Goal: Task Accomplishment & Management: Complete application form

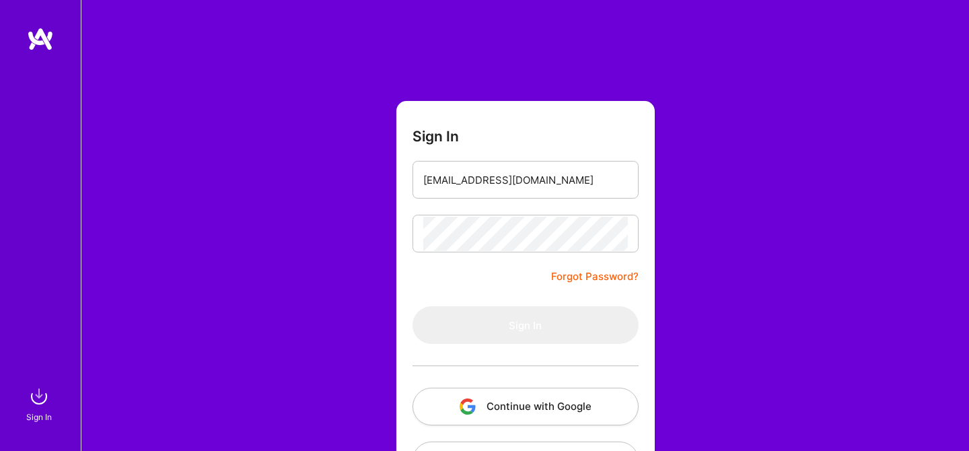
click at [586, 125] on form "Sign In usman.nufast@gmail.com Forgot Password? Sign In Continue with Google Co…" at bounding box center [525, 298] width 258 height 394
click at [529, 182] on input "usman.nufast@gmail.com" at bounding box center [525, 180] width 204 height 34
drag, startPoint x: 515, startPoint y: 52, endPoint x: 460, endPoint y: 272, distance: 226.6
click at [514, 52] on div "Sign In usman.nufast@gmail.com Forgot Password? Sign In Continue with Google Co…" at bounding box center [525, 252] width 888 height 505
click at [504, 185] on input "usman.nufast@gmail.com" at bounding box center [525, 180] width 204 height 34
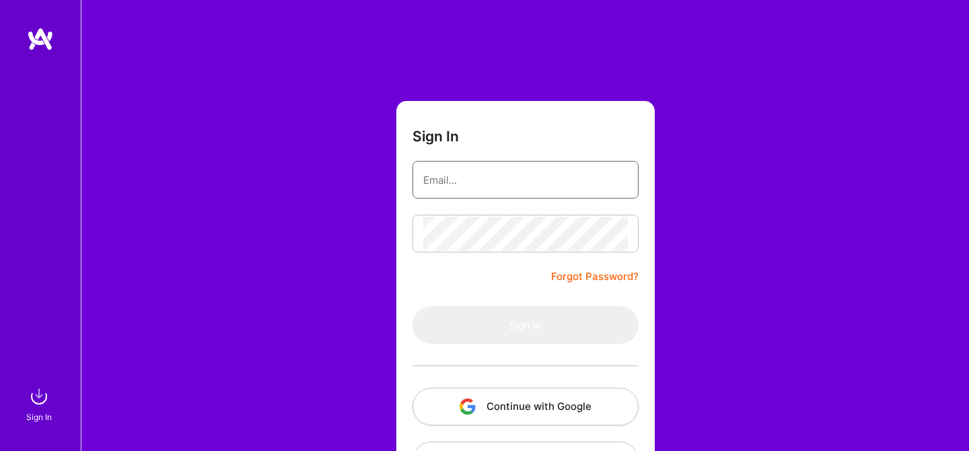
type input "[EMAIL_ADDRESS][DOMAIN_NAME]"
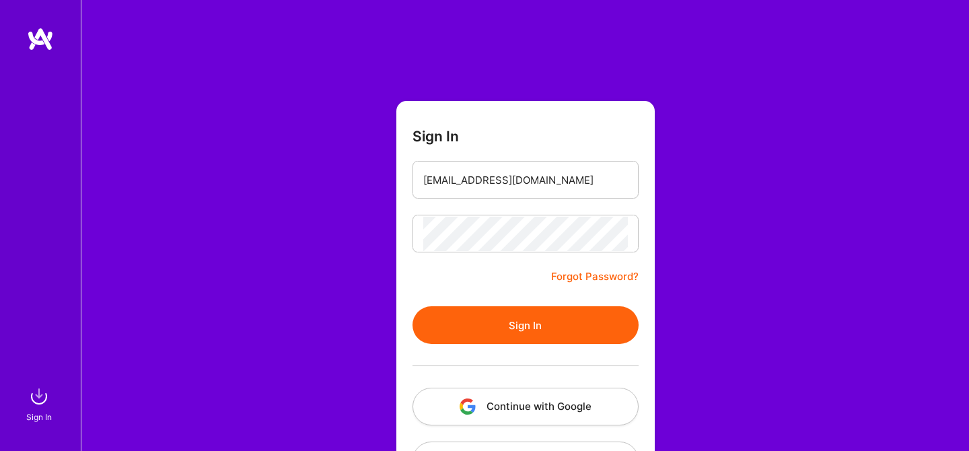
click at [405, 177] on form "Sign In [EMAIL_ADDRESS][DOMAIN_NAME] Forgot Password? Sign In Continue with Goo…" at bounding box center [525, 298] width 258 height 394
click at [502, 322] on button "Sign In" at bounding box center [525, 325] width 226 height 38
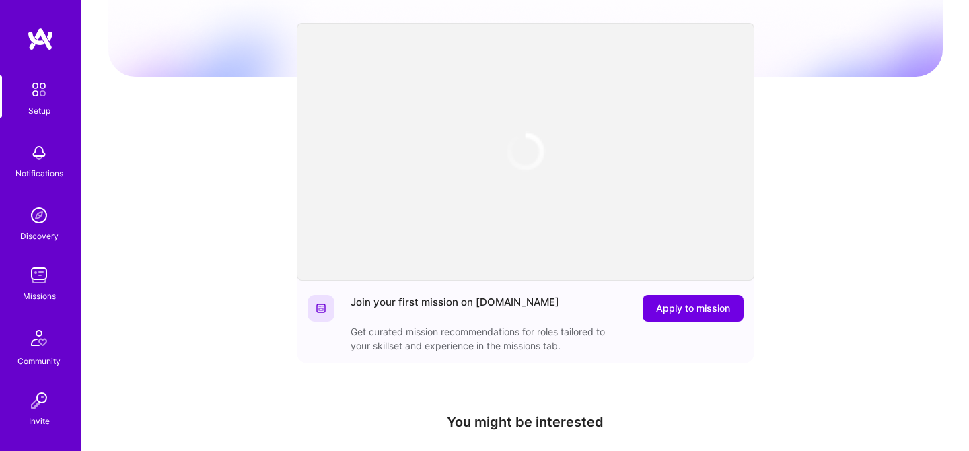
scroll to position [126, 0]
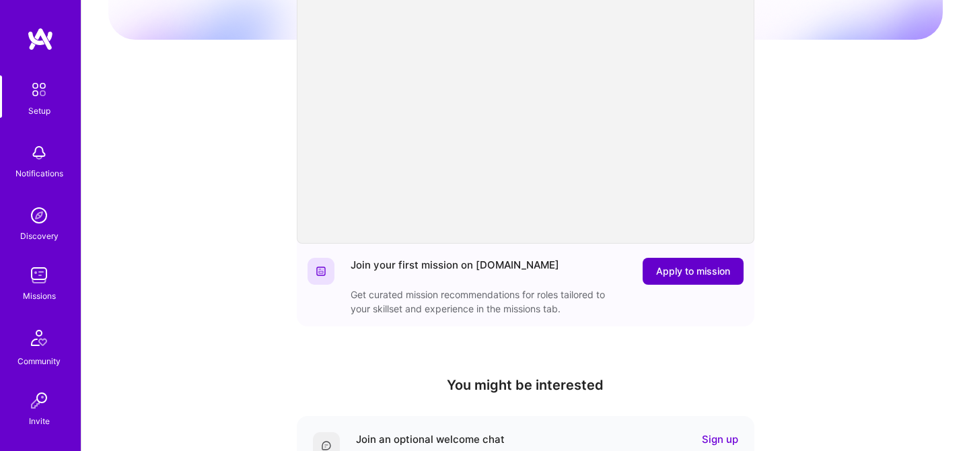
click at [695, 274] on span "Apply to mission" at bounding box center [693, 270] width 74 height 13
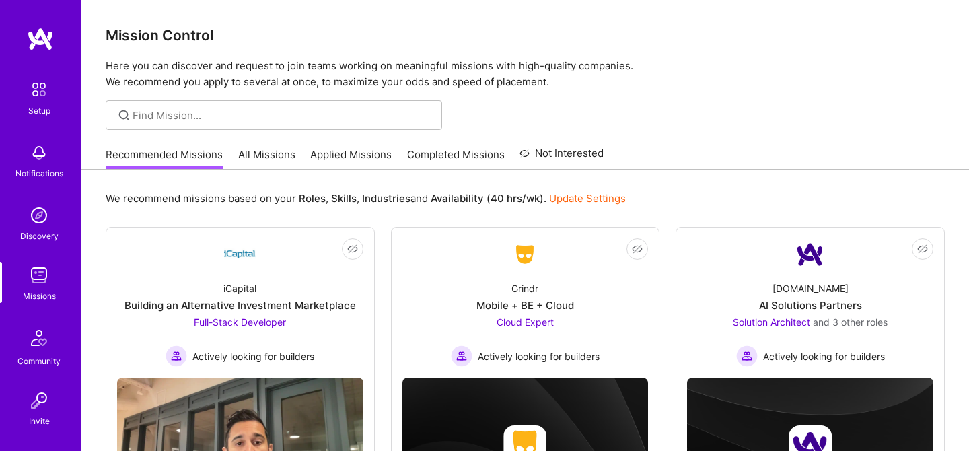
click at [272, 153] on link "All Missions" at bounding box center [266, 158] width 57 height 22
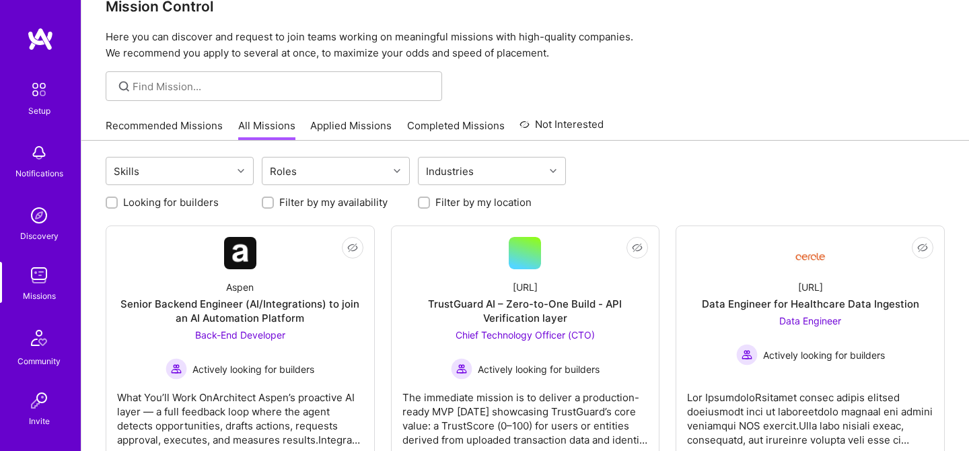
scroll to position [30, 0]
click at [398, 172] on icon at bounding box center [396, 170] width 7 height 7
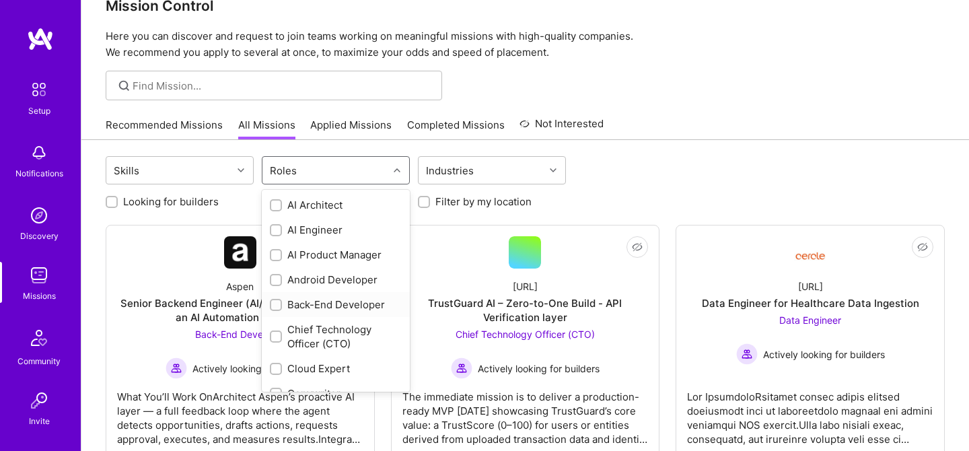
click at [334, 303] on div "Back-End Developer" at bounding box center [336, 304] width 132 height 14
checkbox input "true"
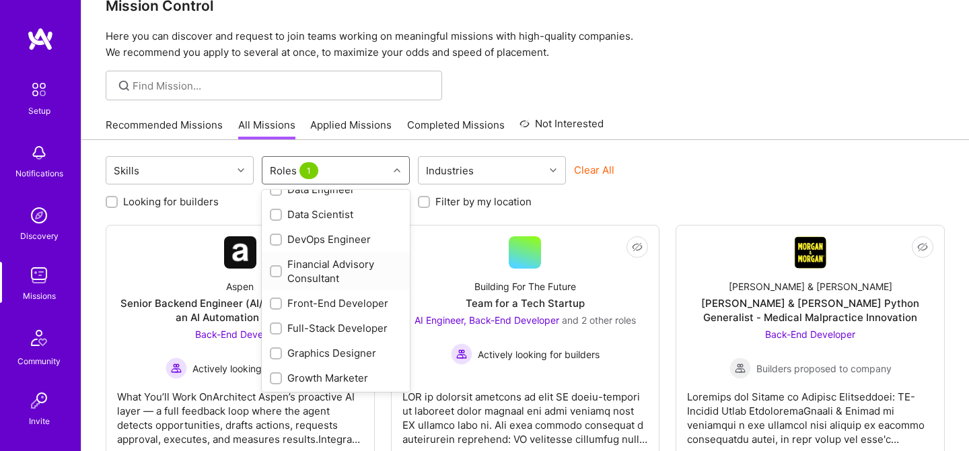
scroll to position [277, 0]
click at [334, 303] on div "Full-Stack Developer" at bounding box center [336, 304] width 132 height 14
checkbox input "true"
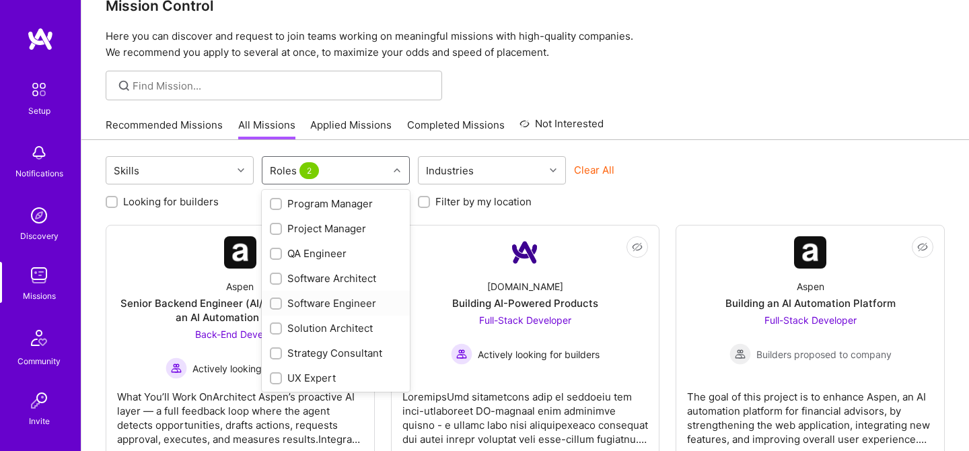
scroll to position [667, 0]
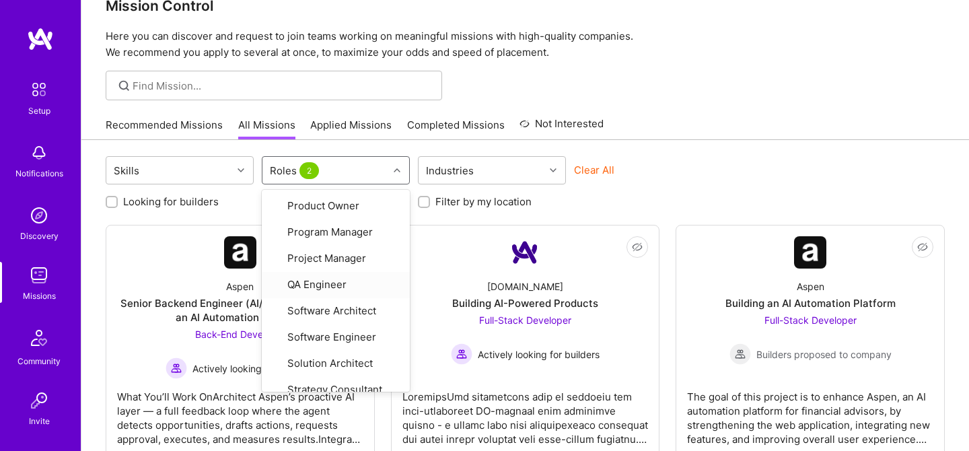
click at [691, 87] on div at bounding box center [524, 86] width 887 height 30
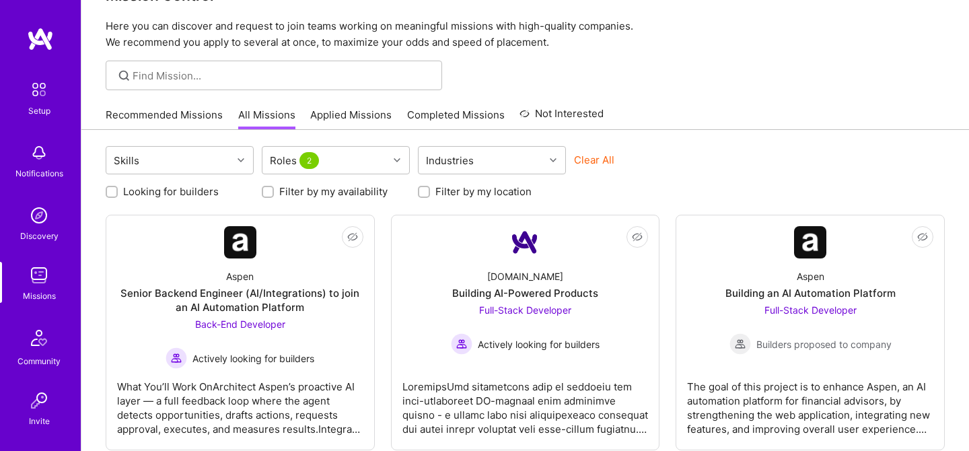
scroll to position [40, 0]
click at [556, 161] on div at bounding box center [554, 159] width 21 height 17
click at [712, 145] on div "Skills Roles 2 option Consulting focused, 1 of 1. 1 result available. Use Up an…" at bounding box center [525, 161] width 839 height 32
click at [187, 195] on label "Looking for builders" at bounding box center [171, 191] width 96 height 14
click at [118, 195] on input "Looking for builders" at bounding box center [112, 191] width 9 height 9
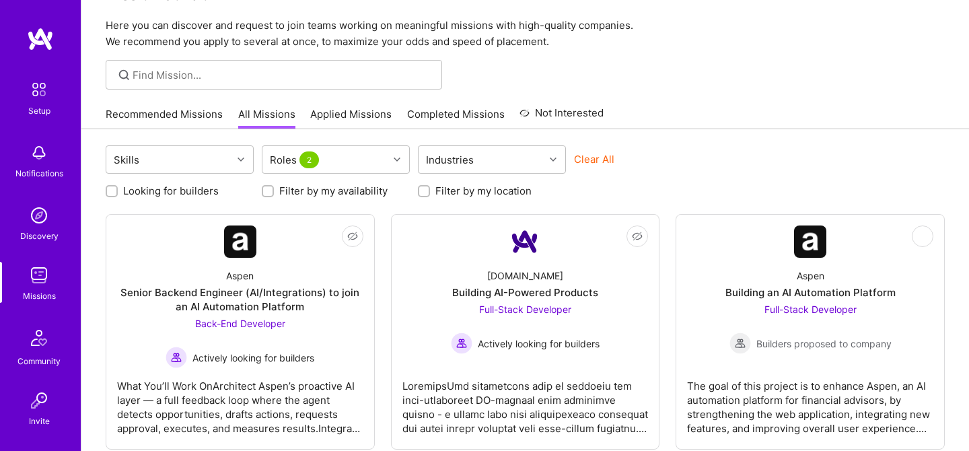
checkbox input "true"
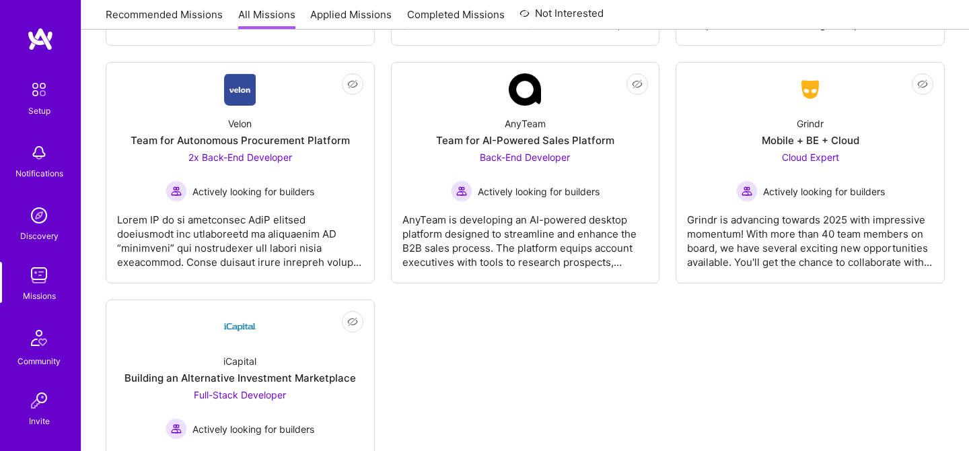
scroll to position [663, 0]
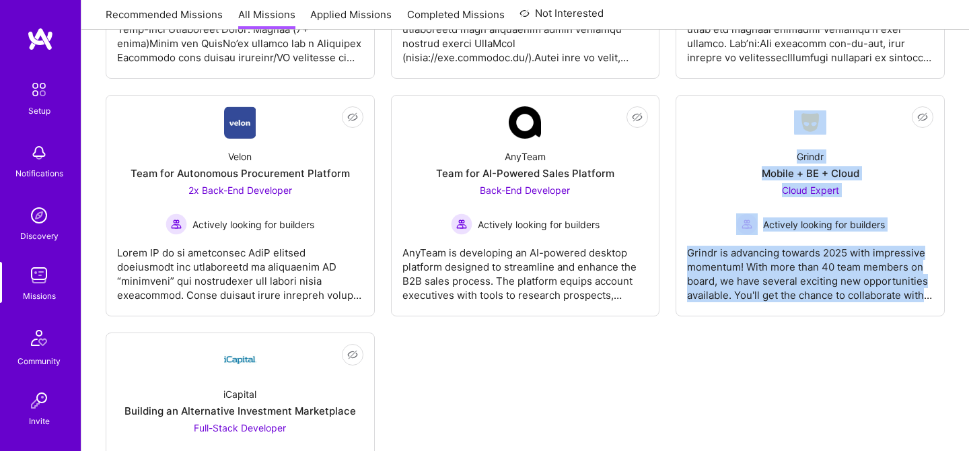
click at [586, 377] on div "Not Interested Aspen Senior Backend Engineer (AI/Integrations) to join an AI Au…" at bounding box center [525, 44] width 839 height 905
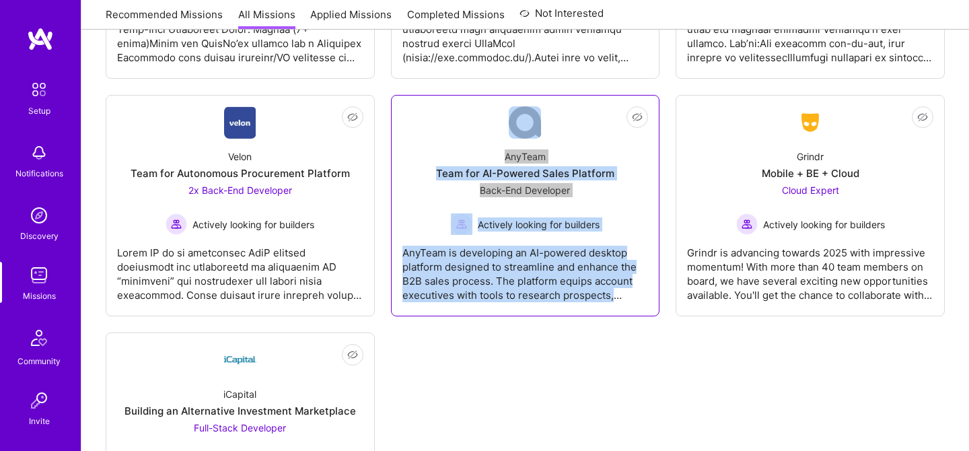
scroll to position [0, 0]
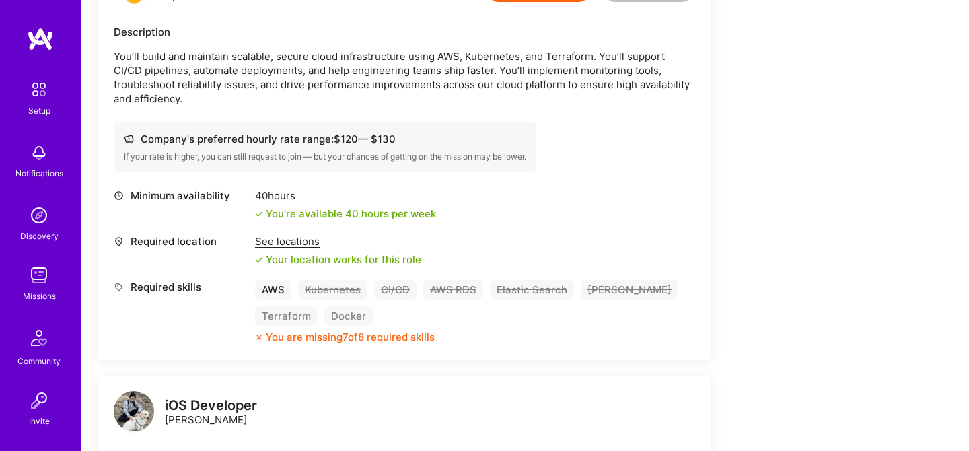
scroll to position [394, 0]
click at [303, 233] on div "See locations" at bounding box center [338, 240] width 166 height 14
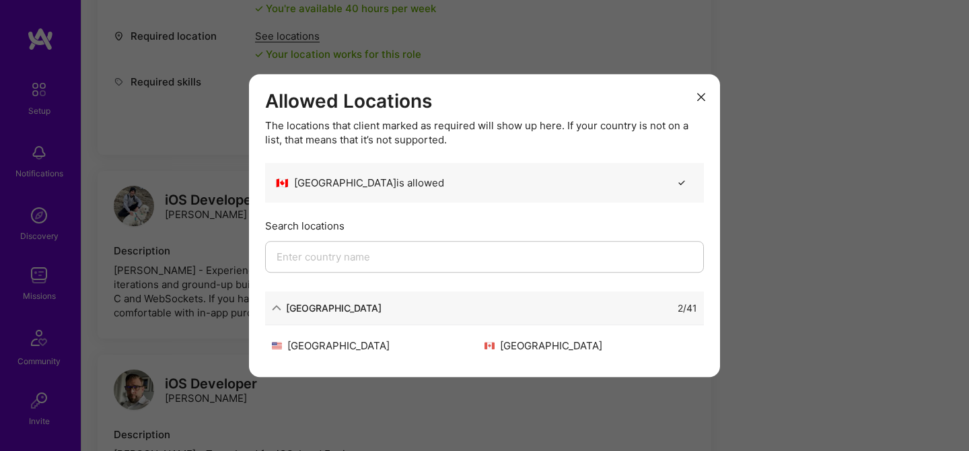
scroll to position [631, 0]
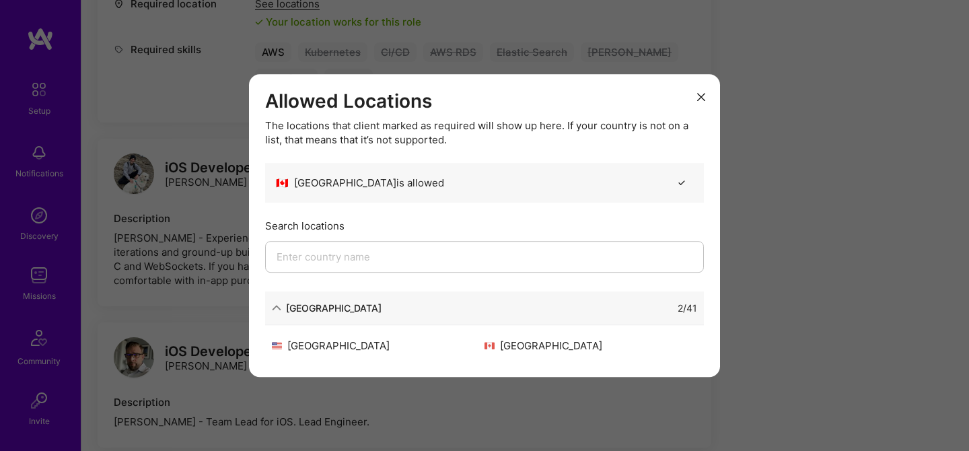
click at [701, 96] on icon "modal" at bounding box center [701, 97] width 8 height 8
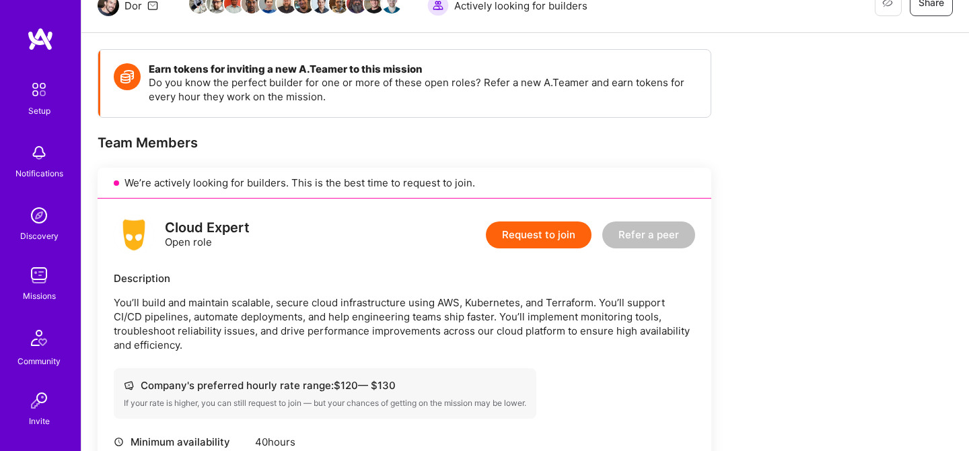
scroll to position [0, 0]
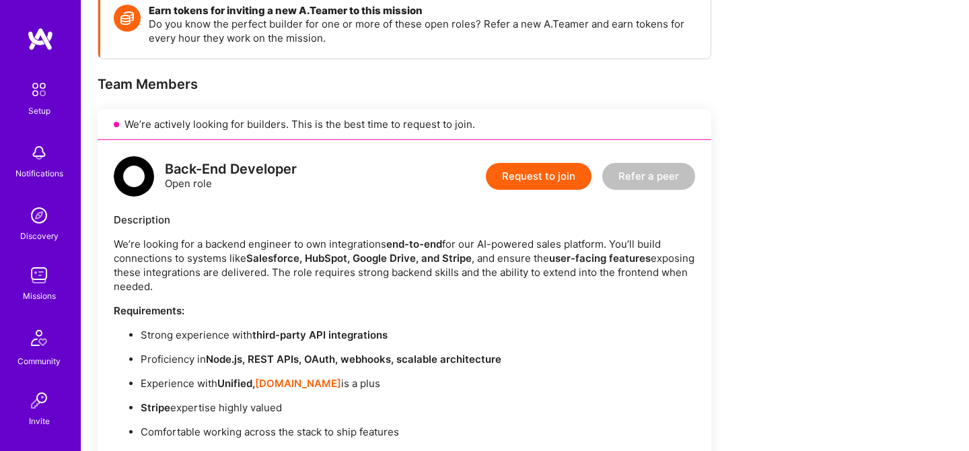
scroll to position [216, 0]
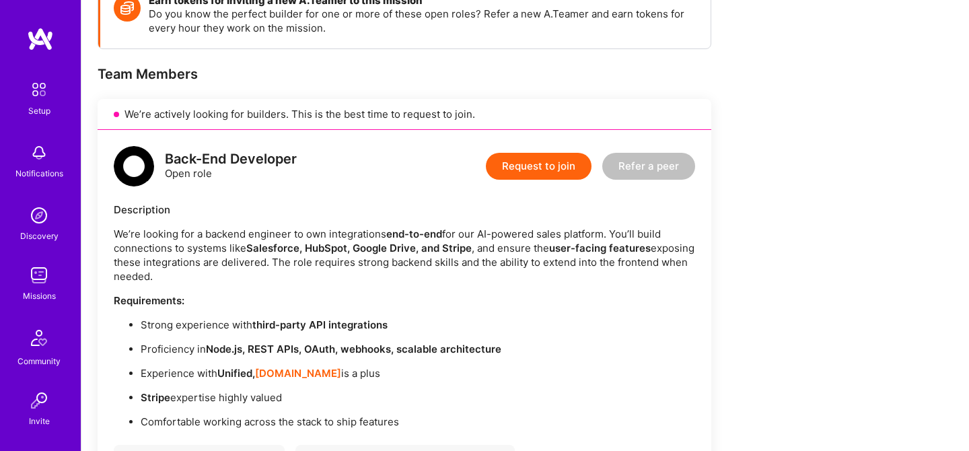
click at [529, 173] on button "Request to join" at bounding box center [539, 166] width 106 height 27
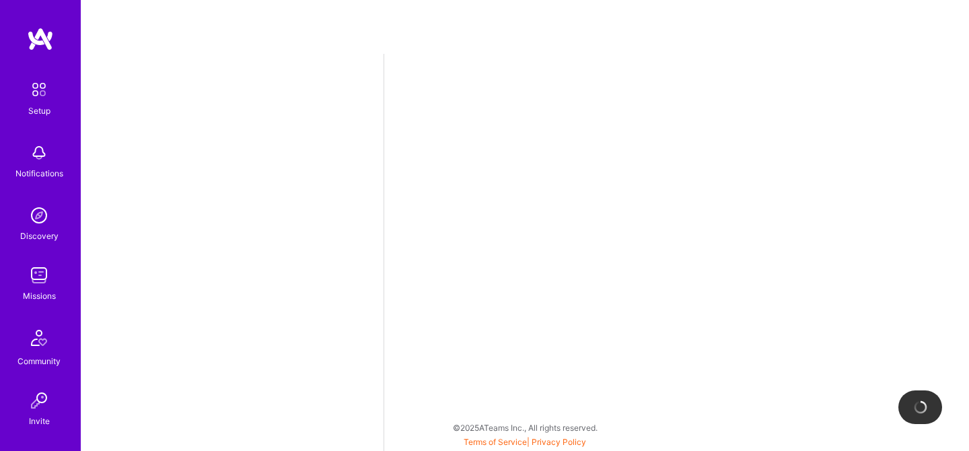
select select "CA"
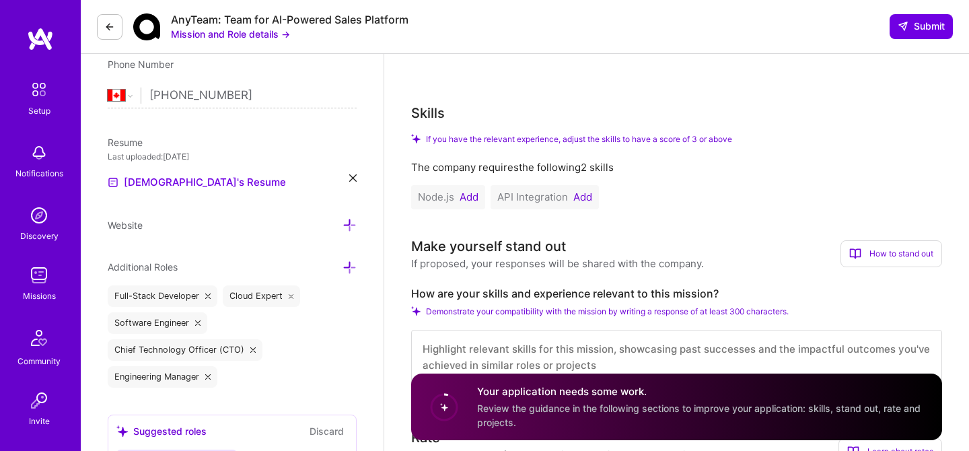
scroll to position [297, 0]
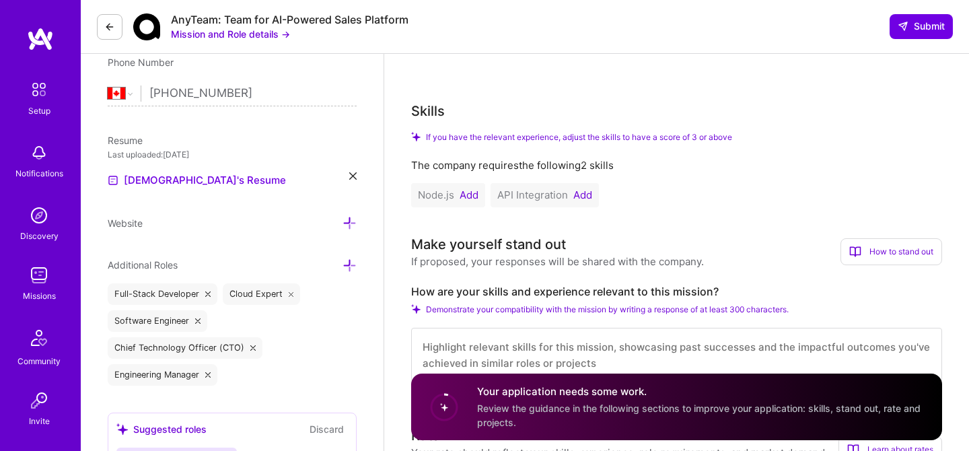
click at [464, 198] on button "Add" at bounding box center [468, 195] width 19 height 11
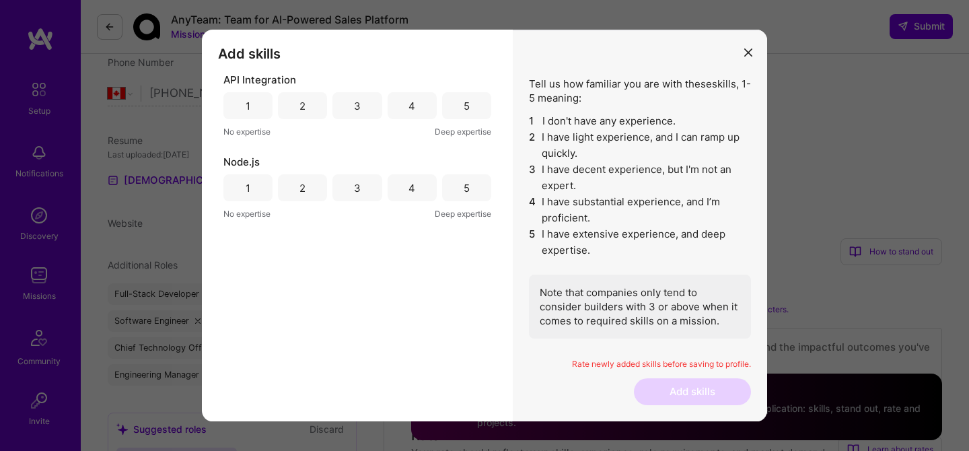
click at [456, 104] on div "5" at bounding box center [466, 105] width 49 height 27
click at [461, 188] on div "5" at bounding box center [466, 187] width 49 height 27
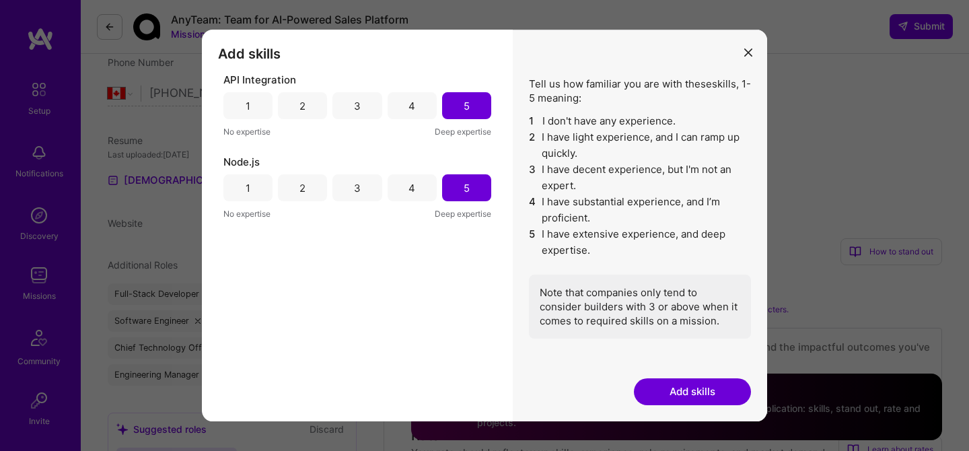
click at [665, 384] on button "Add skills" at bounding box center [692, 391] width 117 height 27
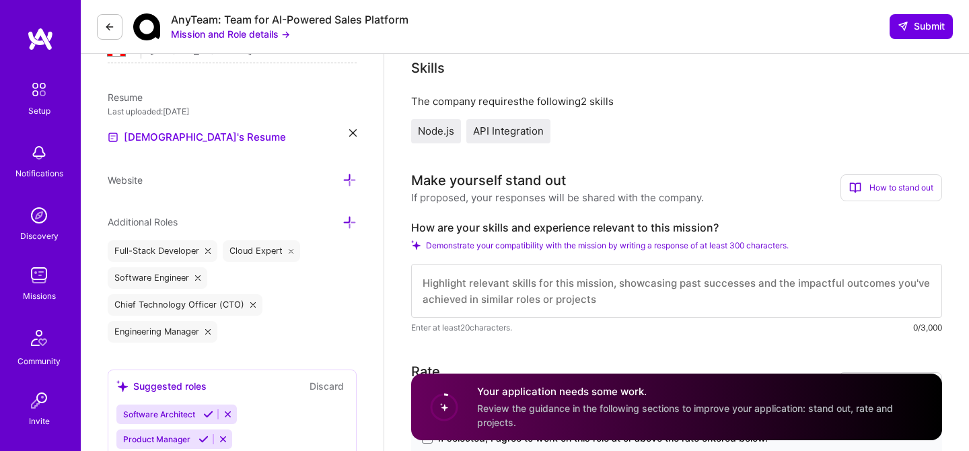
scroll to position [412, 0]
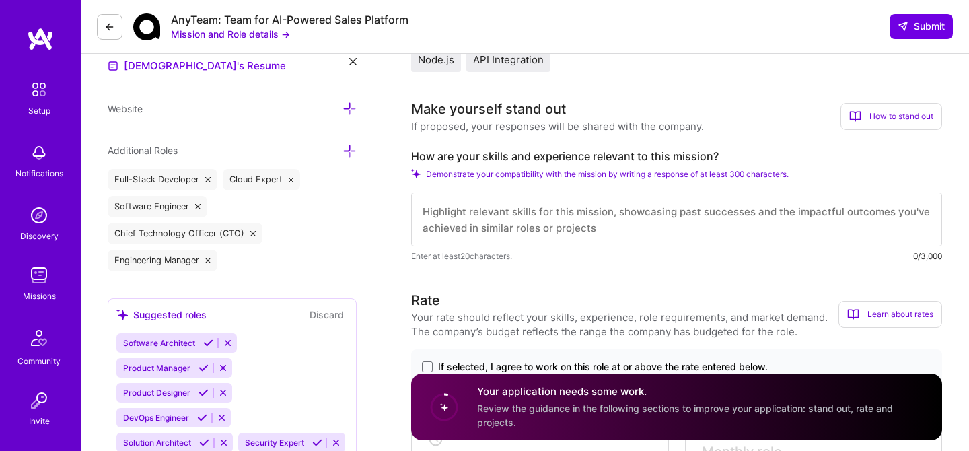
click at [497, 155] on label "How are your skills and experience relevant to this mission?" at bounding box center [676, 156] width 531 height 14
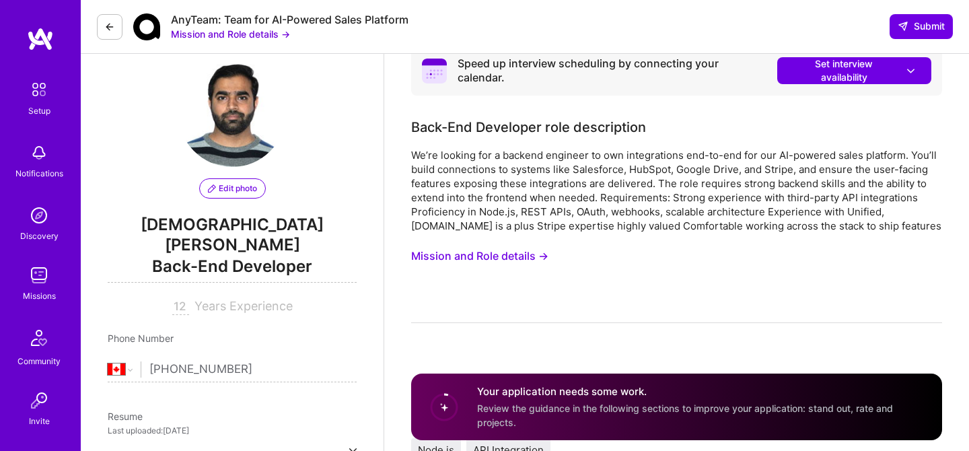
scroll to position [0, 0]
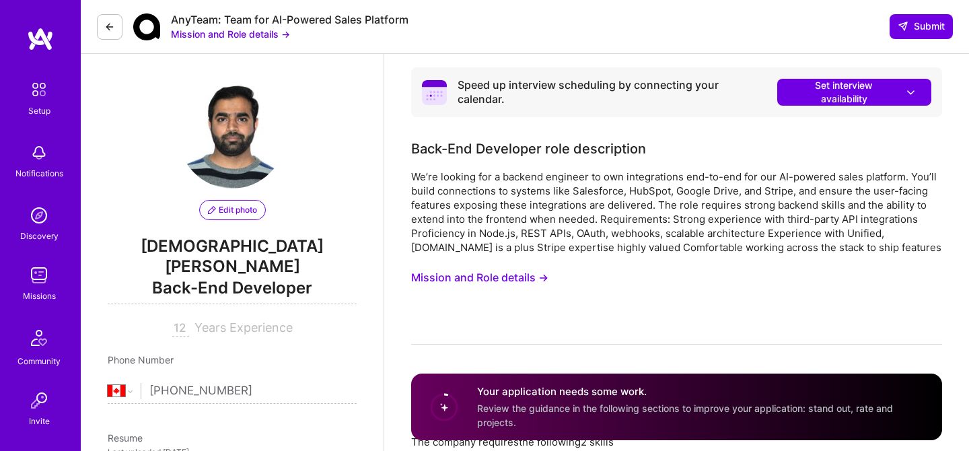
click at [503, 279] on button "Mission and Role details →" at bounding box center [479, 277] width 137 height 25
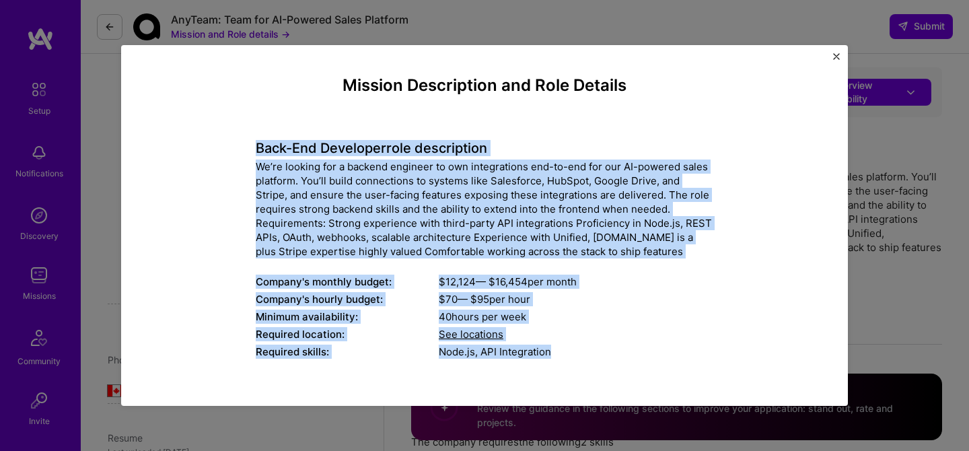
drag, startPoint x: 564, startPoint y: 356, endPoint x: 243, endPoint y: 146, distance: 384.3
click at [243, 146] on div "Mission Description and Role Details Back-End Developer role description We’re …" at bounding box center [484, 303] width 665 height 455
copy div "Back-End Developer role description We’re looking for a backend engineer to own…"
click at [837, 58] on img "Close" at bounding box center [836, 56] width 7 height 7
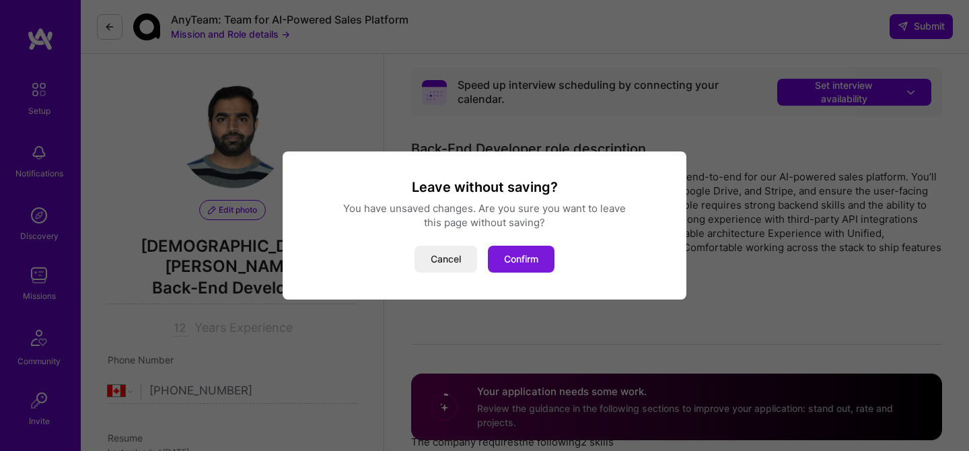
click at [519, 254] on button "Confirm" at bounding box center [521, 259] width 67 height 27
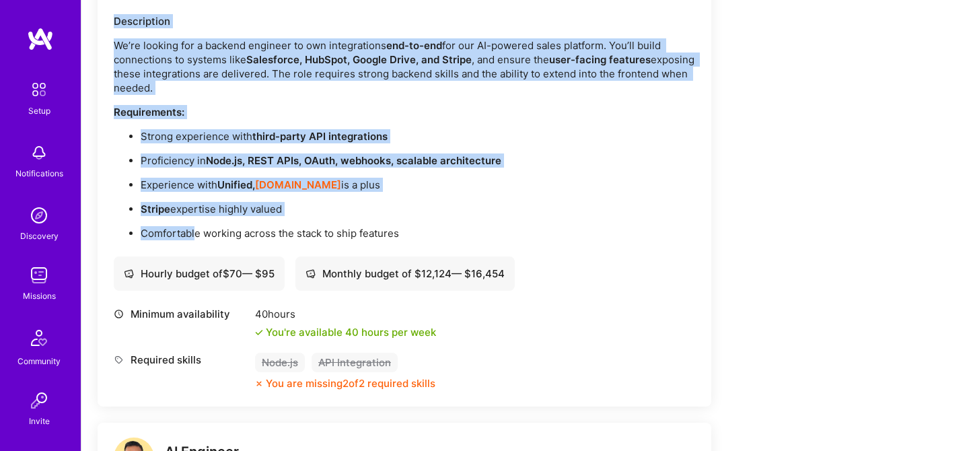
scroll to position [405, 0]
drag, startPoint x: 112, startPoint y: 121, endPoint x: 420, endPoint y: 229, distance: 327.2
click at [420, 229] on div "Back-End Developer Open role Request to join Refer a peer Description We’re loo…" at bounding box center [404, 173] width 613 height 465
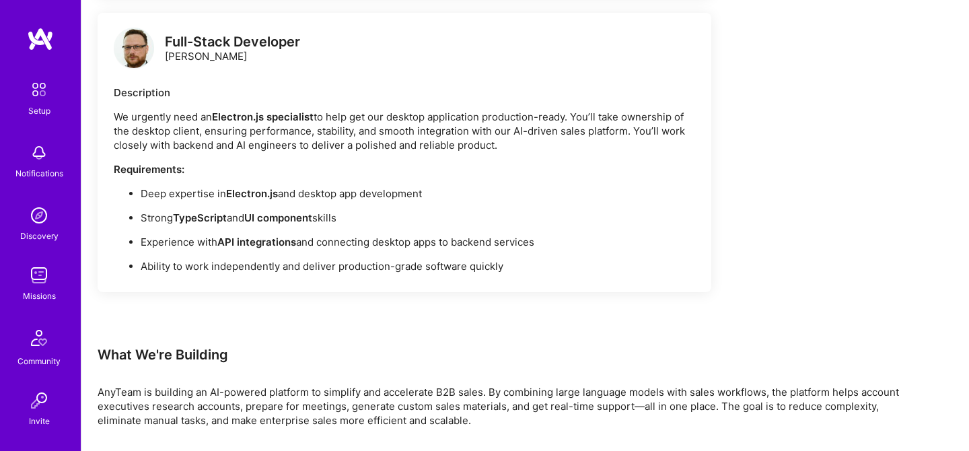
scroll to position [1297, 0]
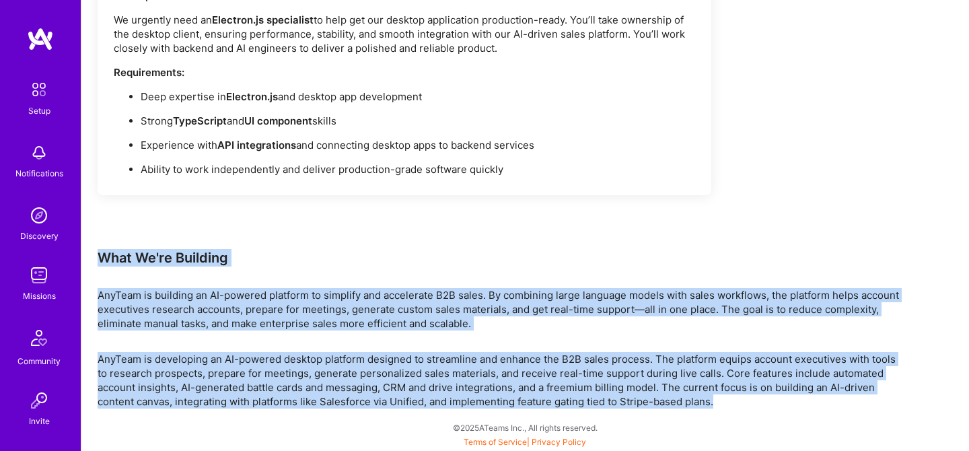
drag, startPoint x: 718, startPoint y: 399, endPoint x: 102, endPoint y: 260, distance: 631.5
copy div "What We're Building AnyTeam is building an AI-powered platform to simplify and …"
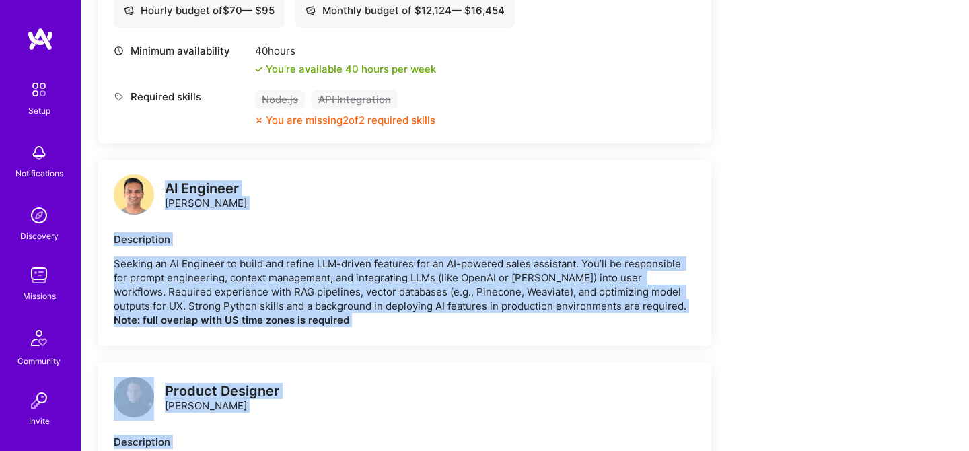
scroll to position [665, 0]
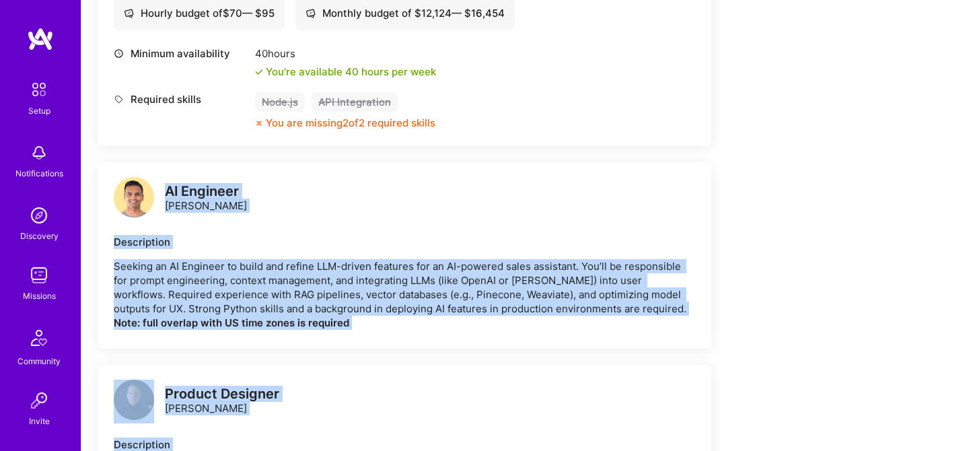
drag, startPoint x: 505, startPoint y: 233, endPoint x: 164, endPoint y: 185, distance: 344.3
click at [164, 185] on div "We’re actively looking for builders. This is the best time to request to join. …" at bounding box center [404, 238] width 613 height 1177
copy div "AI Engineer Souvik Basu Description Seeking an AI Engineer to build and refine …"
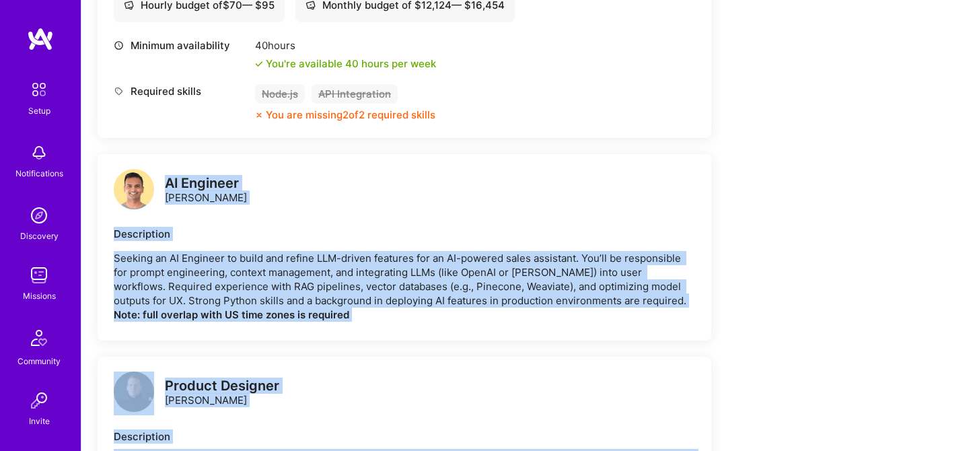
scroll to position [765, 0]
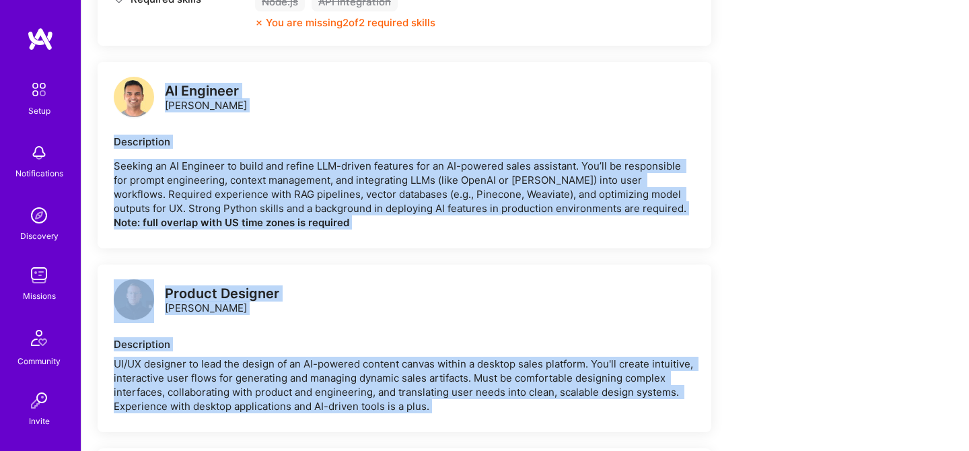
click at [772, 213] on div "Earn tokens for inviting a new A.Teamer to this mission Do you know the perfect…" at bounding box center [501, 186] width 807 height 1509
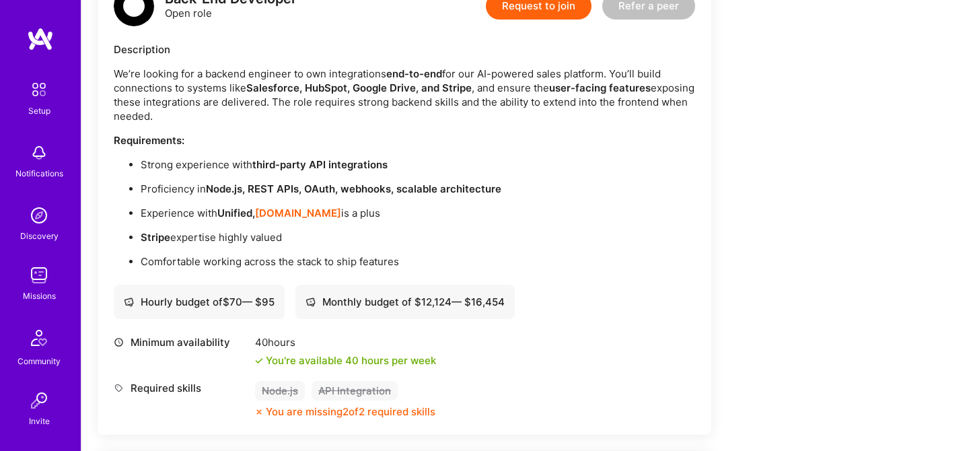
scroll to position [0, 0]
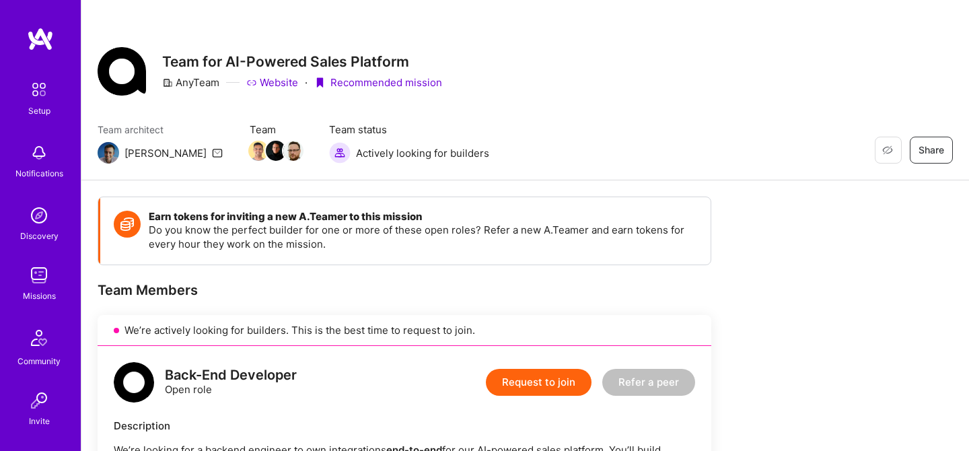
click at [34, 98] on img at bounding box center [39, 89] width 28 height 28
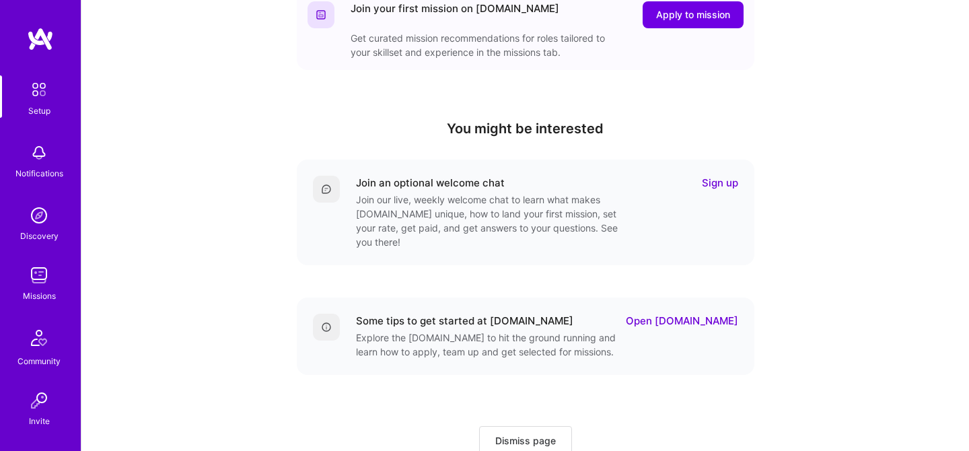
scroll to position [420, 0]
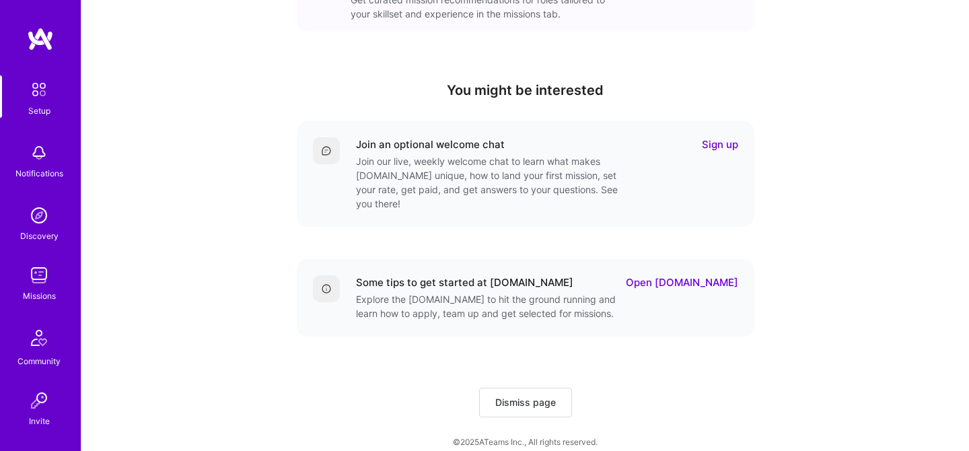
click at [36, 147] on img at bounding box center [39, 152] width 27 height 27
click at [577, 104] on div "Setup Notifications Discovery Missions Community Invite A.Guide Profile Close S…" at bounding box center [484, 19] width 969 height 878
click at [46, 41] on img at bounding box center [40, 39] width 27 height 24
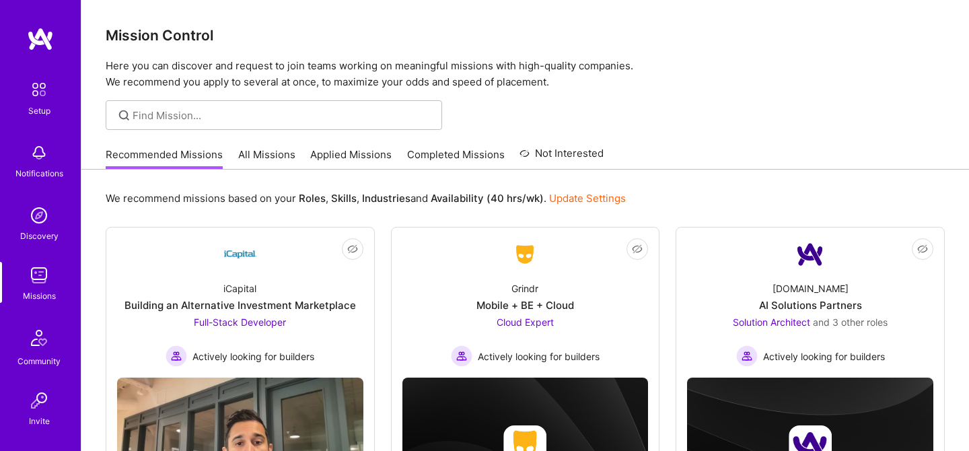
click at [261, 157] on link "All Missions" at bounding box center [266, 158] width 57 height 22
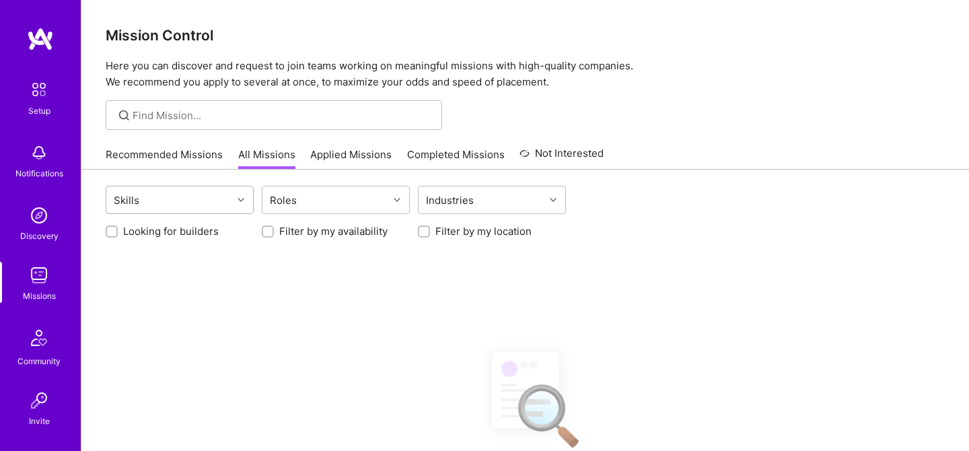
click at [242, 200] on icon at bounding box center [240, 199] width 7 height 7
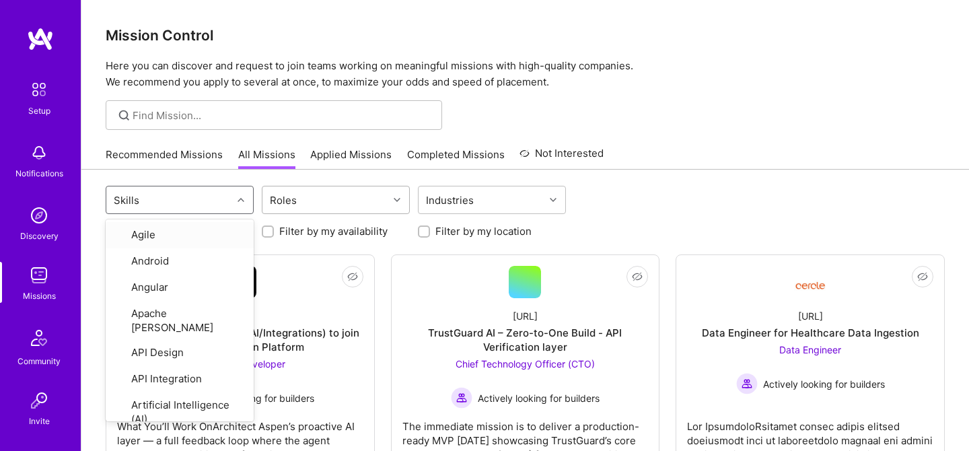
click at [318, 198] on div "Roles" at bounding box center [325, 199] width 126 height 27
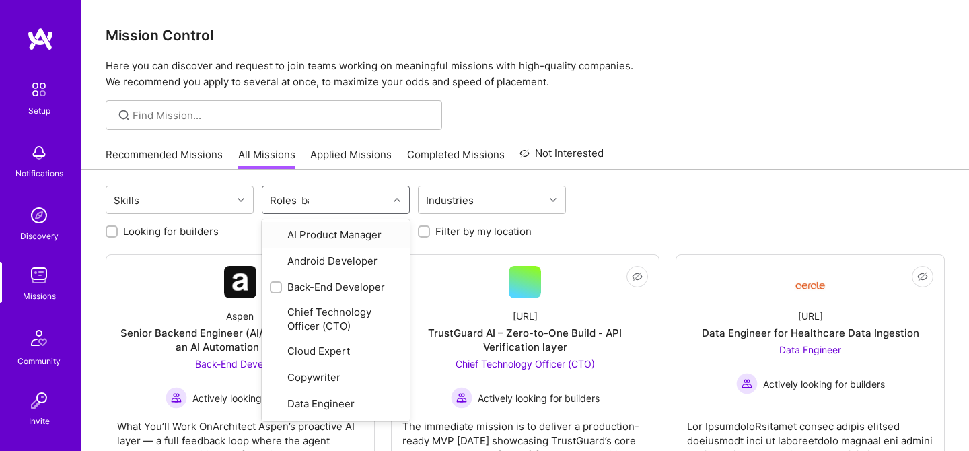
type input "bac"
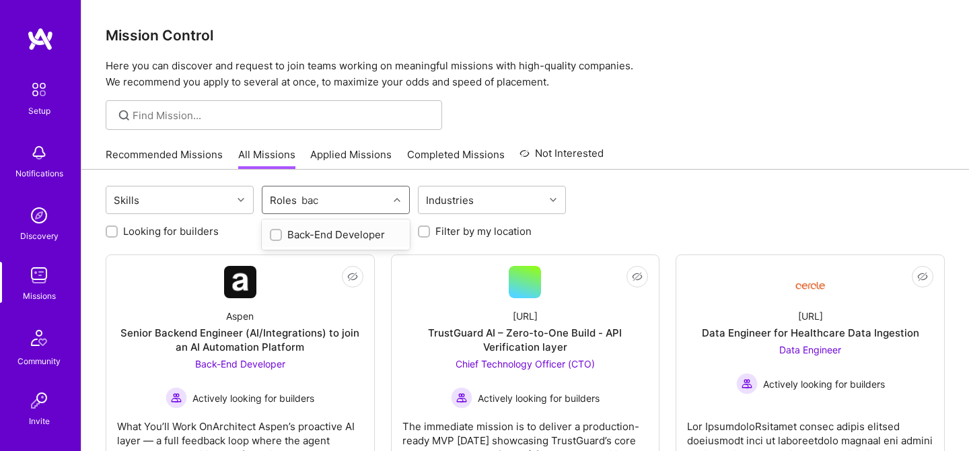
click at [331, 227] on div "Back-End Developer" at bounding box center [336, 234] width 132 height 14
checkbox input "true"
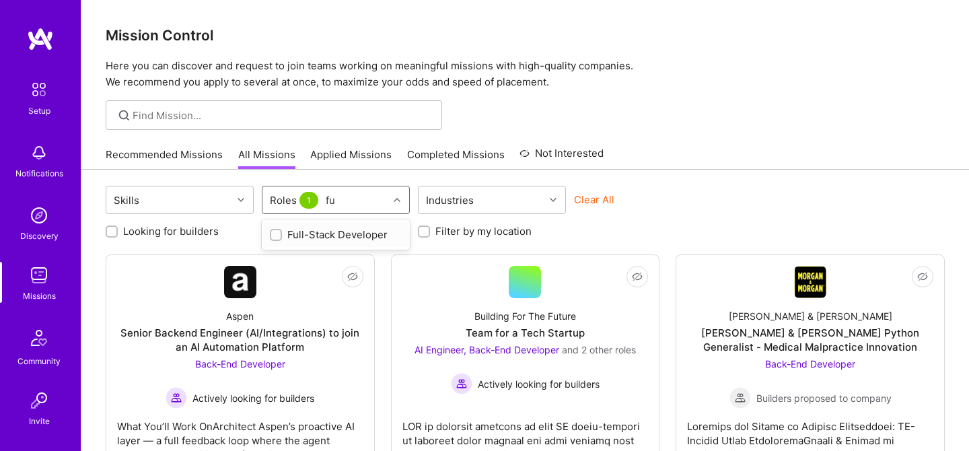
type input "ful"
click at [321, 234] on div "Full-Stack Developer" at bounding box center [336, 234] width 132 height 14
checkbox input "true"
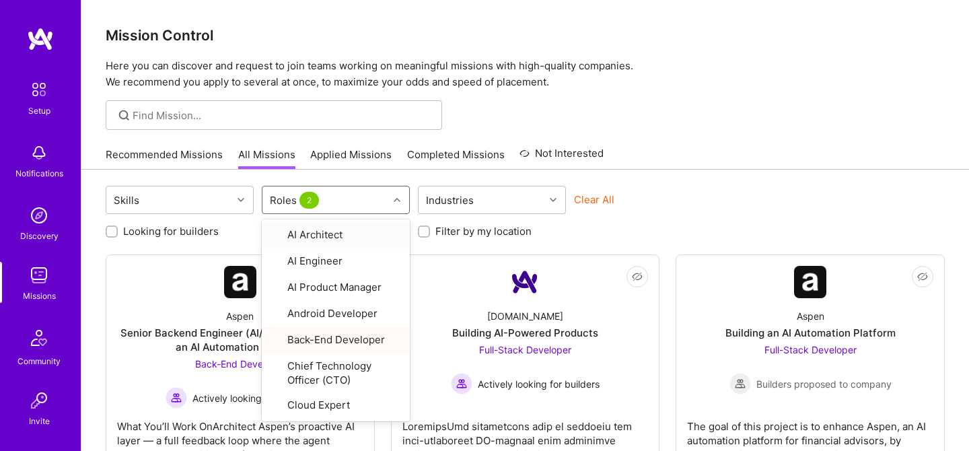
click at [613, 225] on div "Looking for builders Filter by my availability Filter by my location" at bounding box center [525, 227] width 839 height 21
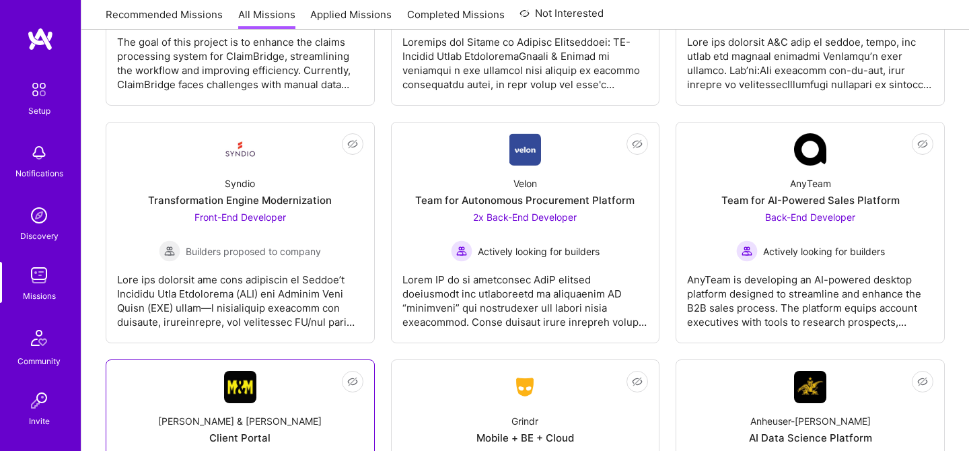
scroll to position [1141, 0]
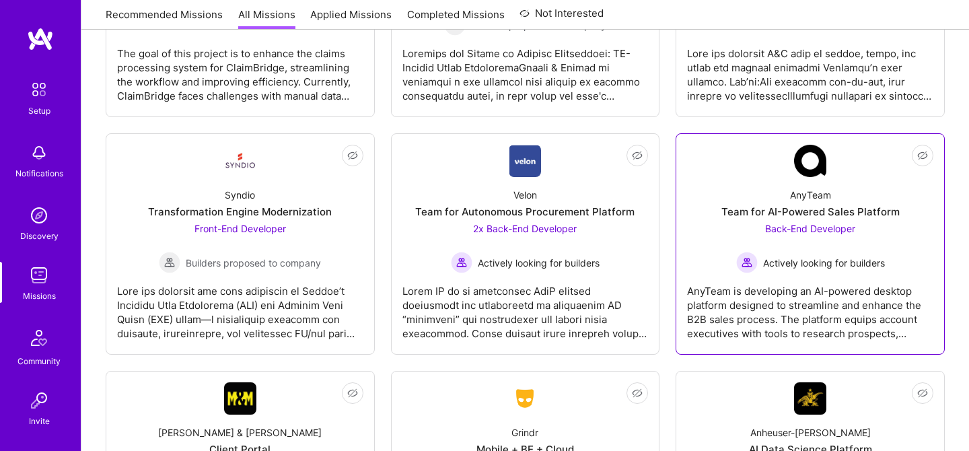
click at [780, 211] on div "Team for AI-Powered Sales Platform" at bounding box center [810, 211] width 178 height 14
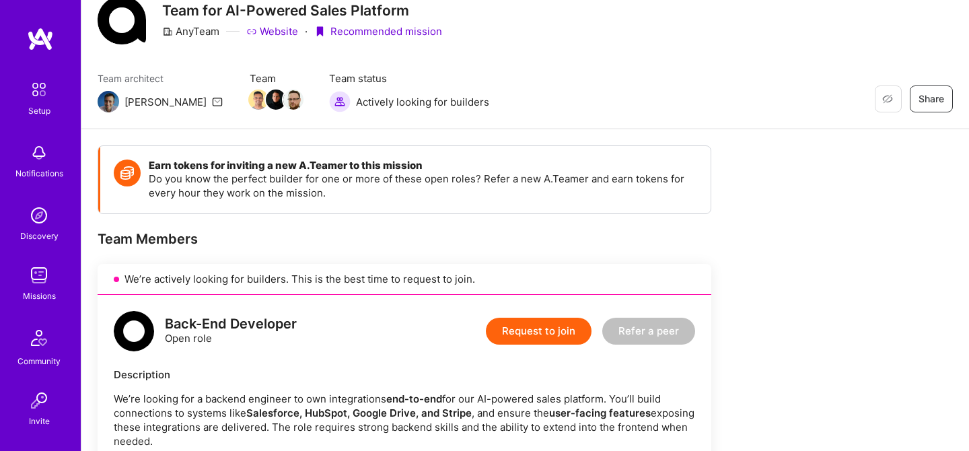
scroll to position [52, 0]
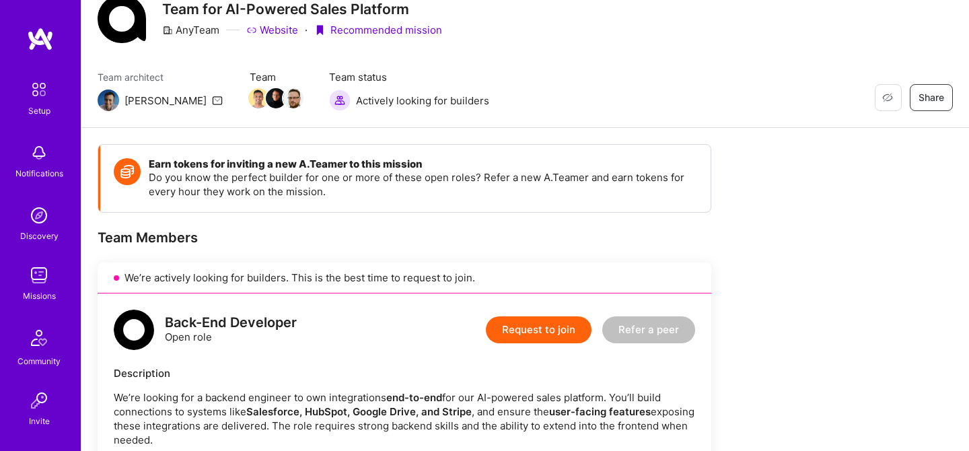
click at [547, 330] on button "Request to join" at bounding box center [539, 329] width 106 height 27
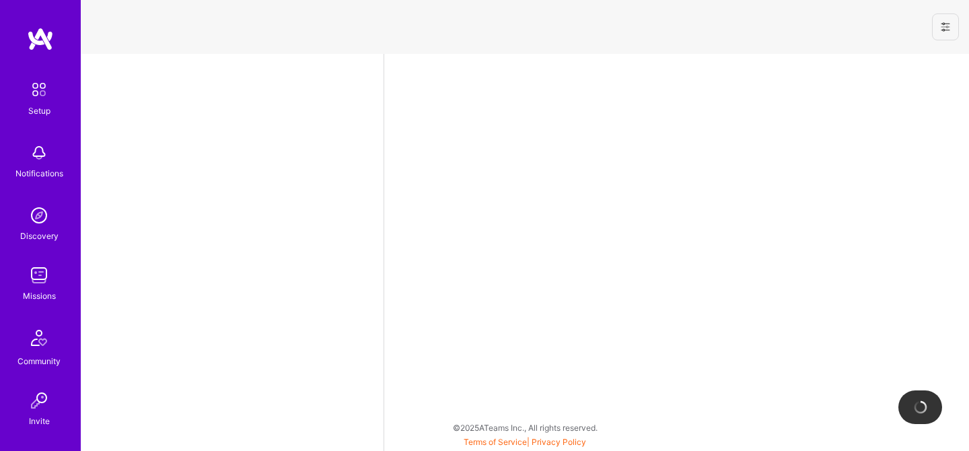
select select "CA"
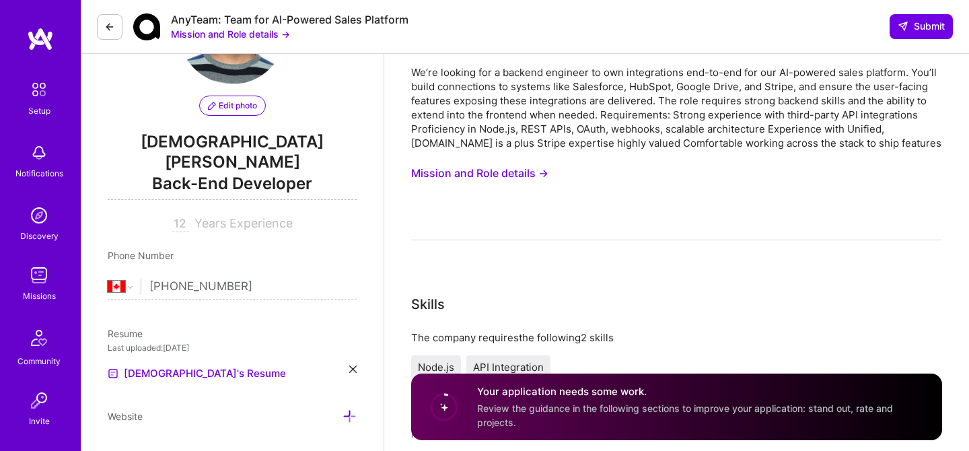
scroll to position [239, 0]
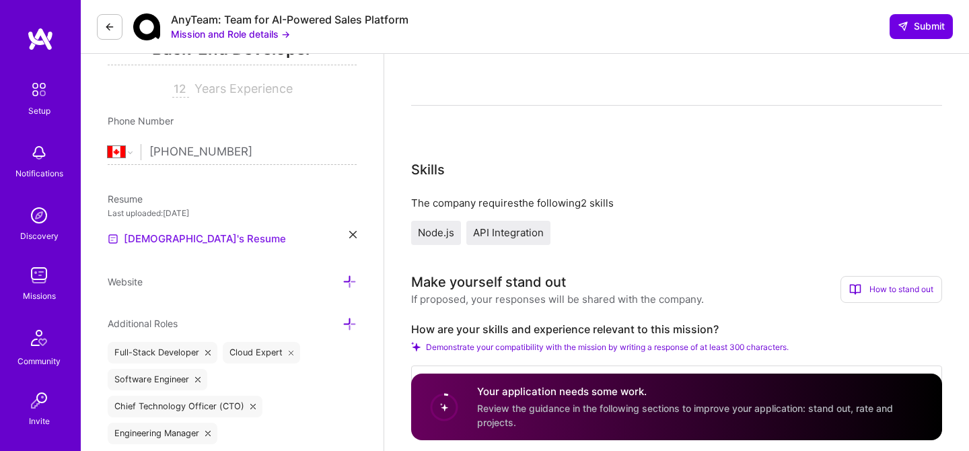
click at [198, 231] on link "[DEMOGRAPHIC_DATA]'s Resume" at bounding box center [197, 239] width 178 height 16
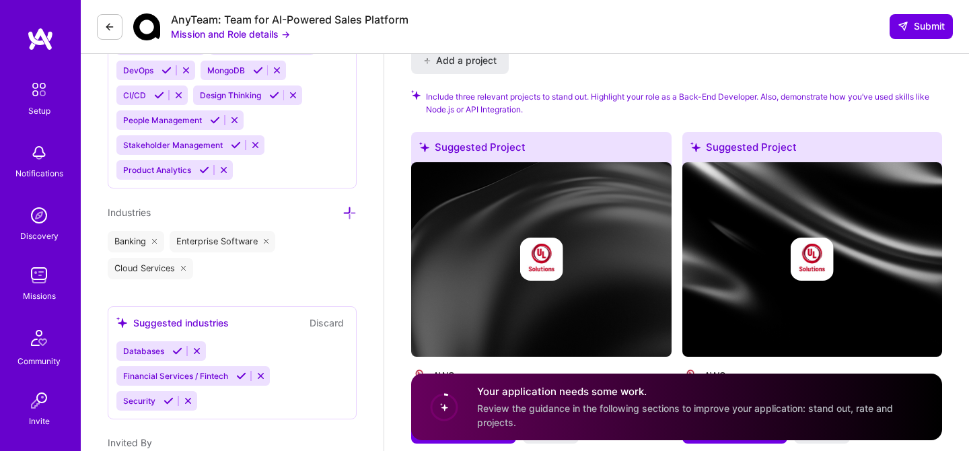
scroll to position [1534, 0]
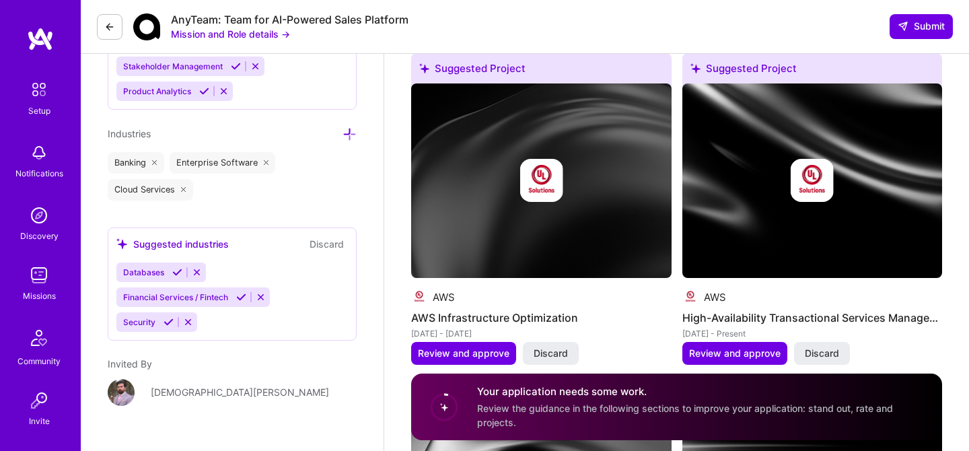
click at [541, 192] on img at bounding box center [541, 180] width 260 height 195
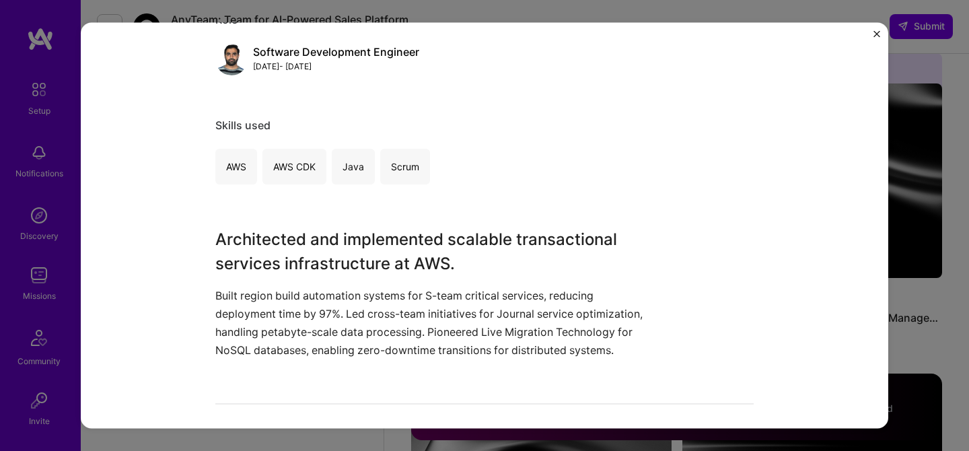
scroll to position [198, 0]
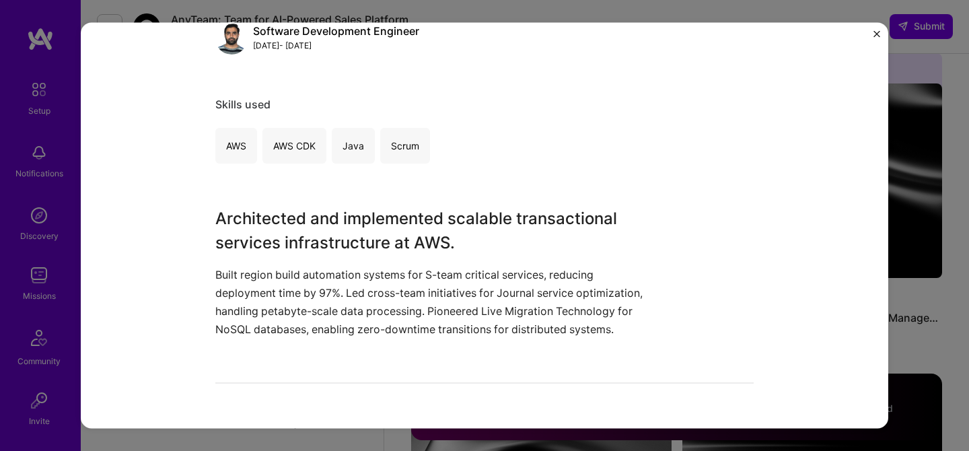
click at [874, 32] on img "Close" at bounding box center [876, 34] width 7 height 7
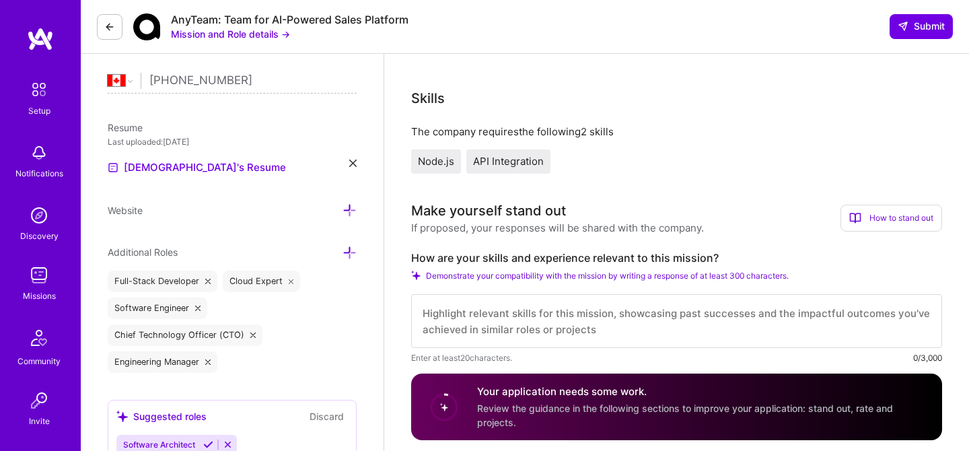
scroll to position [342, 0]
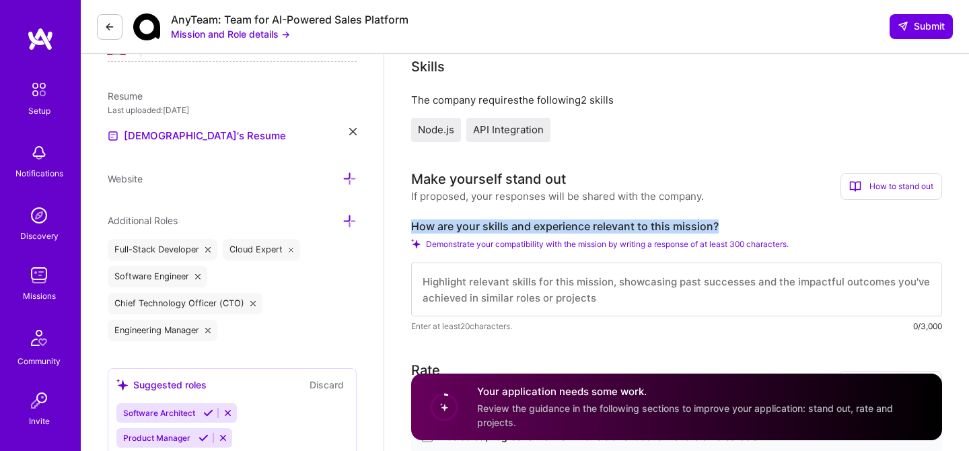
drag, startPoint x: 729, startPoint y: 229, endPoint x: 411, endPoint y: 226, distance: 318.2
click at [411, 226] on label "How are your skills and experience relevant to this mission?" at bounding box center [676, 226] width 531 height 14
copy label "How are your skills and experience relevant to this mission?"
click at [538, 291] on textarea at bounding box center [676, 289] width 531 height 54
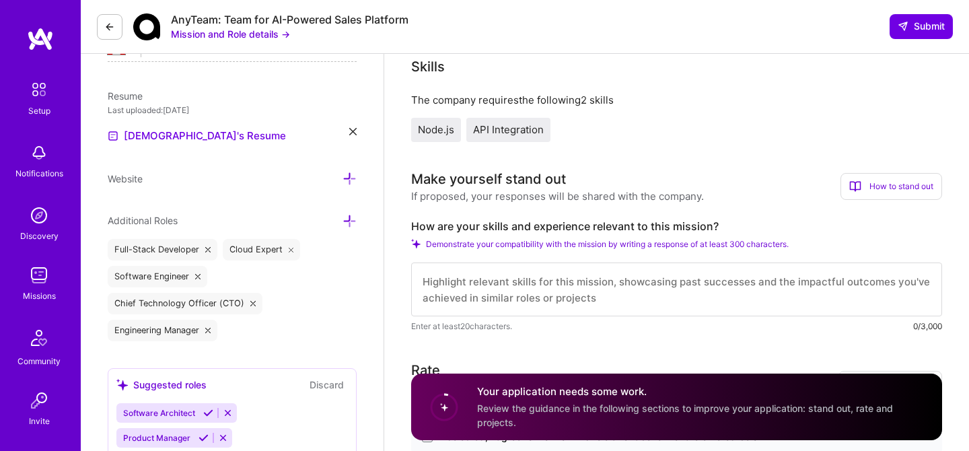
paste textarea "my background is a mix of large-scale backend engineering, third-party API inte…"
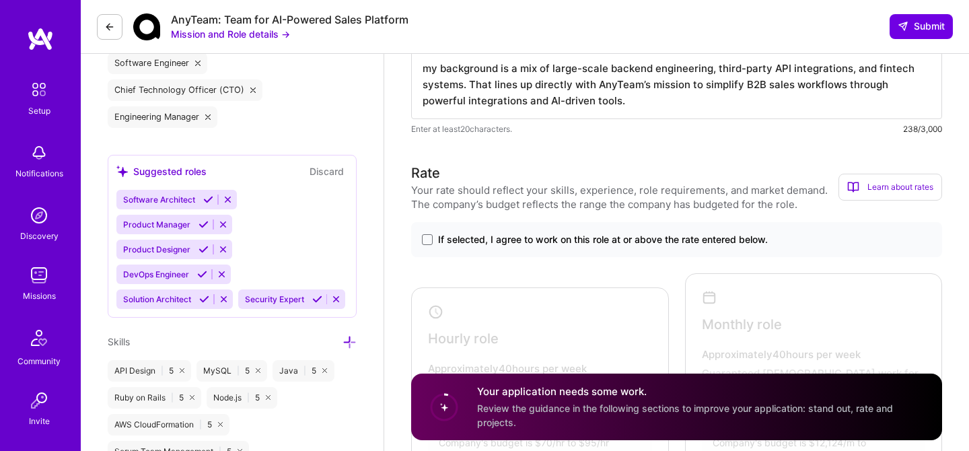
scroll to position [559, 0]
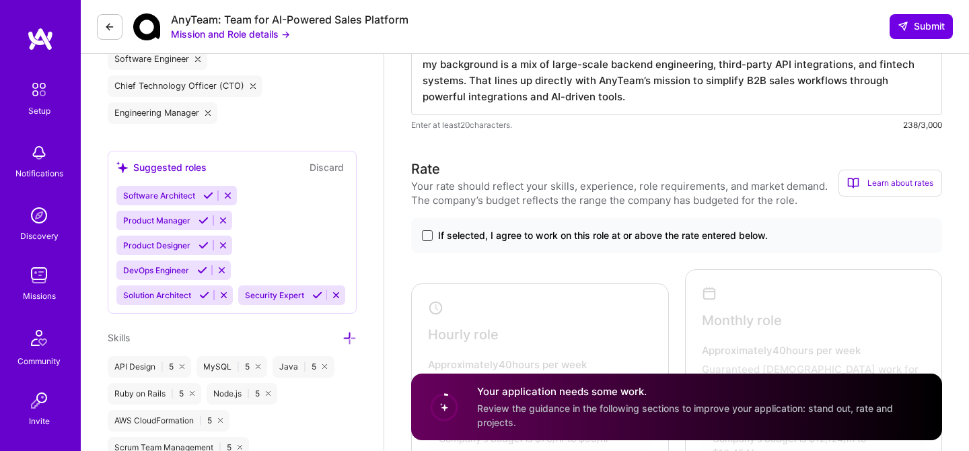
type textarea "my background is a mix of large-scale backend engineering, third-party API inte…"
click at [423, 238] on span at bounding box center [427, 235] width 11 height 11
click at [0, 0] on input "If selected, I agree to work on this role at or above the rate entered below." at bounding box center [0, 0] width 0 height 0
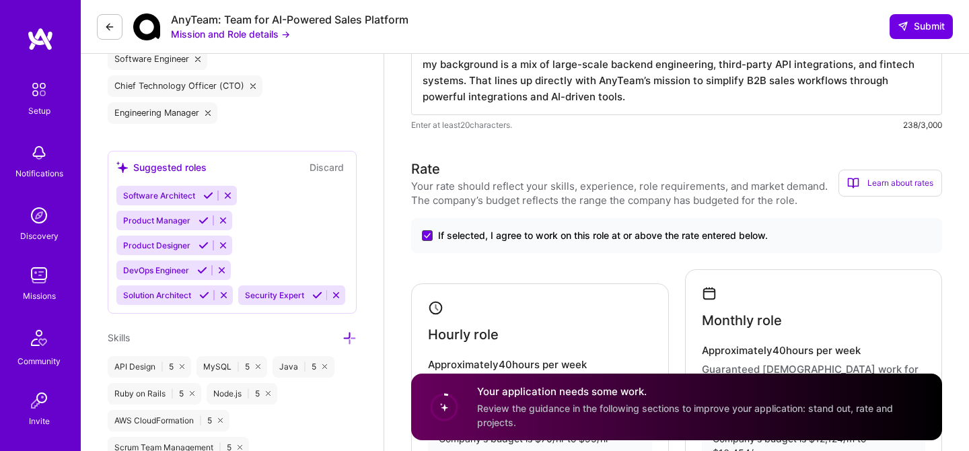
click at [423, 238] on span at bounding box center [427, 235] width 11 height 11
click at [0, 0] on input "If selected, I agree to work on this role at or above the rate entered below." at bounding box center [0, 0] width 0 height 0
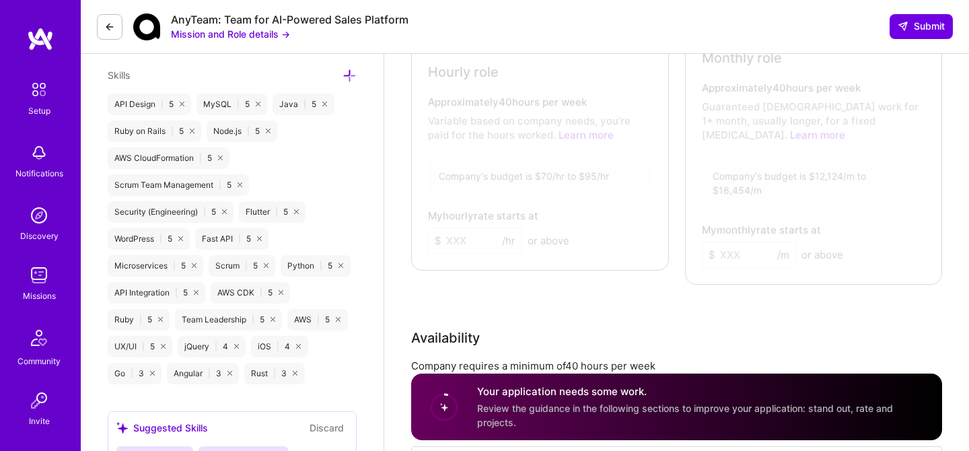
scroll to position [736, 0]
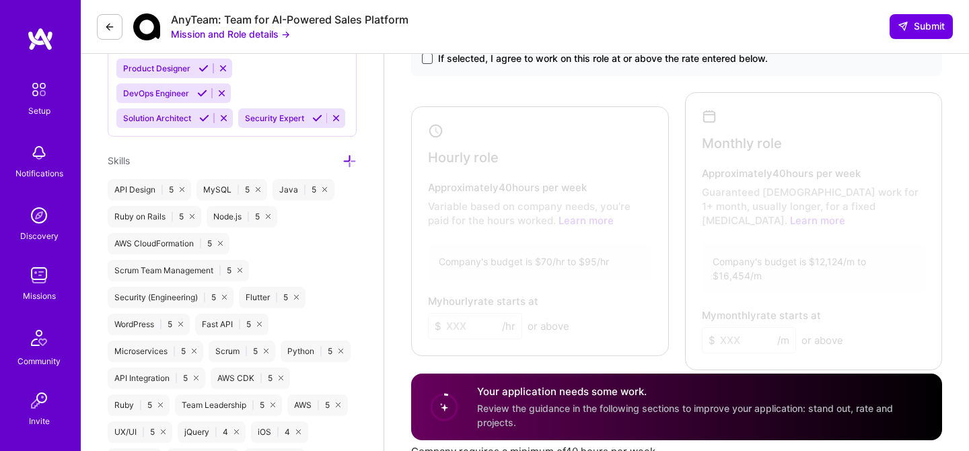
click at [430, 60] on span at bounding box center [427, 58] width 11 height 11
click at [0, 0] on input "If selected, I agree to work on this role at or above the rate entered below." at bounding box center [0, 0] width 0 height 0
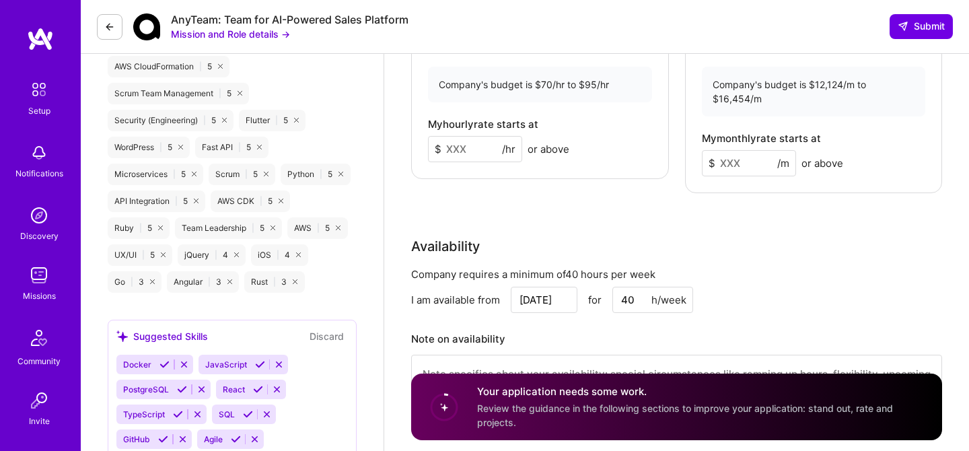
scroll to position [907, 0]
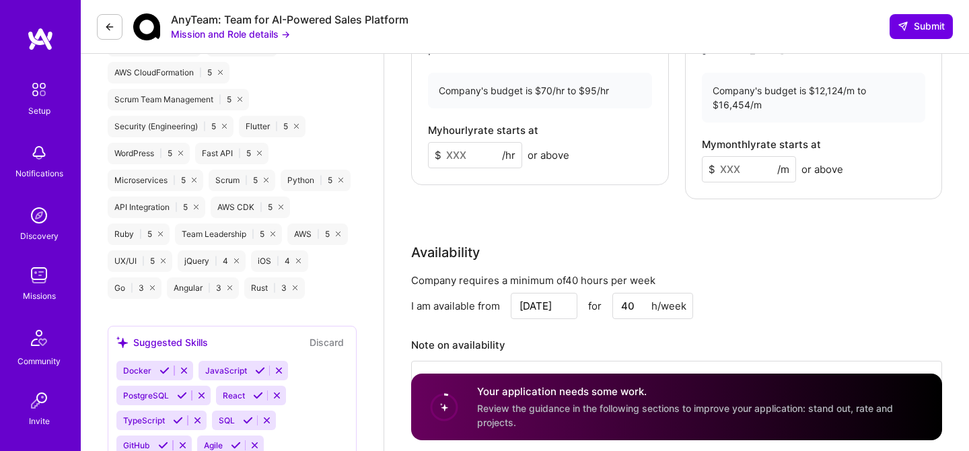
click at [453, 155] on input at bounding box center [475, 155] width 94 height 26
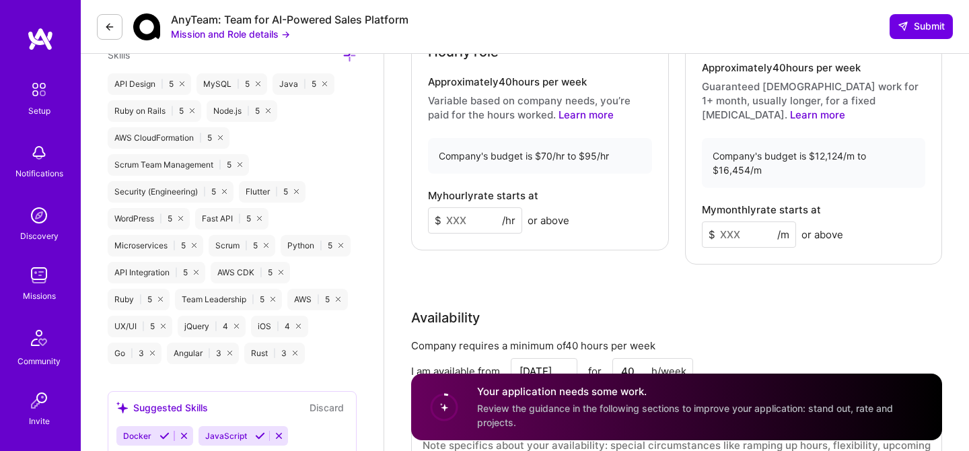
scroll to position [810, 0]
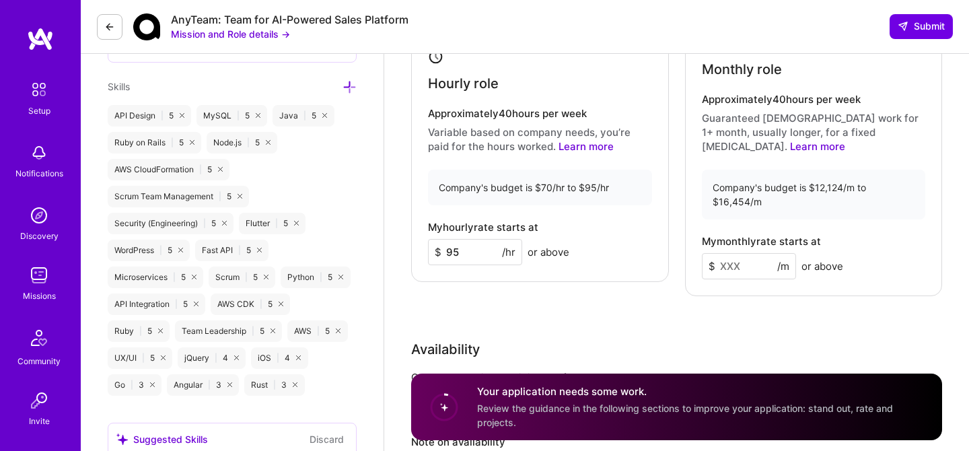
type input "95"
drag, startPoint x: 748, startPoint y: 190, endPoint x: 720, endPoint y: 190, distance: 28.2
click at [720, 190] on div "Company's budget is $12,124/m to $16,454/m" at bounding box center [814, 194] width 224 height 50
copy div "16,454"
click at [732, 253] on input at bounding box center [749, 266] width 94 height 26
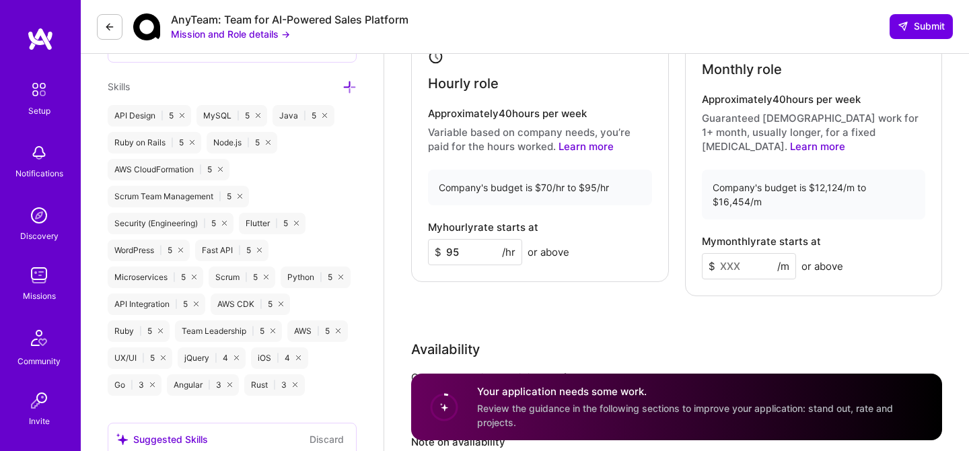
paste input
type input "16454"
click at [876, 291] on div "Rate Your rate should reflect your skills, experience, role requirements, and m…" at bounding box center [676, 218] width 531 height 621
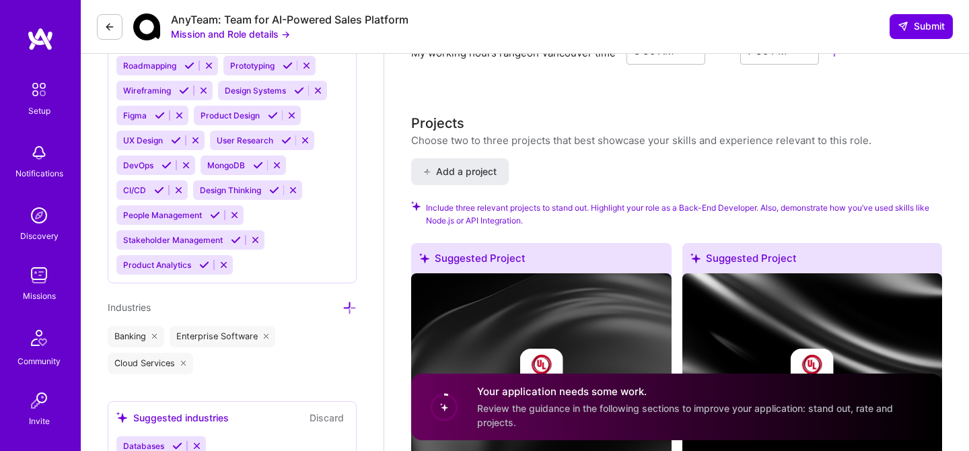
scroll to position [1363, 0]
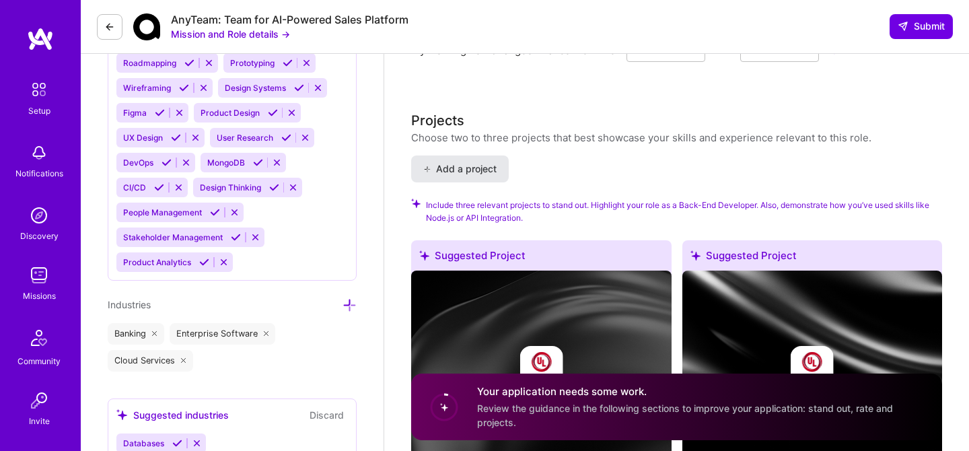
click at [486, 162] on span "Add a project" at bounding box center [459, 168] width 73 height 13
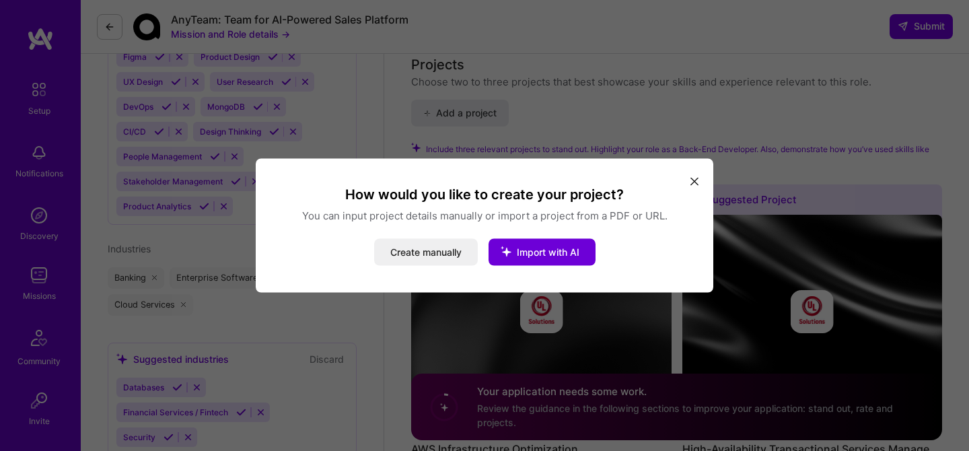
scroll to position [1422, 0]
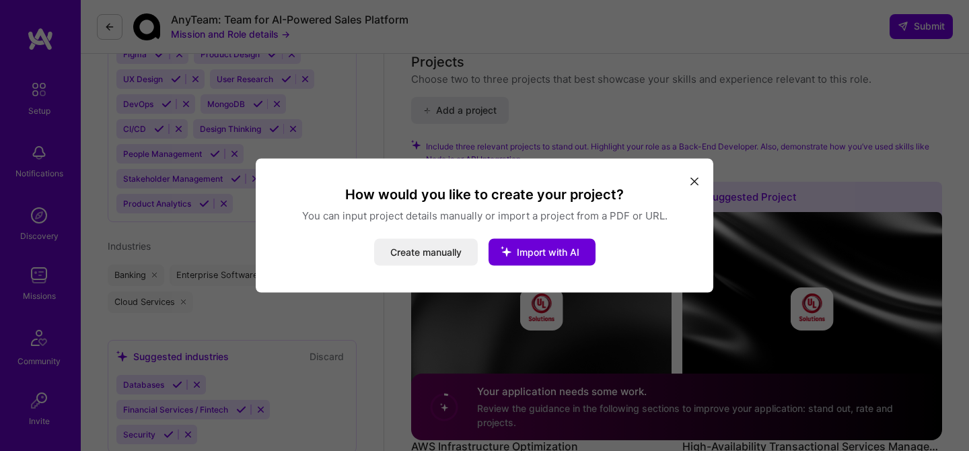
click at [691, 177] on icon "modal" at bounding box center [694, 181] width 8 height 8
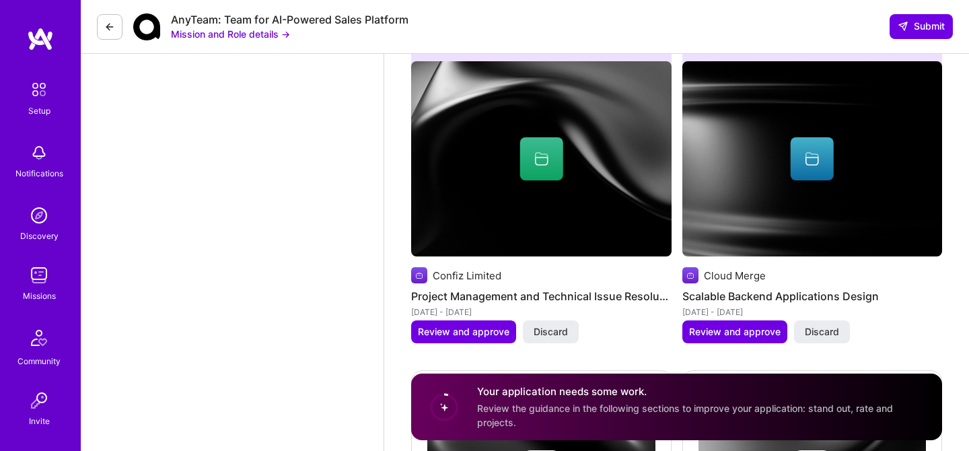
scroll to position [1905, 0]
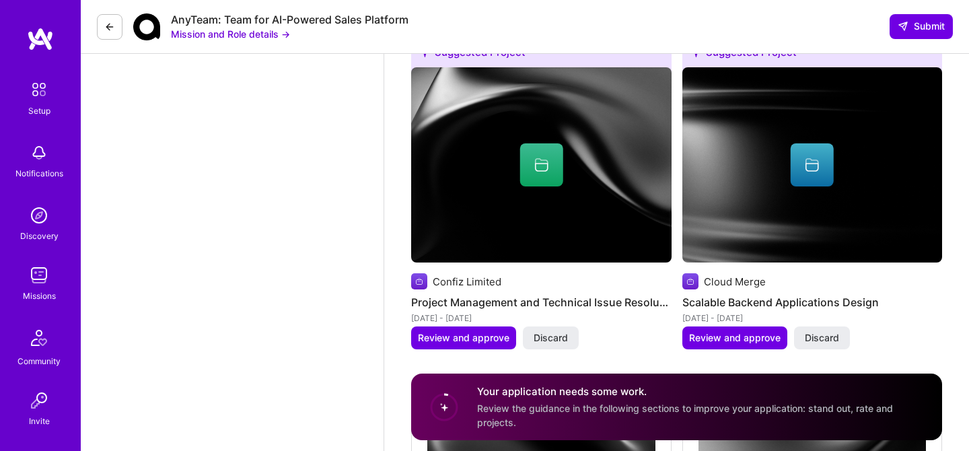
click at [585, 186] on img at bounding box center [541, 164] width 260 height 195
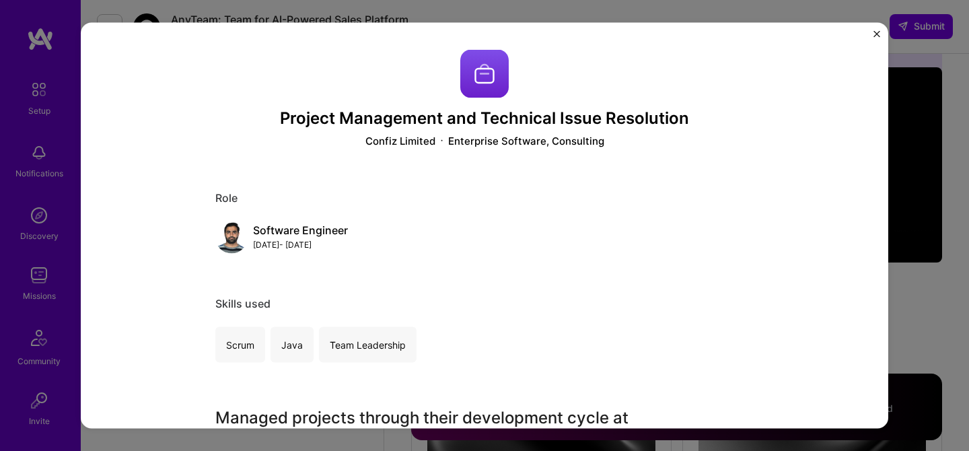
click at [873, 33] on img "Close" at bounding box center [876, 34] width 7 height 7
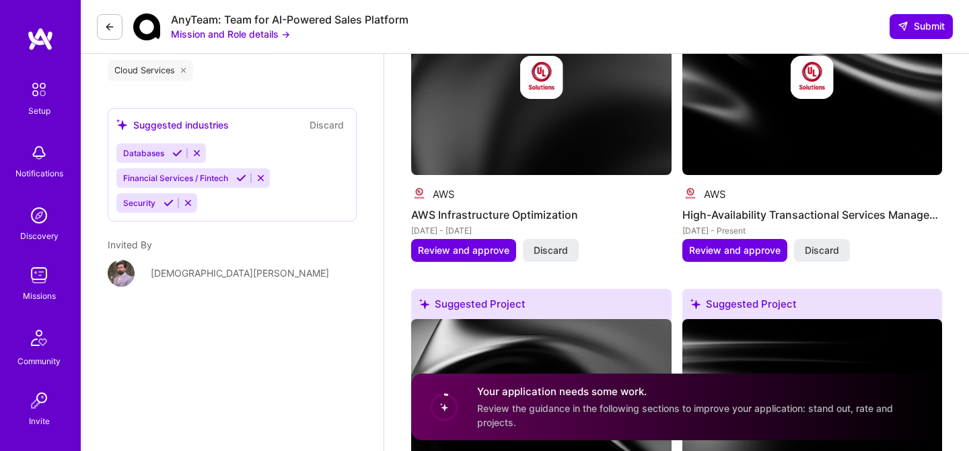
scroll to position [1638, 0]
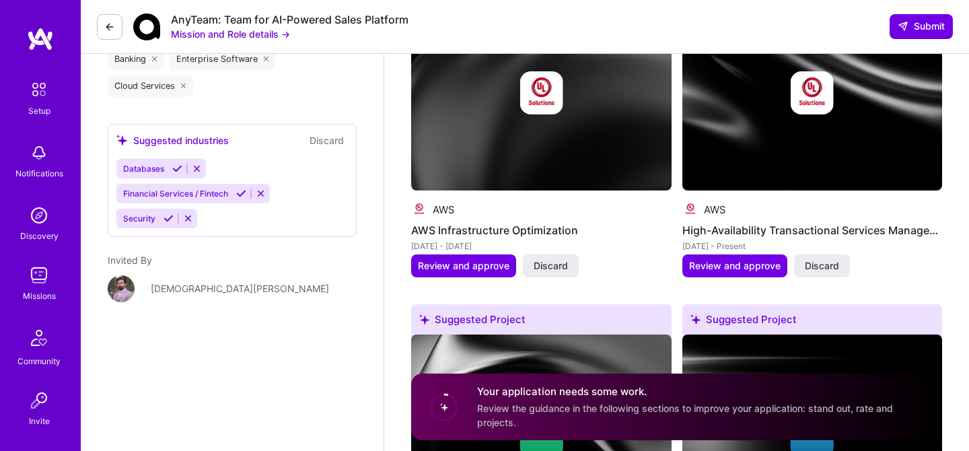
click at [764, 137] on img at bounding box center [812, 93] width 260 height 195
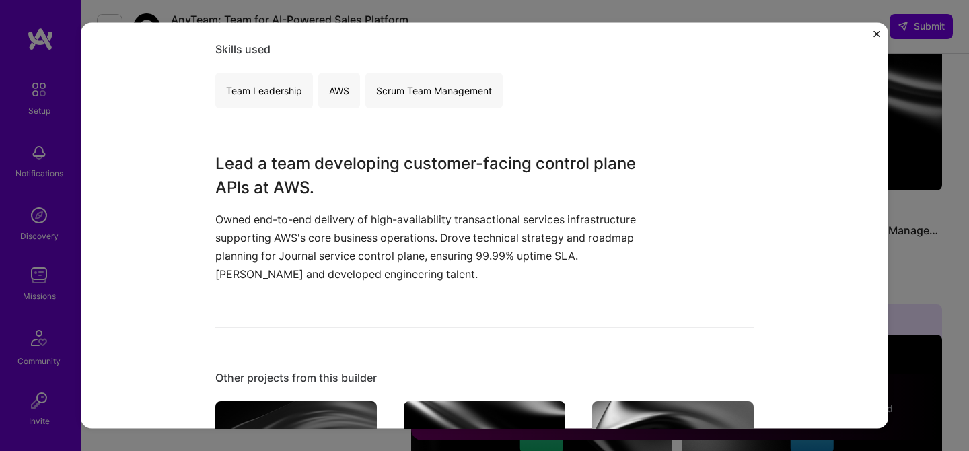
scroll to position [306, 0]
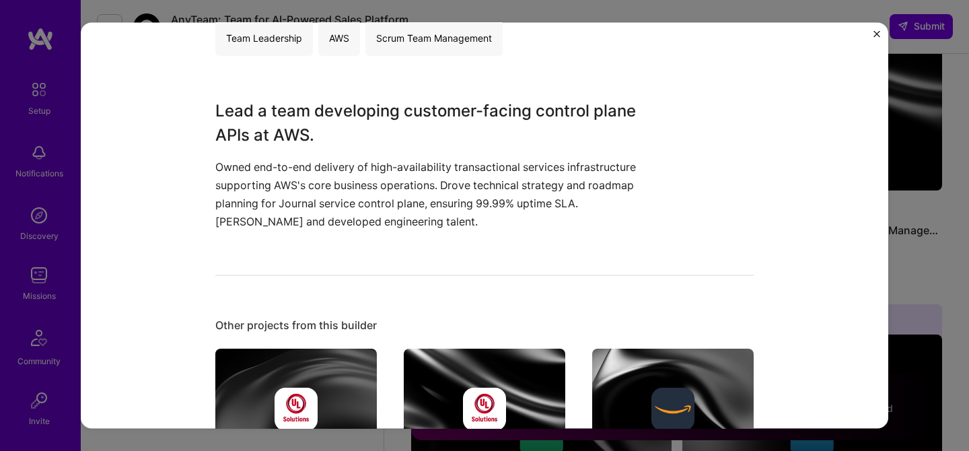
click at [874, 34] on img "Close" at bounding box center [876, 34] width 7 height 7
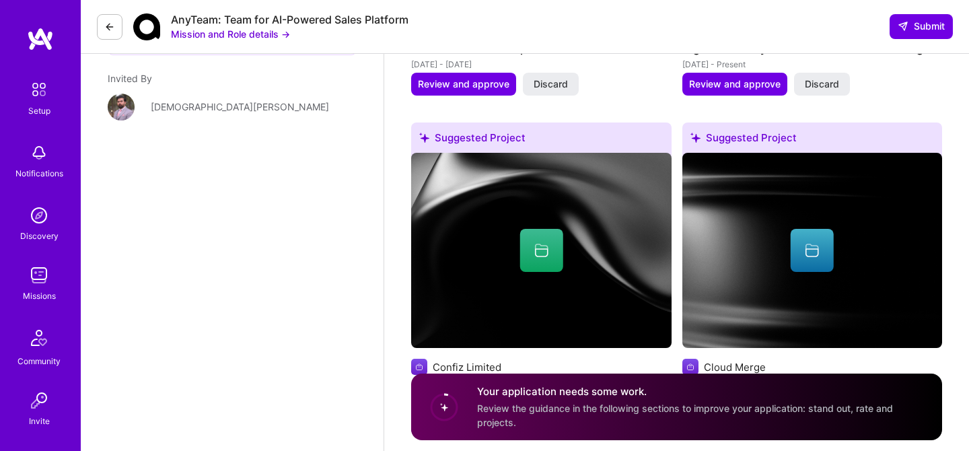
scroll to position [1869, 0]
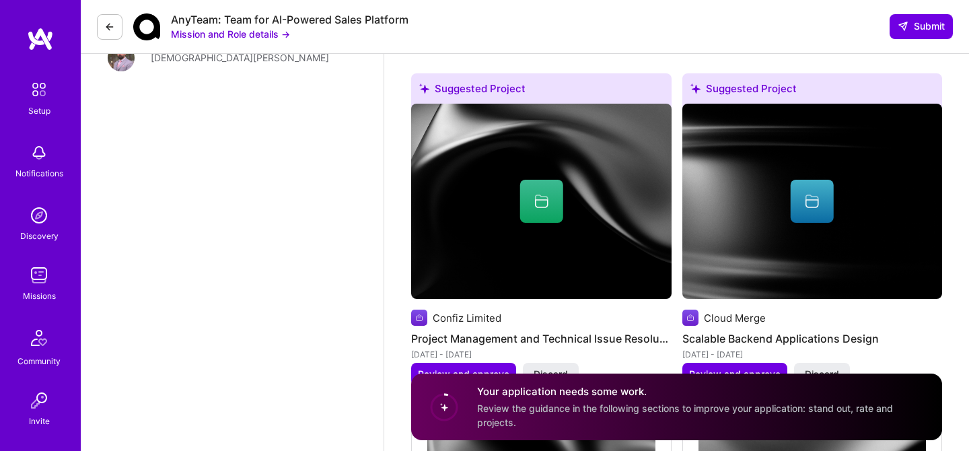
click at [757, 180] on div at bounding box center [812, 201] width 260 height 43
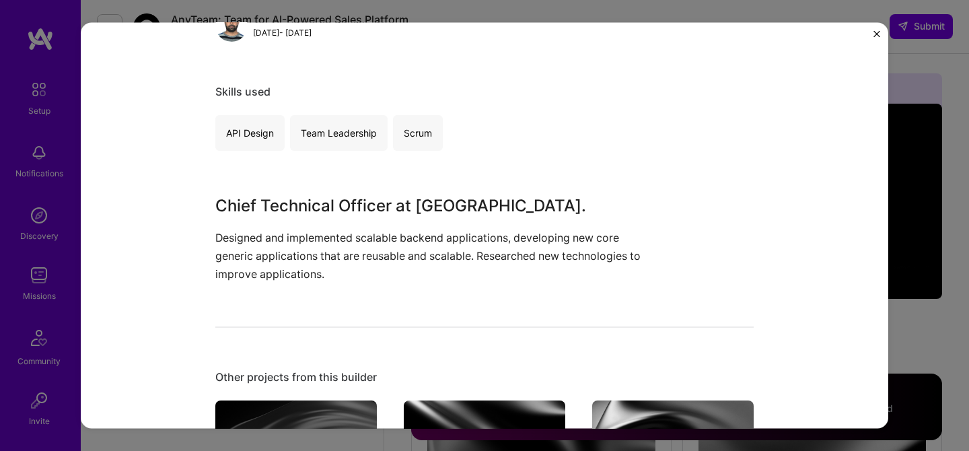
scroll to position [235, 0]
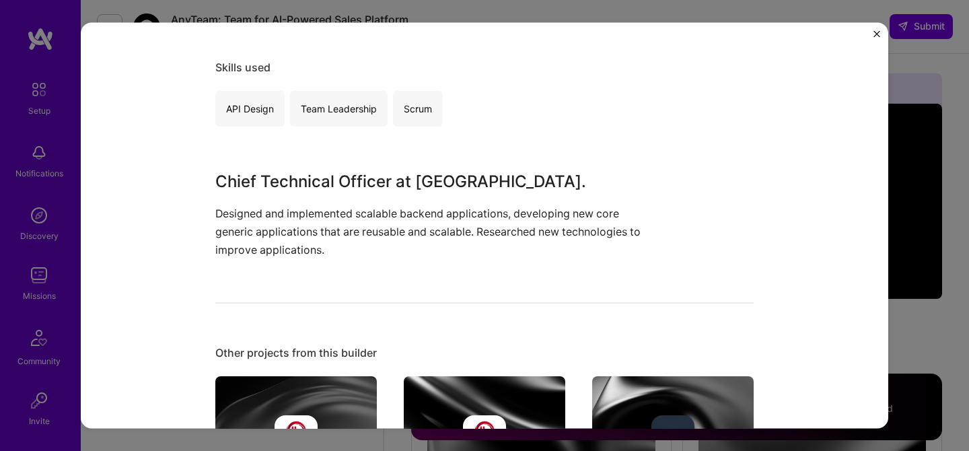
click at [876, 32] on img "Close" at bounding box center [876, 34] width 7 height 7
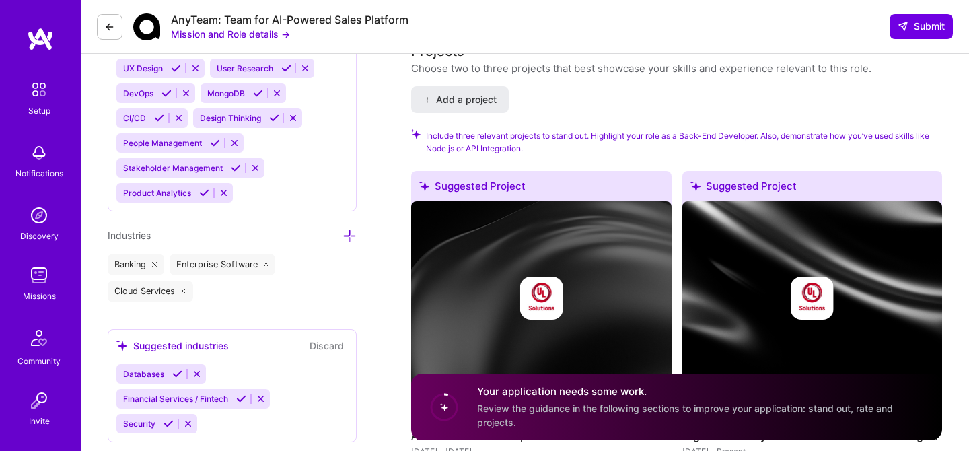
scroll to position [1421, 0]
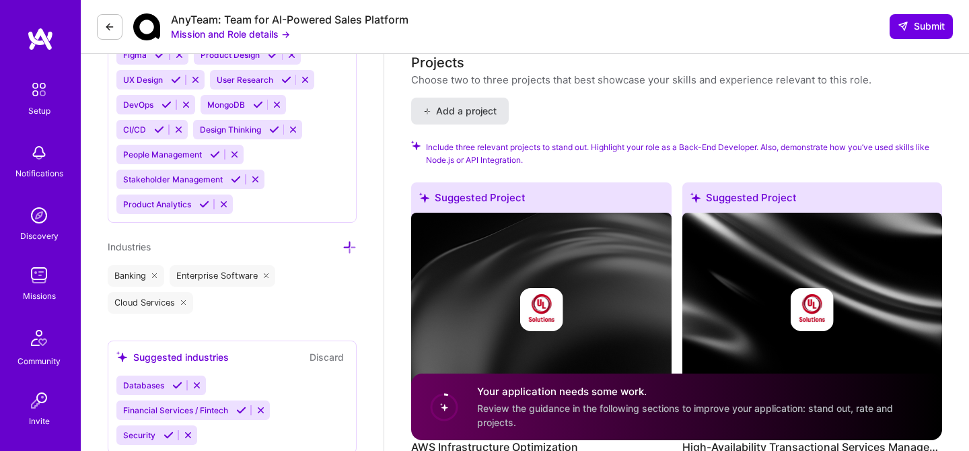
click at [466, 104] on span "Add a project" at bounding box center [459, 110] width 73 height 13
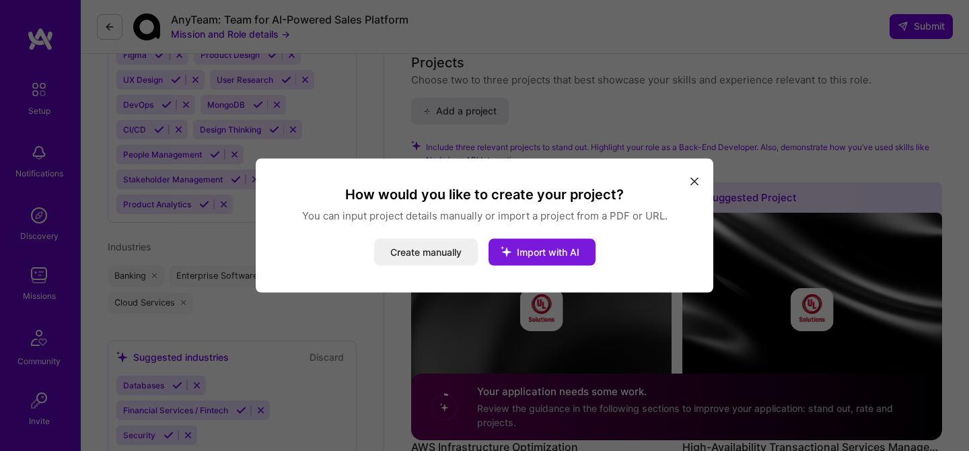
click at [547, 251] on span "Import with AI" at bounding box center [548, 251] width 63 height 11
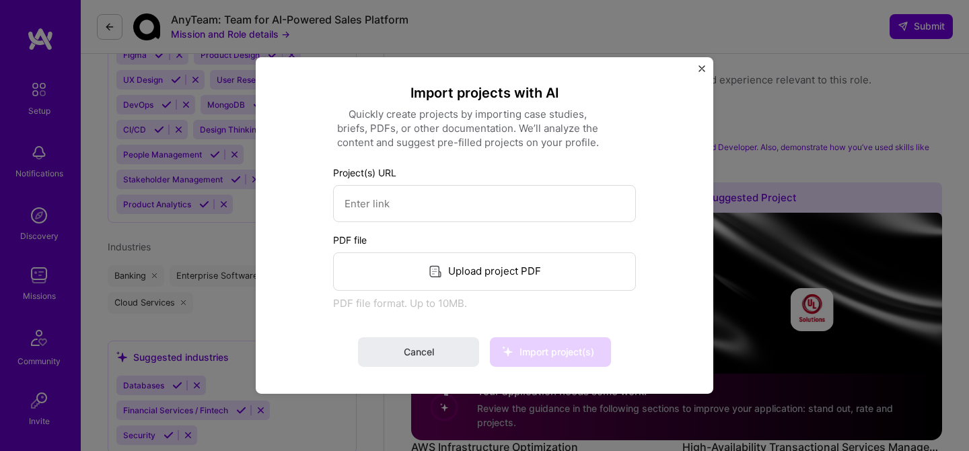
click at [698, 71] on img "Close" at bounding box center [701, 68] width 7 height 7
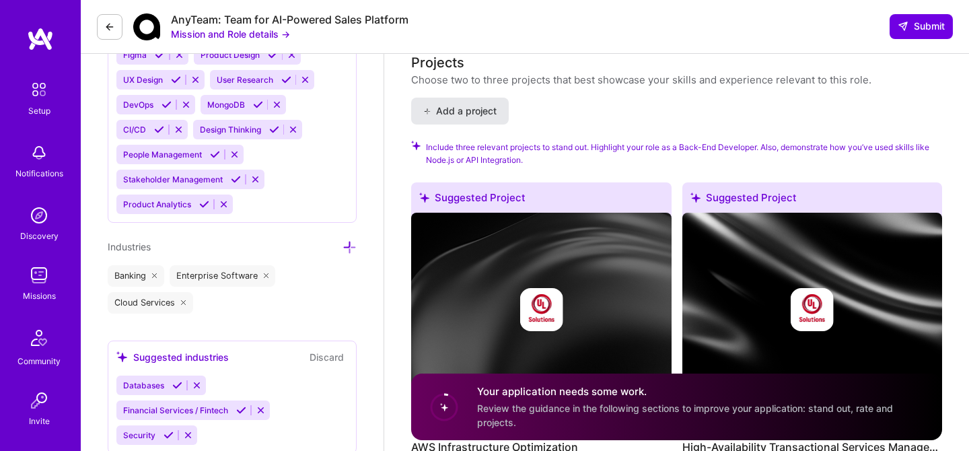
click at [469, 98] on button "Add a project" at bounding box center [460, 111] width 98 height 27
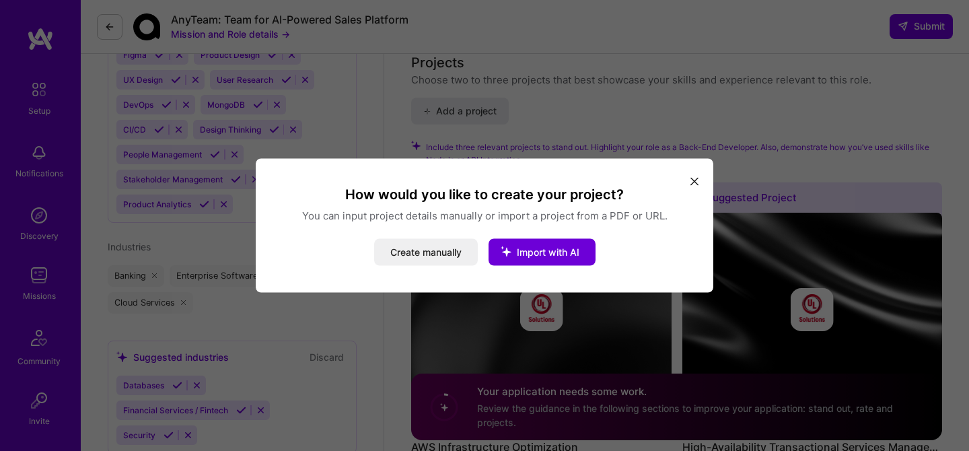
click at [689, 184] on button "modal" at bounding box center [694, 180] width 16 height 22
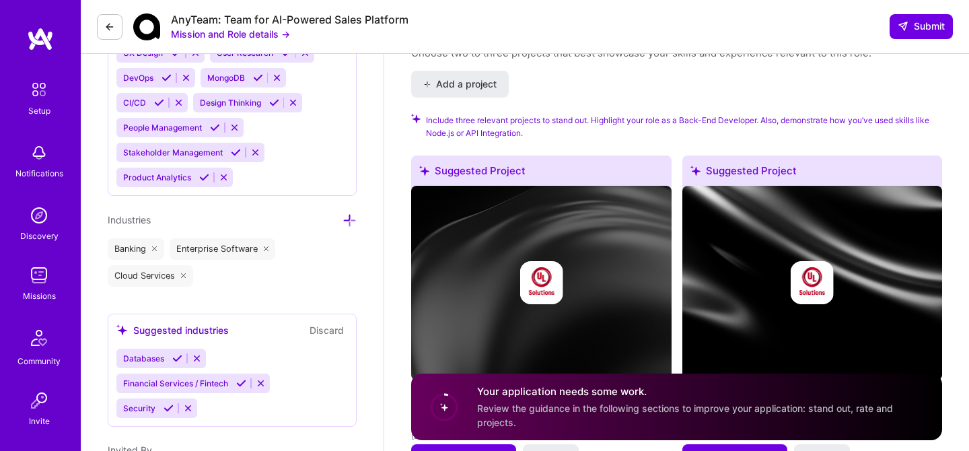
scroll to position [1449, 0]
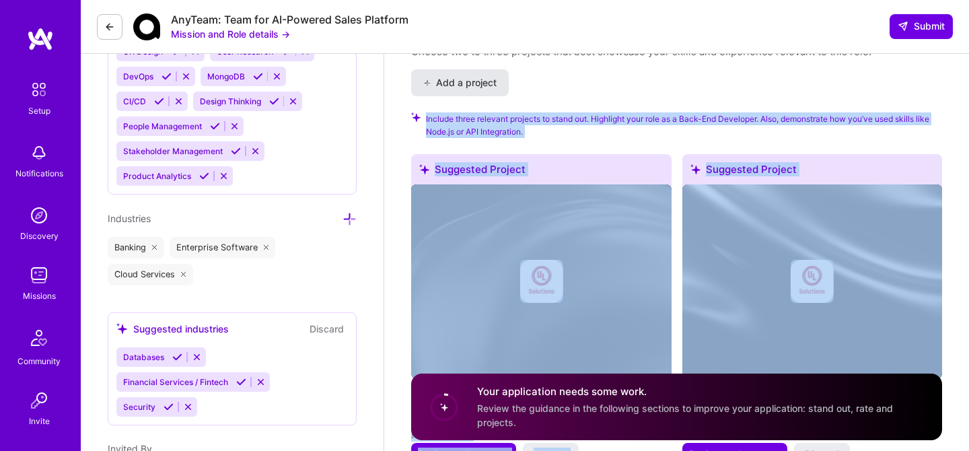
drag, startPoint x: 705, startPoint y: 251, endPoint x: 466, endPoint y: 79, distance: 294.0
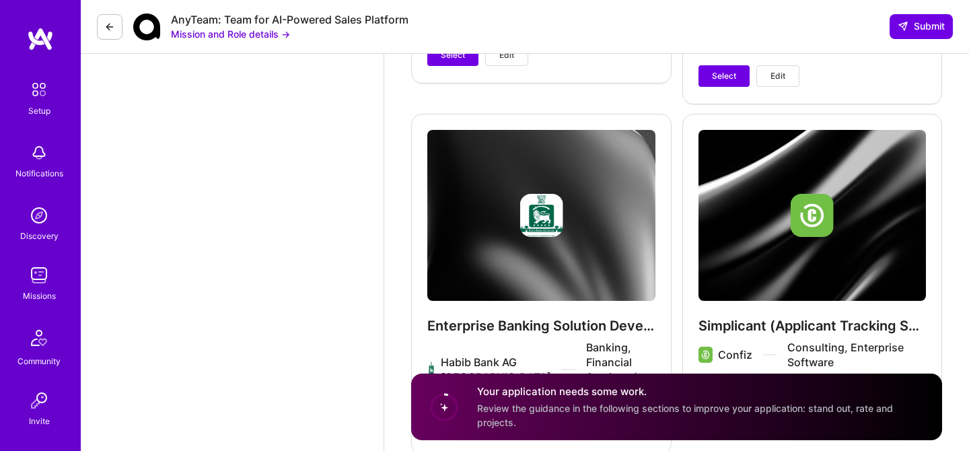
scroll to position [2928, 0]
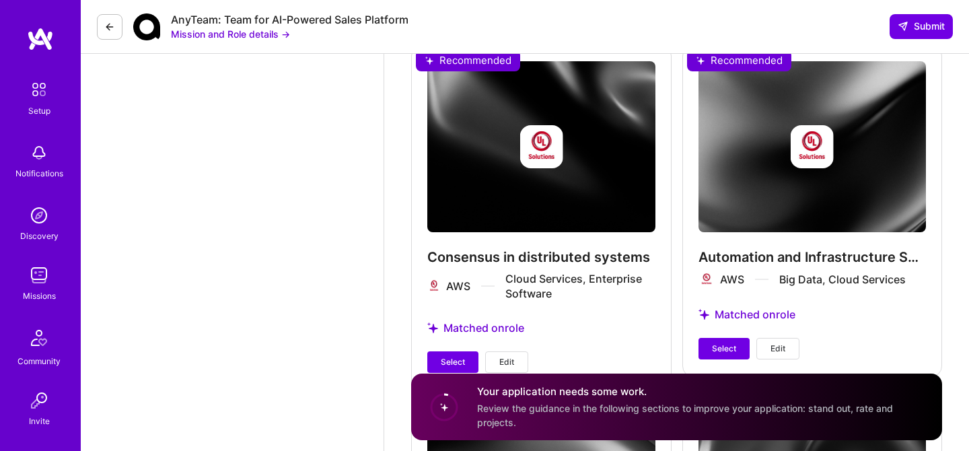
scroll to position [2248, 0]
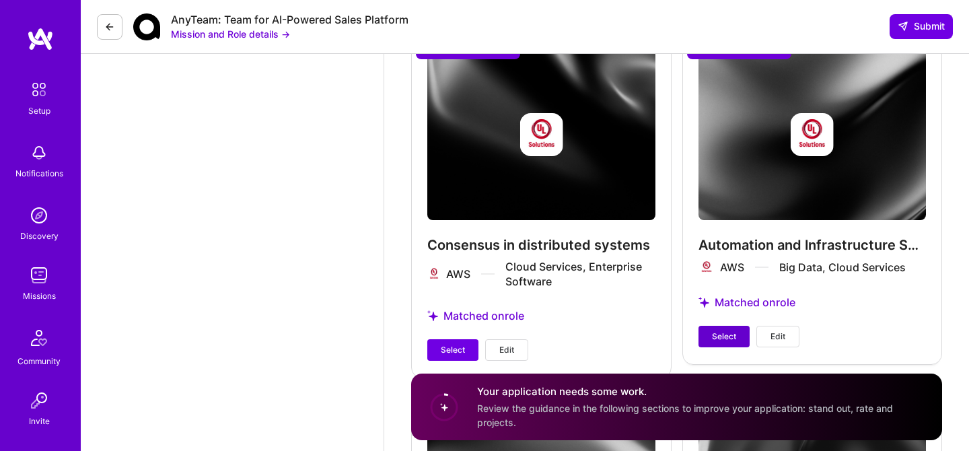
click at [722, 330] on span "Select" at bounding box center [724, 336] width 24 height 12
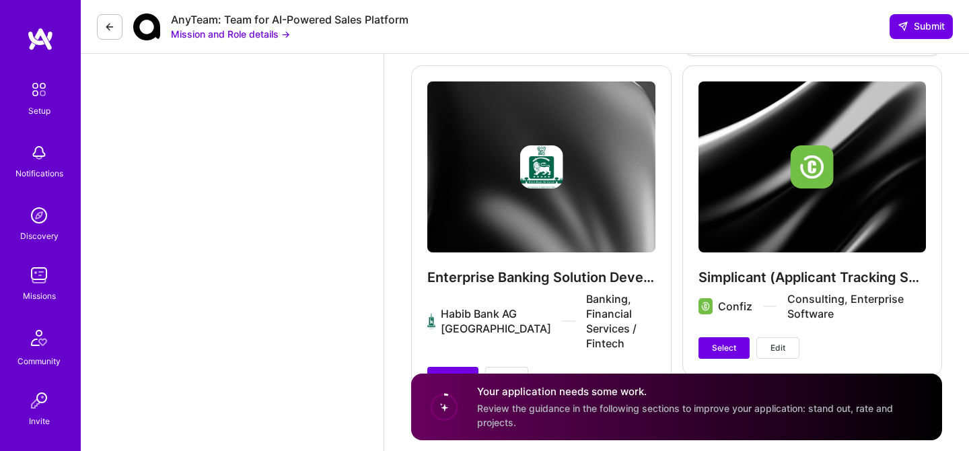
scroll to position [2915, 0]
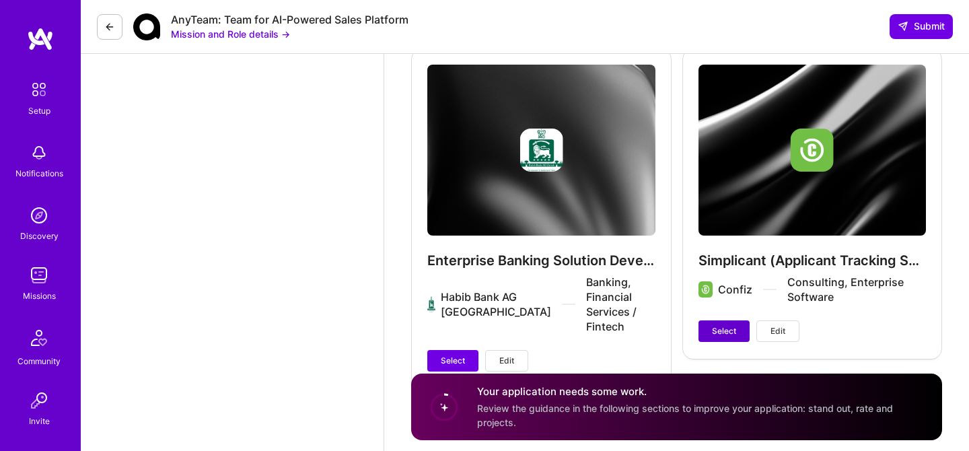
click at [720, 325] on span "Select" at bounding box center [724, 331] width 24 height 12
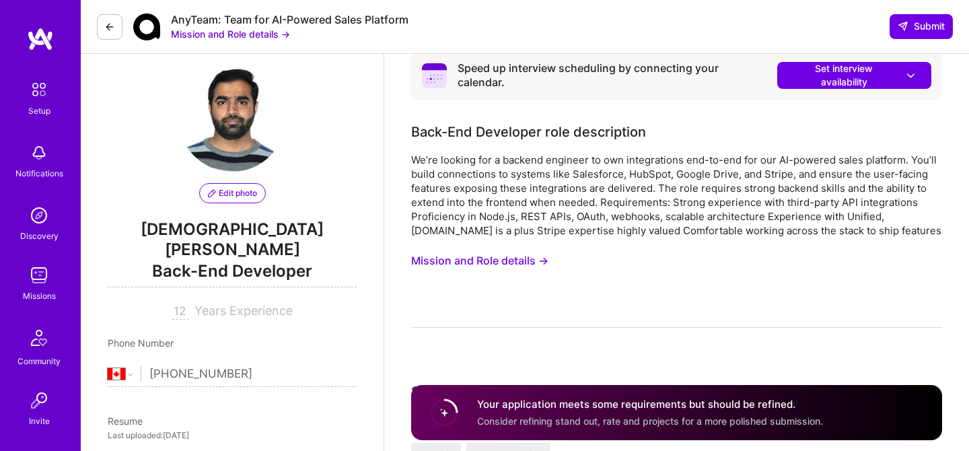
scroll to position [0, 0]
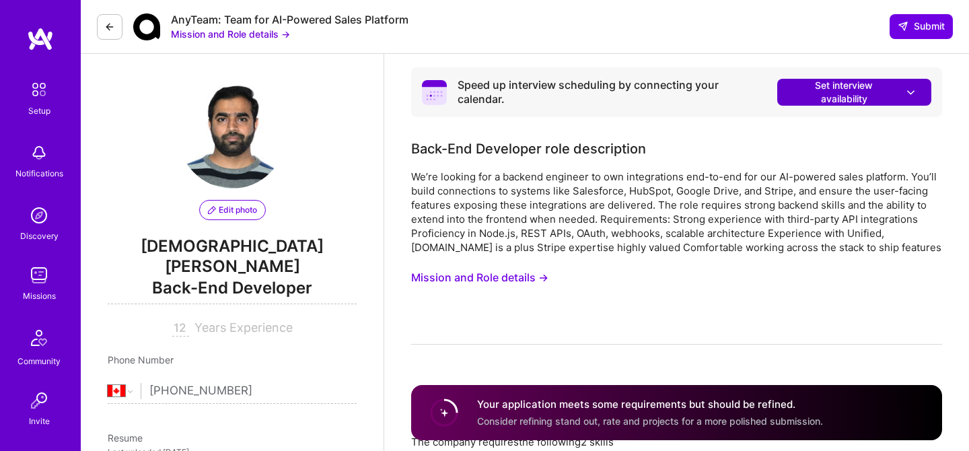
click at [891, 87] on span "Set interview availability" at bounding box center [853, 92] width 127 height 27
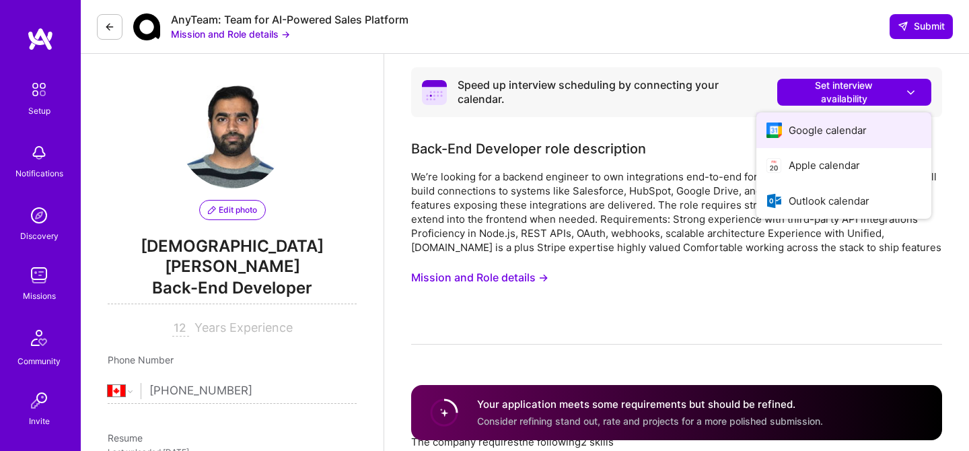
click at [838, 135] on button "Google calendar" at bounding box center [843, 130] width 175 height 36
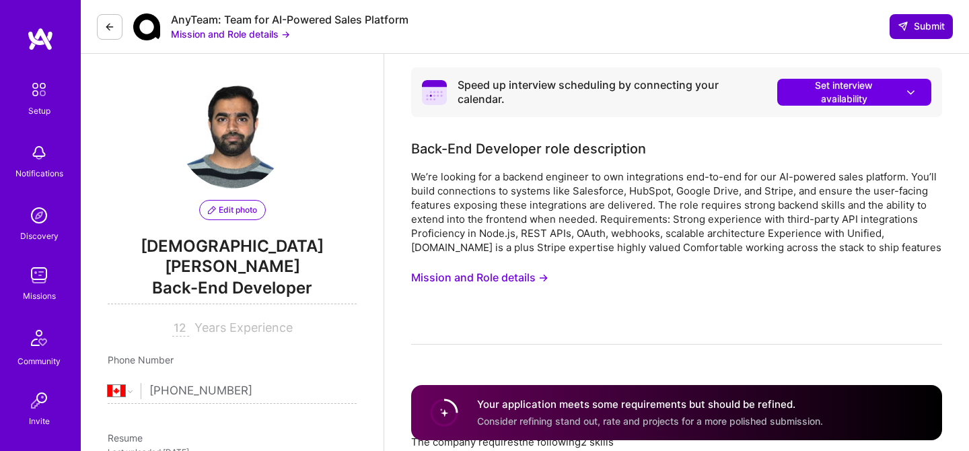
click at [928, 28] on span "Submit" at bounding box center [920, 26] width 47 height 13
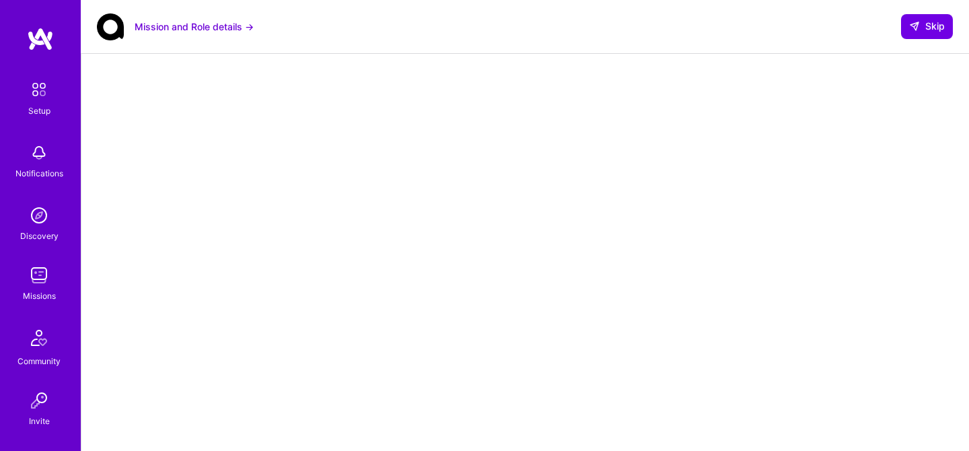
scroll to position [28, 0]
click at [923, 26] on span "Skip" at bounding box center [927, 26] width 36 height 13
select select "CA"
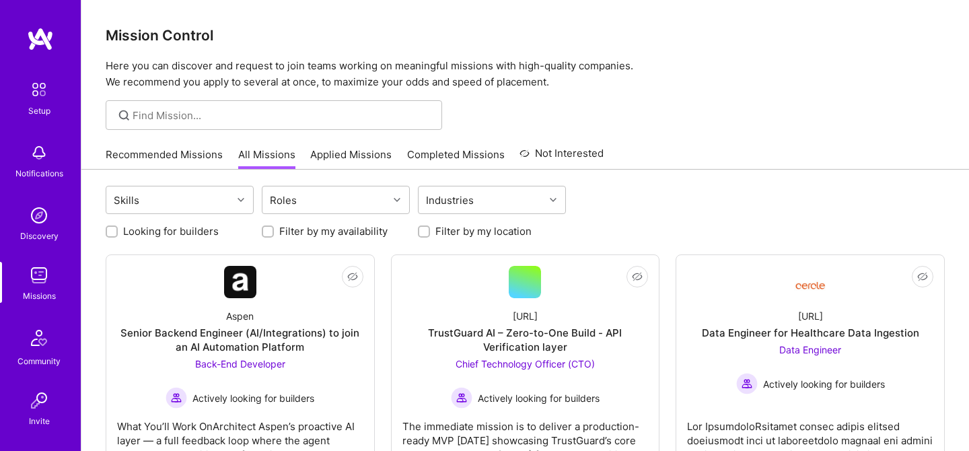
click at [352, 155] on link "Applied Missions" at bounding box center [350, 158] width 81 height 22
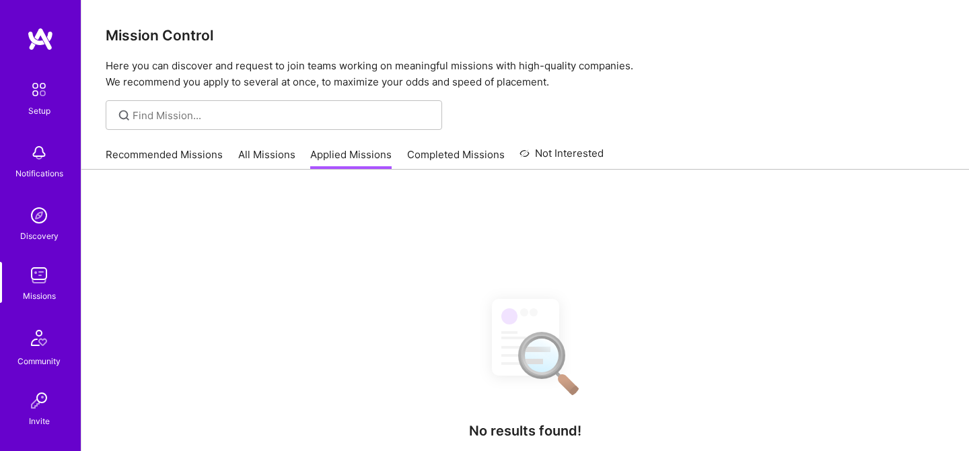
click at [352, 155] on link "Applied Missions" at bounding box center [350, 158] width 81 height 22
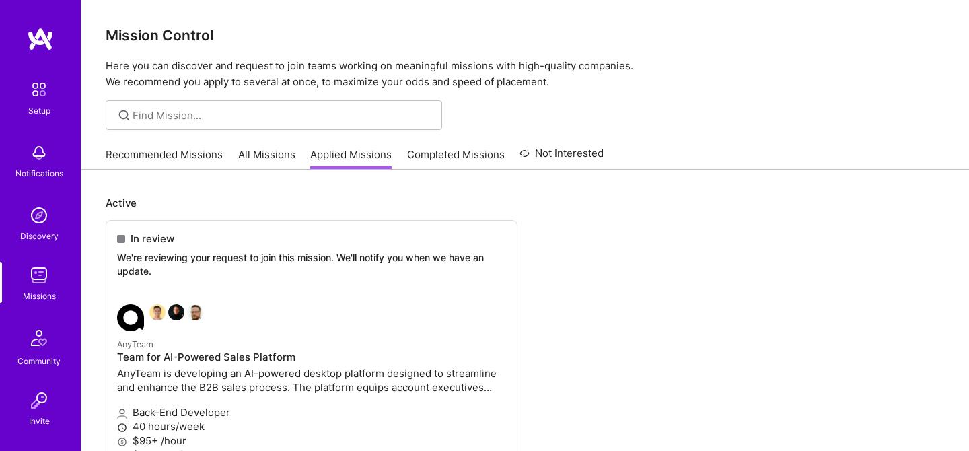
click at [269, 159] on link "All Missions" at bounding box center [266, 158] width 57 height 22
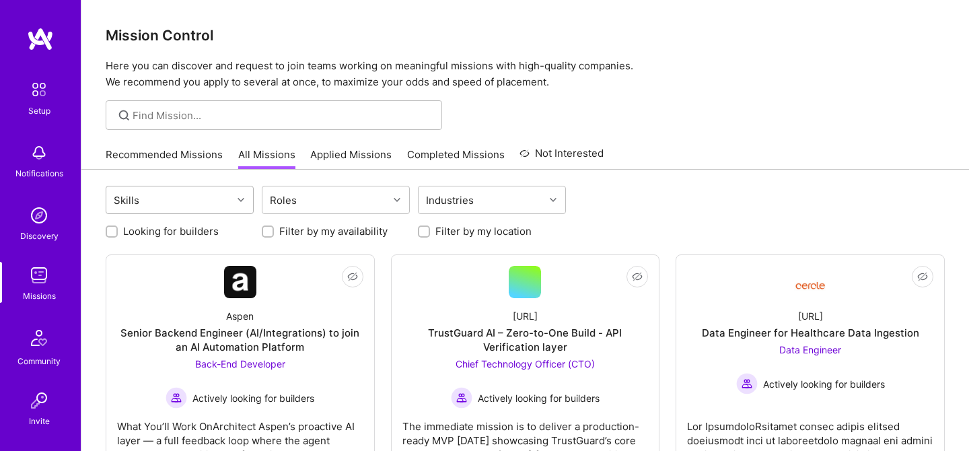
click at [237, 200] on icon at bounding box center [240, 199] width 7 height 7
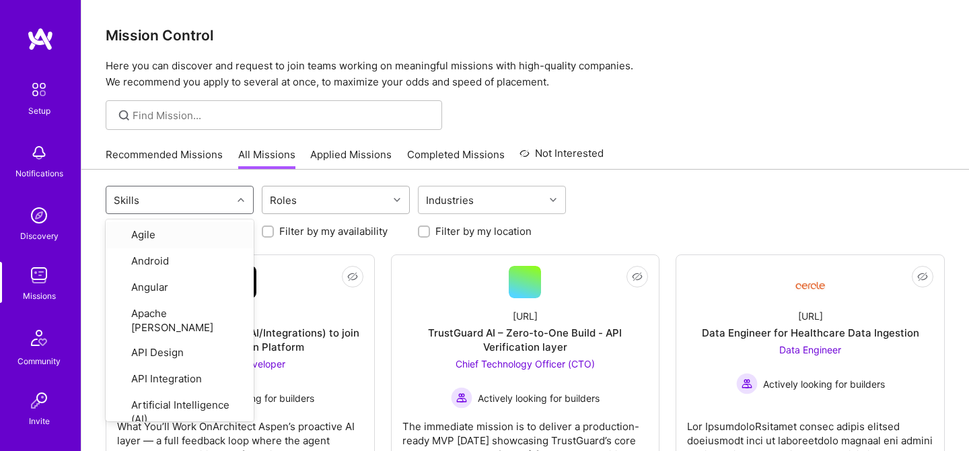
click at [301, 207] on div "Roles" at bounding box center [325, 199] width 126 height 27
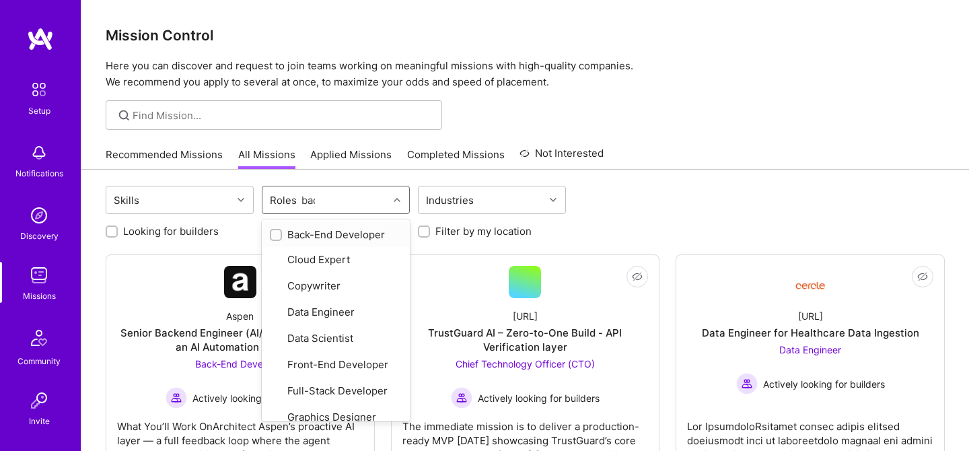
type input "back"
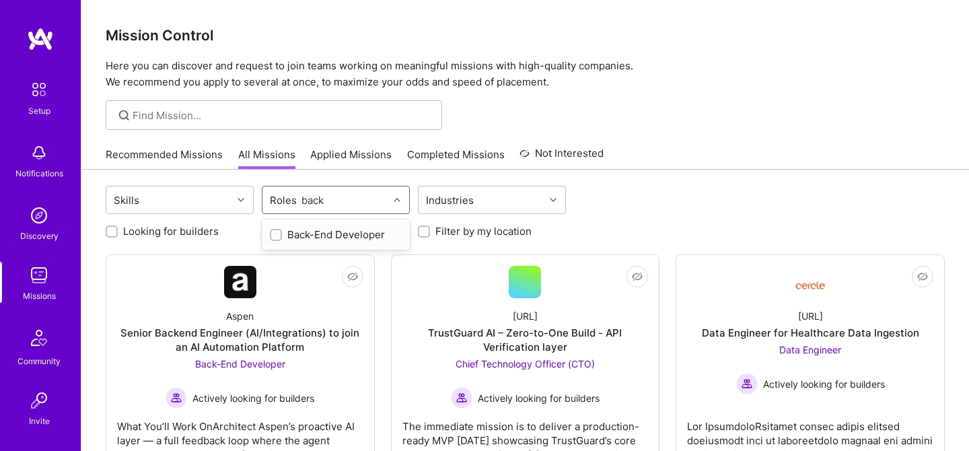
click at [293, 227] on div "Back-End Developer" at bounding box center [336, 234] width 148 height 25
checkbox input "true"
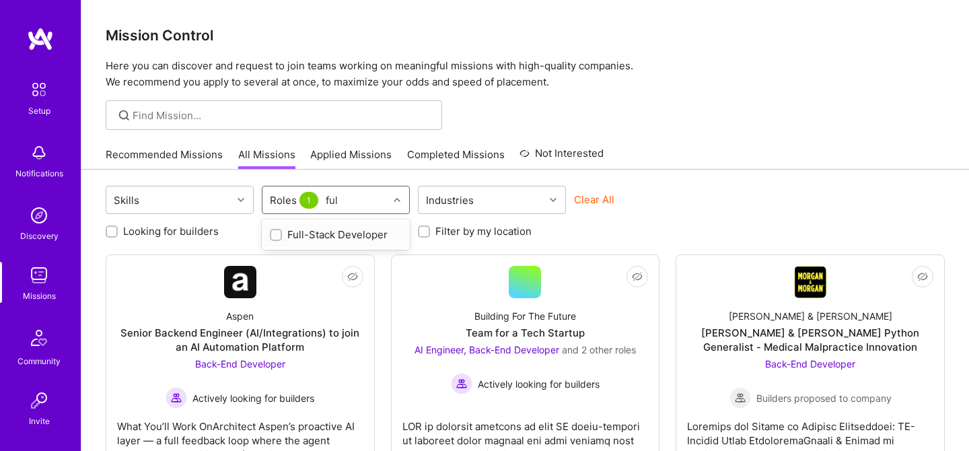
type input "full"
click at [316, 241] on div "Full-Stack Developer" at bounding box center [336, 234] width 132 height 14
checkbox input "true"
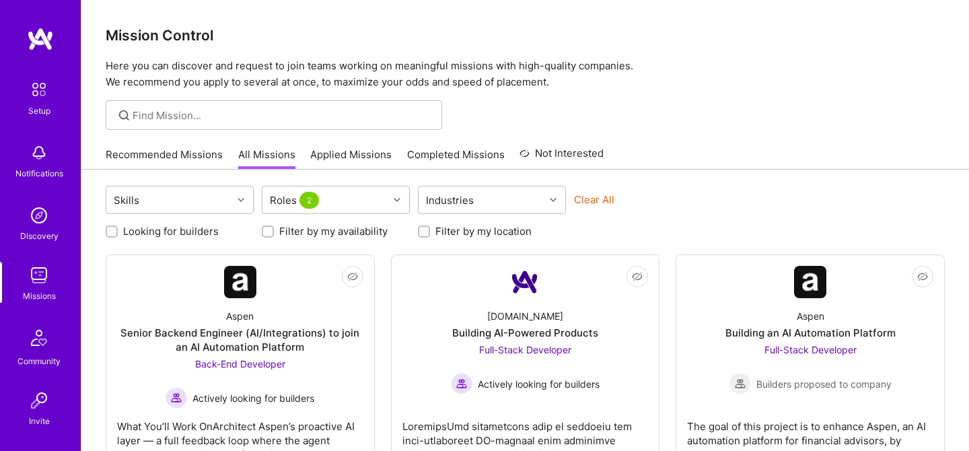
click at [155, 235] on label "Looking for builders" at bounding box center [171, 231] width 96 height 14
click at [118, 235] on input "Looking for builders" at bounding box center [112, 231] width 9 height 9
checkbox input "true"
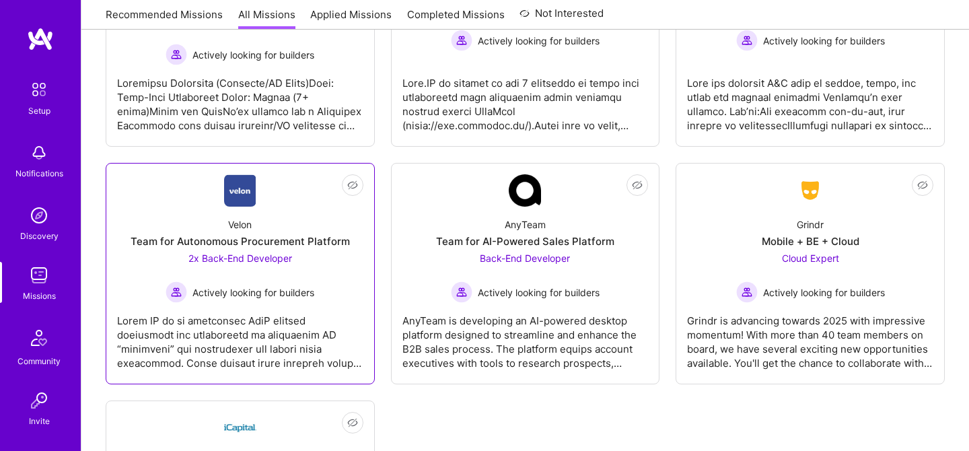
scroll to position [599, 0]
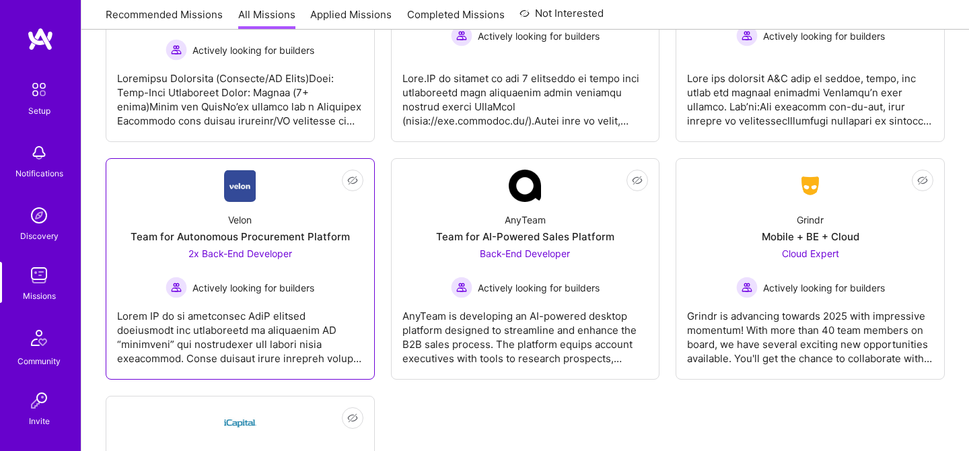
click at [266, 236] on div "Team for Autonomous Procurement Platform" at bounding box center [239, 236] width 219 height 14
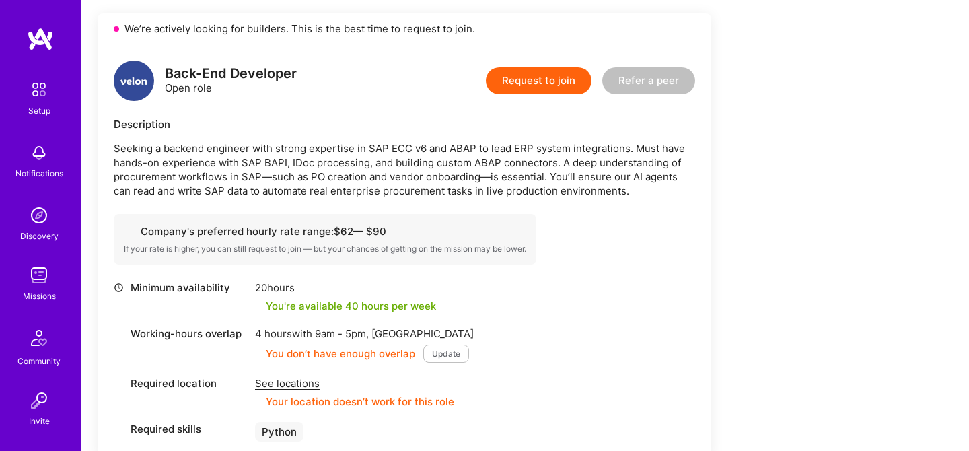
scroll to position [385, 0]
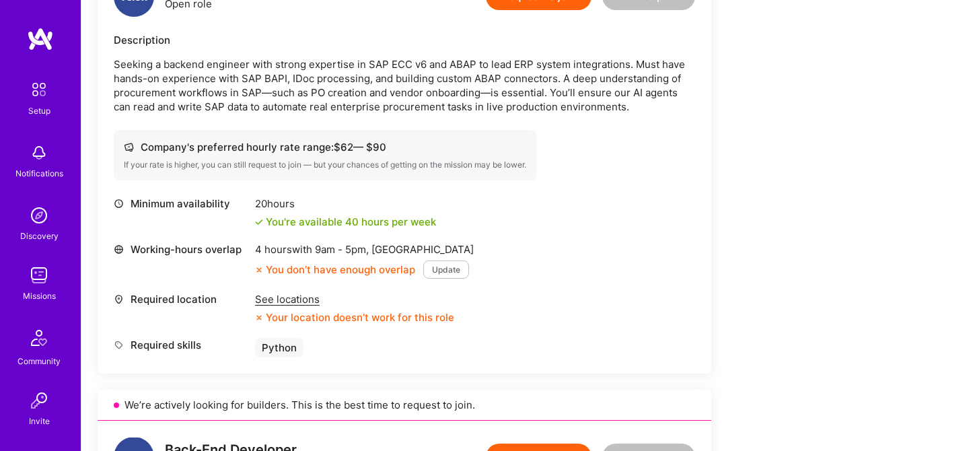
click at [310, 298] on div "See locations" at bounding box center [354, 299] width 199 height 14
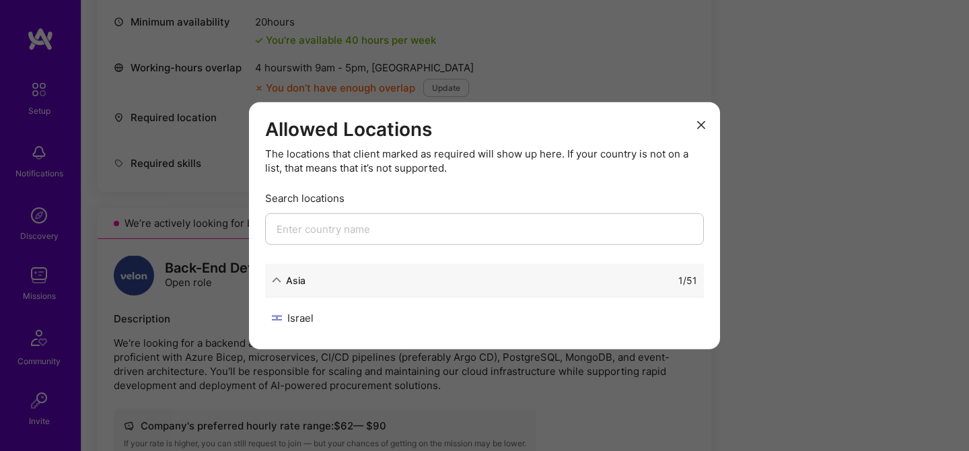
scroll to position [626, 0]
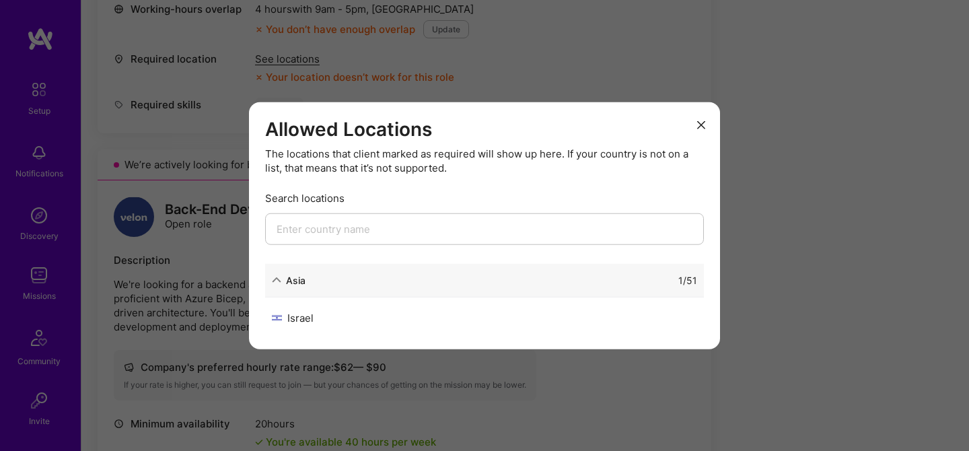
click at [702, 119] on button "modal" at bounding box center [701, 124] width 16 height 22
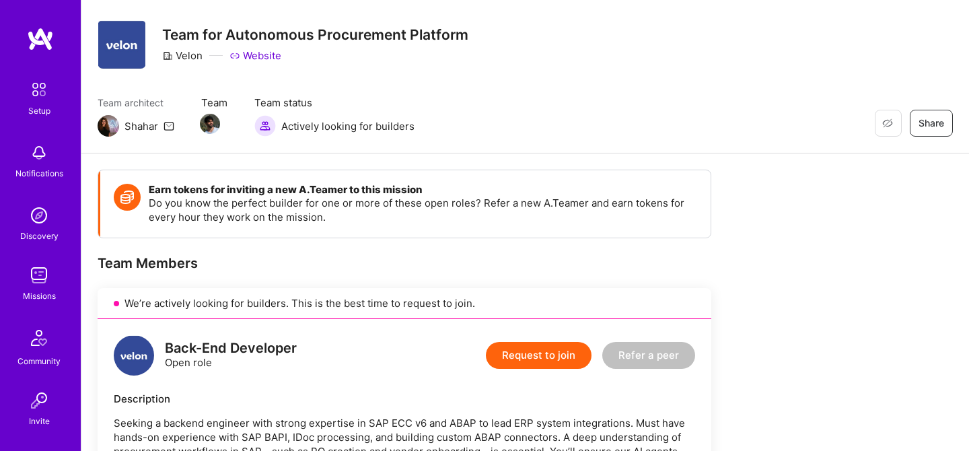
scroll to position [0, 0]
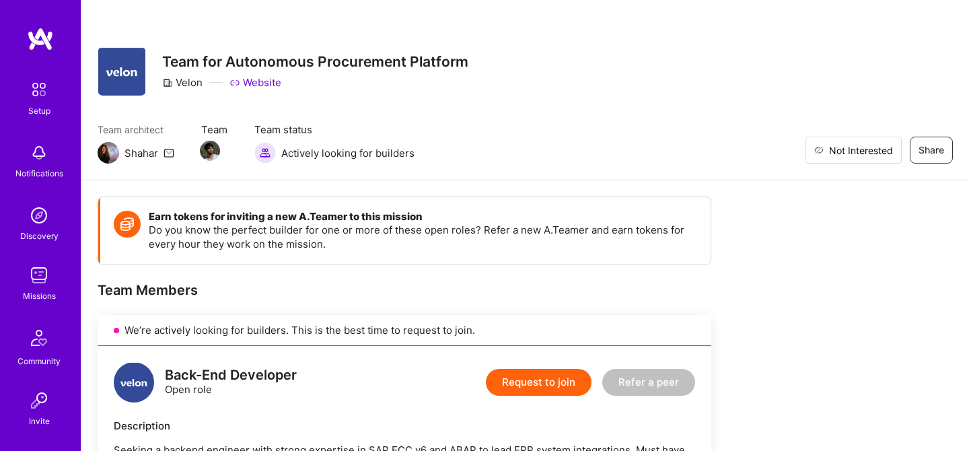
click at [864, 147] on span "Not Interested" at bounding box center [861, 150] width 64 height 14
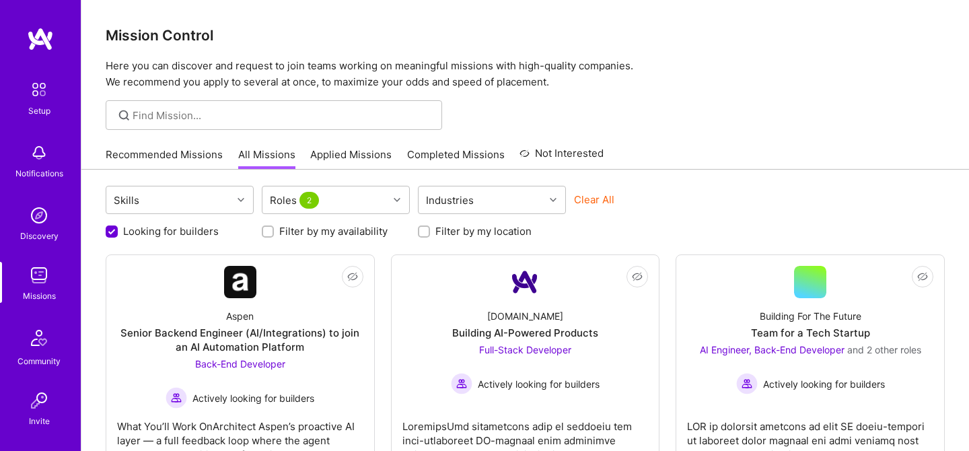
click at [552, 146] on link "Not Interested" at bounding box center [561, 157] width 84 height 24
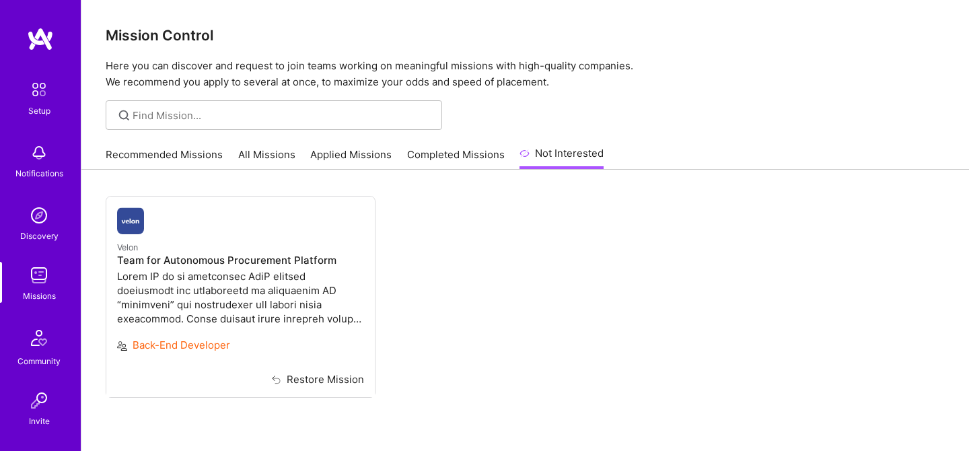
click at [270, 153] on link "All Missions" at bounding box center [266, 158] width 57 height 22
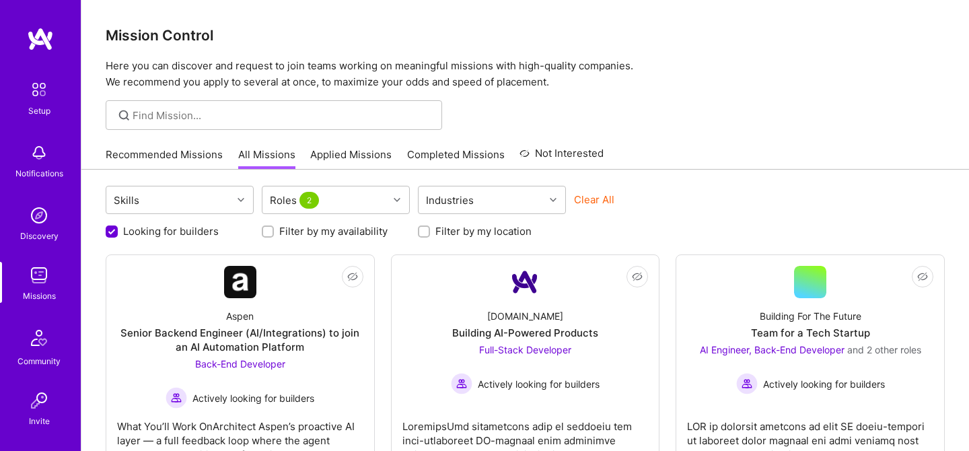
click at [352, 157] on link "Applied Missions" at bounding box center [350, 158] width 81 height 22
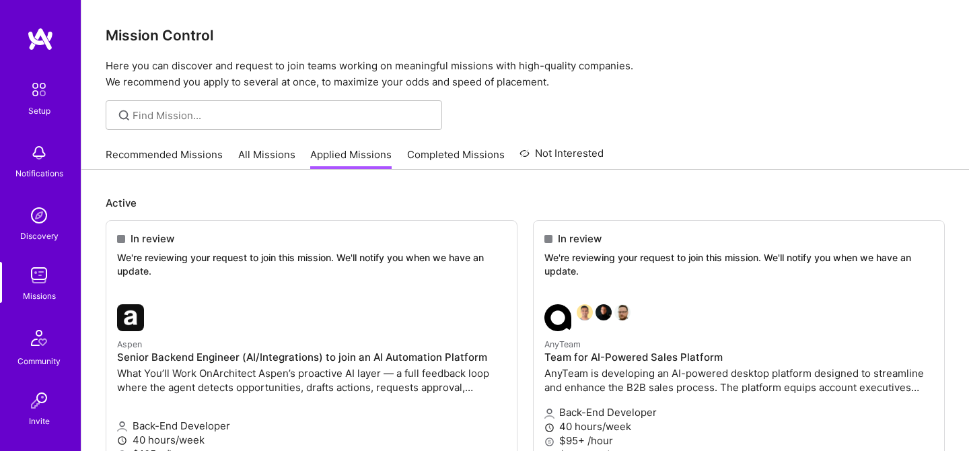
click at [260, 151] on link "All Missions" at bounding box center [266, 158] width 57 height 22
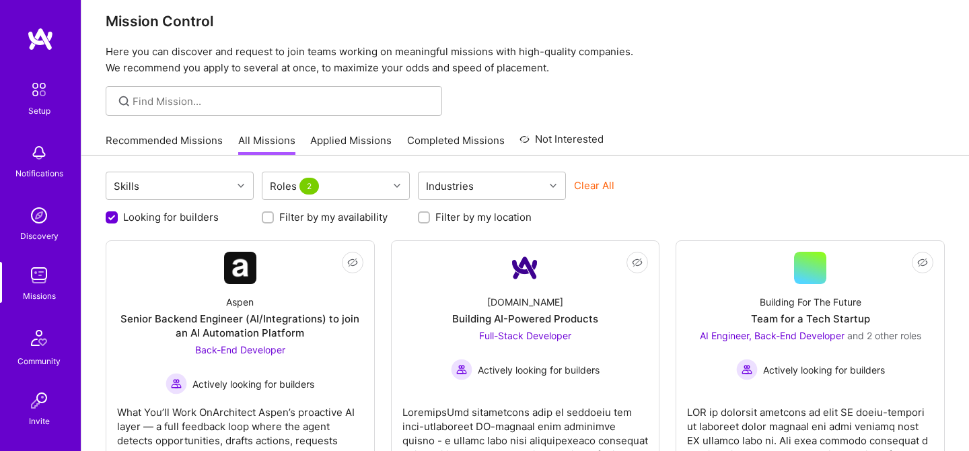
scroll to position [15, 0]
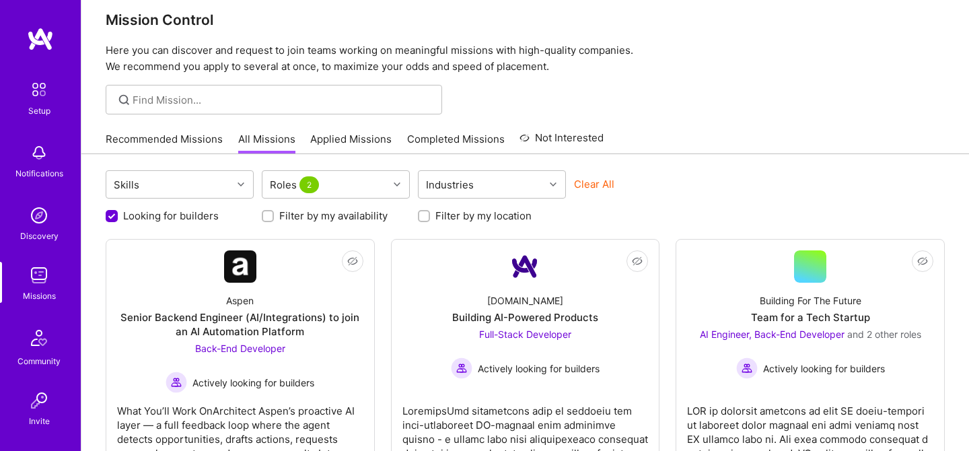
click at [350, 134] on link "Applied Missions" at bounding box center [350, 143] width 81 height 22
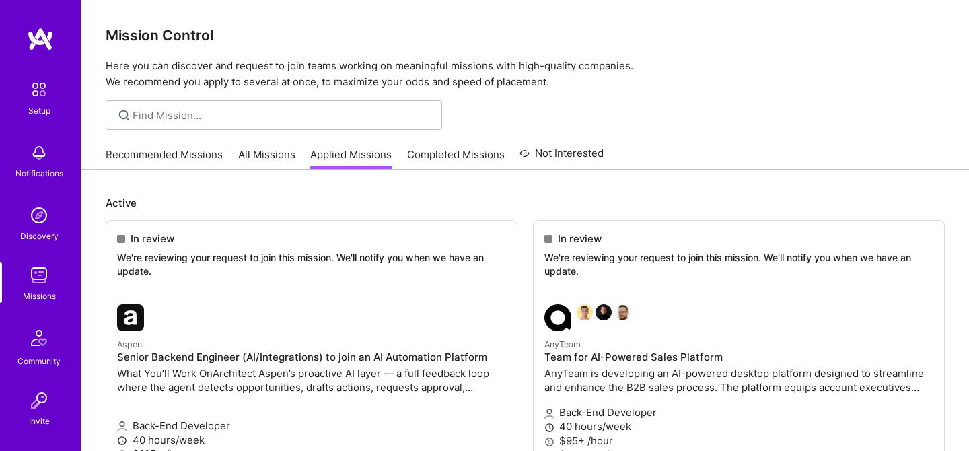
click at [259, 154] on link "All Missions" at bounding box center [266, 158] width 57 height 22
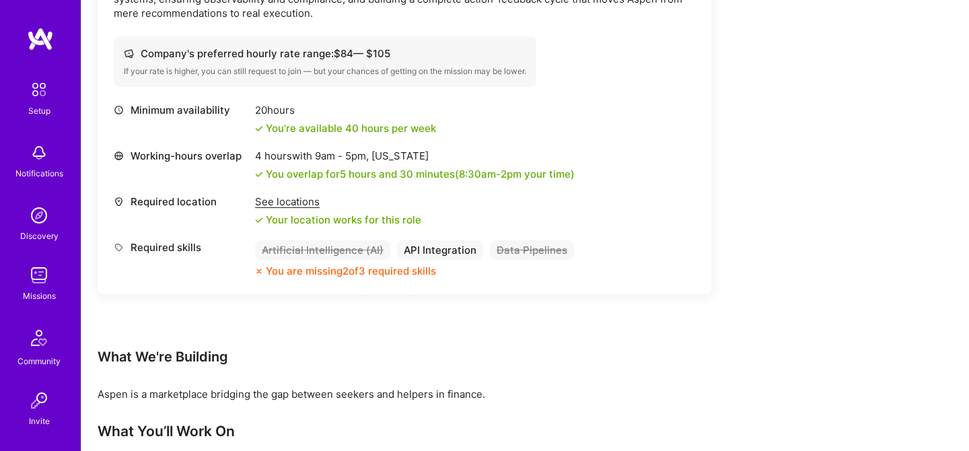
scroll to position [301, 0]
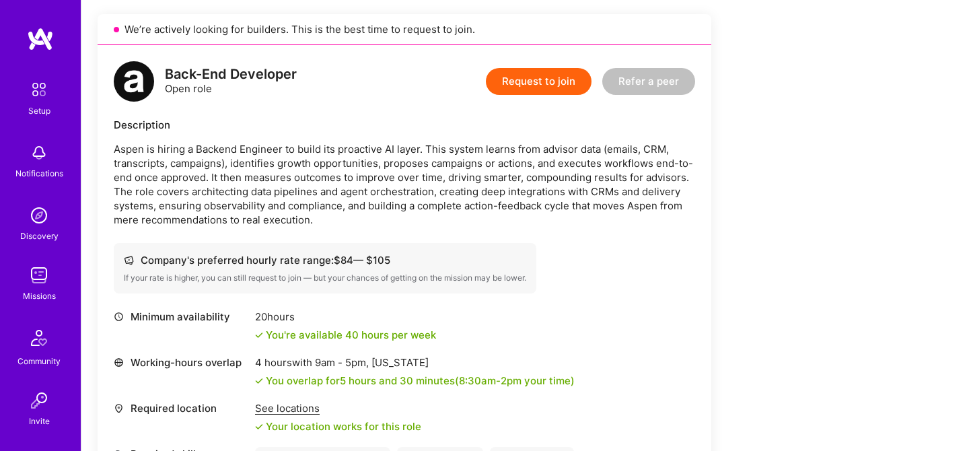
drag, startPoint x: 626, startPoint y: 400, endPoint x: 111, endPoint y: 117, distance: 587.6
click at [111, 117] on div "Earn tokens for inviting a new [PERSON_NAME] to this mission Do you know the pe…" at bounding box center [501, 365] width 807 height 938
copy div "Loremipsumd Sitam co adipis e Seddoei Temporin ut labor etd magnaaliq EN admin.…"
click at [691, 261] on div "Company's preferred hourly rate range: $ 84 — $ 105 If your rate is higher, you…" at bounding box center [404, 268] width 581 height 50
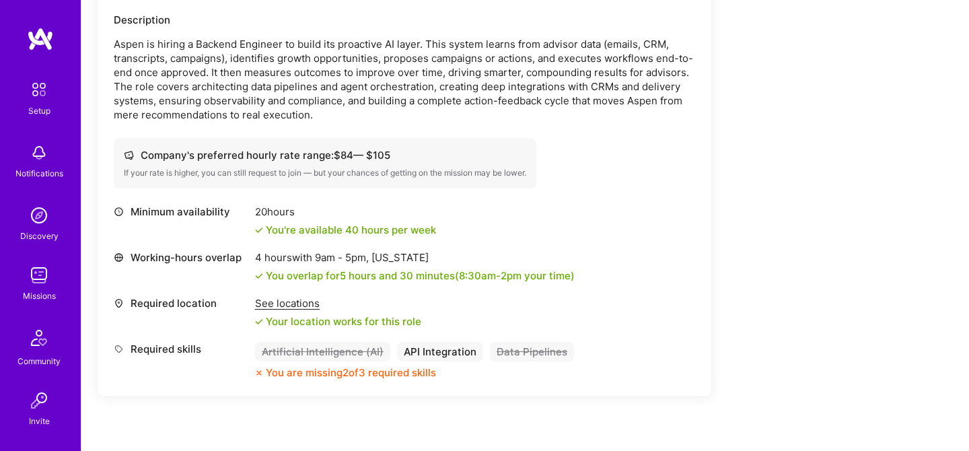
scroll to position [414, 0]
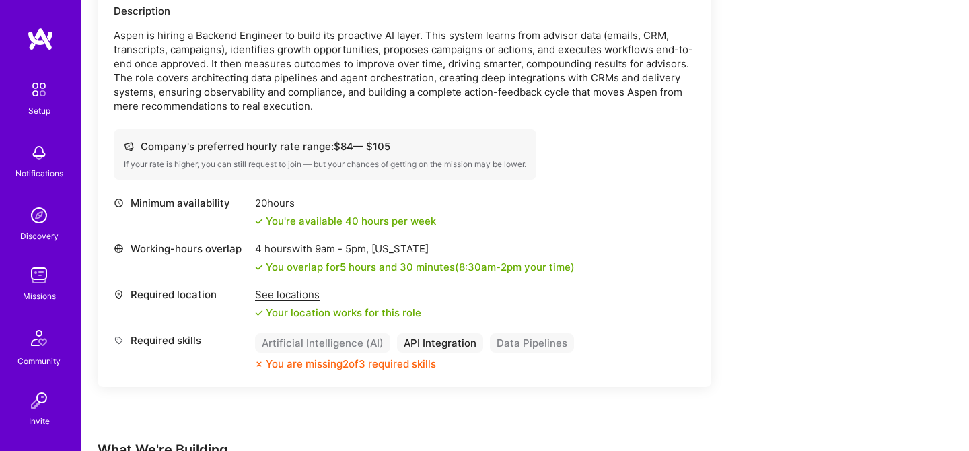
click at [299, 295] on div "See locations" at bounding box center [338, 294] width 166 height 14
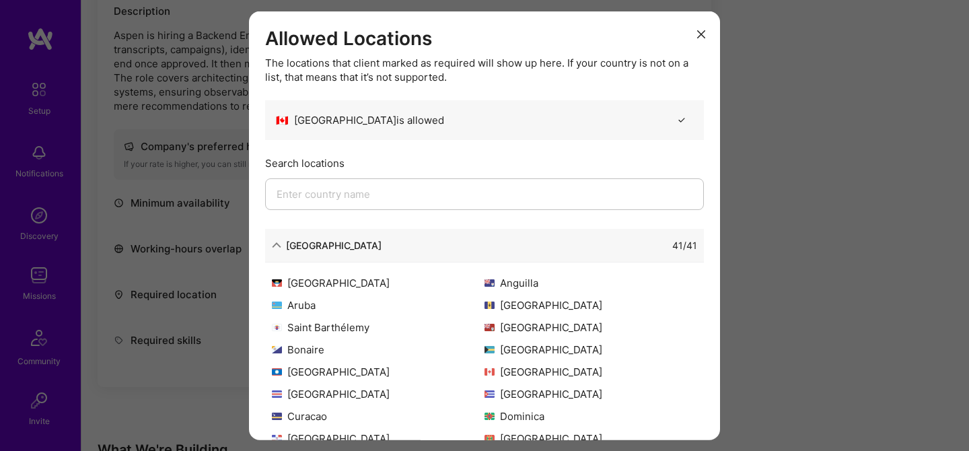
click at [783, 204] on div "Allowed Locations The locations that client marked as required will show up her…" at bounding box center [484, 225] width 969 height 451
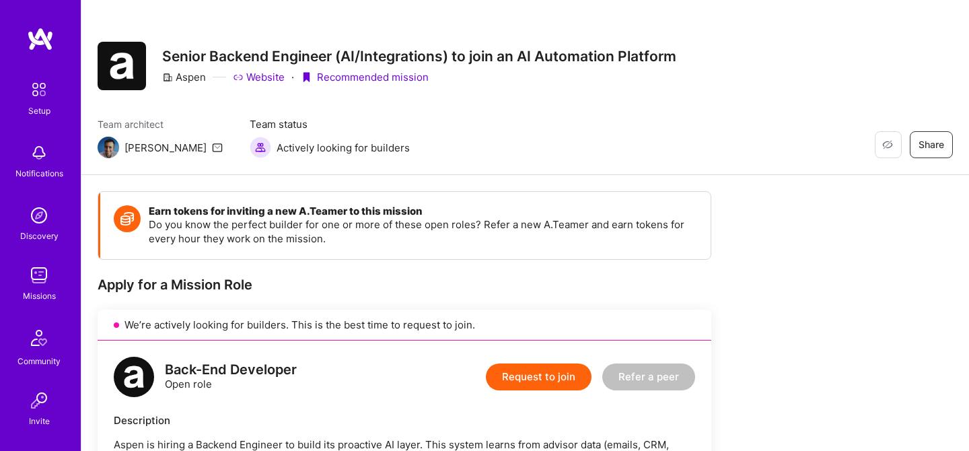
scroll to position [0, 0]
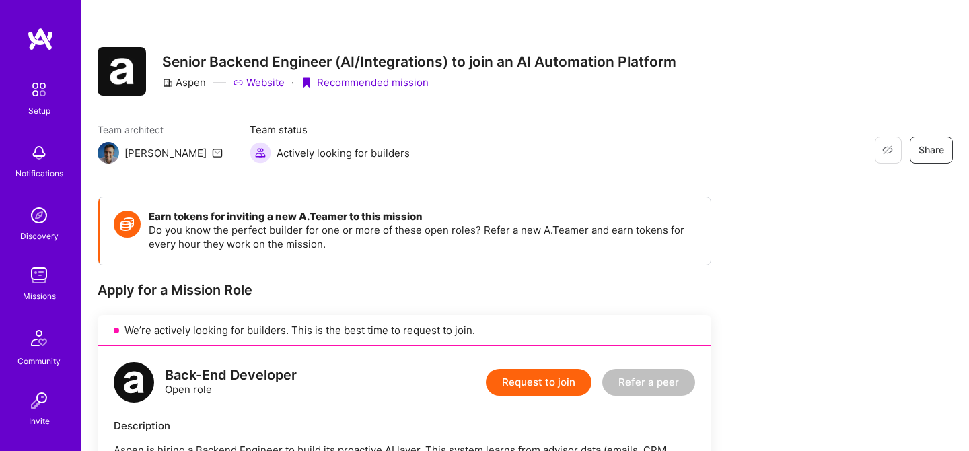
click at [543, 377] on button "Request to join" at bounding box center [539, 382] width 106 height 27
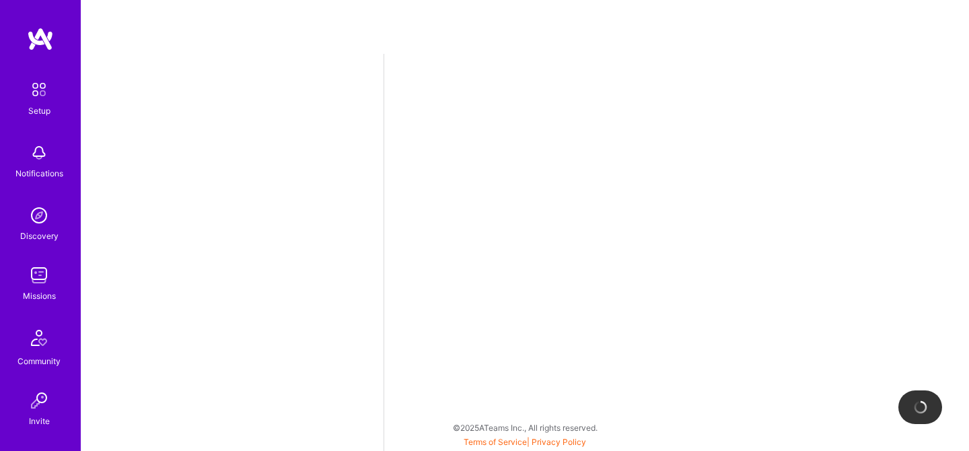
select select "CA"
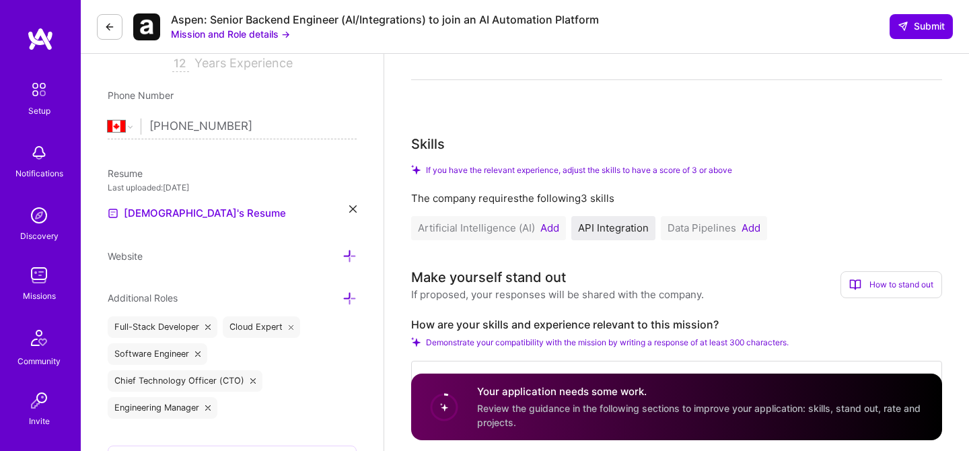
scroll to position [276, 0]
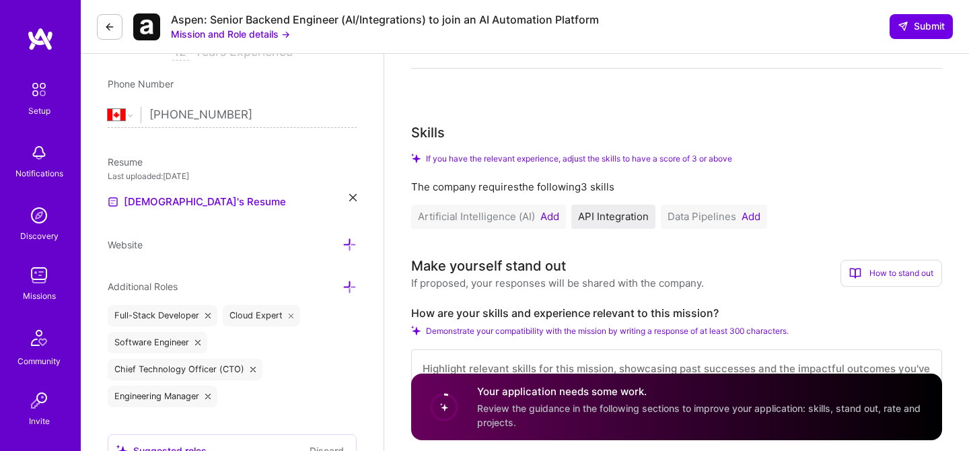
click at [745, 217] on button "Add" at bounding box center [750, 216] width 19 height 11
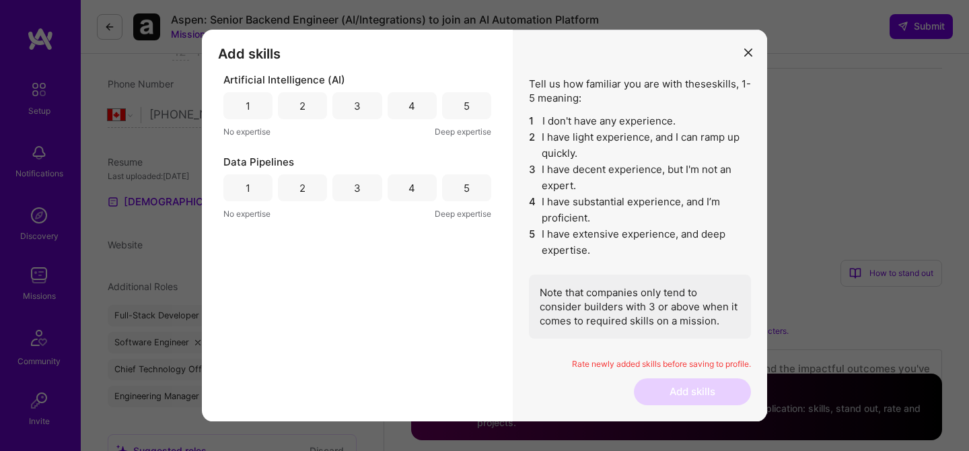
click at [409, 192] on div "4" at bounding box center [411, 188] width 7 height 14
click at [455, 294] on div "Add skills Tell us how familiar you are with given skills, using between 1 (No …" at bounding box center [357, 225] width 311 height 391
click at [246, 108] on div "1" at bounding box center [248, 106] width 5 height 14
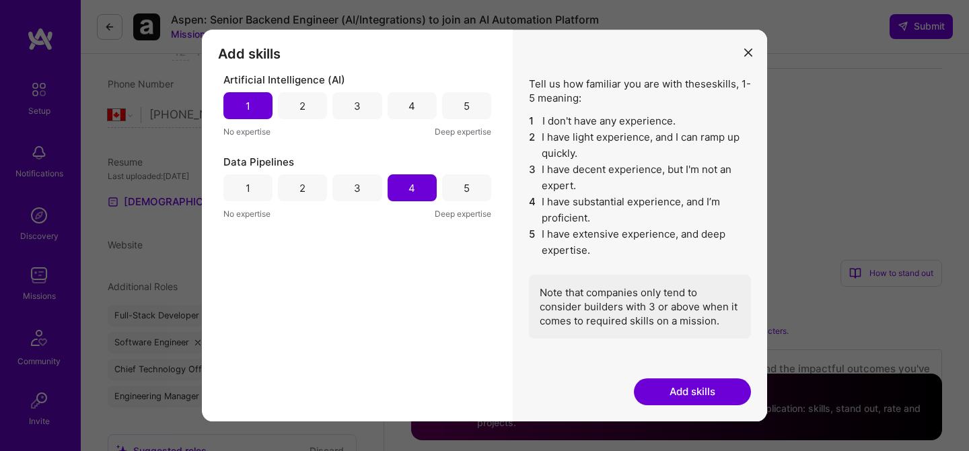
click at [248, 106] on div "1" at bounding box center [248, 106] width 5 height 14
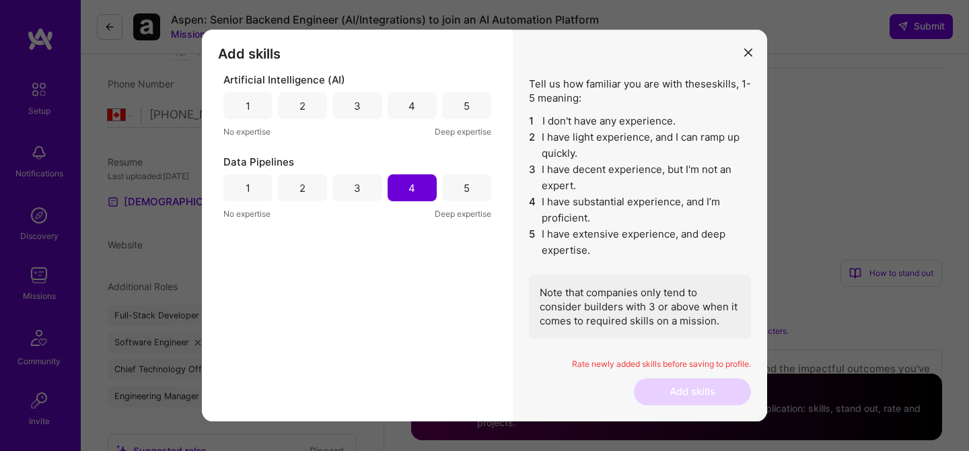
click at [747, 52] on icon "modal" at bounding box center [748, 52] width 8 height 8
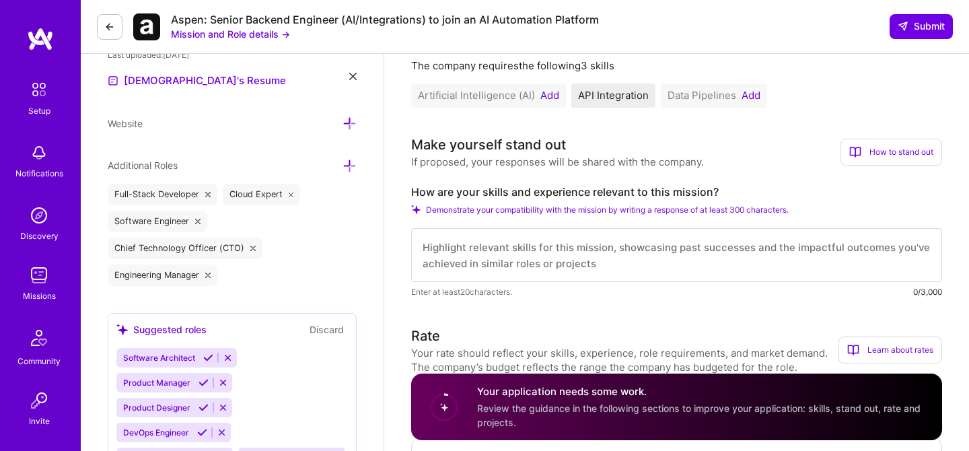
scroll to position [403, 0]
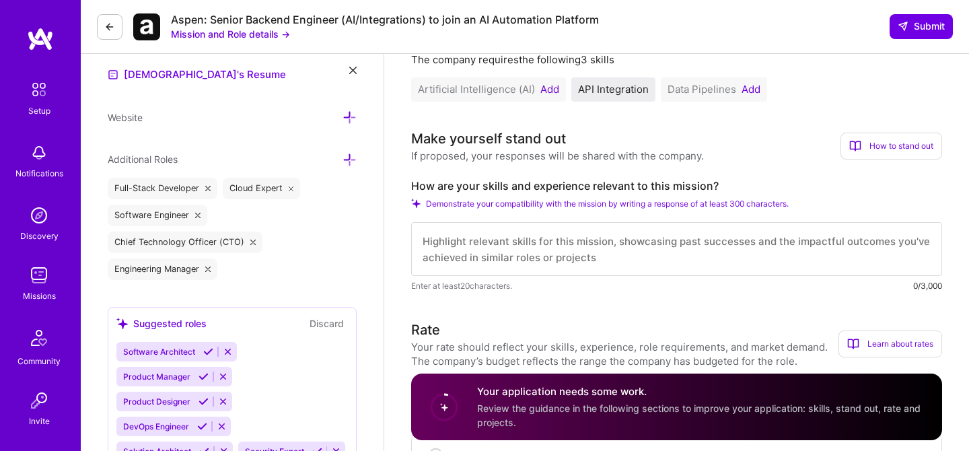
click at [614, 246] on textarea at bounding box center [676, 249] width 531 height 54
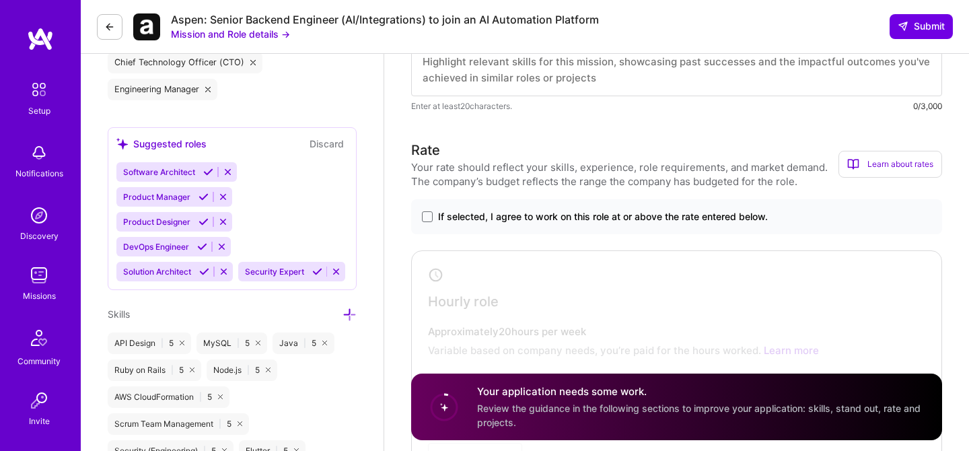
scroll to position [575, 0]
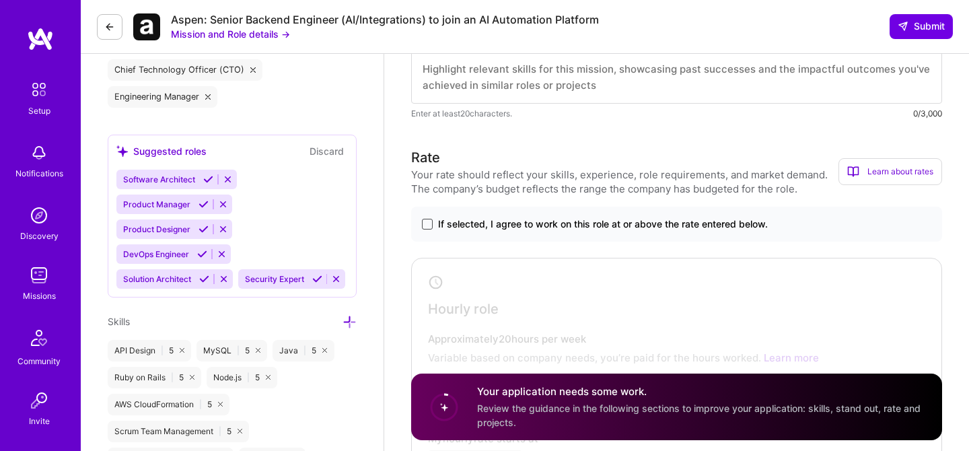
click at [424, 222] on span at bounding box center [427, 224] width 11 height 11
click at [0, 0] on input "If selected, I agree to work on this role at or above the rate entered below." at bounding box center [0, 0] width 0 height 0
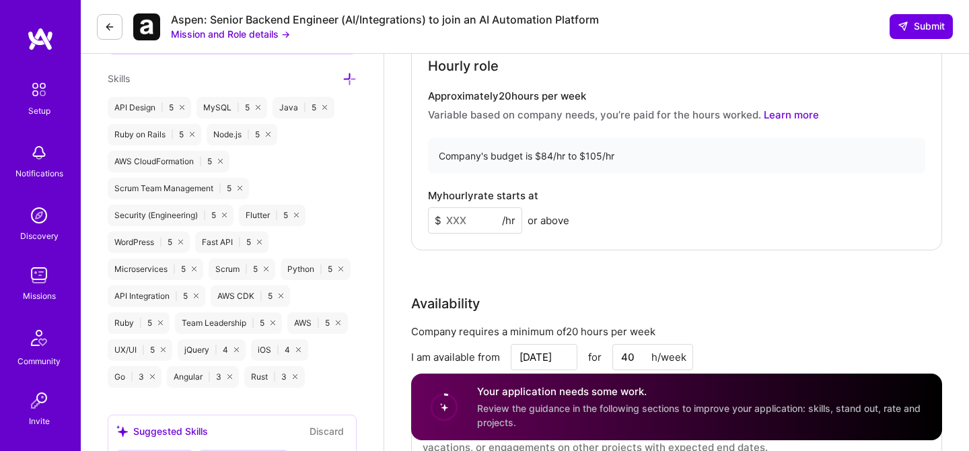
scroll to position [833, 0]
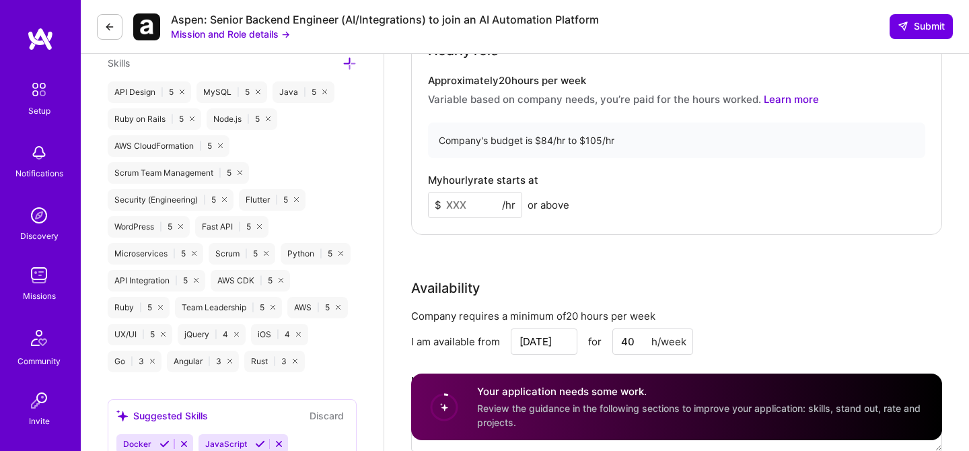
click at [589, 139] on div "Company's budget is $84/hr to $105/hr" at bounding box center [676, 140] width 497 height 36
copy div "105"
click at [471, 205] on input at bounding box center [475, 205] width 94 height 26
paste input "105"
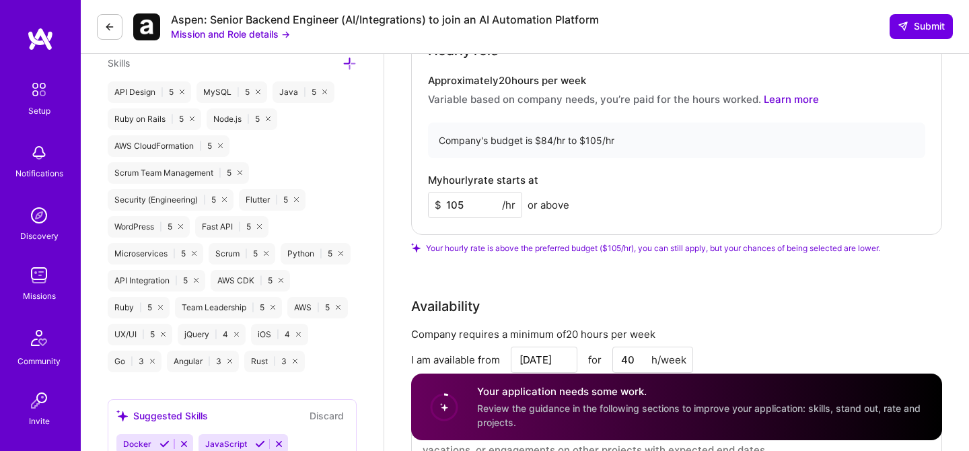
type input "105"
click at [653, 177] on div "My hourly rate starts at $ 105 /hr or above" at bounding box center [676, 196] width 497 height 44
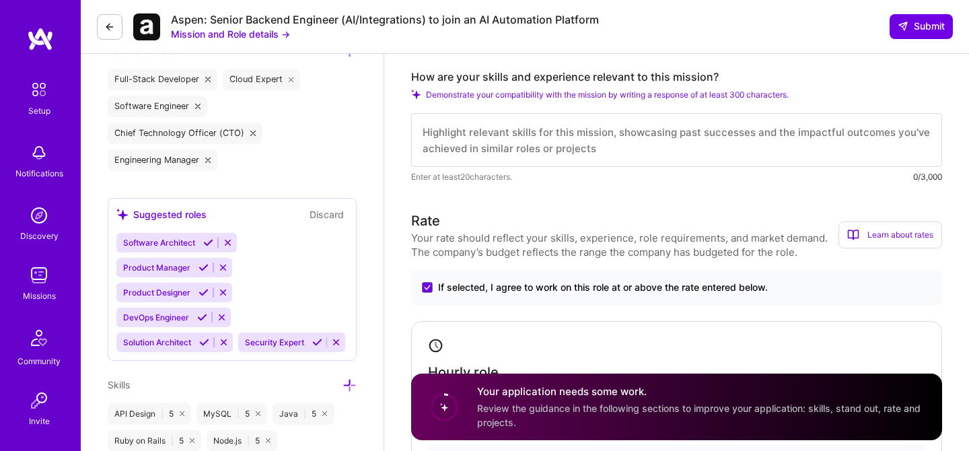
scroll to position [506, 0]
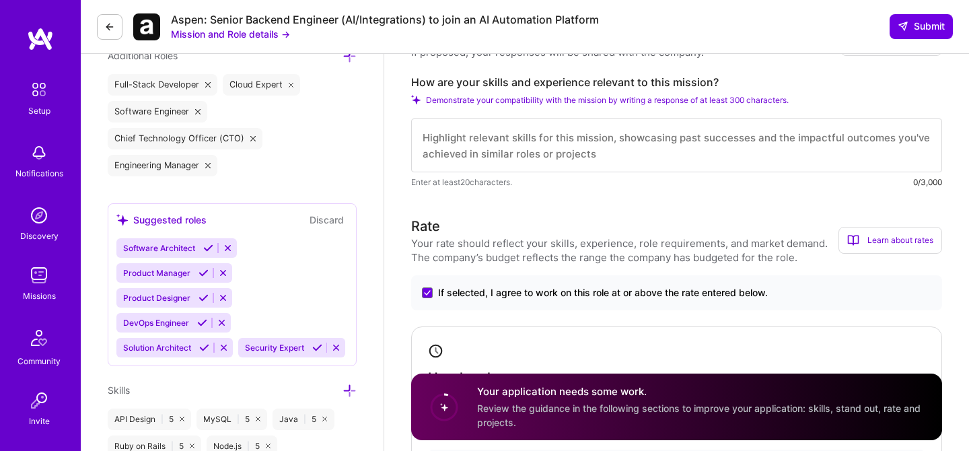
click at [585, 87] on label "How are your skills and experience relevant to this mission?" at bounding box center [676, 82] width 531 height 14
copy label "How are your skills and experience relevant to this mission?"
click at [554, 141] on textarea at bounding box center [676, 145] width 531 height 54
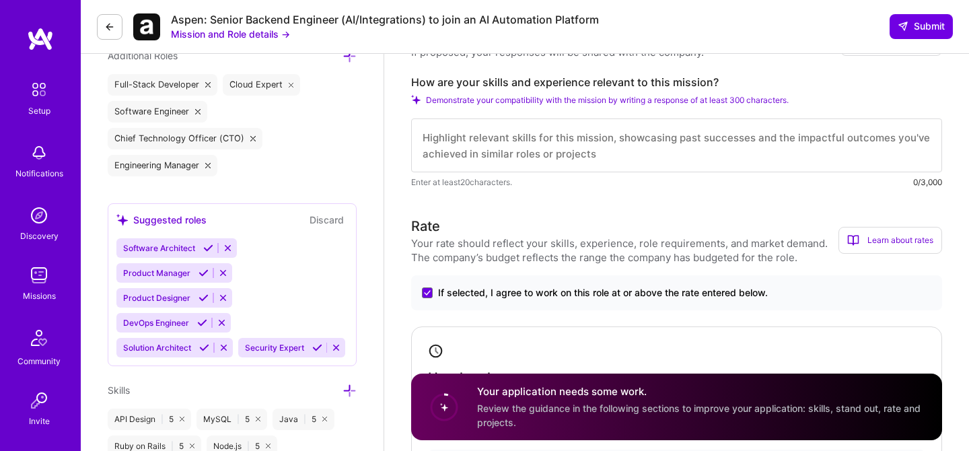
paste textarea "My background is a strong match for Aspen’s mission. At AWS and Amazon, I built…"
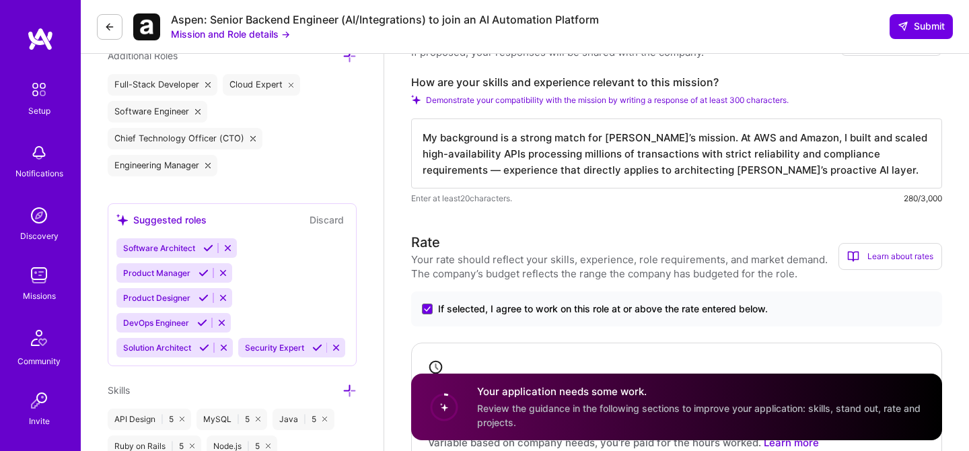
click at [918, 157] on textarea "My background is a strong match for Aspen’s mission. At AWS and Amazon, I built…" at bounding box center [676, 153] width 531 height 70
click at [888, 139] on textarea "My background is a strong match for Aspen’s mission. At AWS and Amazon, I built…" at bounding box center [676, 153] width 531 height 70
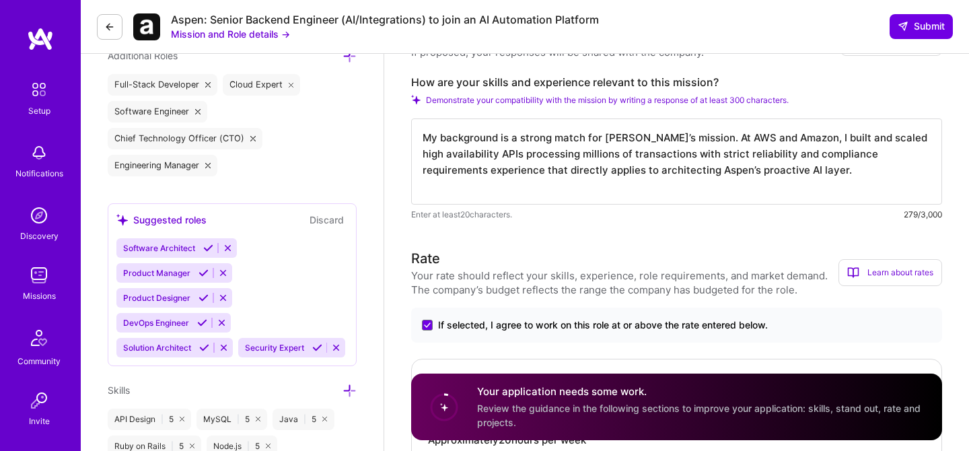
paste textarea "As CTO of Cloud Merge, I designed integrations with diverse systems like Google…"
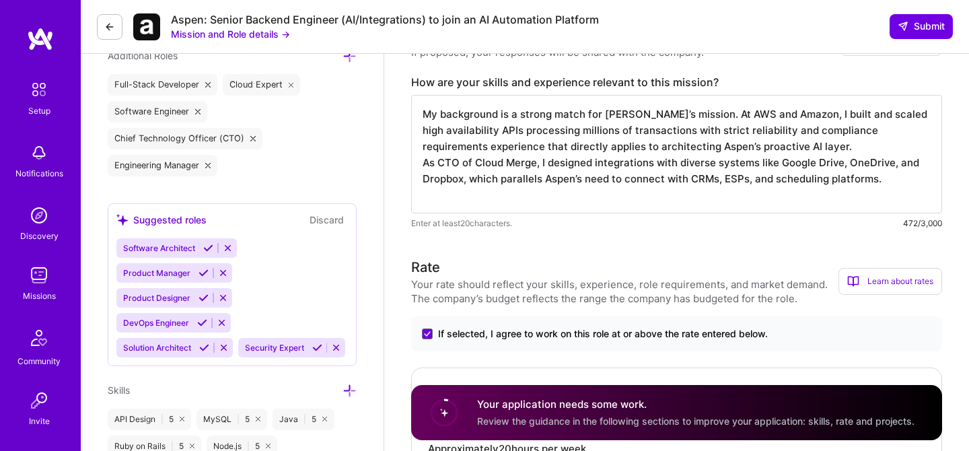
paste textarea "Combined, this gives me the backend, data integration, and compliance expertise…"
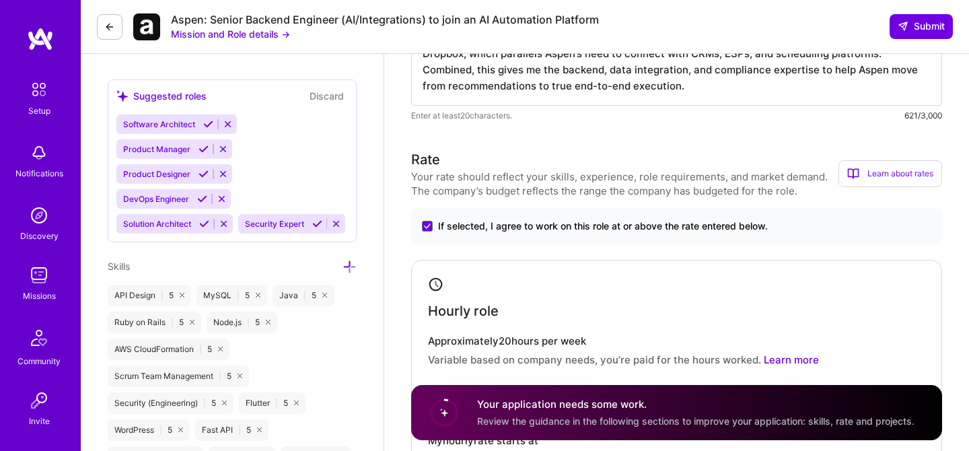
scroll to position [674, 0]
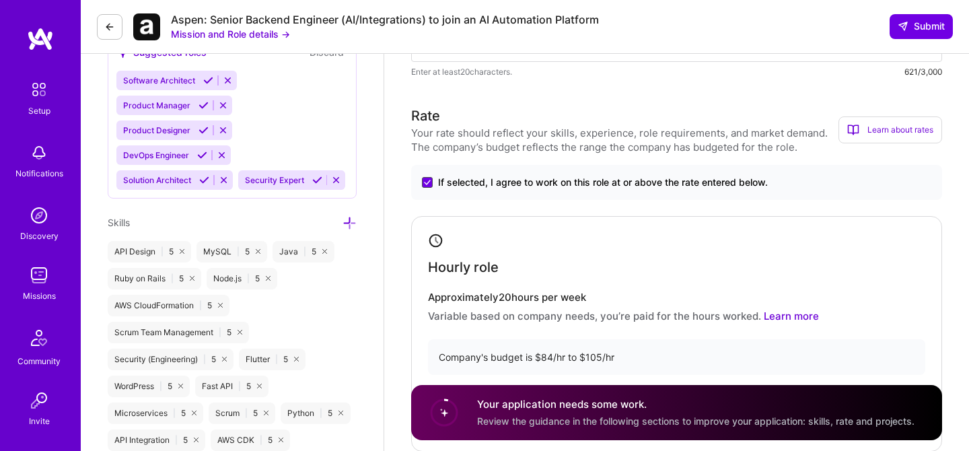
type textarea "My background is a strong match for Aspen’s mission. At AWS and Amazon, I built…"
click at [428, 178] on span at bounding box center [427, 182] width 11 height 11
click at [0, 0] on input "If selected, I agree to work on this role at or above the rate entered below." at bounding box center [0, 0] width 0 height 0
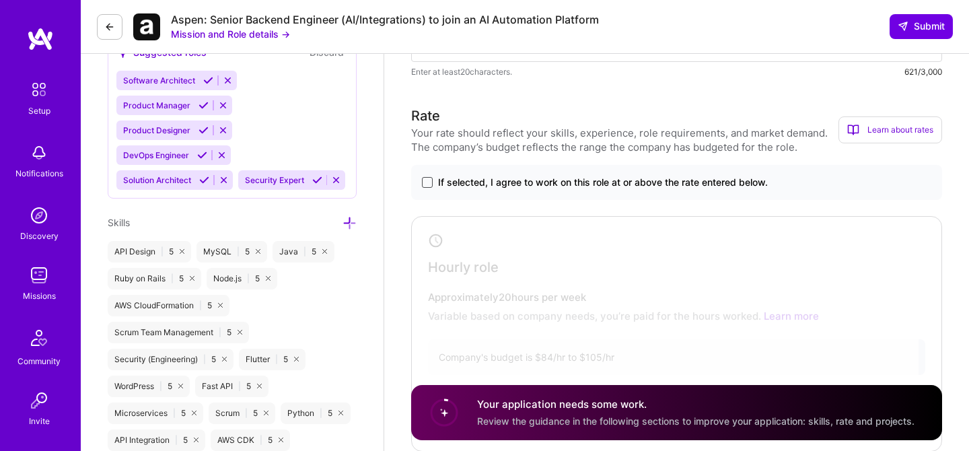
click at [428, 178] on span at bounding box center [427, 182] width 11 height 11
click at [0, 0] on input "If selected, I agree to work on this role at or above the rate entered below." at bounding box center [0, 0] width 0 height 0
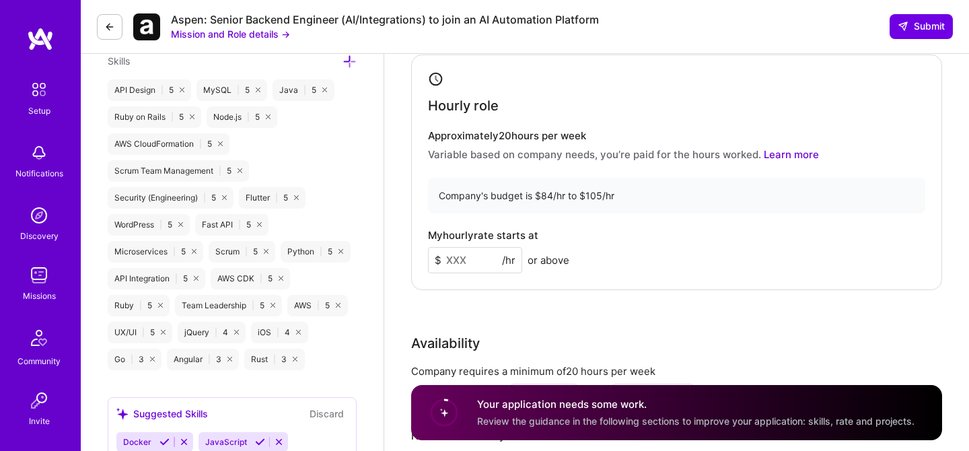
scroll to position [873, 0]
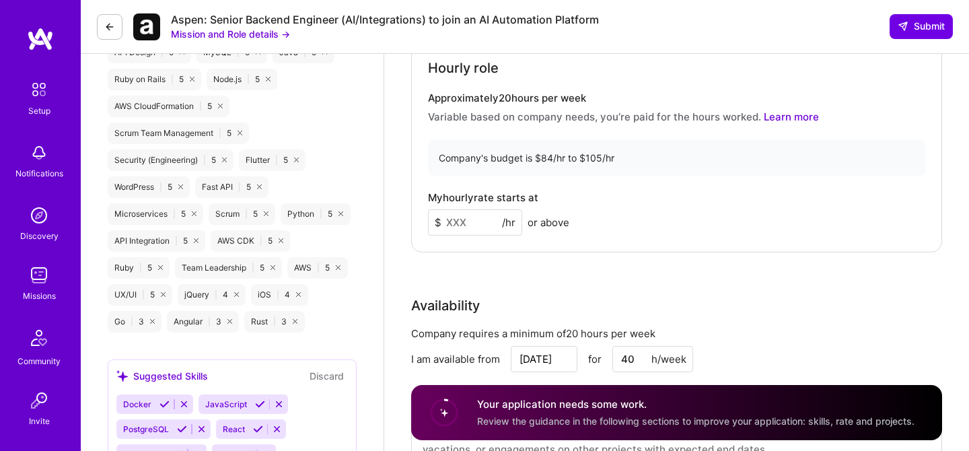
click at [591, 159] on div "Company's budget is $84/hr to $105/hr" at bounding box center [676, 158] width 497 height 36
copy div "105"
click at [474, 215] on input at bounding box center [475, 222] width 94 height 26
paste input "105"
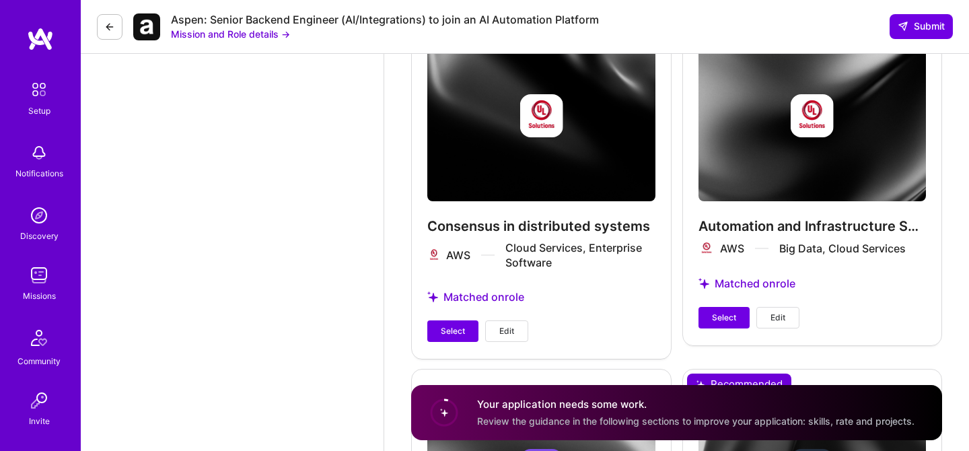
scroll to position [2319, 0]
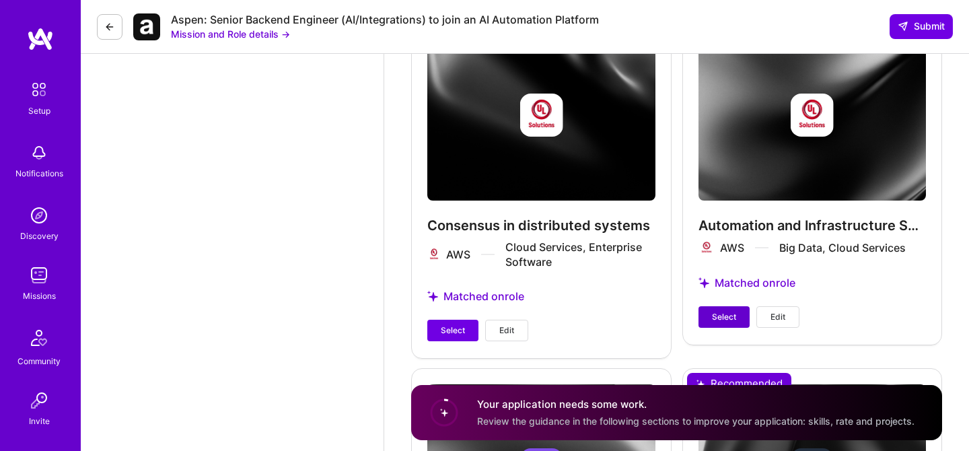
type input "105"
click at [722, 319] on span "Select" at bounding box center [724, 317] width 24 height 12
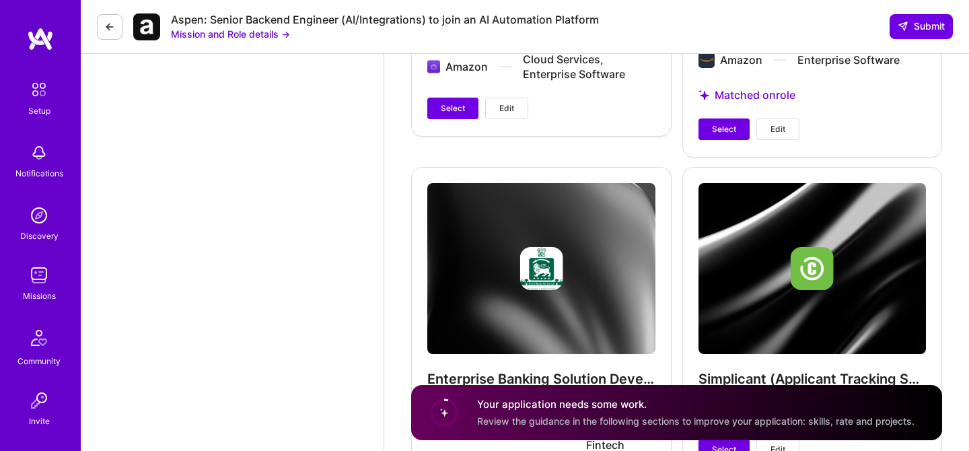
scroll to position [2976, 0]
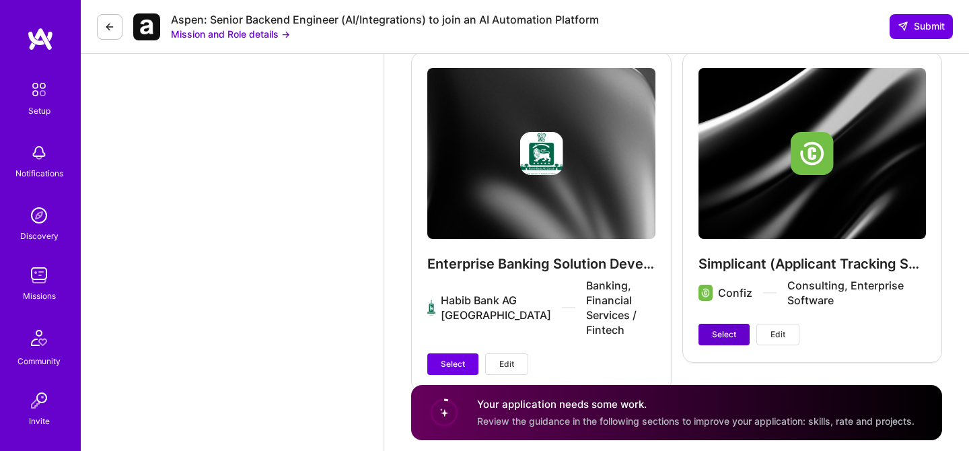
click at [722, 337] on span "Select" at bounding box center [724, 334] width 24 height 12
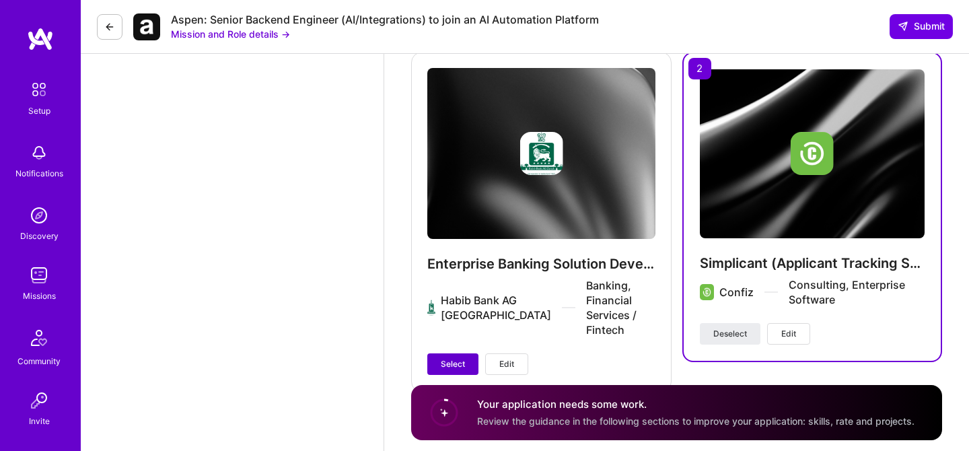
click at [441, 358] on span "Select" at bounding box center [453, 364] width 24 height 12
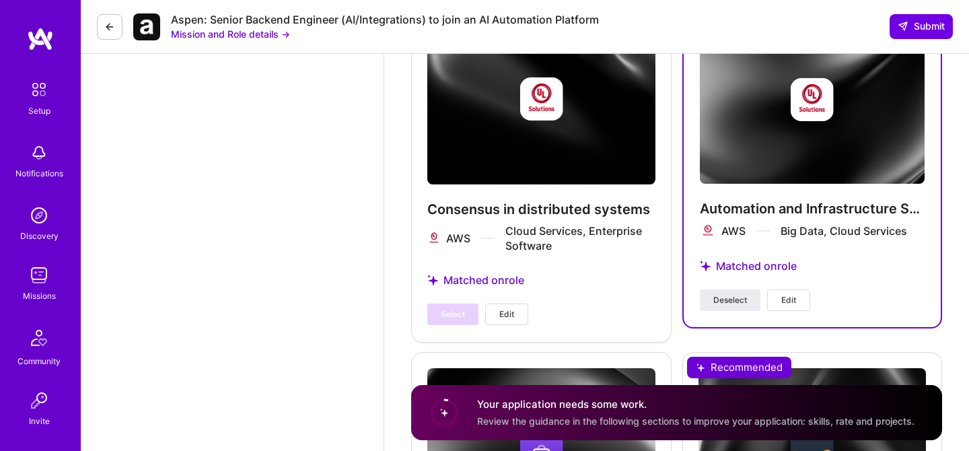
scroll to position [2268, 0]
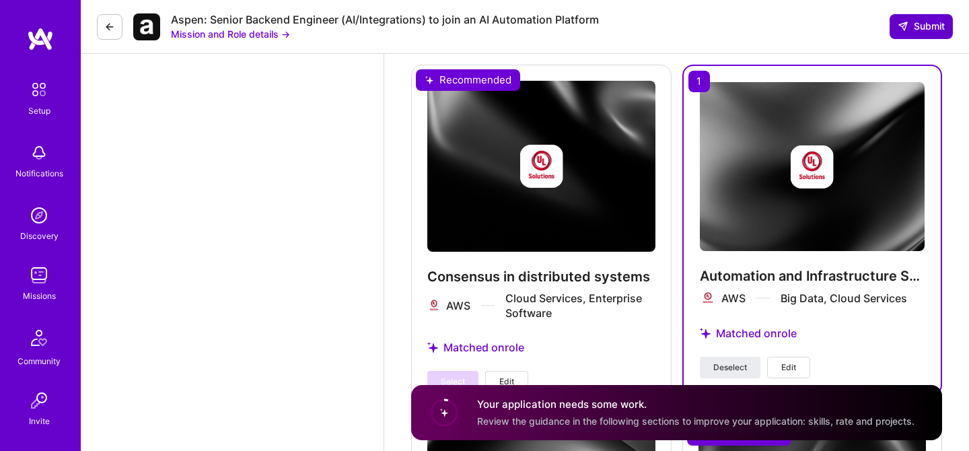
click at [929, 26] on span "Submit" at bounding box center [920, 26] width 47 height 13
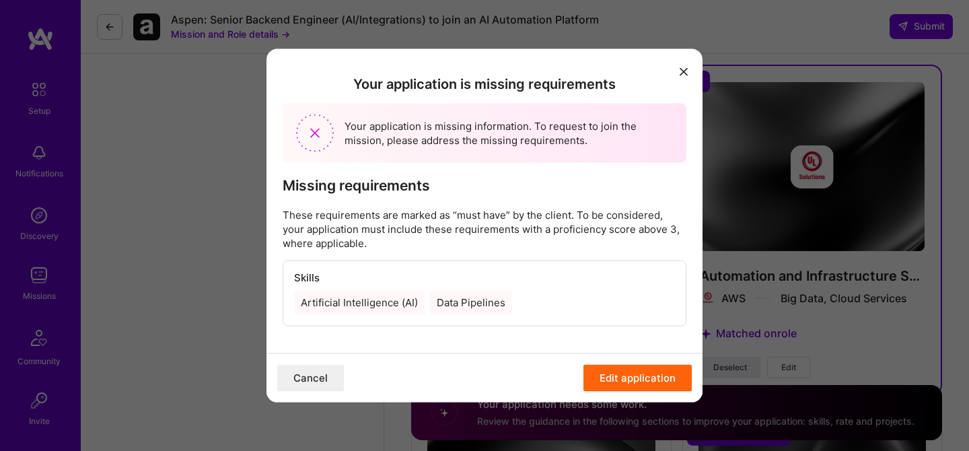
click at [458, 301] on div "Data Pipelines" at bounding box center [471, 302] width 82 height 24
click at [614, 375] on button "Edit application" at bounding box center [637, 377] width 108 height 27
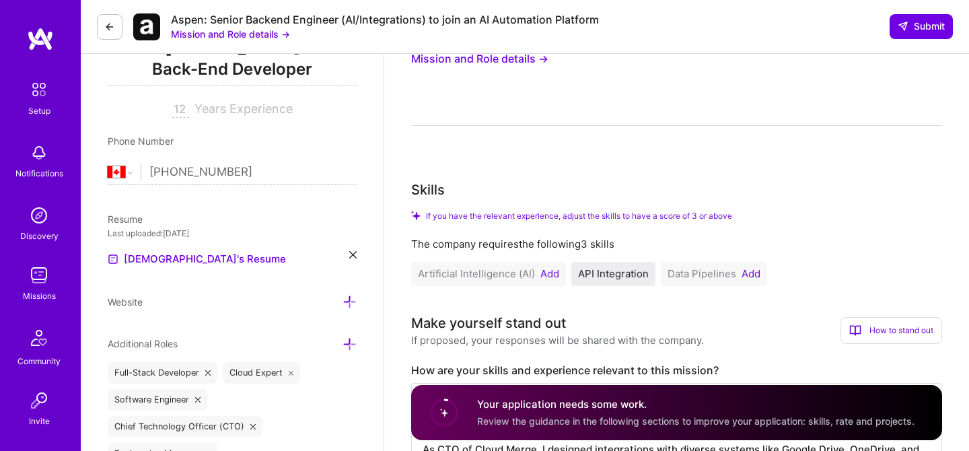
scroll to position [235, 0]
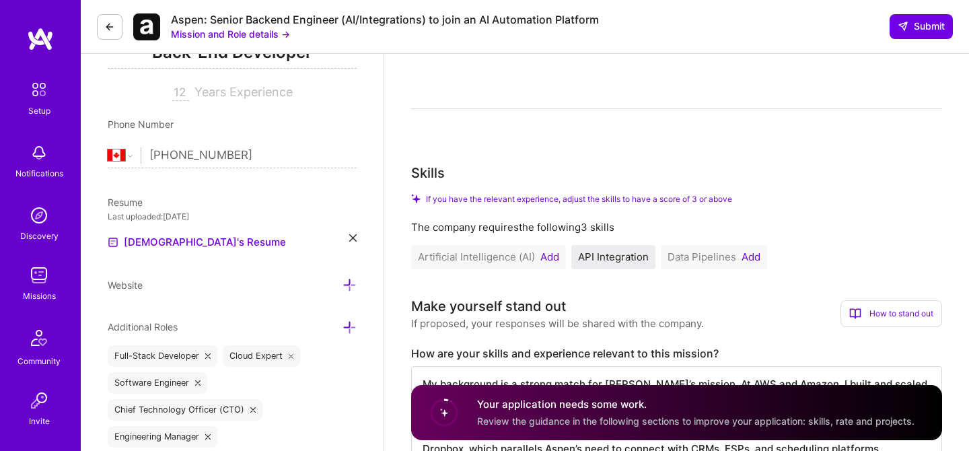
click at [751, 259] on button "Add" at bounding box center [750, 257] width 19 height 11
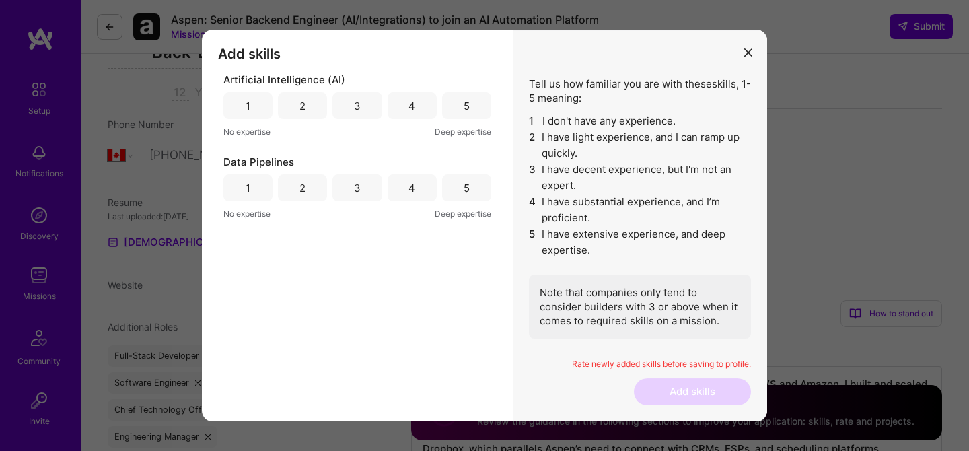
click at [465, 193] on div "5" at bounding box center [466, 188] width 6 height 14
click at [367, 107] on div "3" at bounding box center [356, 105] width 49 height 27
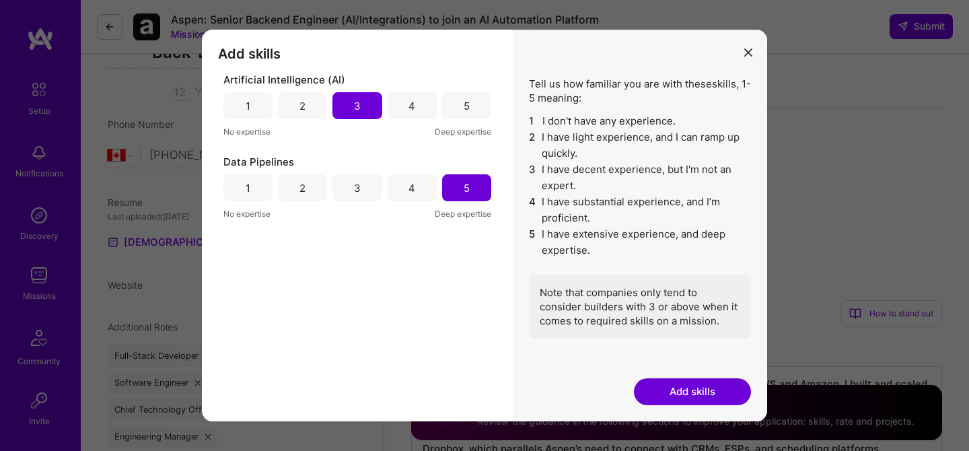
click at [681, 389] on button "Add skills" at bounding box center [692, 391] width 117 height 27
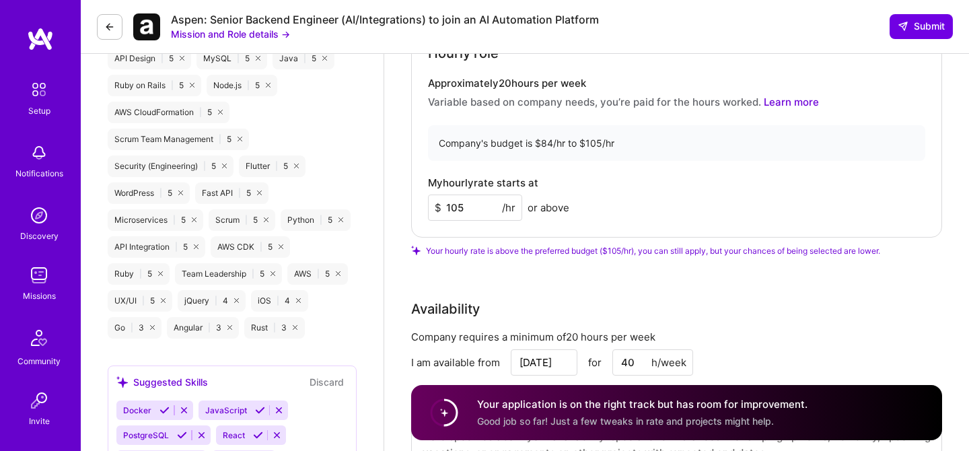
scroll to position [924, 0]
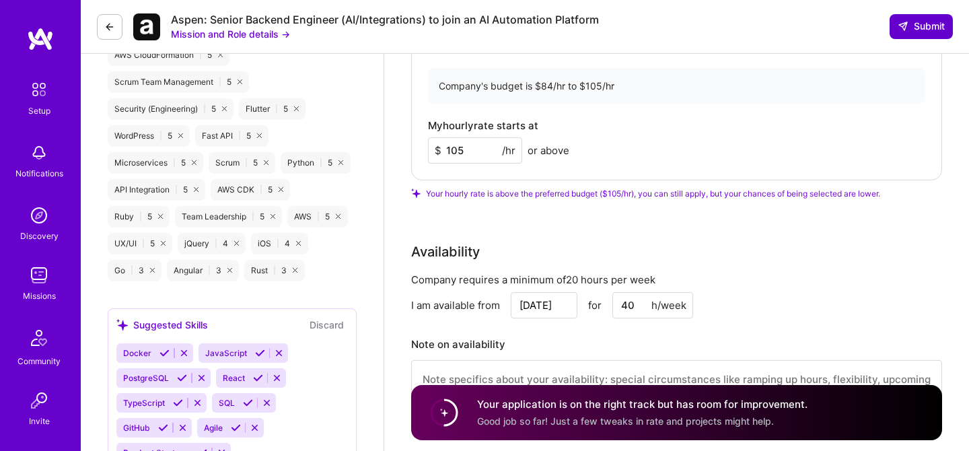
click at [919, 28] on span "Submit" at bounding box center [920, 26] width 47 height 13
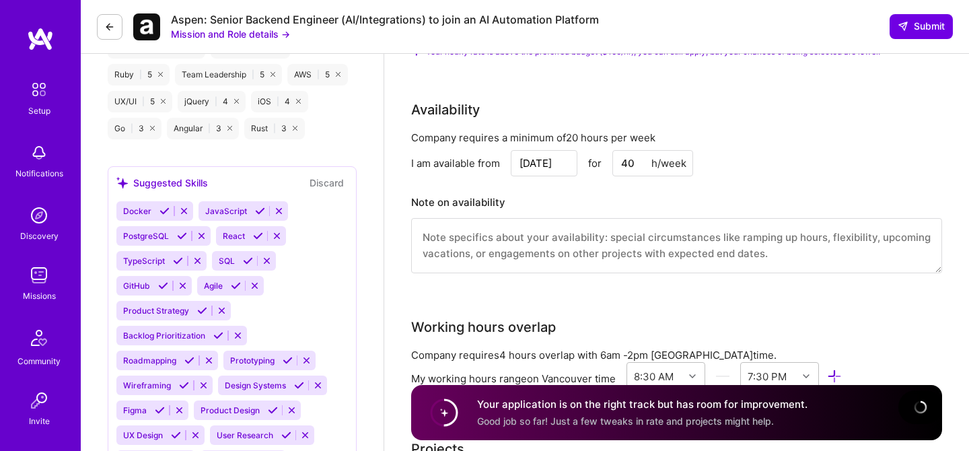
scroll to position [1093, 0]
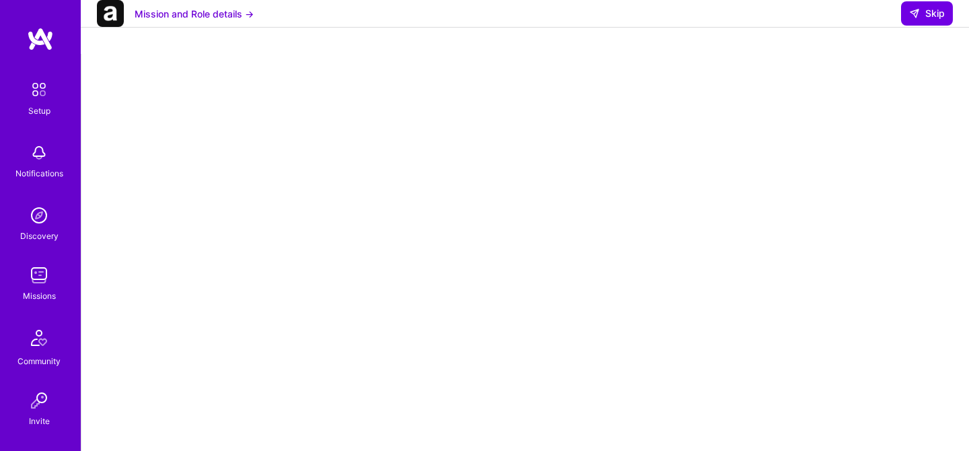
click at [889, 65] on div at bounding box center [524, 405] width 887 height 703
click at [925, 20] on span "Skip" at bounding box center [927, 13] width 36 height 13
select select "CA"
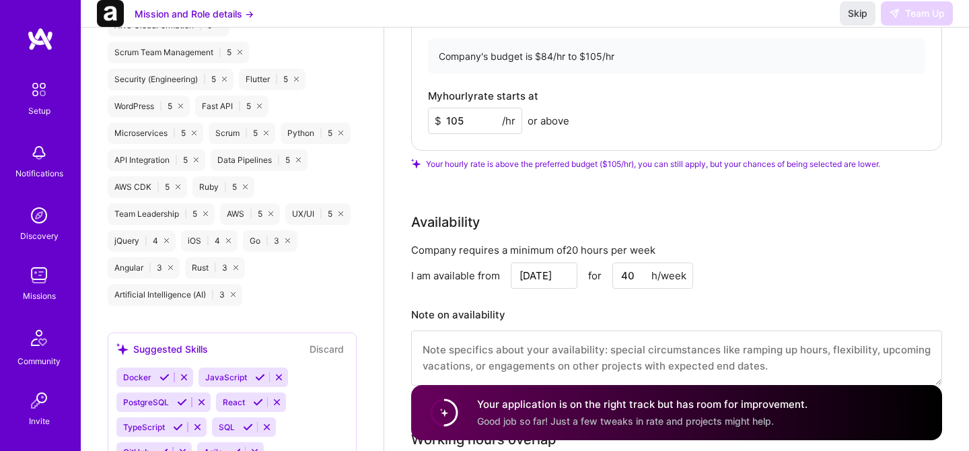
scroll to position [283, 0]
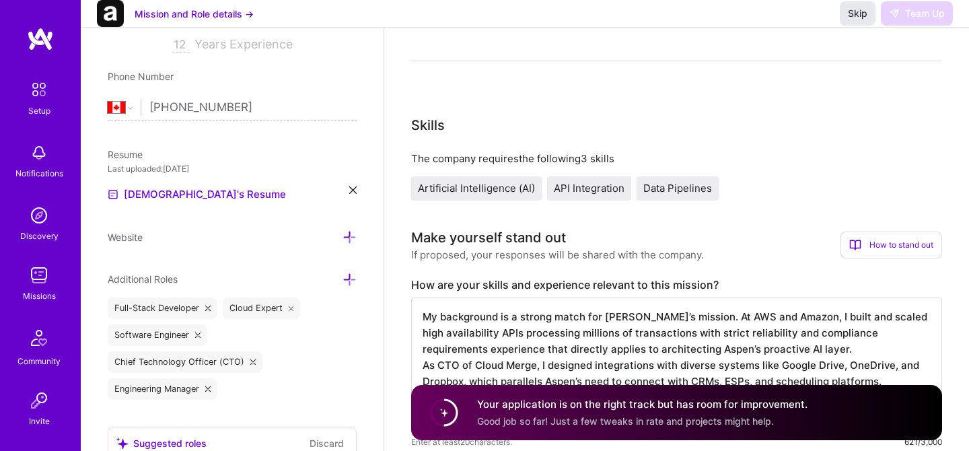
click at [856, 20] on span "Skip" at bounding box center [857, 13] width 20 height 13
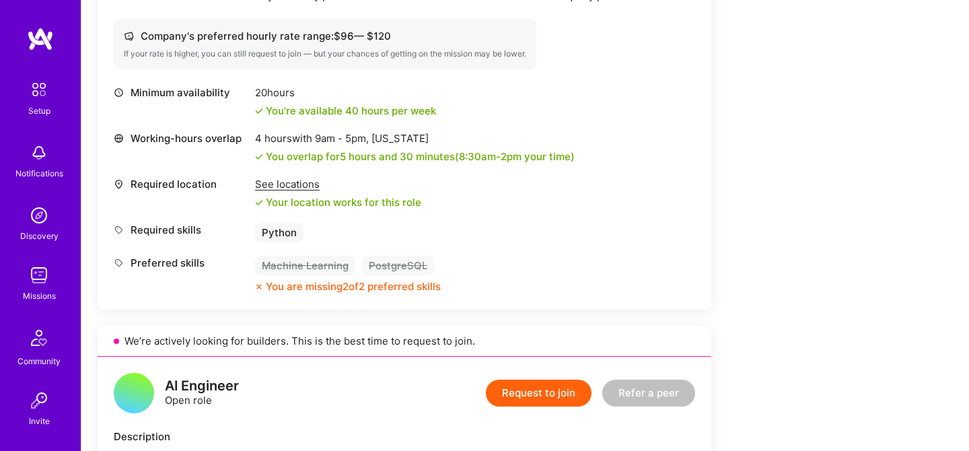
scroll to position [447, 0]
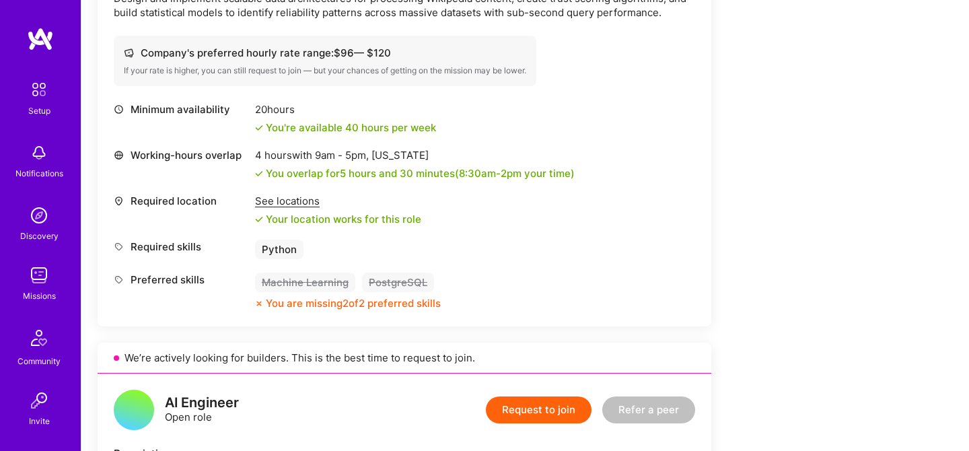
click at [301, 201] on div "See locations" at bounding box center [338, 201] width 166 height 14
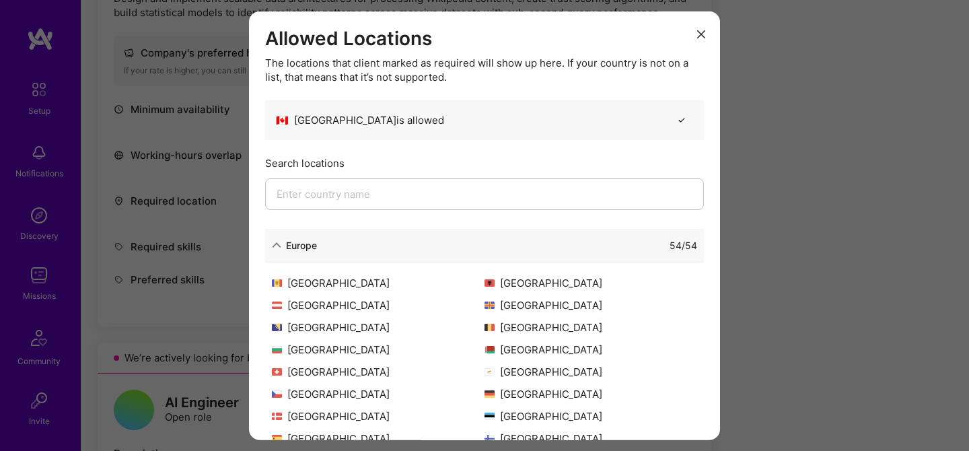
click at [702, 32] on icon "modal" at bounding box center [701, 34] width 8 height 8
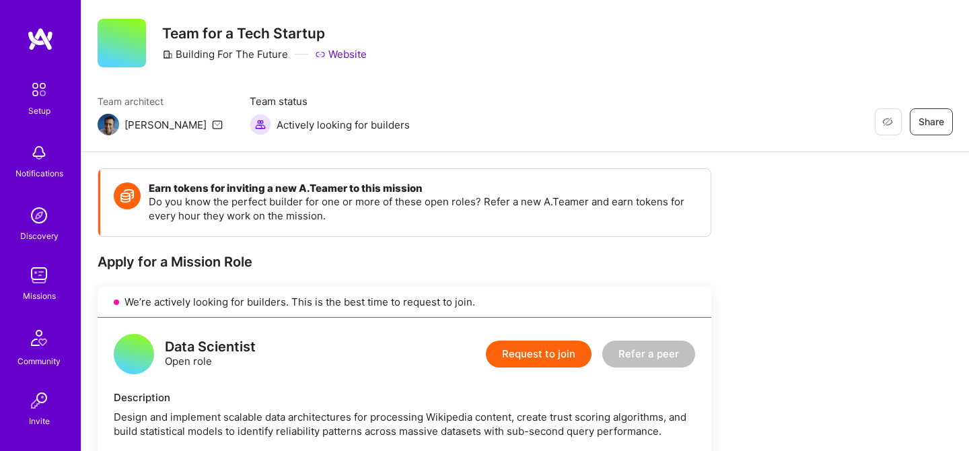
scroll to position [0, 0]
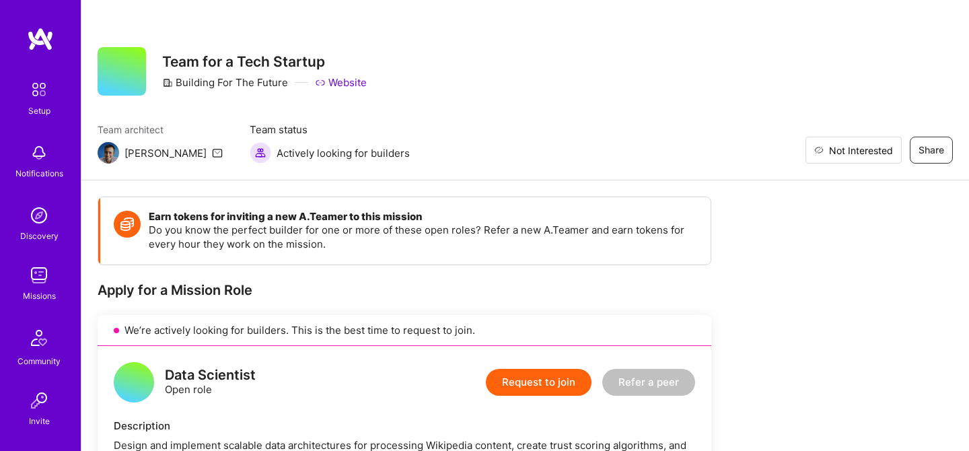
click at [882, 146] on span "Not Interested" at bounding box center [861, 150] width 64 height 14
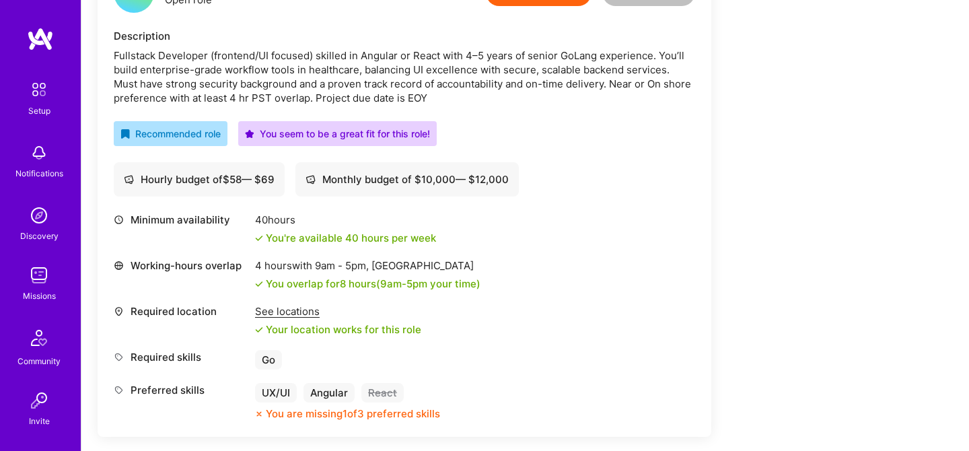
scroll to position [398, 0]
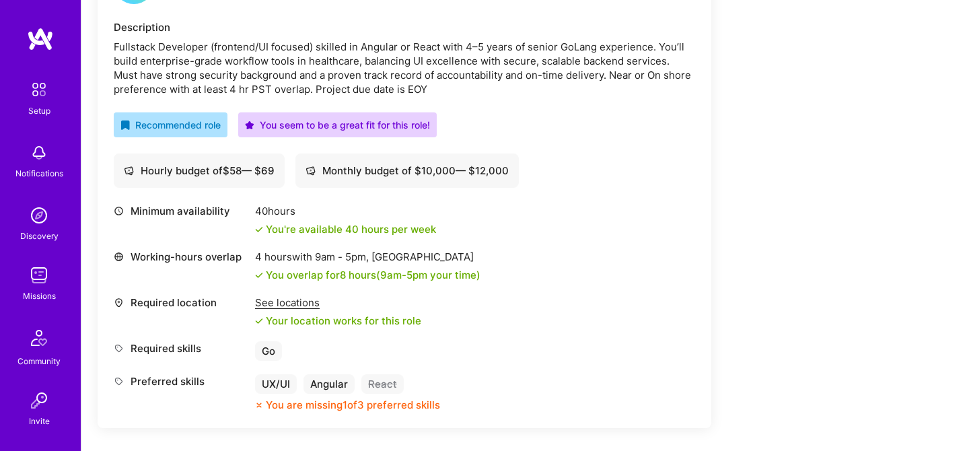
click at [289, 301] on div "See locations" at bounding box center [338, 302] width 166 height 14
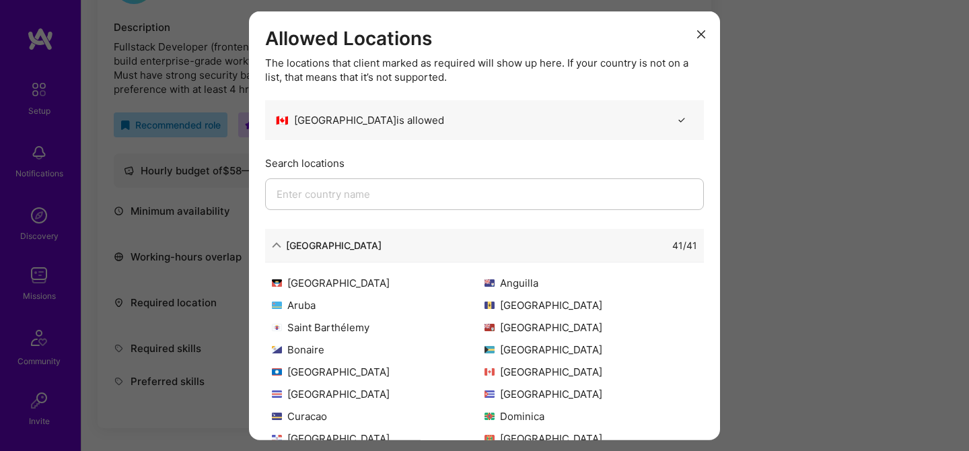
click at [760, 195] on div "Allowed Locations The locations that client marked as required will show up her…" at bounding box center [484, 225] width 969 height 451
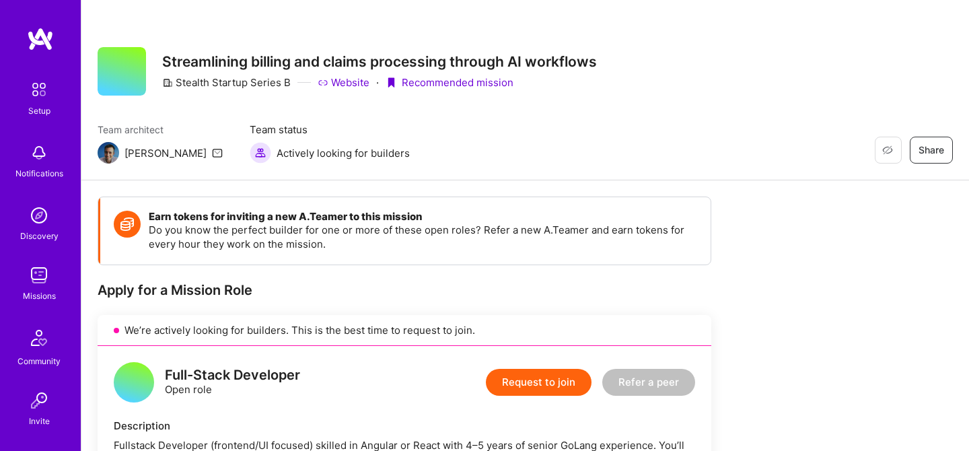
scroll to position [36, 0]
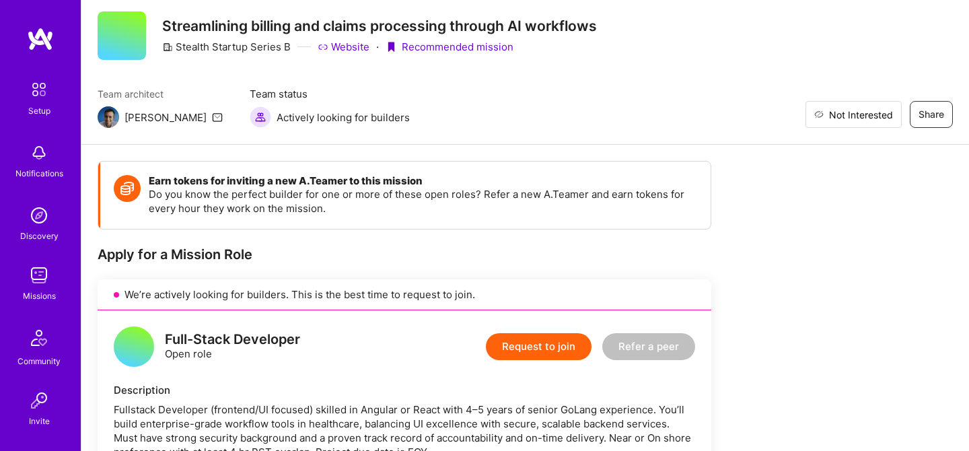
click at [884, 114] on span "Not Interested" at bounding box center [861, 115] width 64 height 14
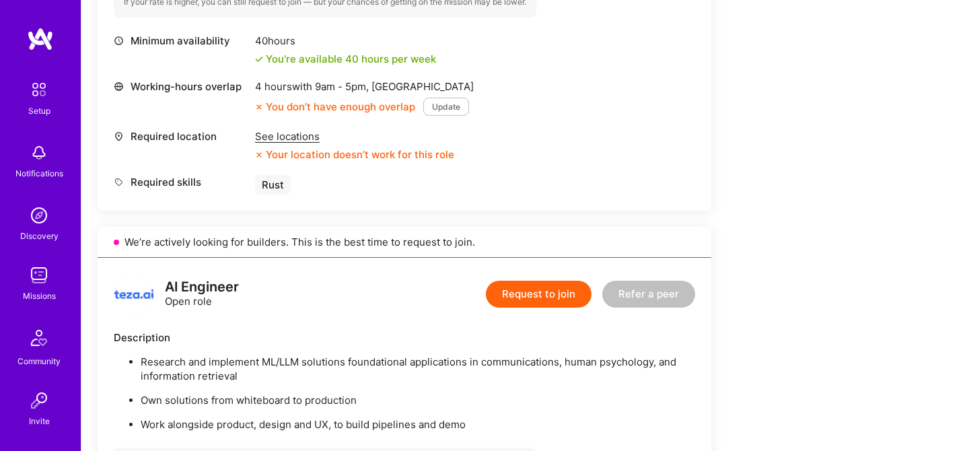
scroll to position [579, 0]
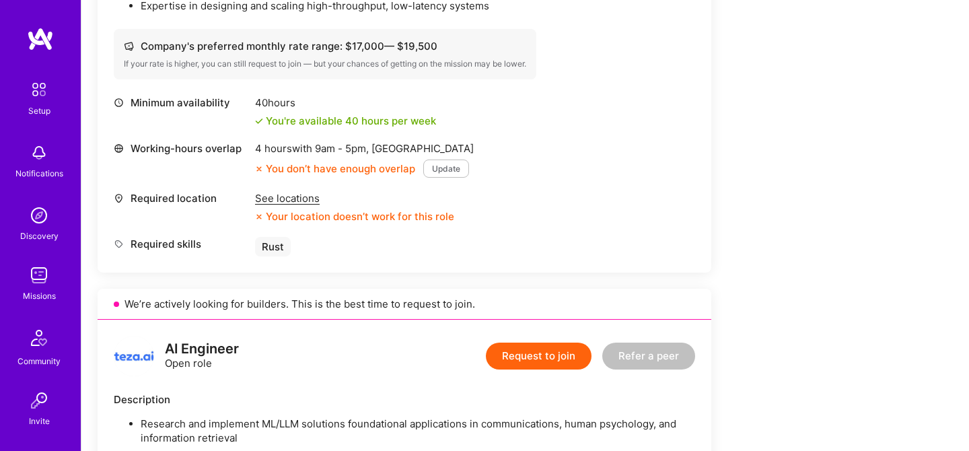
click at [304, 199] on div "See locations" at bounding box center [354, 198] width 199 height 14
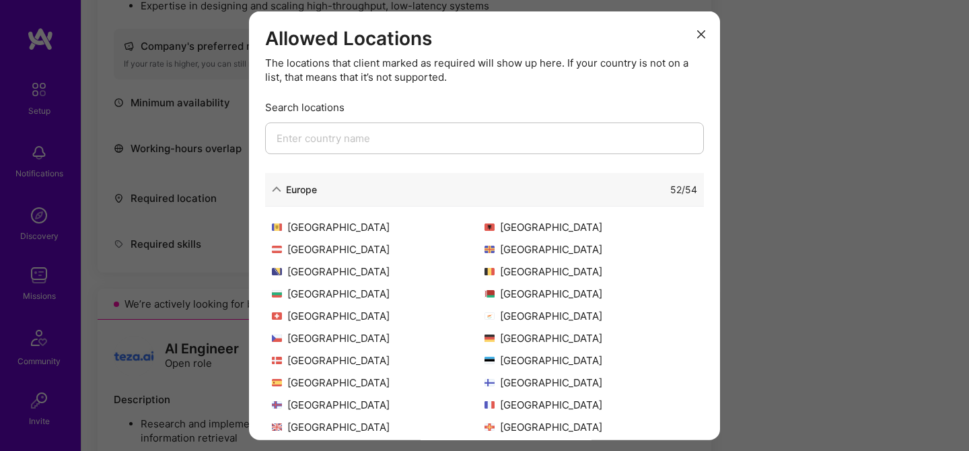
click at [277, 187] on icon "modal" at bounding box center [276, 188] width 9 height 9
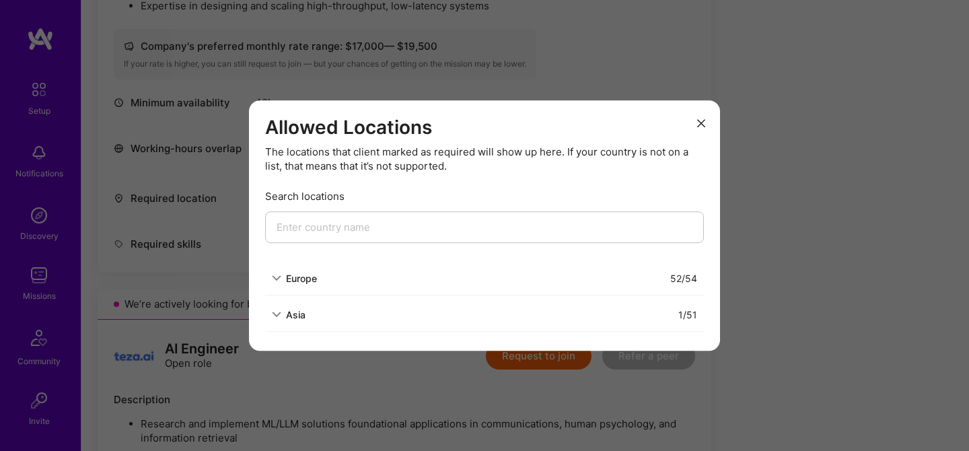
click at [701, 119] on icon "modal" at bounding box center [701, 123] width 8 height 8
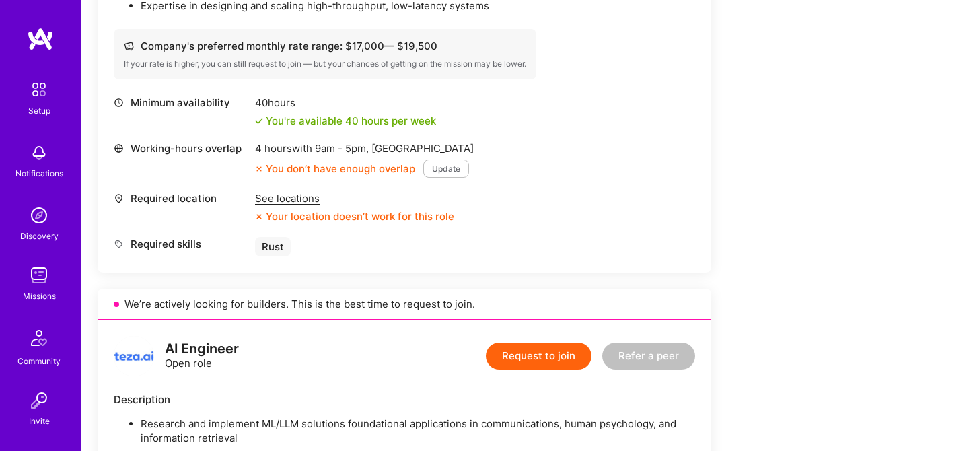
scroll to position [0, 0]
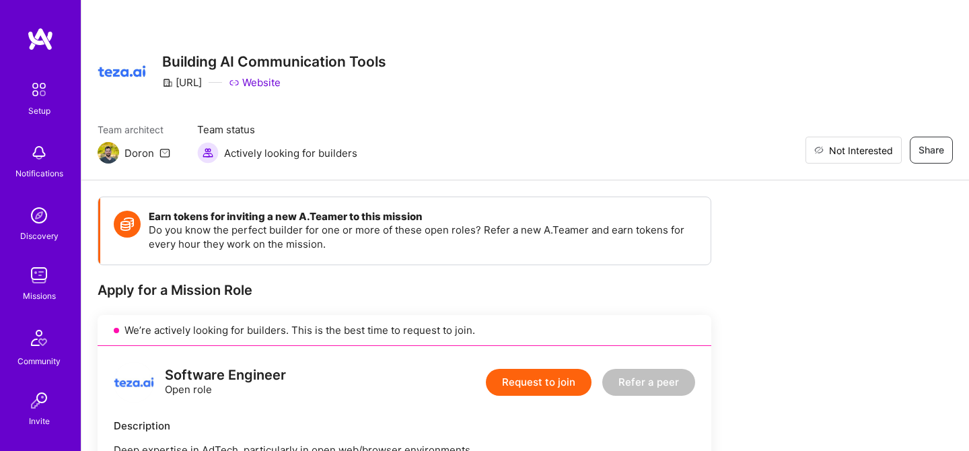
click at [887, 149] on span "Not Interested" at bounding box center [861, 150] width 64 height 14
click at [869, 153] on span "Restore" at bounding box center [867, 150] width 50 height 14
click at [883, 149] on span "Not Interested" at bounding box center [861, 150] width 64 height 14
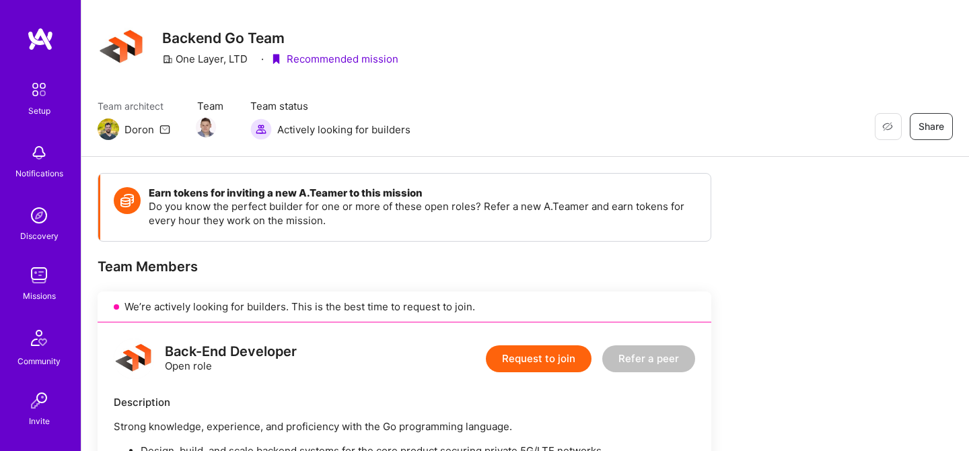
scroll to position [26, 0]
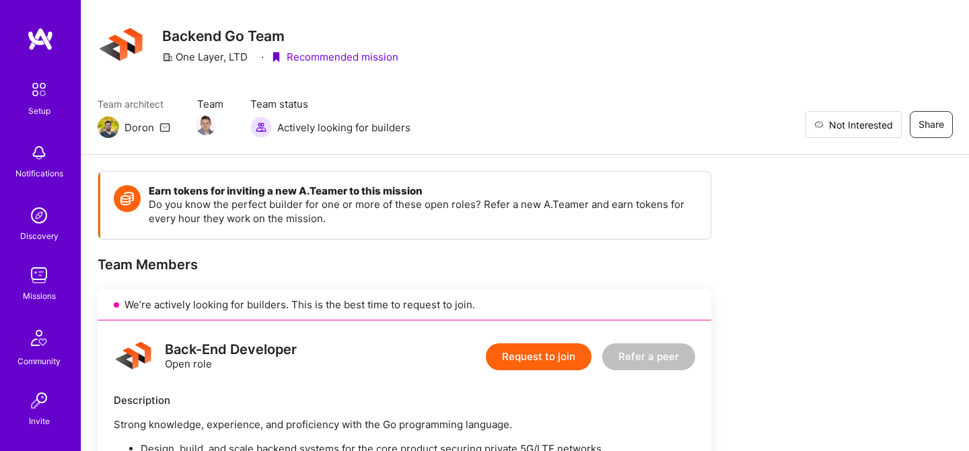
click at [866, 124] on span "Not Interested" at bounding box center [861, 125] width 64 height 14
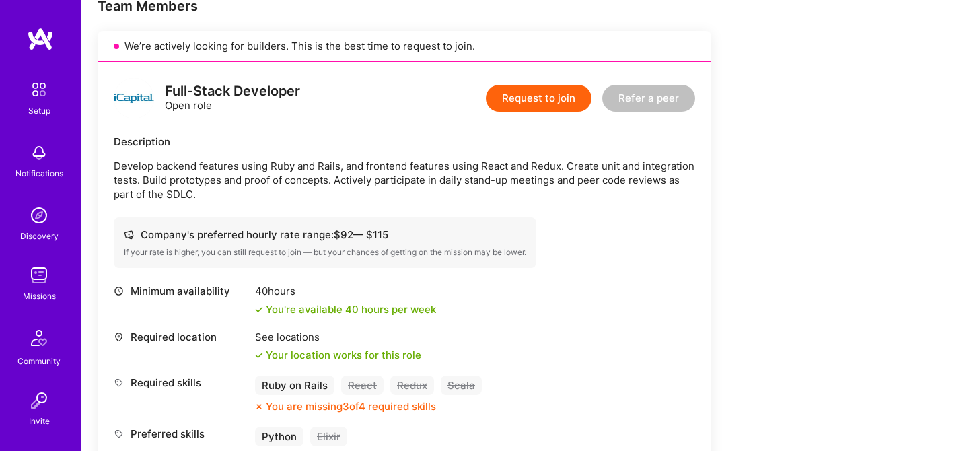
scroll to position [57, 0]
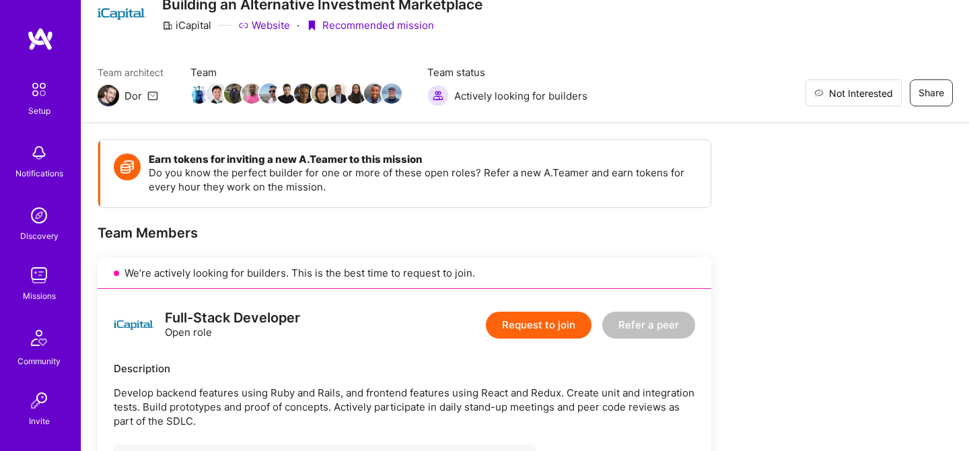
click at [884, 96] on span "Not Interested" at bounding box center [861, 93] width 64 height 14
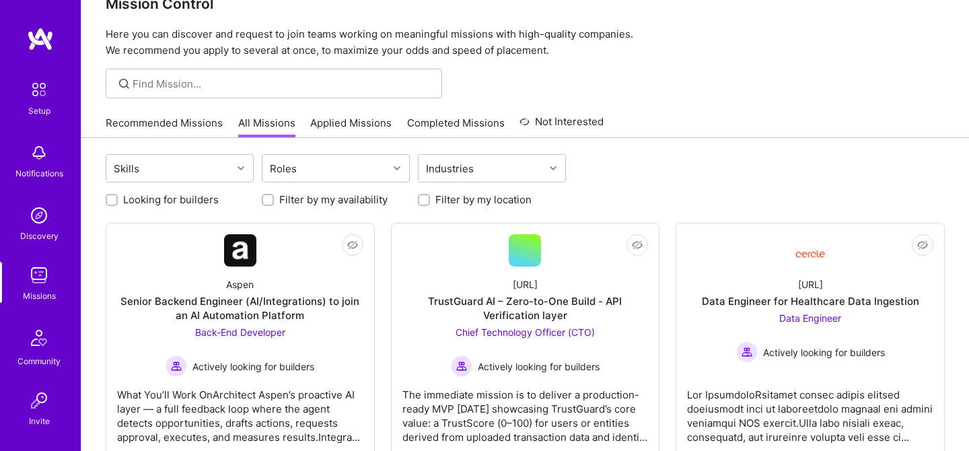
scroll to position [60, 0]
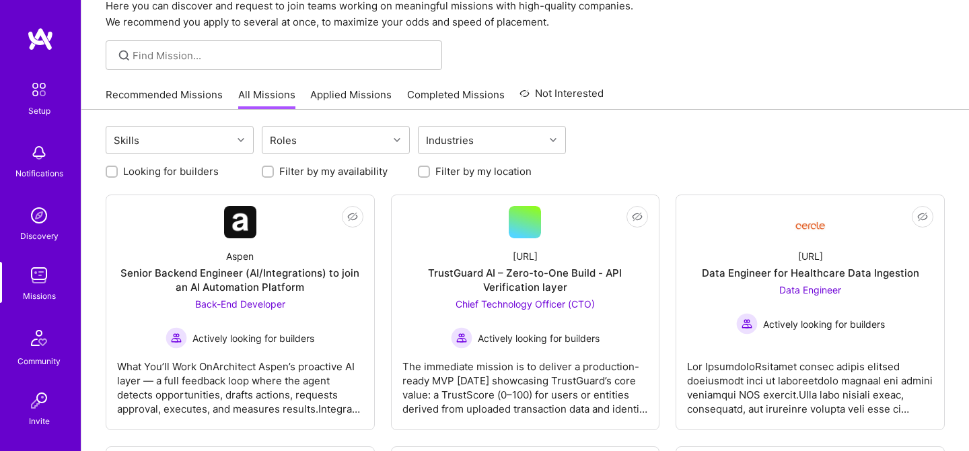
click at [549, 98] on link "Not Interested" at bounding box center [561, 97] width 84 height 24
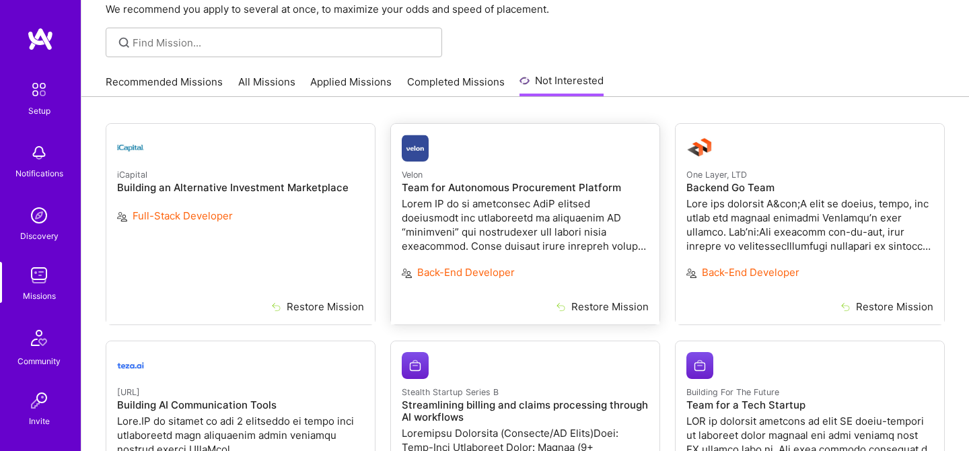
scroll to position [52, 0]
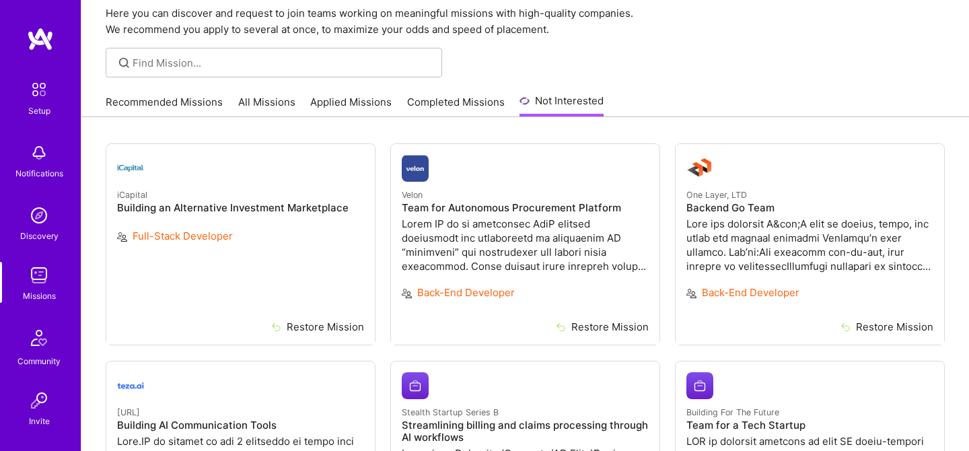
click at [449, 106] on link "Completed Missions" at bounding box center [456, 106] width 98 height 22
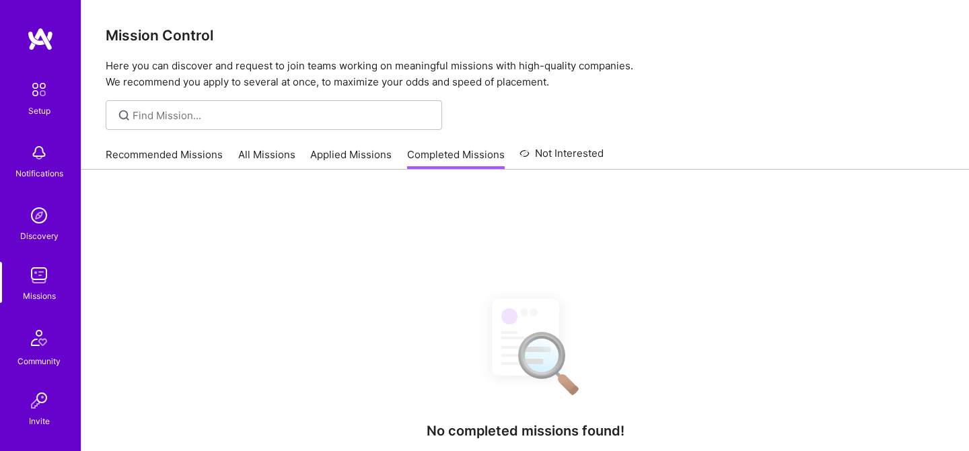
click at [367, 149] on link "Applied Missions" at bounding box center [350, 158] width 81 height 22
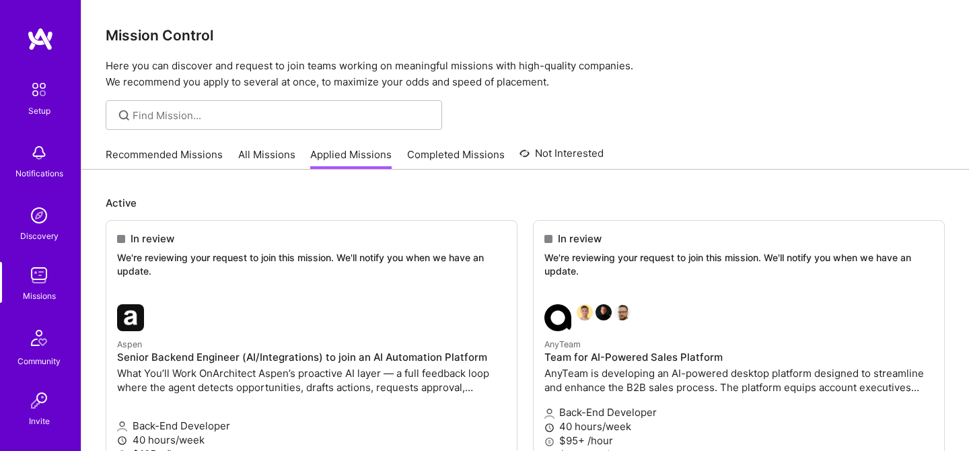
click at [266, 153] on link "All Missions" at bounding box center [266, 158] width 57 height 22
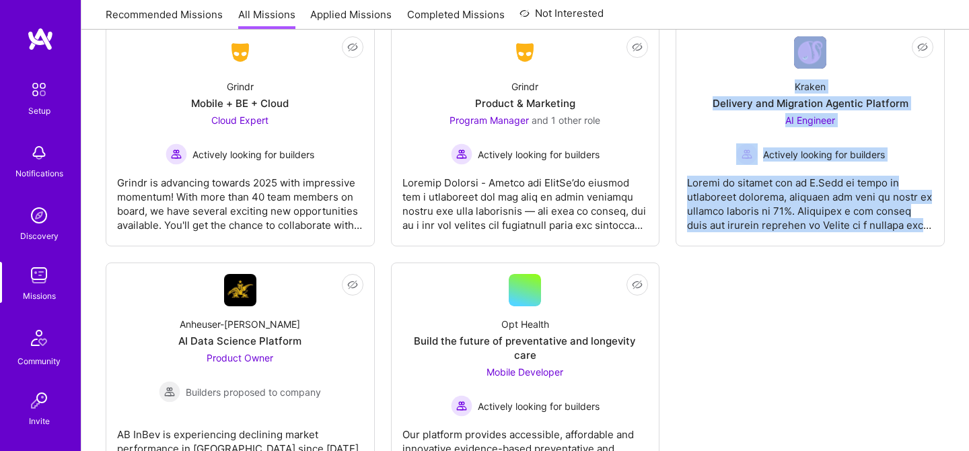
scroll to position [3522, 0]
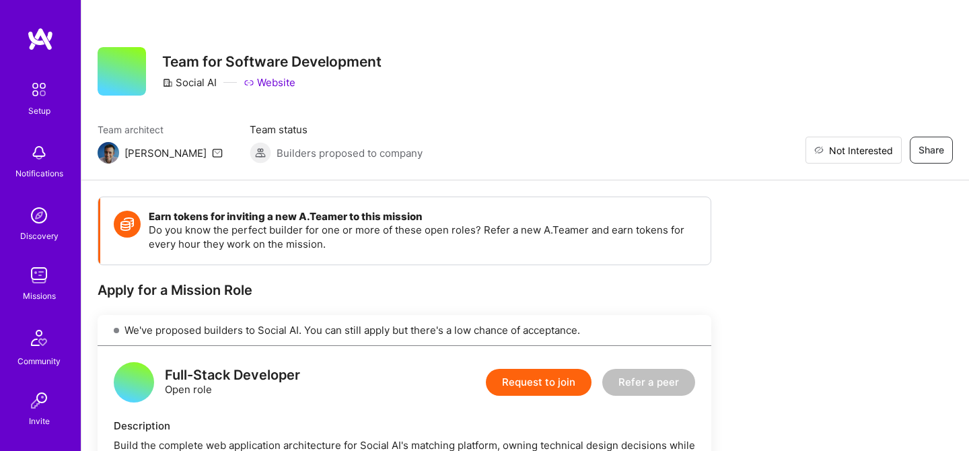
click at [878, 153] on span "Not Interested" at bounding box center [861, 150] width 64 height 14
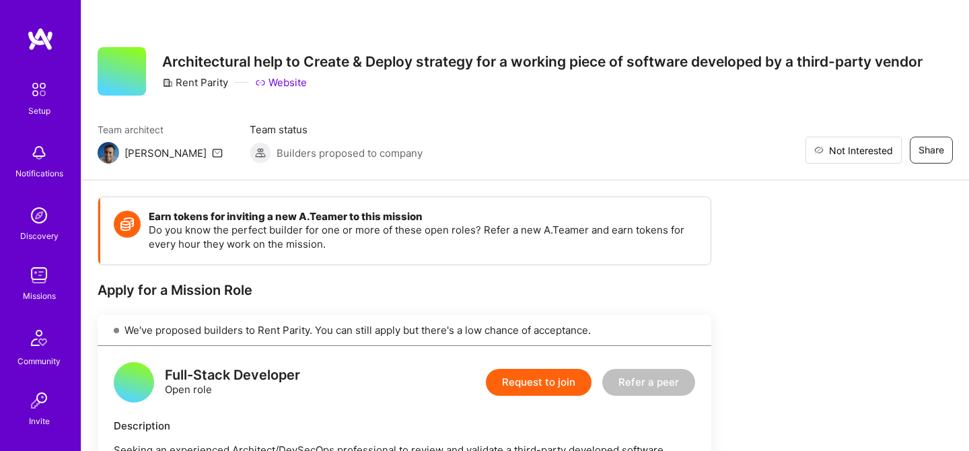
click at [895, 157] on button "Not Interested" at bounding box center [853, 150] width 96 height 27
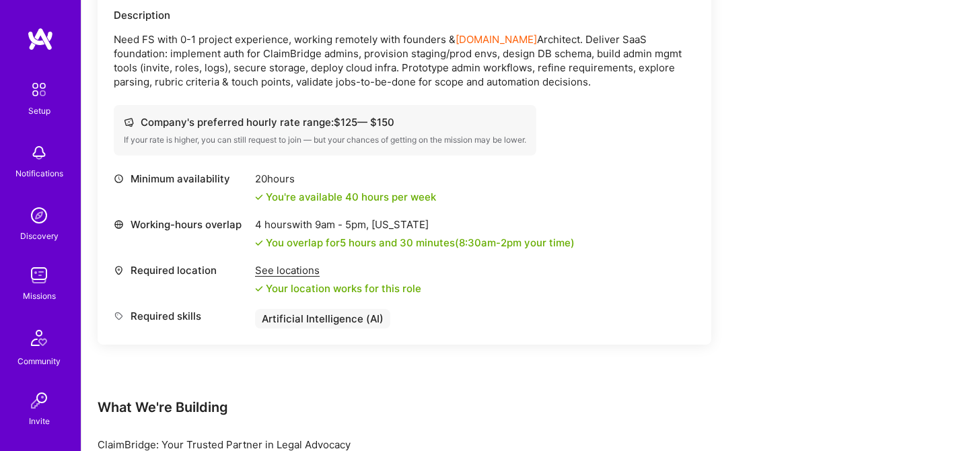
scroll to position [427, 0]
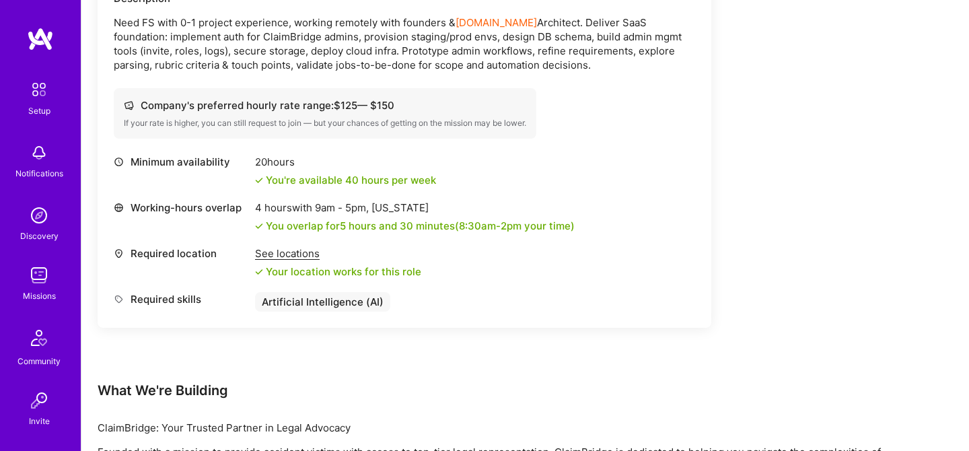
click at [285, 254] on div "See locations" at bounding box center [338, 253] width 166 height 14
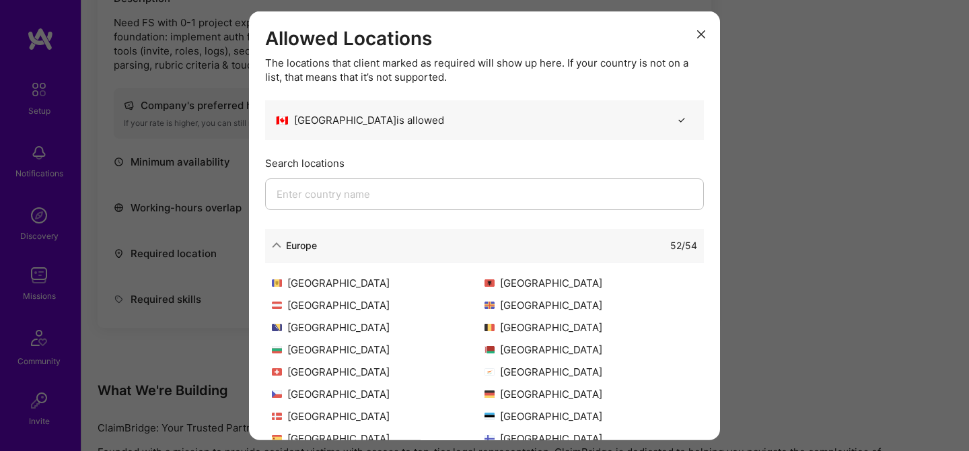
click at [291, 250] on div "Europe" at bounding box center [301, 244] width 31 height 14
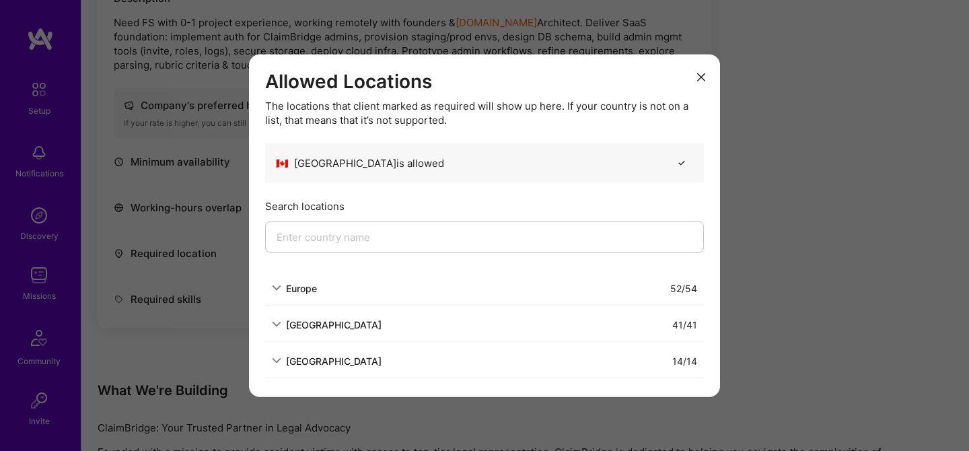
click at [697, 80] on icon "modal" at bounding box center [701, 77] width 8 height 8
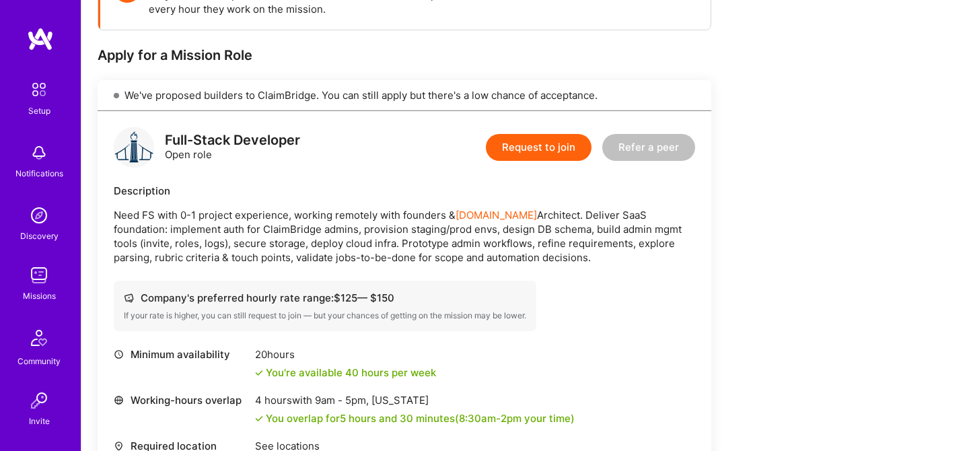
scroll to position [244, 0]
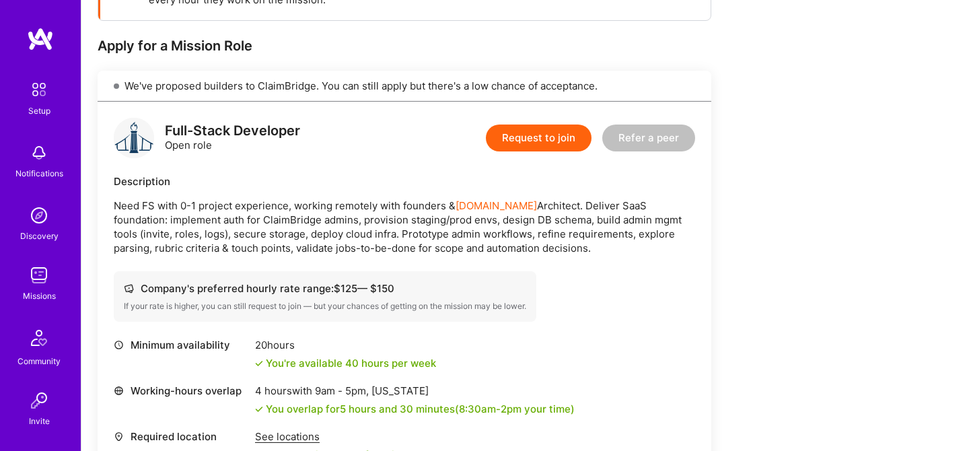
drag, startPoint x: 165, startPoint y: 126, endPoint x: 546, endPoint y: 254, distance: 402.2
click at [546, 254] on div "Full-Stack Developer Open role Request to join Refer a peer Description Need FS…" at bounding box center [404, 306] width 613 height 409
click at [546, 254] on p "Need FS with 0-1 project experience, working remotely with founders & A.Team Ar…" at bounding box center [404, 226] width 581 height 56
drag, startPoint x: 530, startPoint y: 250, endPoint x: 167, endPoint y: 134, distance: 381.2
click at [167, 134] on div "Full-Stack Developer Open role Request to join Refer a peer Description Need FS…" at bounding box center [404, 306] width 613 height 409
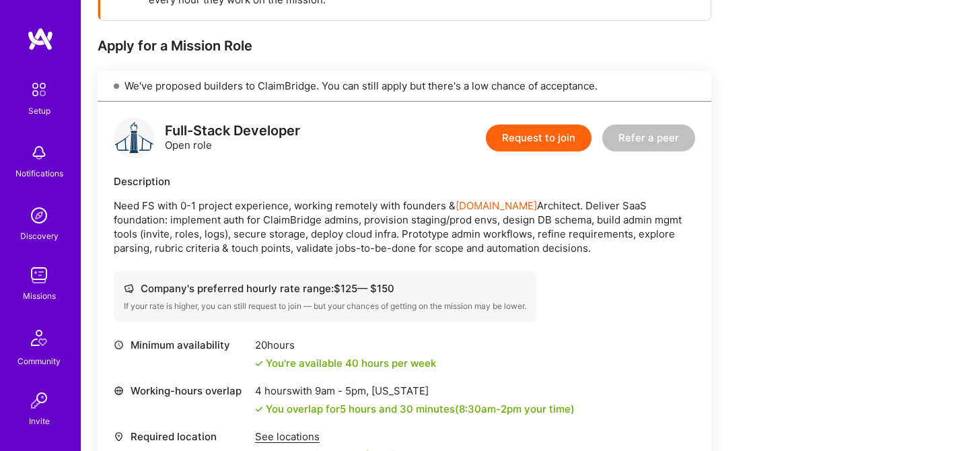
copy div "Full-Stack Developer Open role Request to join Refer a peer Description Need FS…"
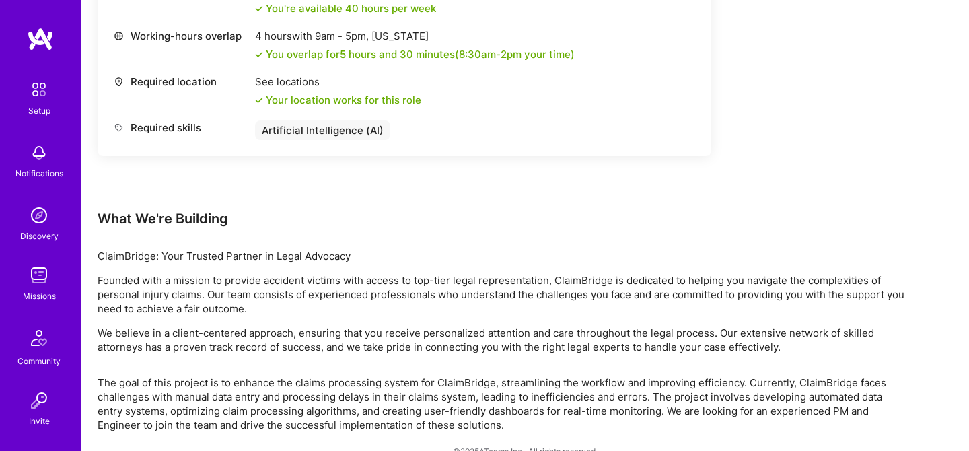
scroll to position [622, 0]
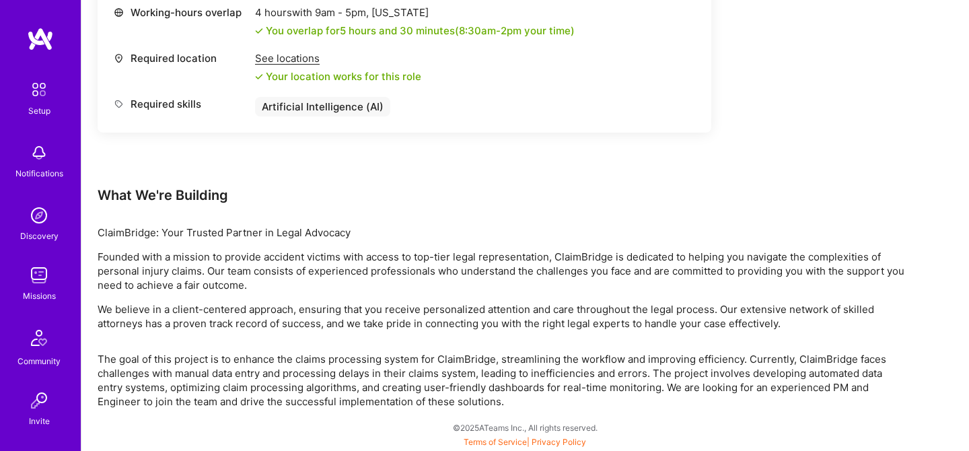
click at [101, 191] on div "What We're Building" at bounding box center [501, 194] width 807 height 17
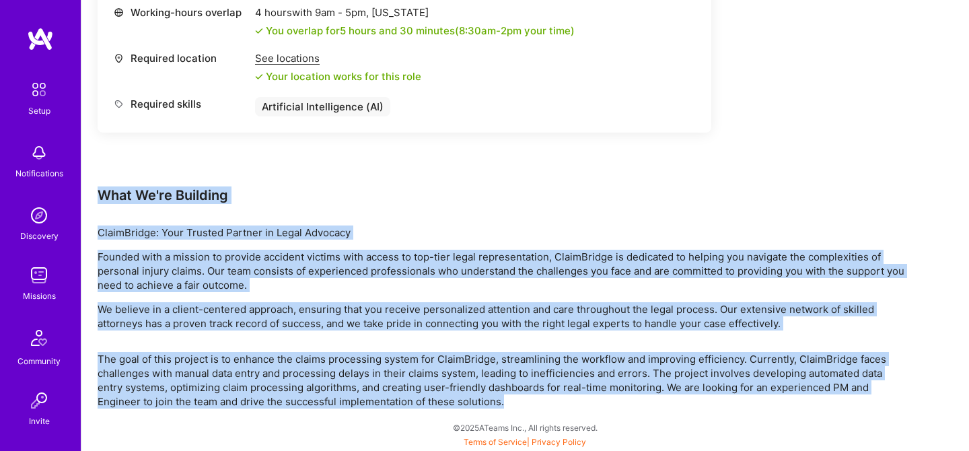
drag, startPoint x: 100, startPoint y: 191, endPoint x: 616, endPoint y: 395, distance: 554.9
copy div "What We're Building ClaimBridge: Your Trusted Partner in Legal Advocacy Founded…"
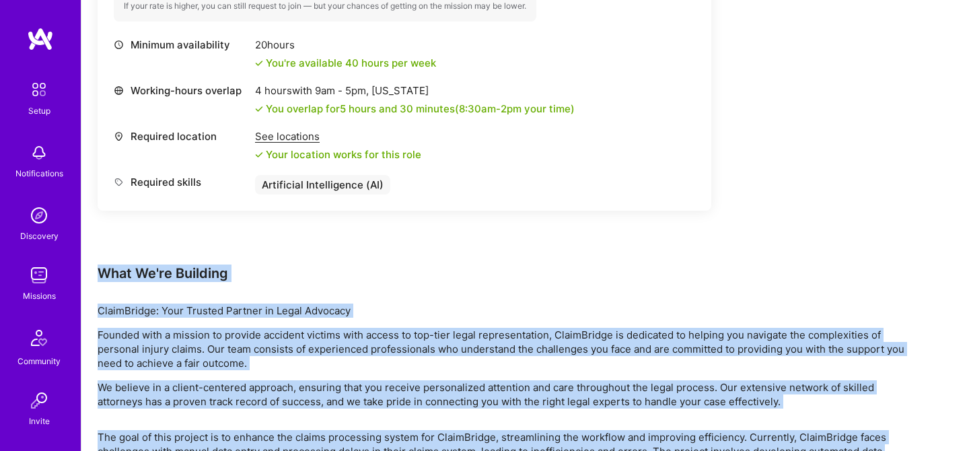
scroll to position [422, 0]
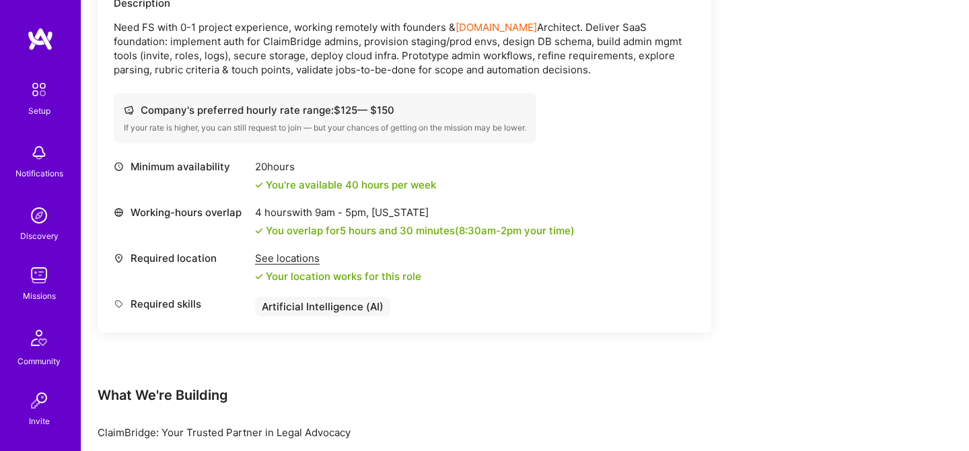
click at [431, 295] on div "Minimum availability 20 hours You're available 40 hours per week Working-hours …" at bounding box center [404, 237] width 581 height 157
drag, startPoint x: 435, startPoint y: 304, endPoint x: 136, endPoint y: 303, distance: 299.3
click at [136, 303] on div "Required skills Artificial Intelligence (AI)" at bounding box center [404, 307] width 581 height 20
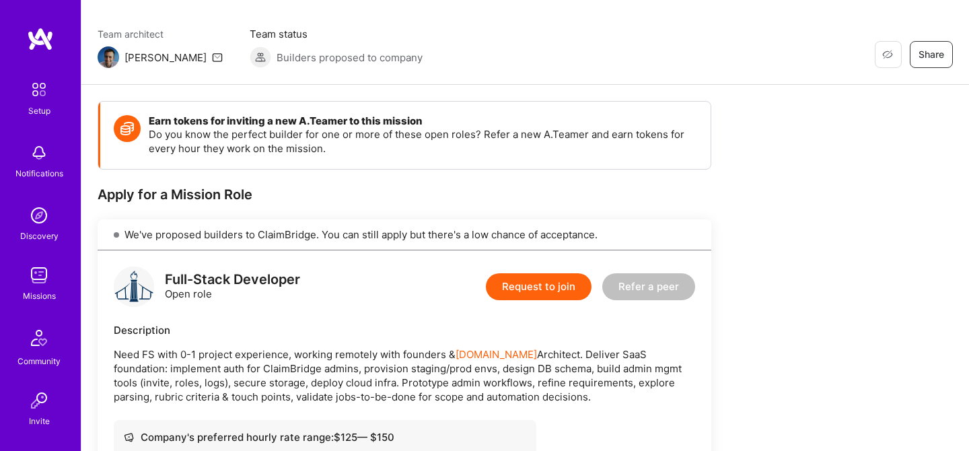
scroll to position [104, 0]
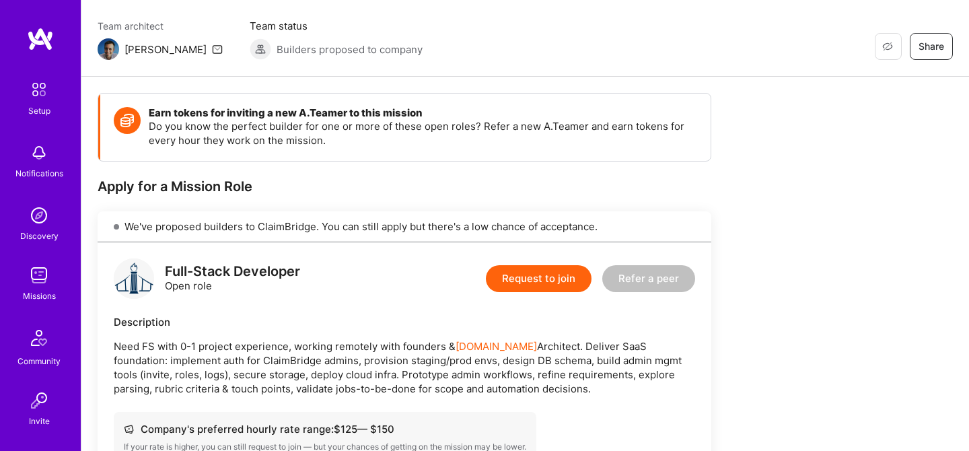
click at [531, 276] on button "Request to join" at bounding box center [539, 278] width 106 height 27
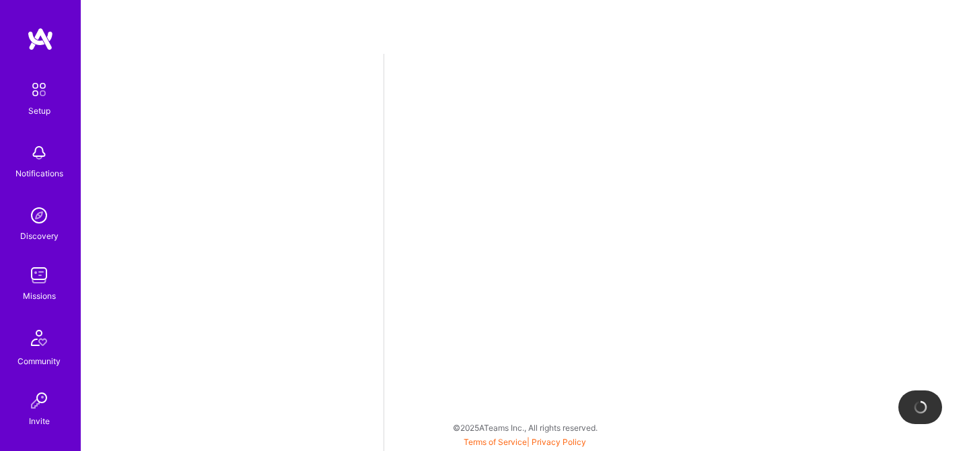
select select "CA"
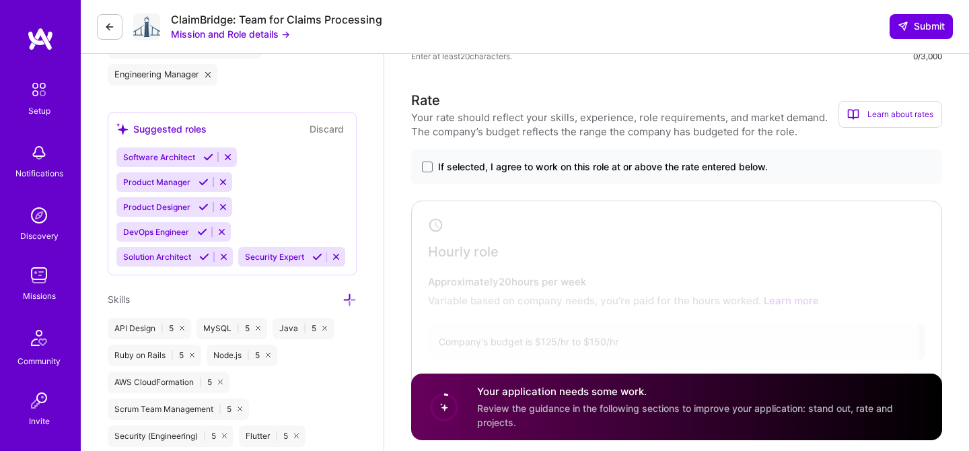
scroll to position [616, 0]
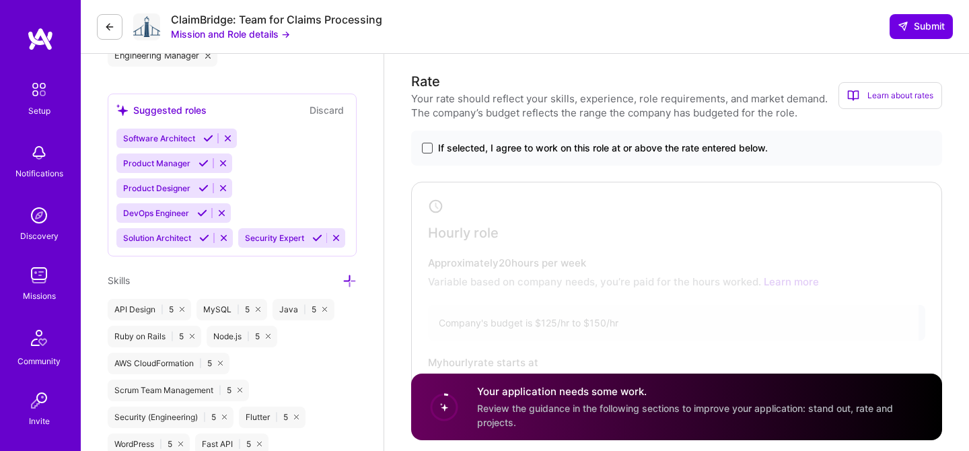
click at [429, 147] on span at bounding box center [427, 148] width 11 height 11
click at [0, 0] on input "If selected, I agree to work on this role at or above the rate entered below." at bounding box center [0, 0] width 0 height 0
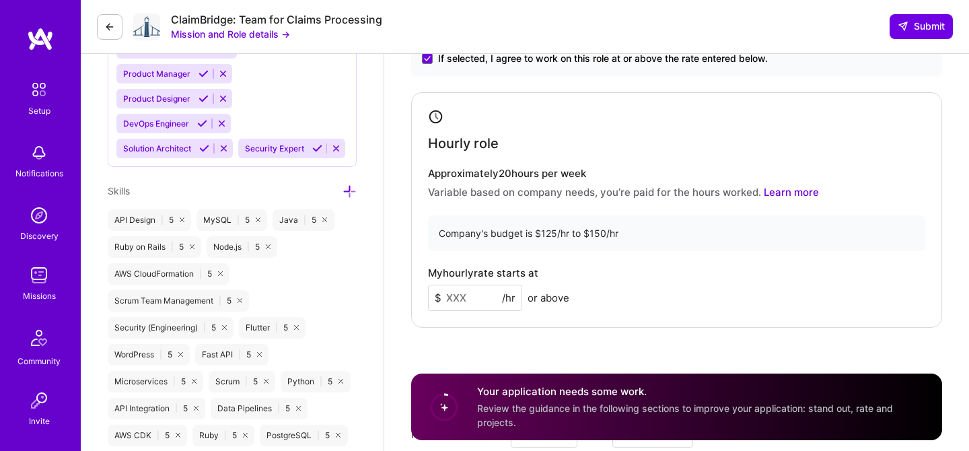
scroll to position [728, 0]
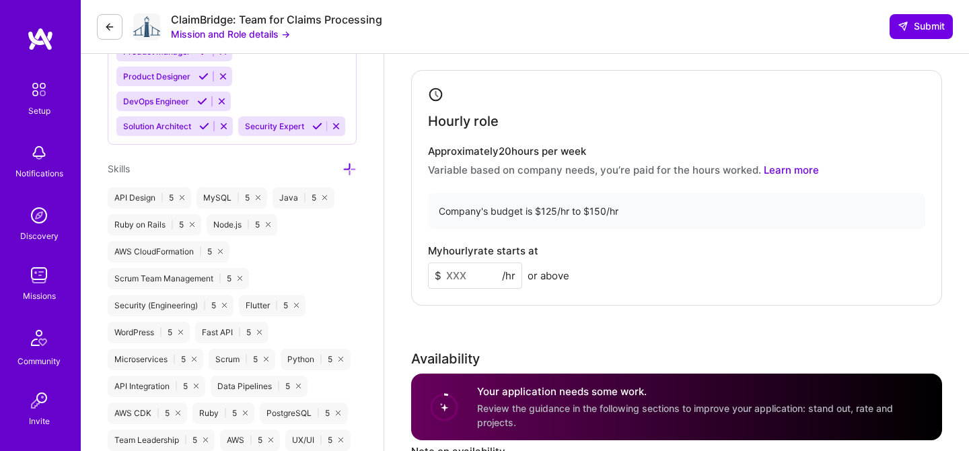
click at [548, 210] on div "Company's budget is $125/hr to $150/hr" at bounding box center [676, 211] width 497 height 36
click at [552, 210] on div "Company's budget is $125/hr to $150/hr" at bounding box center [676, 211] width 497 height 36
click at [591, 207] on div "Company's budget is $125/hr to $150/hr" at bounding box center [676, 211] width 497 height 36
copy div "150"
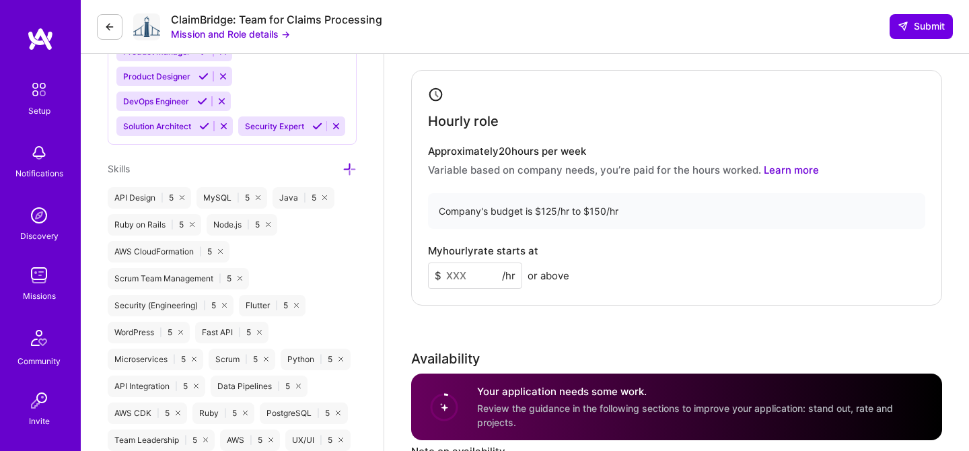
click at [466, 272] on input at bounding box center [475, 275] width 94 height 26
type input "150"
click at [642, 250] on div "My hourly rate starts at $ 150 /hr or above" at bounding box center [676, 267] width 497 height 44
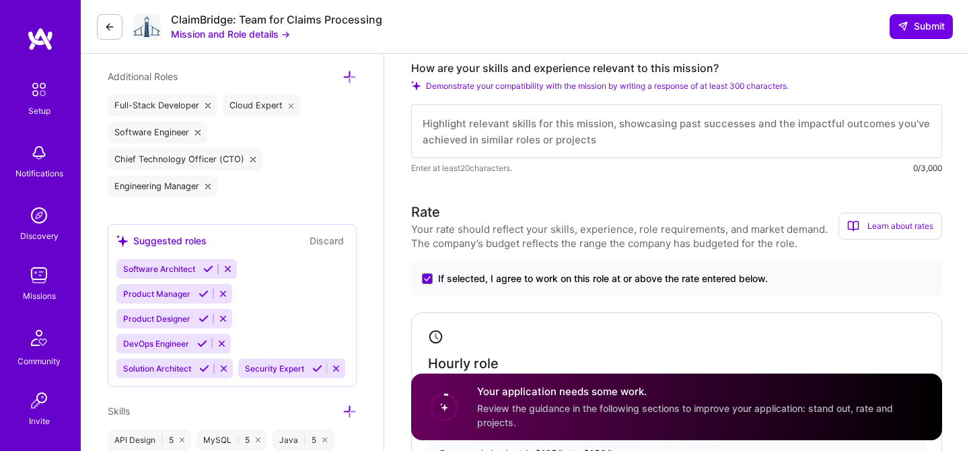
scroll to position [428, 0]
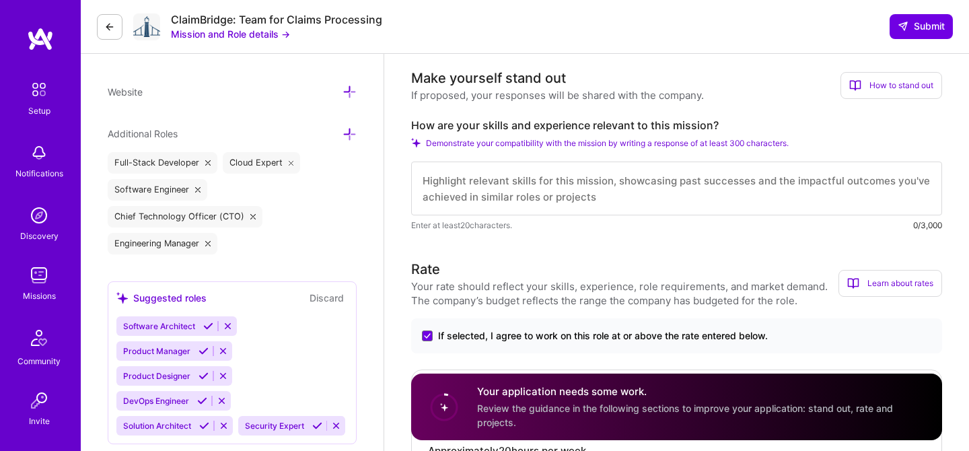
click at [569, 178] on textarea at bounding box center [676, 188] width 531 height 54
paste textarea "My background fits well with ClaimBridge’s mission of building a SaaS foundatio…"
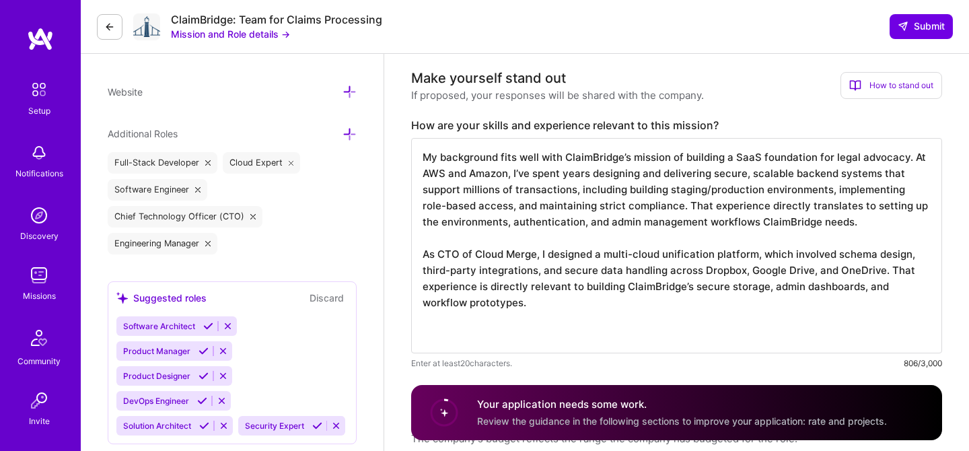
paste textarea "On top of that, I’ve led teams through ambiguous, early-stage product developme…"
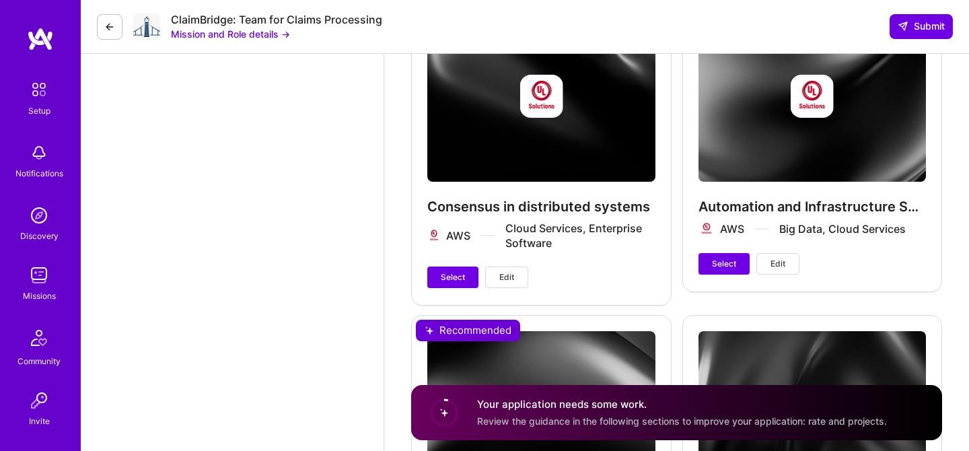
scroll to position [2448, 0]
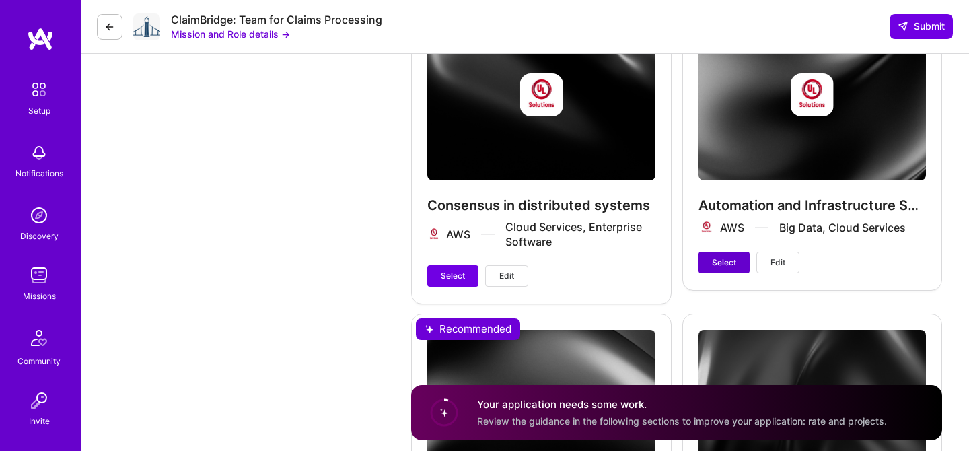
type textarea "My background fits well with ClaimBridge’s mission of building a SaaS foundatio…"
click at [720, 263] on span "Select" at bounding box center [724, 262] width 24 height 12
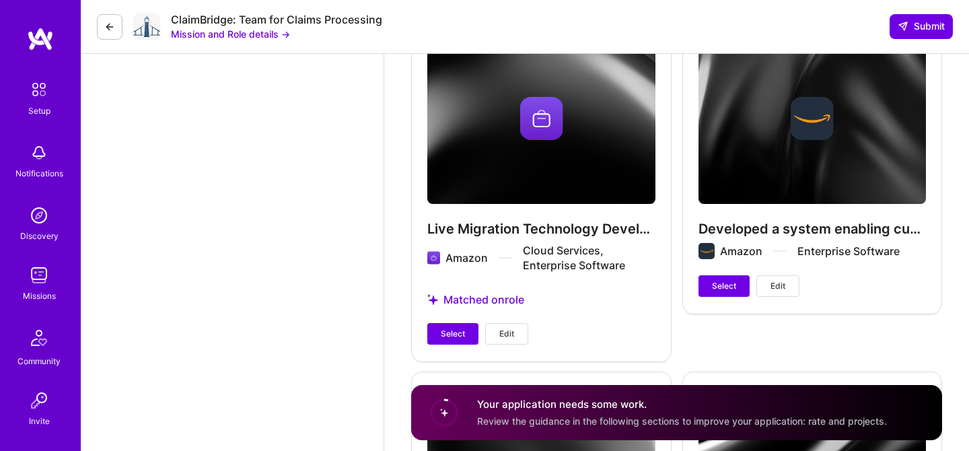
scroll to position [2761, 0]
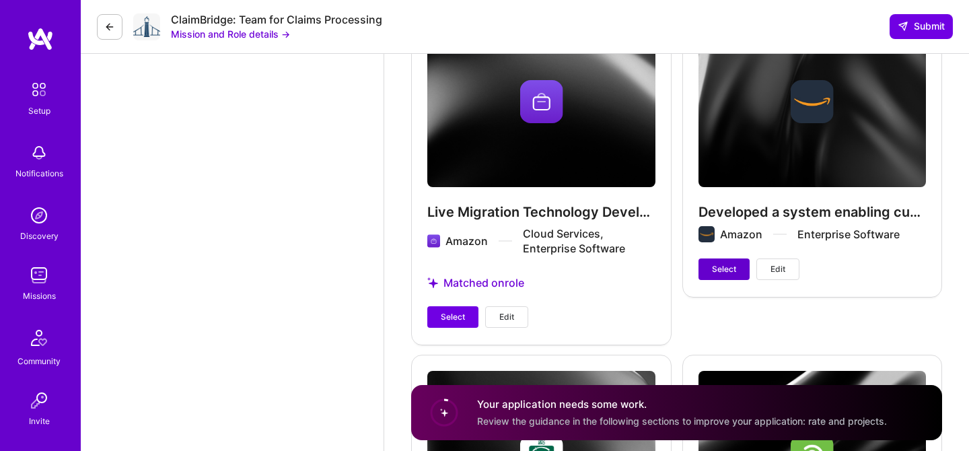
click at [720, 270] on span "Select" at bounding box center [724, 269] width 24 height 12
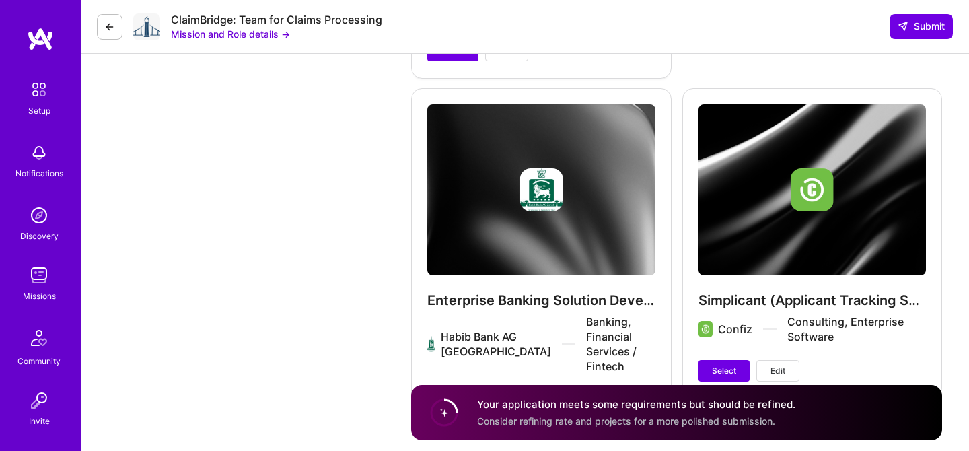
scroll to position [3070, 0]
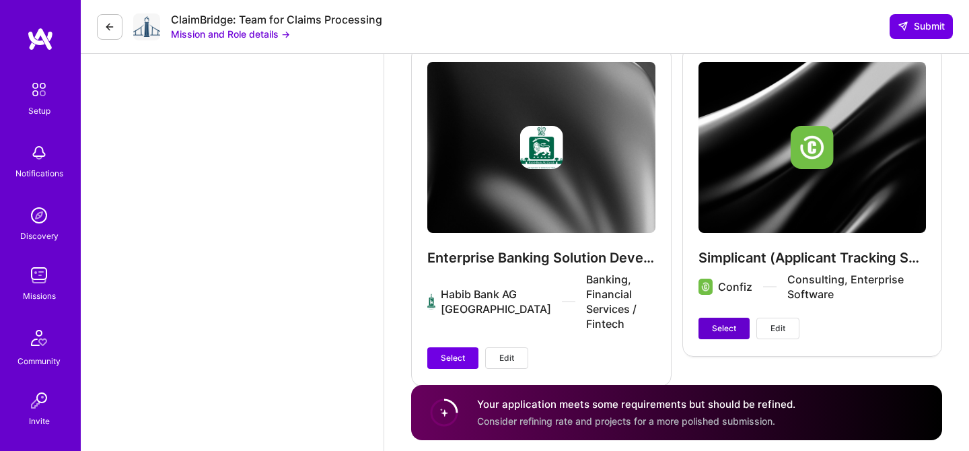
click at [710, 330] on button "Select" at bounding box center [723, 328] width 51 height 22
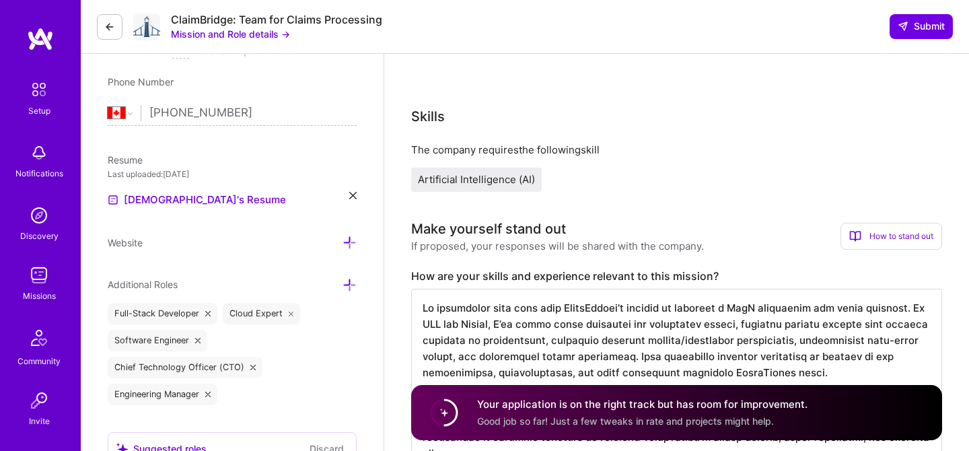
scroll to position [214, 0]
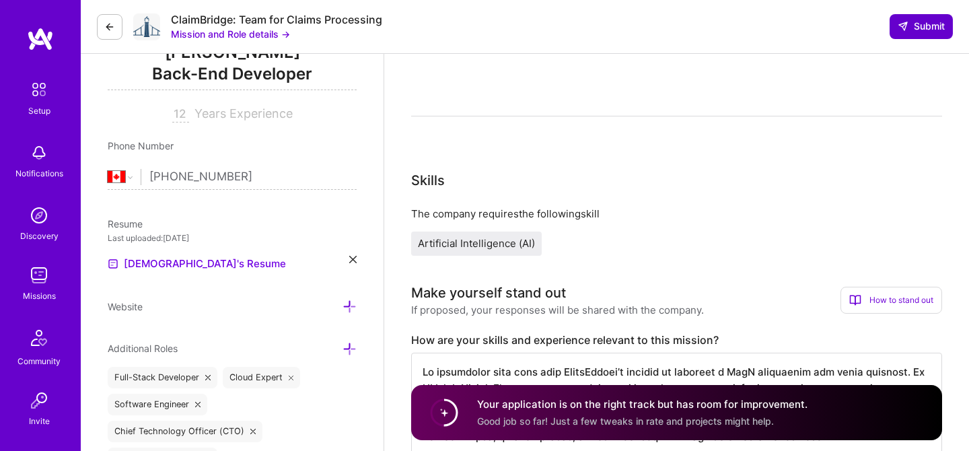
click at [934, 25] on span "Submit" at bounding box center [920, 26] width 47 height 13
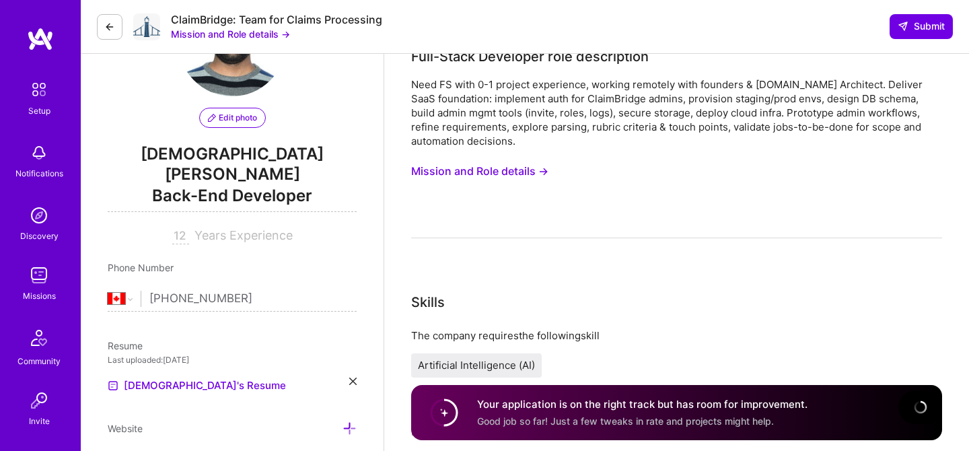
scroll to position [0, 0]
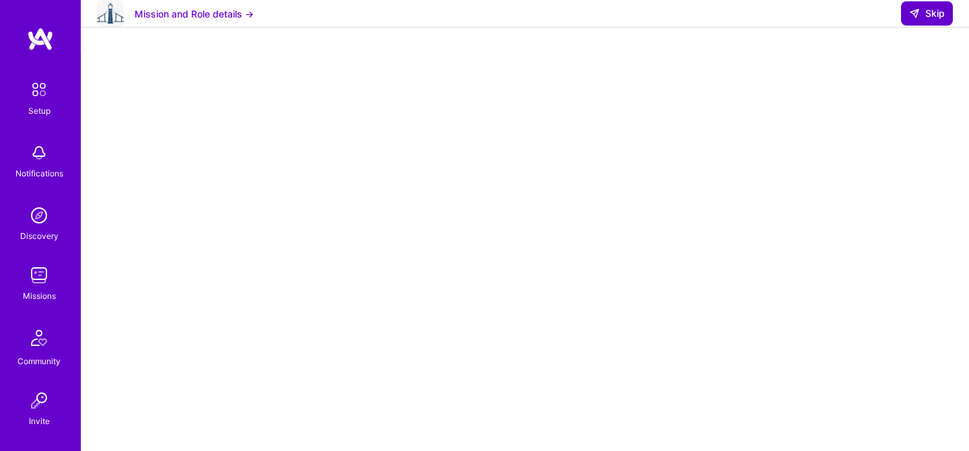
click at [926, 20] on span "Skip" at bounding box center [927, 13] width 36 height 13
select select "CA"
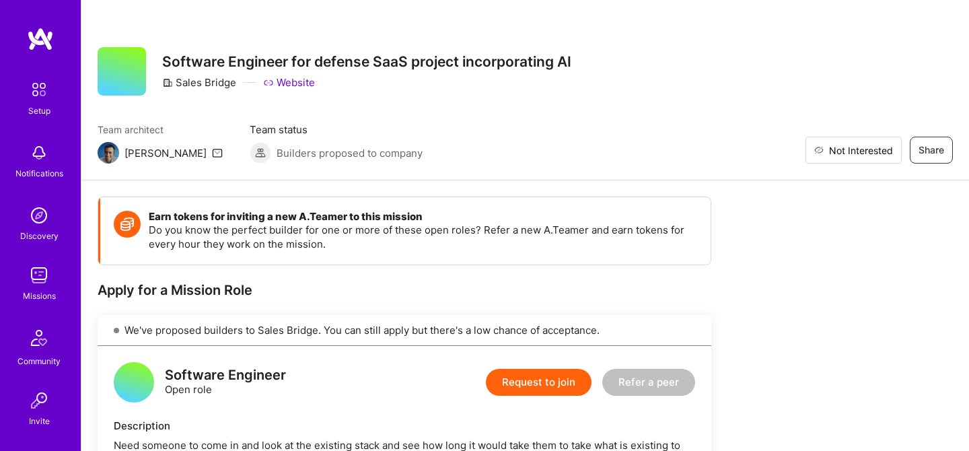
click at [887, 147] on span "Not Interested" at bounding box center [861, 150] width 64 height 14
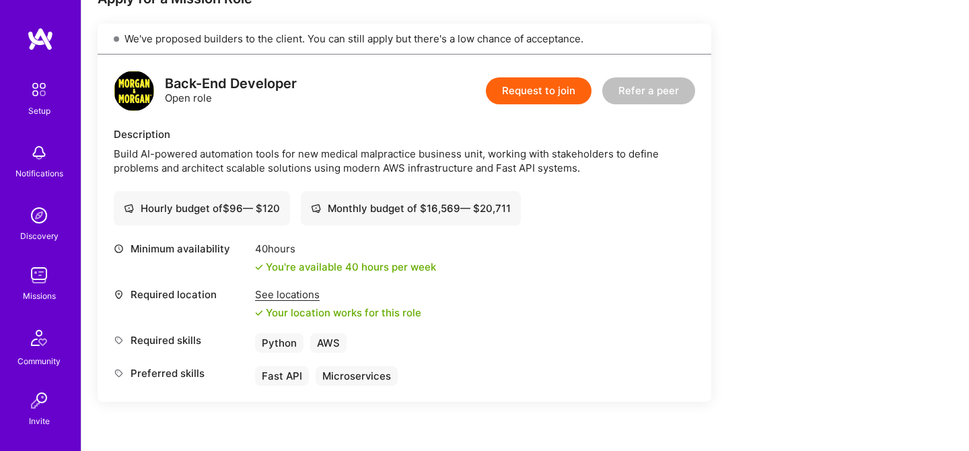
scroll to position [313, 0]
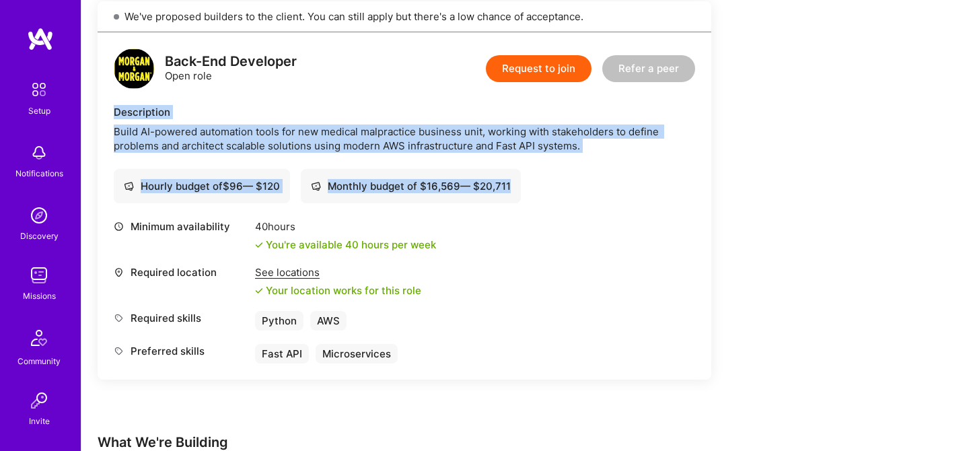
drag, startPoint x: 112, startPoint y: 112, endPoint x: 169, endPoint y: 209, distance: 112.5
click at [169, 209] on div "Back-End Developer Open role Request to join Refer a peer Description Build AI-…" at bounding box center [404, 205] width 613 height 347
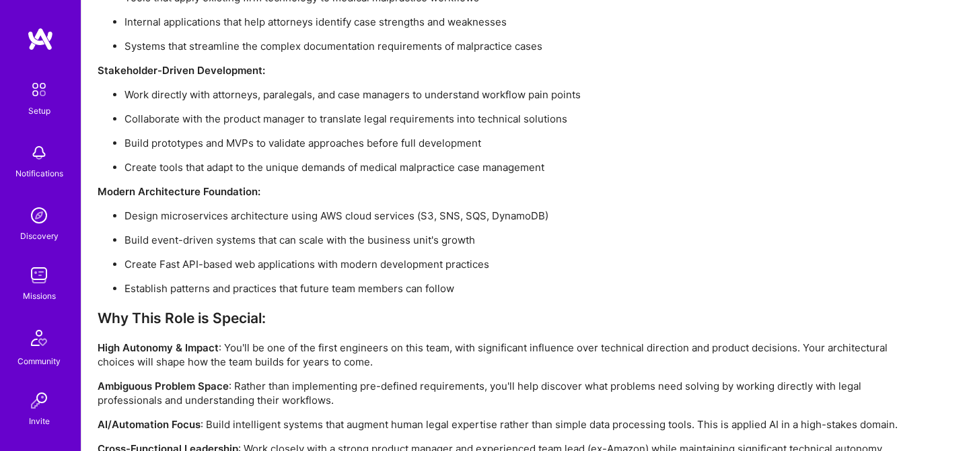
scroll to position [1129, 0]
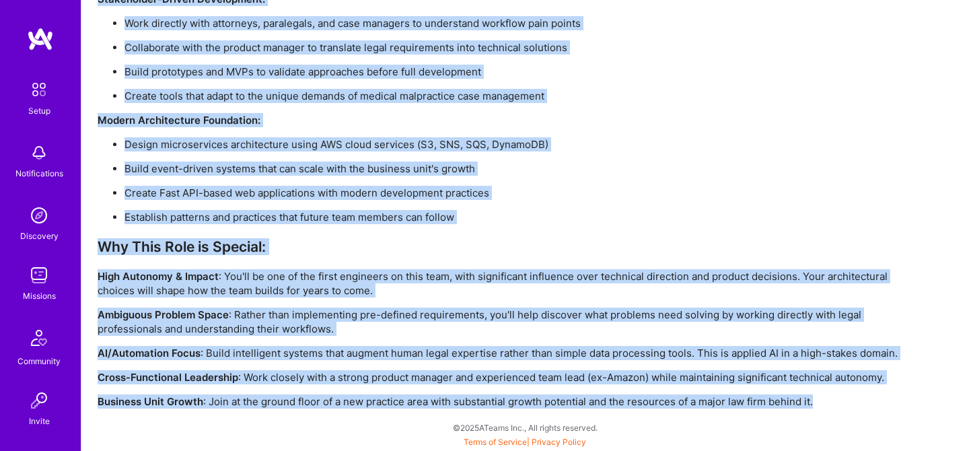
click at [823, 405] on p "Business Unit Growth : Join at the ground floor of a new practice area with sub…" at bounding box center [501, 401] width 807 height 14
copy div "Loremipsumd Sitam CO-adipisc elitseddoe tempo inc utl etdolor magnaaliqua enima…"
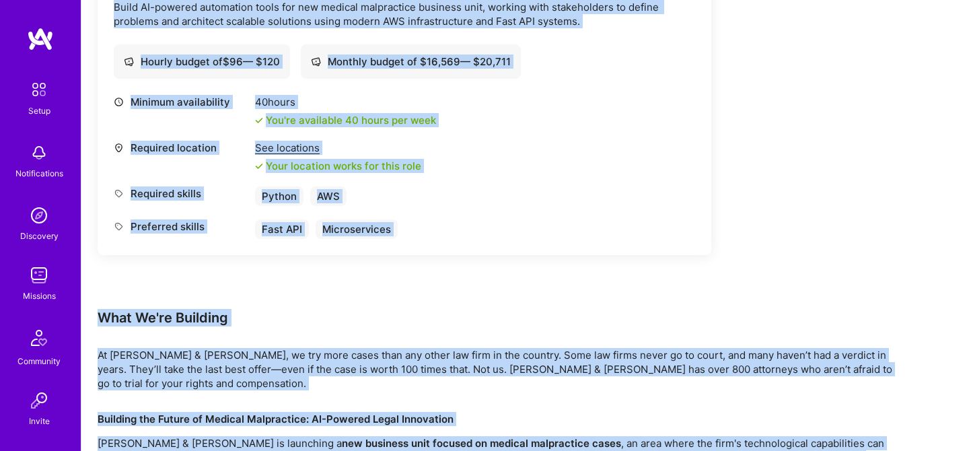
scroll to position [0, 0]
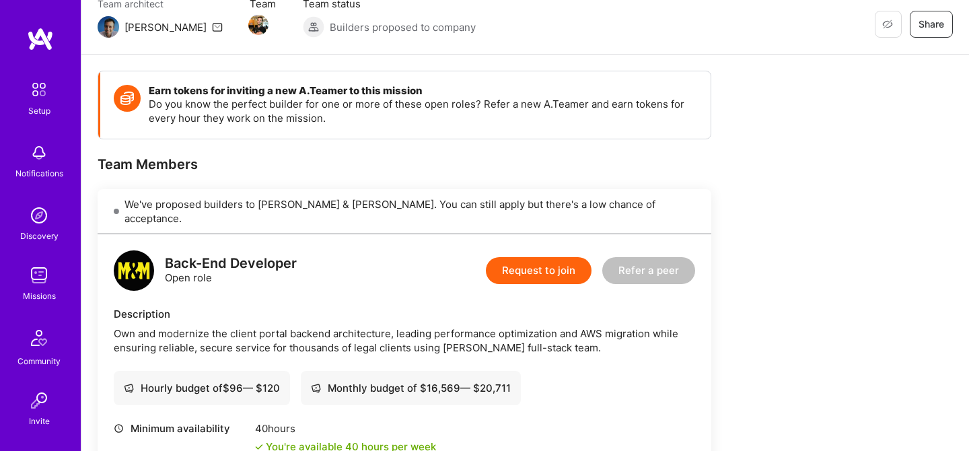
scroll to position [160, 0]
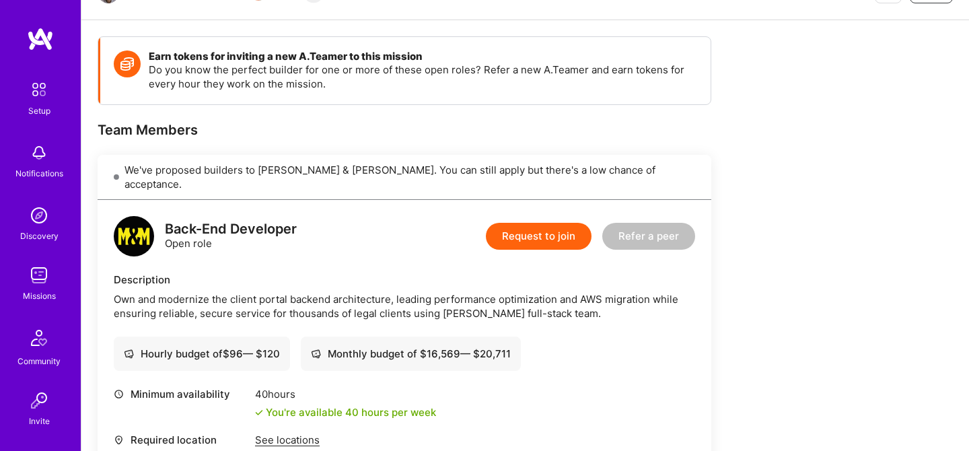
click at [532, 223] on button "Request to join" at bounding box center [539, 236] width 106 height 27
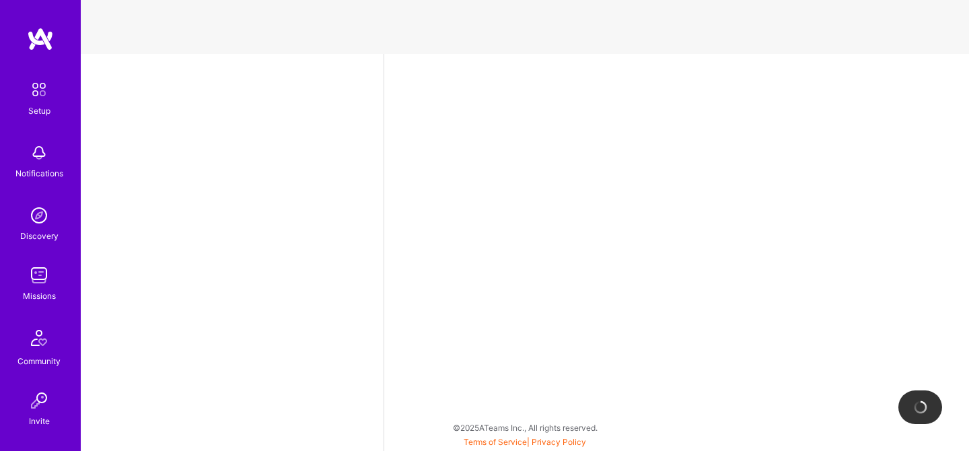
select select "CA"
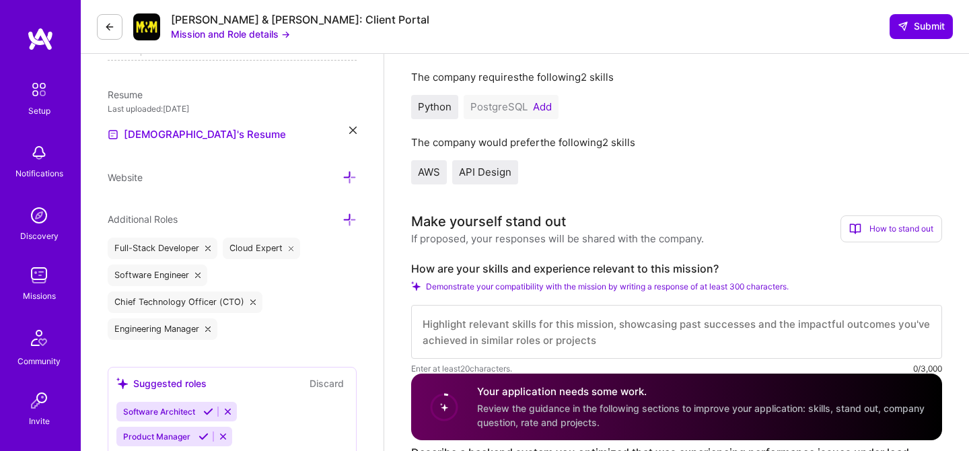
scroll to position [341, 0]
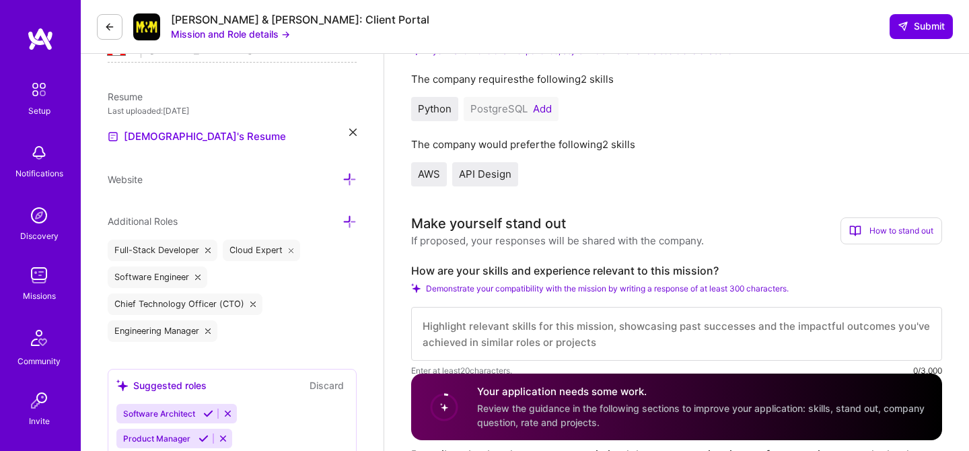
click at [538, 104] on button "Add" at bounding box center [542, 109] width 19 height 11
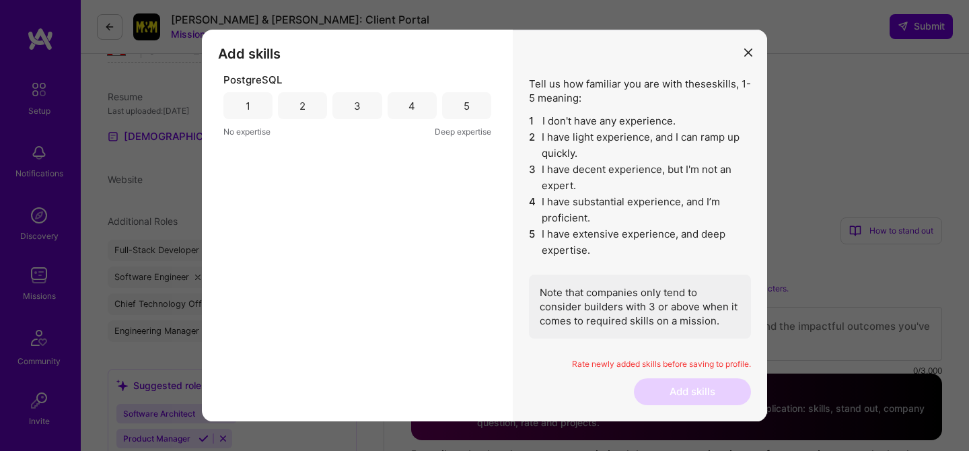
click at [476, 106] on div "5" at bounding box center [466, 105] width 49 height 27
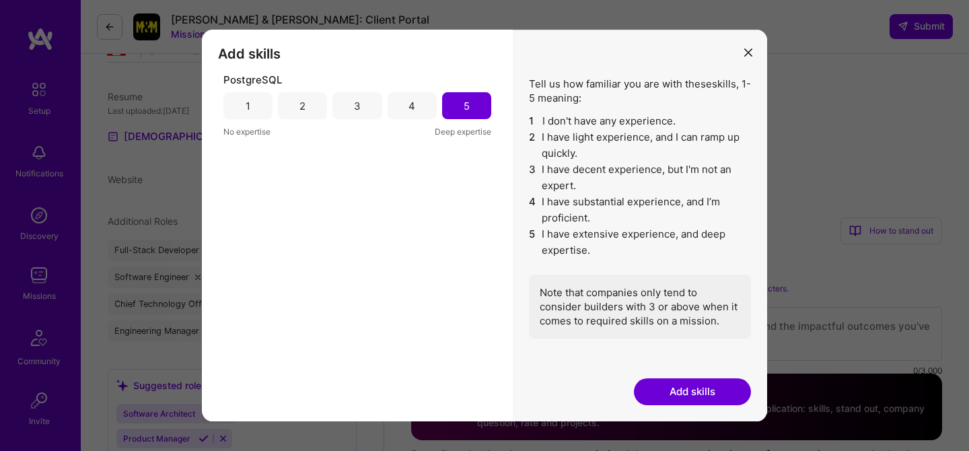
click at [690, 382] on button "Add skills" at bounding box center [692, 391] width 117 height 27
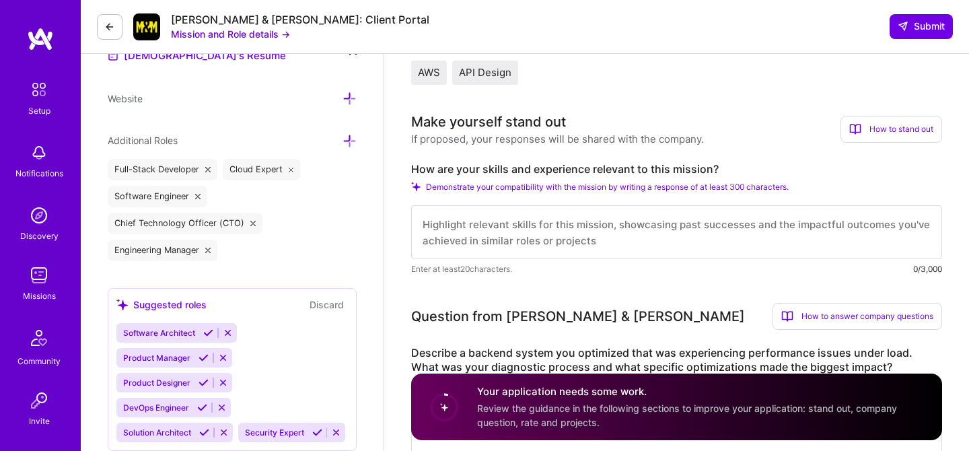
scroll to position [428, 0]
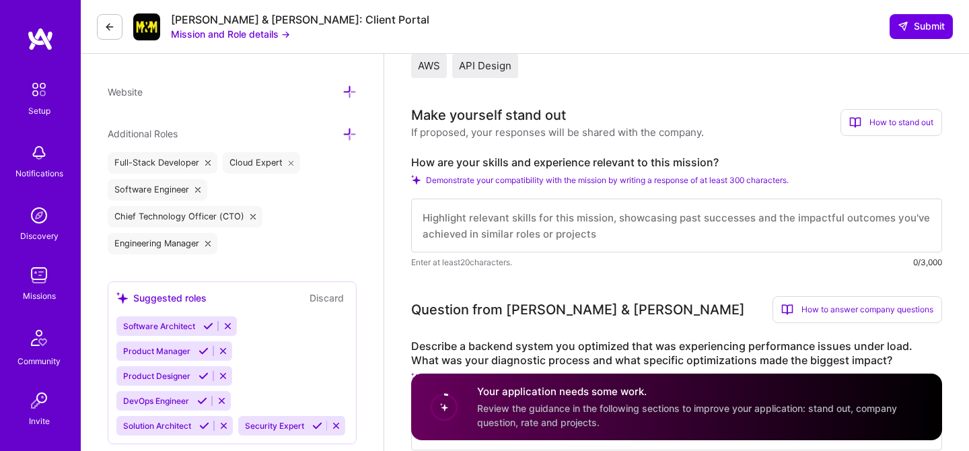
click at [575, 224] on textarea at bounding box center [676, 225] width 531 height 54
paste textarea "My skills and experience are highly relevant to this mission. At AWS, I led eng…"
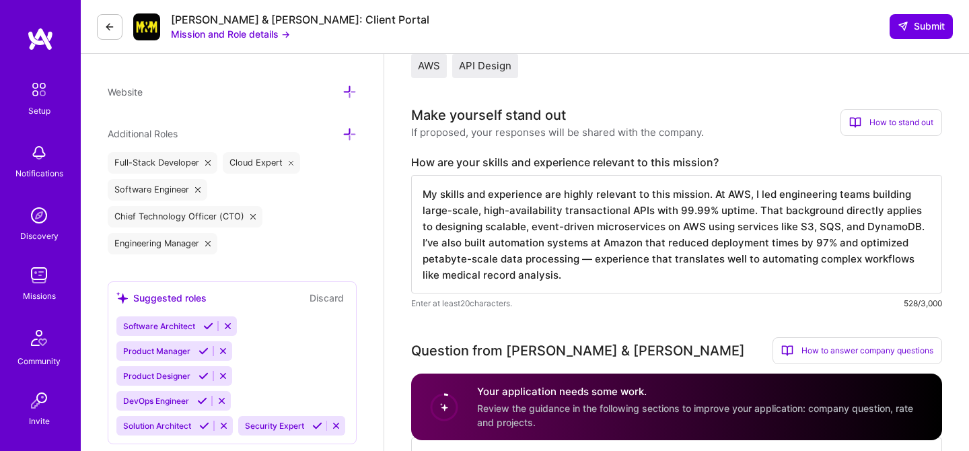
click at [590, 247] on textarea "My skills and experience are highly relevant to this mission. At AWS, I led eng…" at bounding box center [676, 234] width 531 height 118
click at [451, 199] on textarea "My skills and experience are highly relevant to this mission. At AWS, I led eng…" at bounding box center [676, 234] width 531 height 118
click at [506, 196] on textarea "My skills and experience are highly relevant to this mission. At AWS, I led eng…" at bounding box center [676, 234] width 531 height 118
click at [472, 245] on textarea "My skills and experience are highly relevant to this mission. At AWS, I led eng…" at bounding box center [676, 234] width 531 height 118
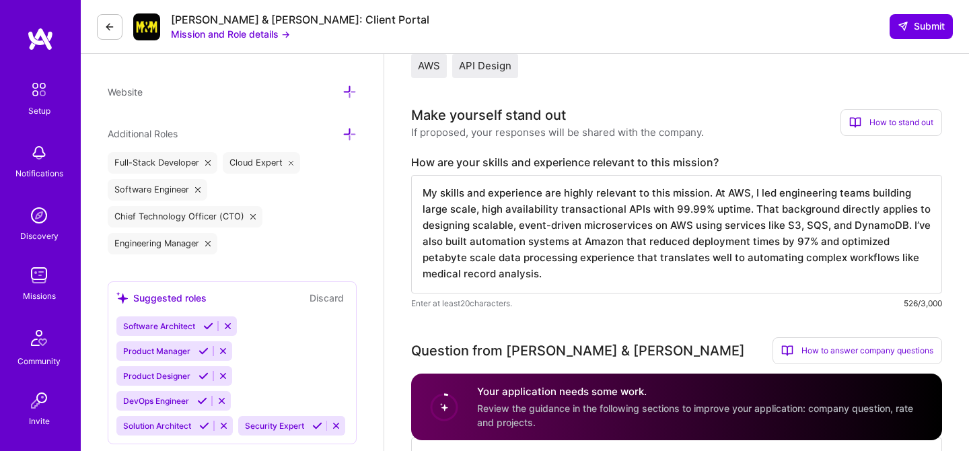
drag, startPoint x: 815, startPoint y: 230, endPoint x: 776, endPoint y: 272, distance: 57.6
click at [776, 272] on textarea "My skills and experience are highly relevant to this mission. At AWS, I led eng…" at bounding box center [676, 234] width 531 height 118
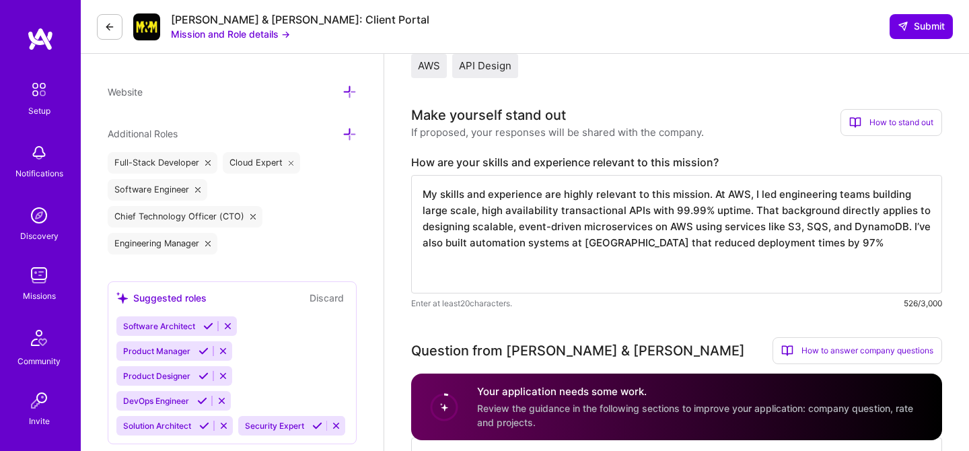
scroll to position [0, 0]
paste textarea "Earlier in my career, I served as CTO at Cloud Merge, where I architected a pla…"
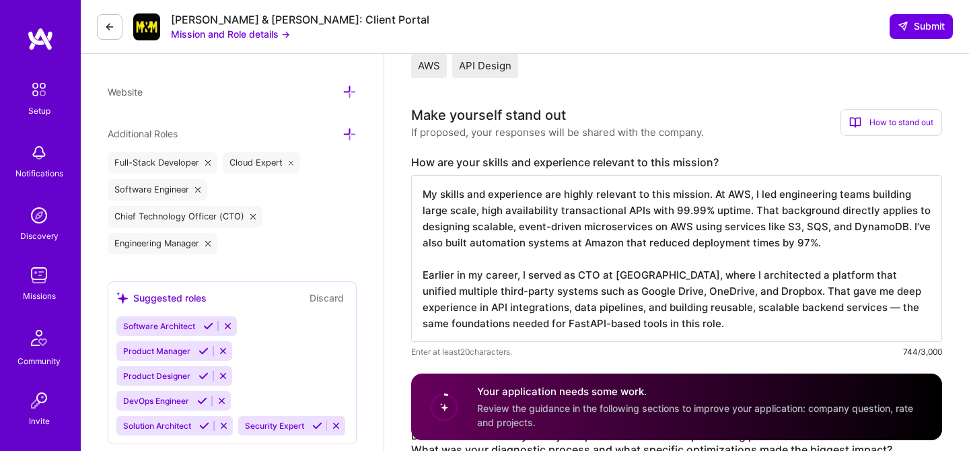
click at [453, 277] on textarea "My skills and experience are highly relevant to this mission. At AWS, I led eng…" at bounding box center [676, 258] width 531 height 167
click at [796, 295] on textarea "My skills and experience are highly relevant to this mission. At AWS, I led eng…" at bounding box center [676, 258] width 531 height 167
click at [517, 308] on textarea "My skills and experience are highly relevant to this mission. At AWS, I led eng…" at bounding box center [676, 258] width 531 height 167
click at [640, 307] on textarea "My skills and experience are highly relevant to this mission. At AWS, I led eng…" at bounding box center [676, 258] width 531 height 167
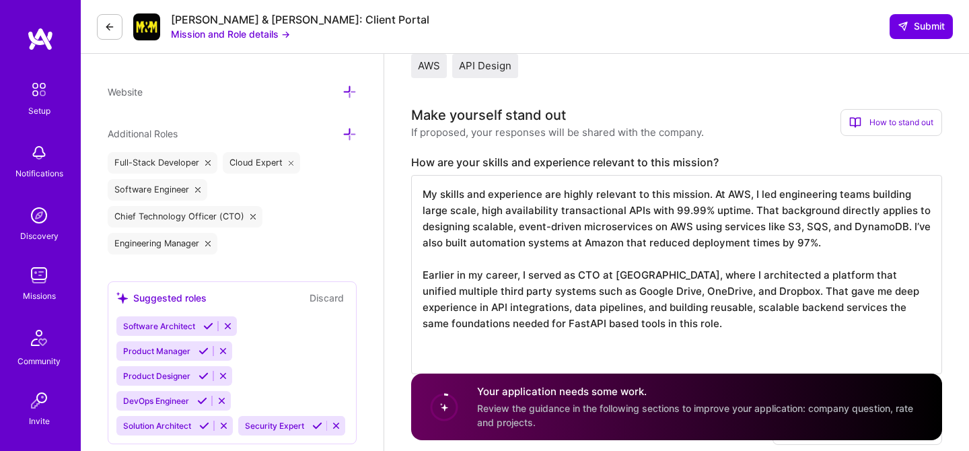
paste textarea "Overall, I offer the backend expertise, AWS cloud depth, and experience archite…"
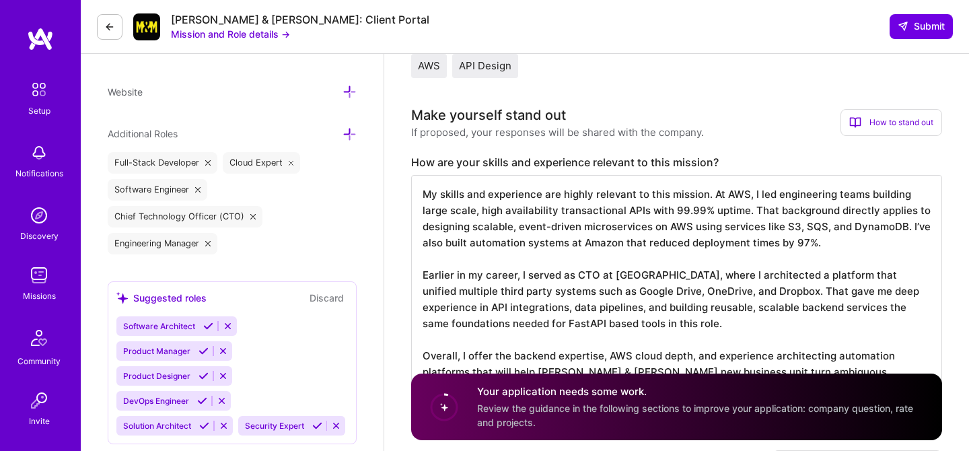
scroll to position [1, 0]
click at [691, 358] on textarea "My skills and experience are highly relevant to this mission. At AWS, I led eng…" at bounding box center [676, 290] width 531 height 231
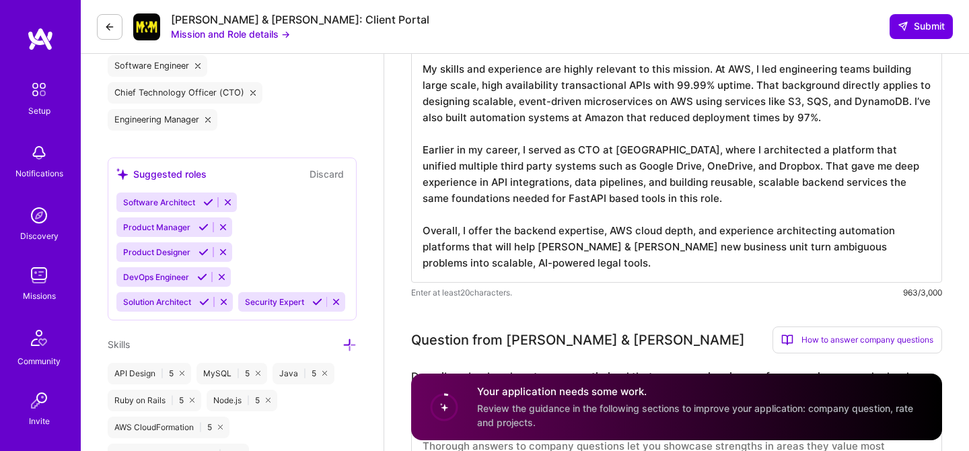
scroll to position [556, 0]
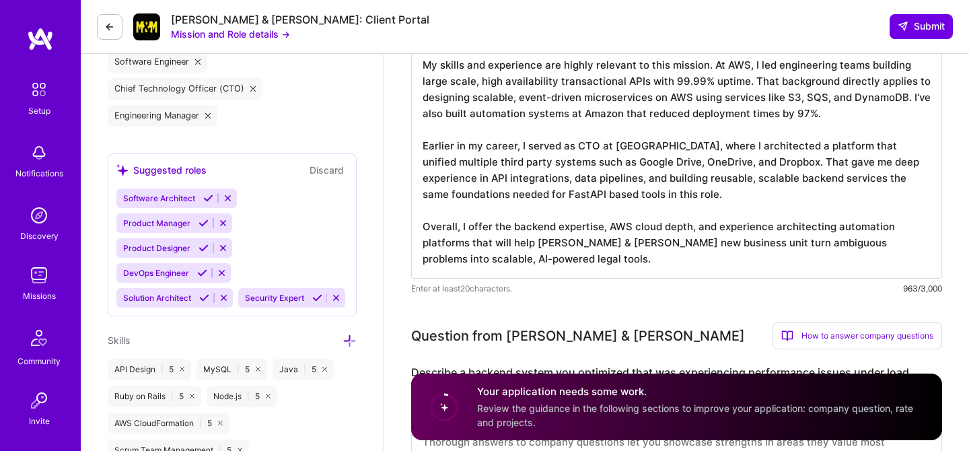
drag, startPoint x: 529, startPoint y: 246, endPoint x: 630, endPoint y: 231, distance: 102.5
click at [630, 231] on textarea "My skills and experience are highly relevant to this mission. At AWS, I led eng…" at bounding box center [676, 162] width 531 height 231
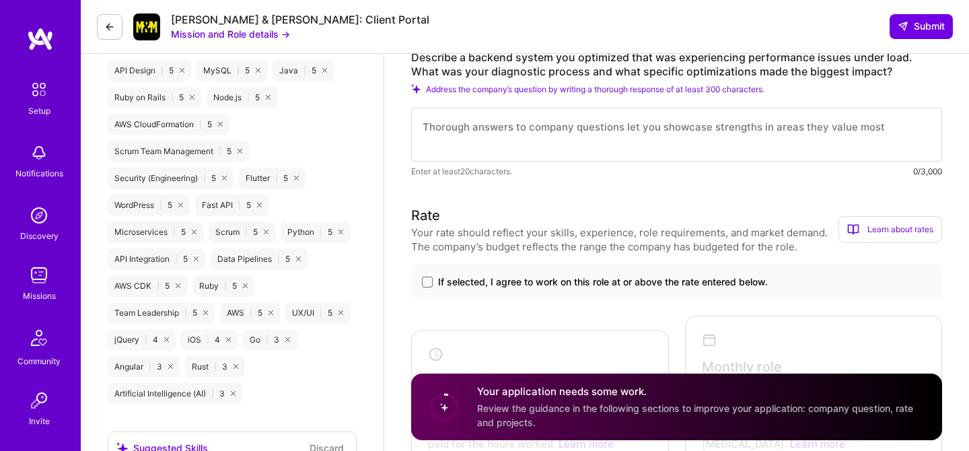
scroll to position [862, 0]
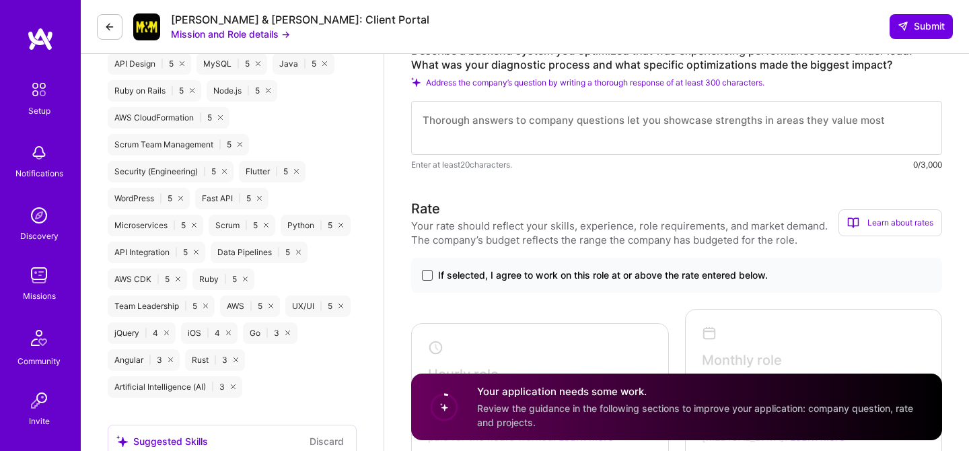
type textarea "My skills and experience are highly relevant to this mission. At AWS, I led eng…"
click at [431, 270] on span at bounding box center [427, 275] width 11 height 11
click at [0, 0] on input "If selected, I agree to work on this role at or above the rate entered below." at bounding box center [0, 0] width 0 height 0
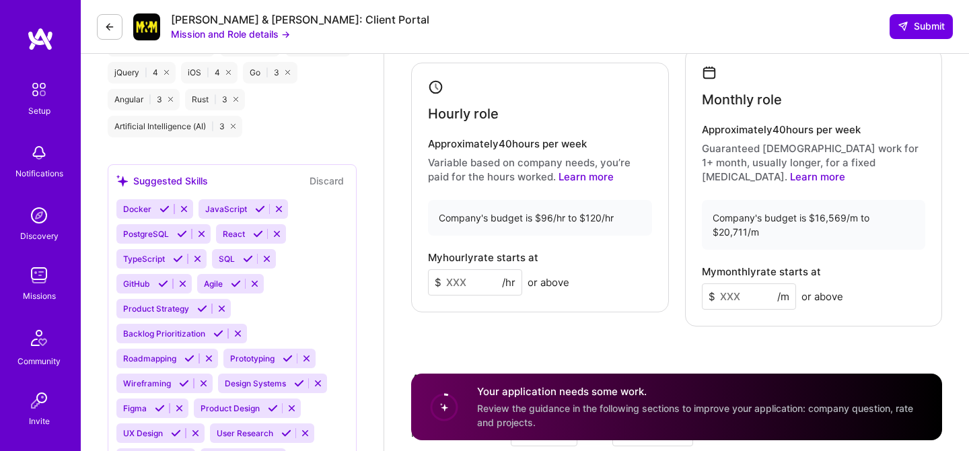
scroll to position [1156, 0]
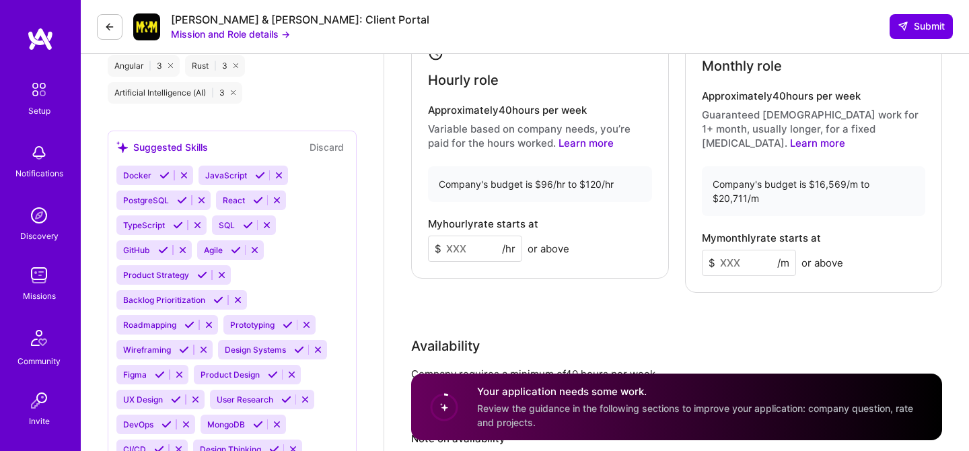
click at [468, 235] on input at bounding box center [475, 248] width 94 height 26
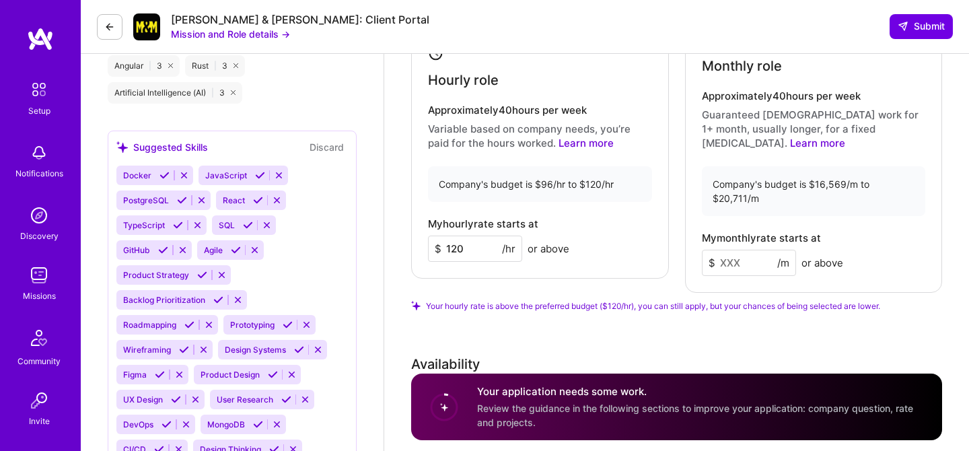
type input "120"
drag, startPoint x: 746, startPoint y: 169, endPoint x: 731, endPoint y: 169, distance: 14.8
click at [731, 169] on div "Company's budget is $16,569/m to $20,711/m" at bounding box center [814, 191] width 224 height 50
click at [728, 250] on input at bounding box center [749, 263] width 94 height 26
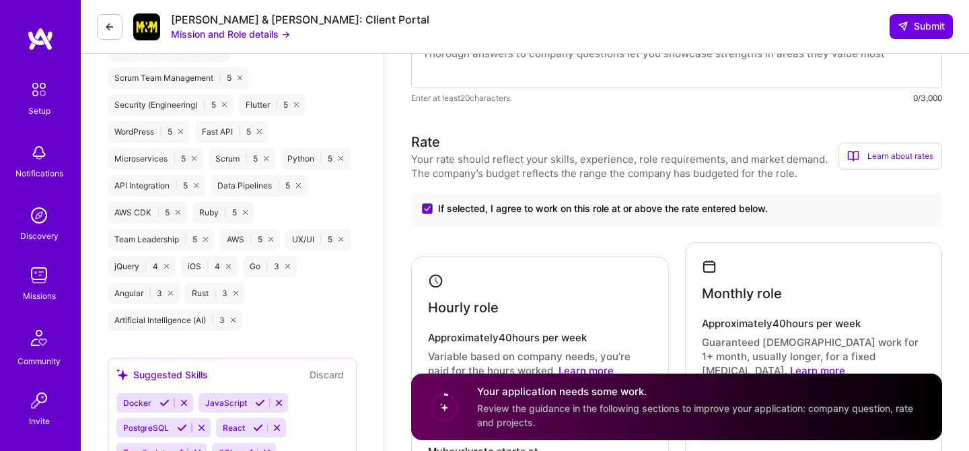
scroll to position [797, 0]
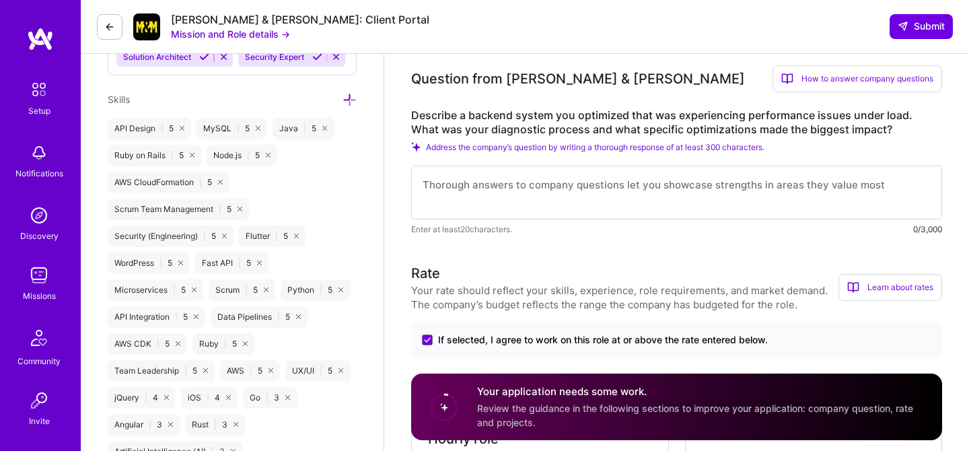
type input "20711"
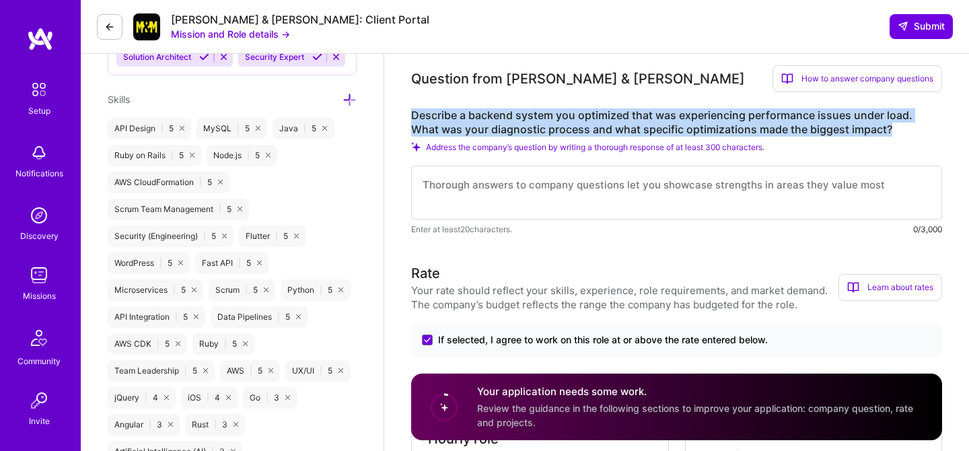
drag, startPoint x: 872, startPoint y: 116, endPoint x: 402, endPoint y: 102, distance: 471.0
copy label "Describe a backend system you optimized that was experiencing performance issue…"
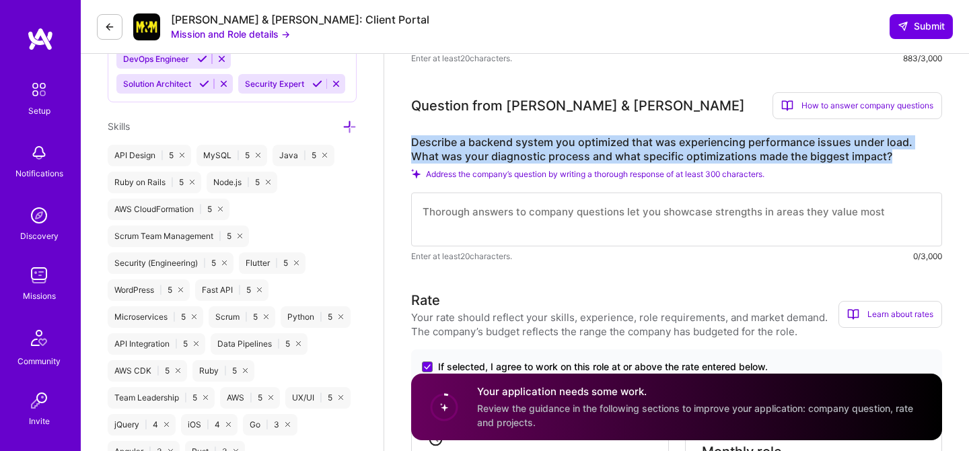
scroll to position [772, 0]
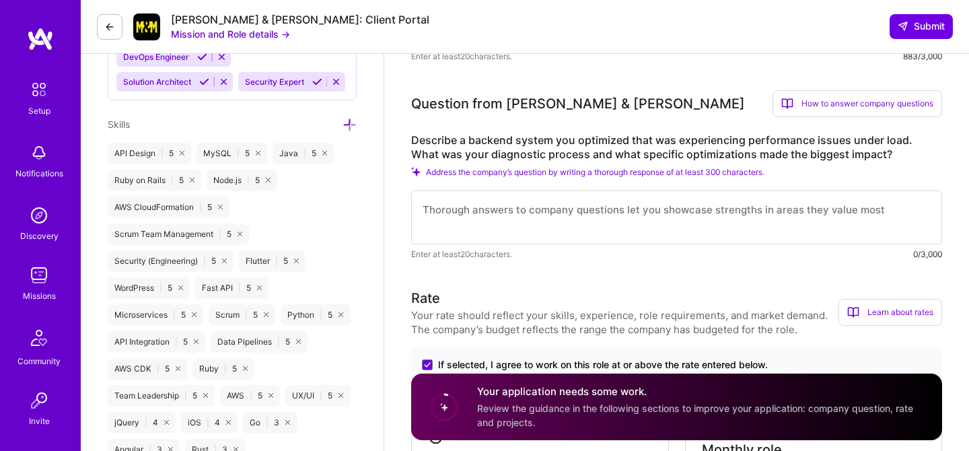
click at [585, 203] on textarea at bounding box center [676, 217] width 531 height 54
paste textarea "I worked on a transactional control plane service that started experiencing lat…"
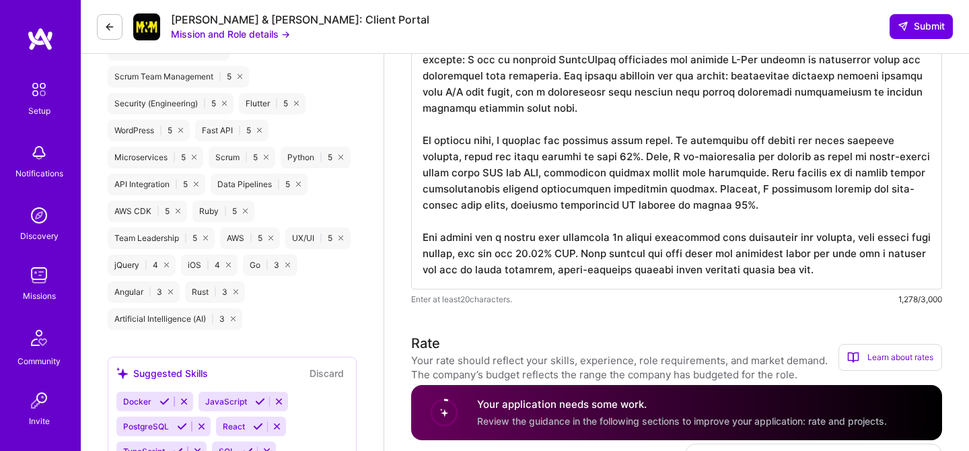
scroll to position [940, 0]
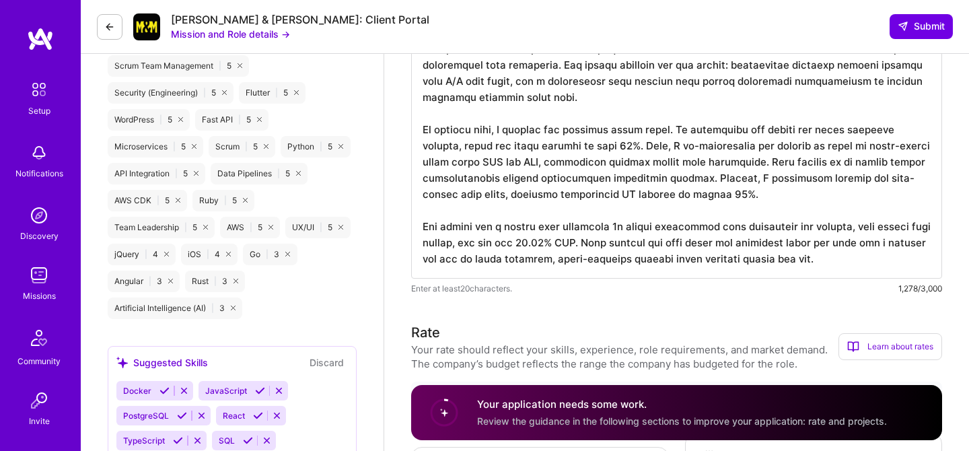
drag, startPoint x: 839, startPoint y: 244, endPoint x: 823, endPoint y: 243, distance: 16.2
click at [823, 243] on textarea at bounding box center [676, 139] width 531 height 280
click at [821, 241] on textarea at bounding box center [676, 139] width 531 height 280
click at [840, 242] on textarea at bounding box center [676, 139] width 531 height 280
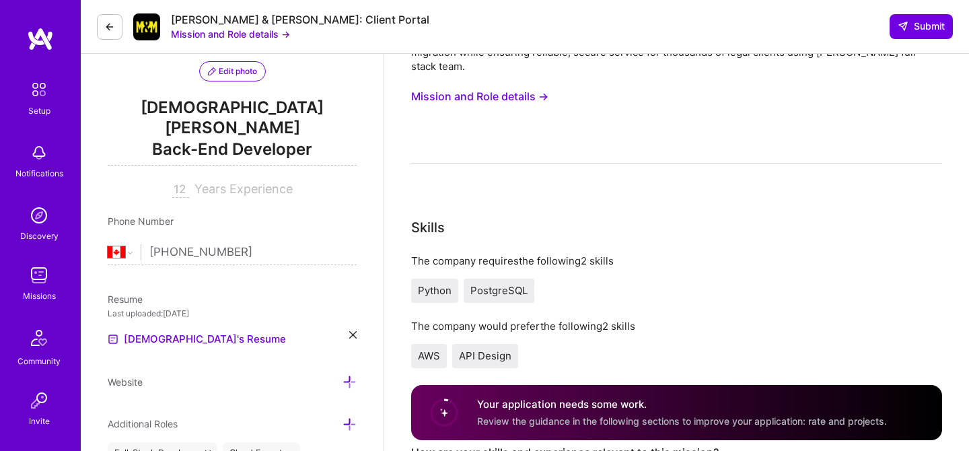
scroll to position [111, 0]
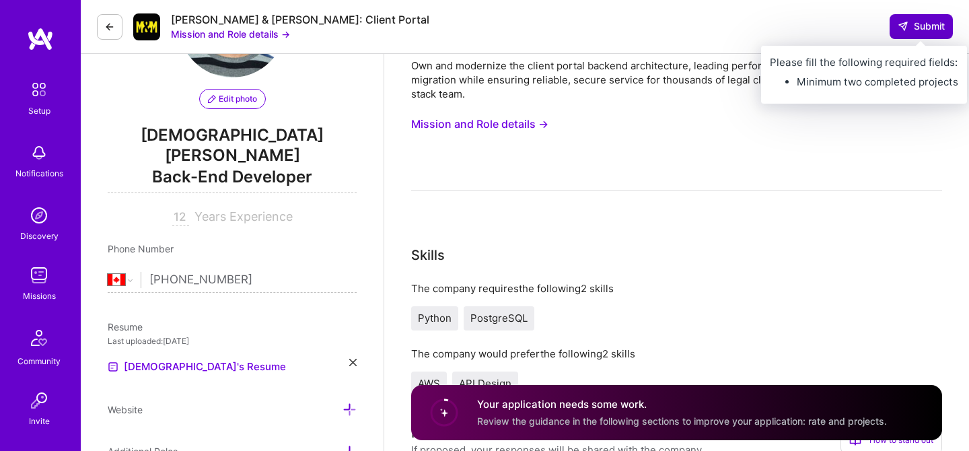
type textarea "I worked on a transactional control plane service that started experiencing lat…"
click at [907, 32] on span "Submit" at bounding box center [920, 26] width 47 height 13
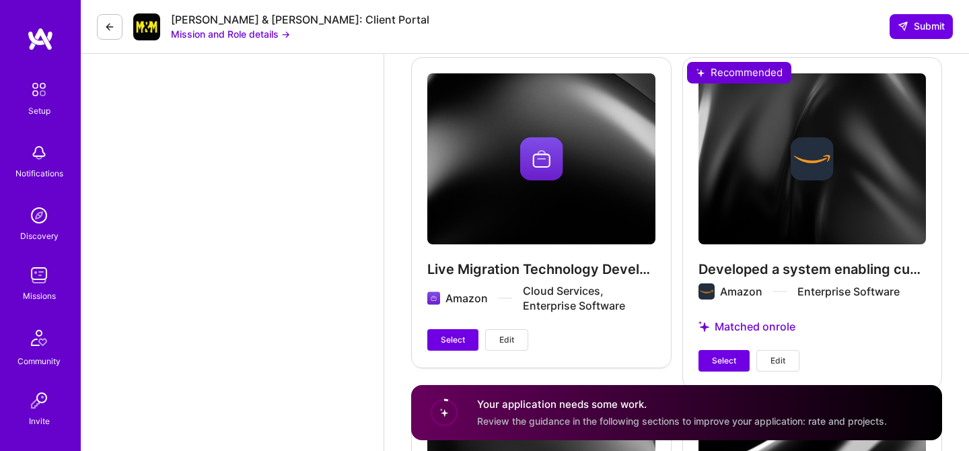
scroll to position [3225, 0]
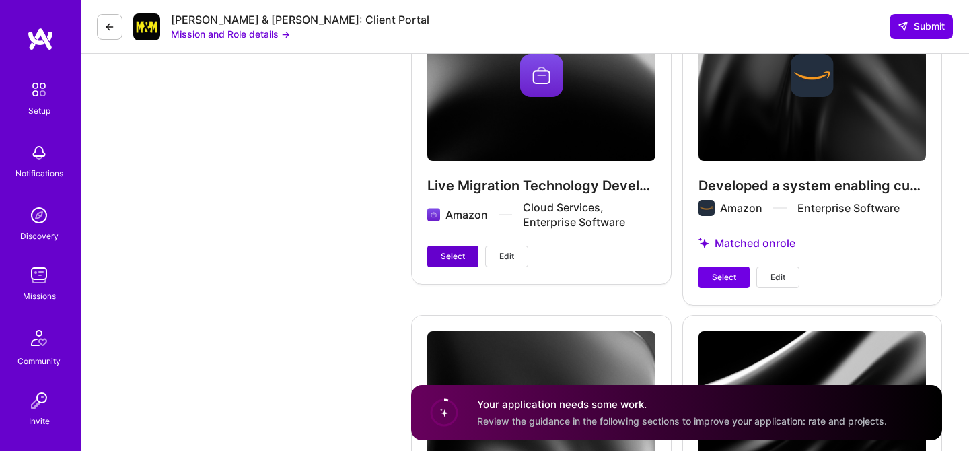
click at [453, 250] on span "Select" at bounding box center [453, 256] width 24 height 12
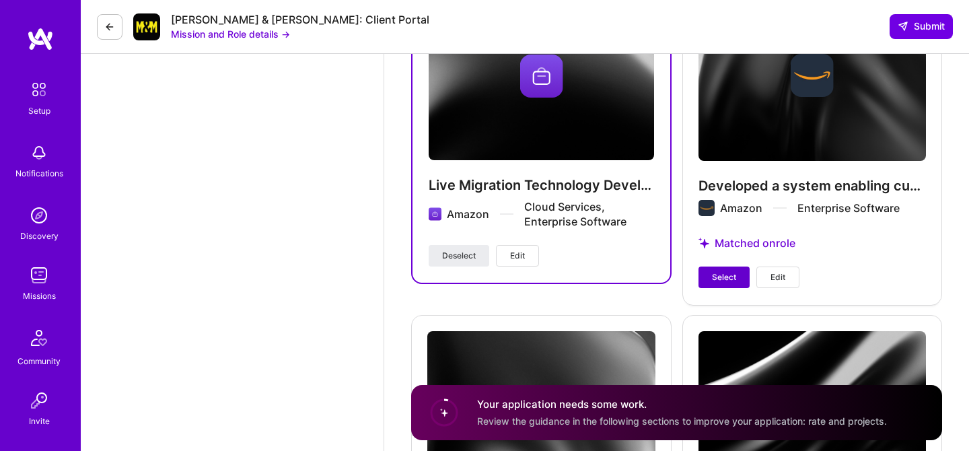
click at [722, 271] on span "Select" at bounding box center [724, 277] width 24 height 12
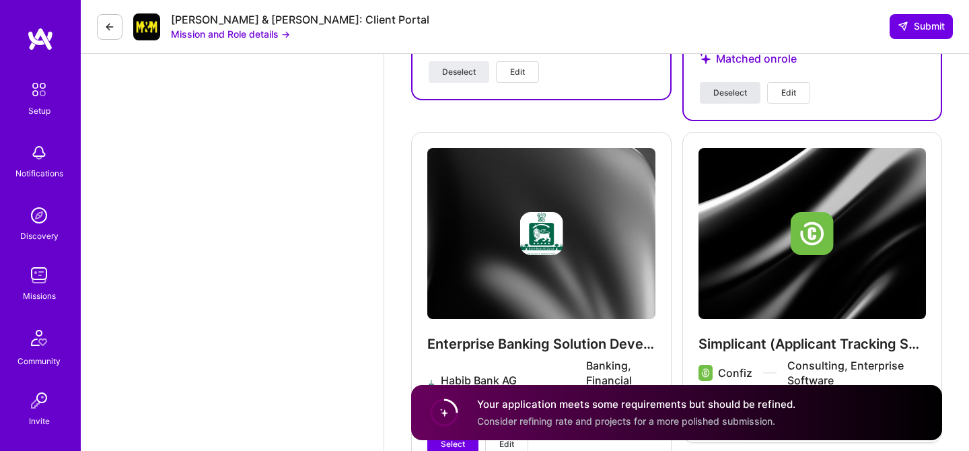
scroll to position [3453, 0]
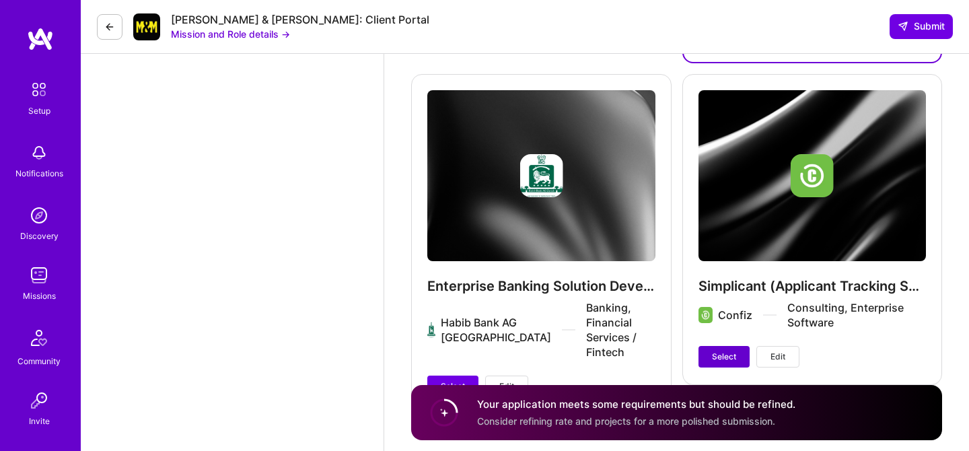
click at [730, 350] on span "Select" at bounding box center [724, 356] width 24 height 12
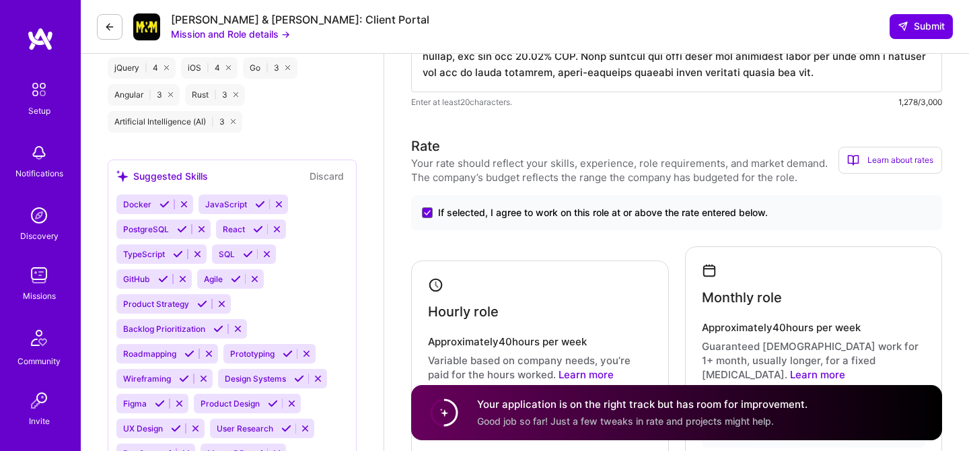
scroll to position [1128, 0]
click at [484, 204] on span "If selected, I agree to work on this role at or above the rate entered below." at bounding box center [603, 210] width 330 height 13
click at [0, 0] on input "If selected, I agree to work on this role at or above the rate entered below." at bounding box center [0, 0] width 0 height 0
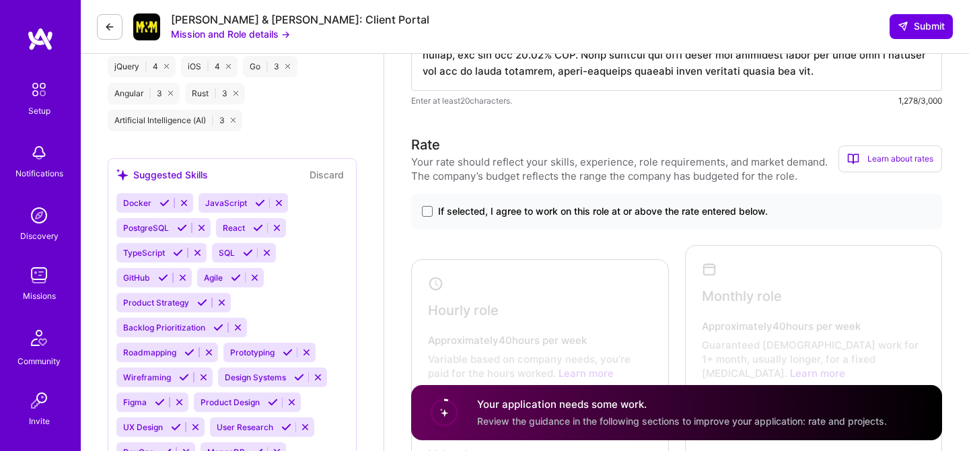
click at [484, 204] on span "If selected, I agree to work on this role at or above the rate entered below." at bounding box center [603, 210] width 330 height 13
click at [0, 0] on input "If selected, I agree to work on this role at or above the rate entered below." at bounding box center [0, 0] width 0 height 0
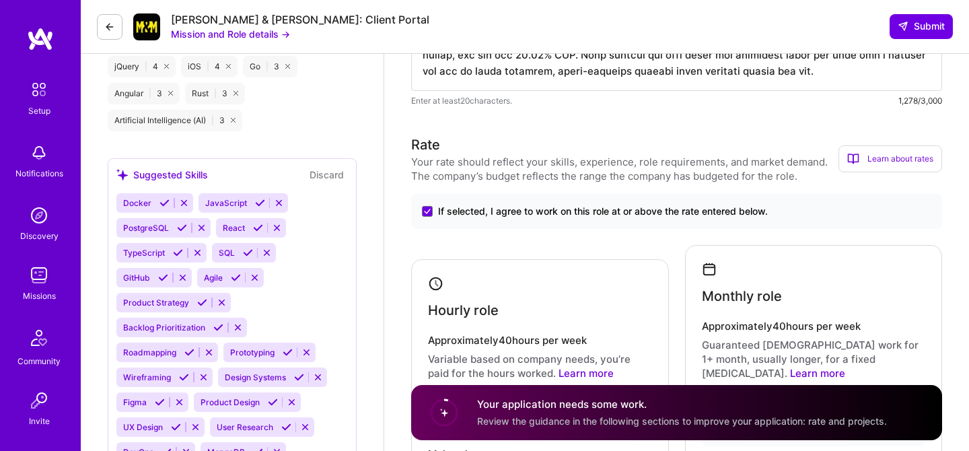
scroll to position [1307, 0]
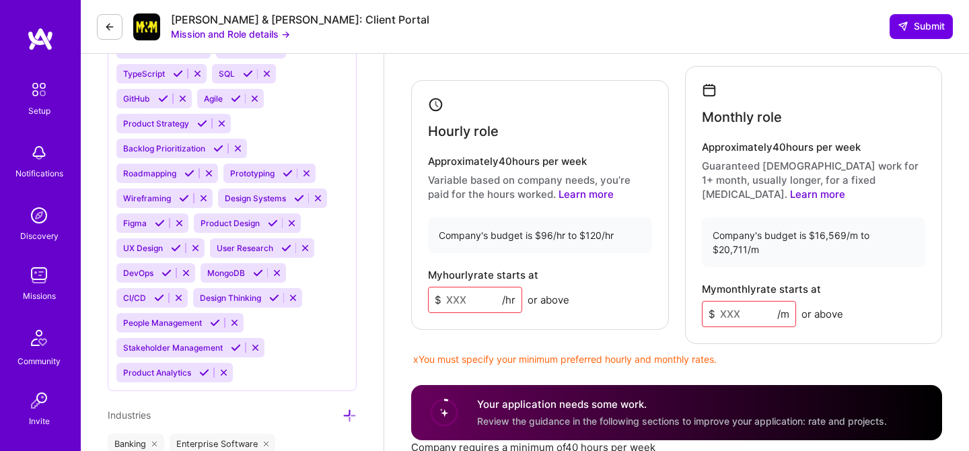
click at [455, 287] on input at bounding box center [475, 300] width 94 height 26
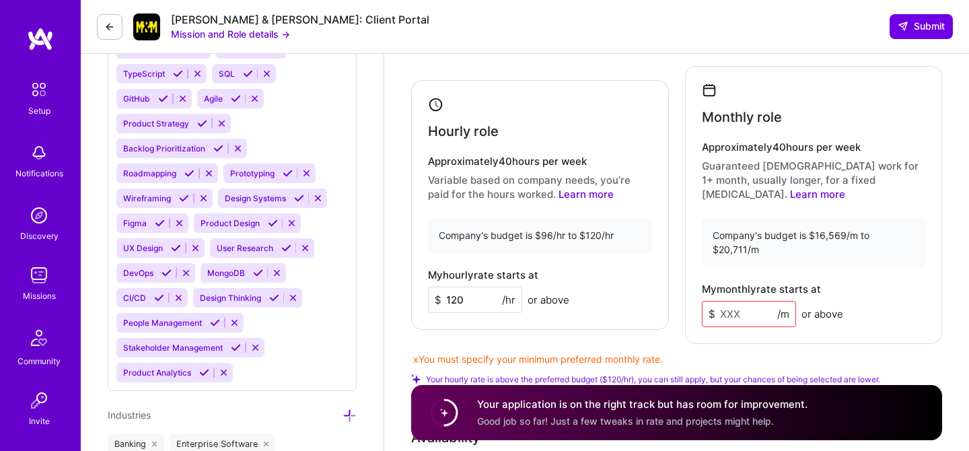
type input "120"
click at [743, 301] on input at bounding box center [749, 314] width 94 height 26
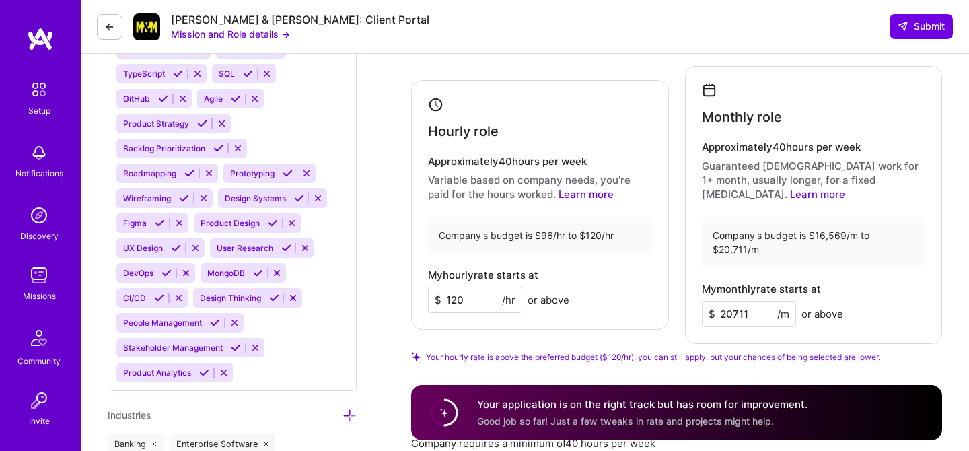
type input "20711"
click at [889, 283] on div "My monthly rate starts at $ 20711 /m or above" at bounding box center [814, 305] width 224 height 44
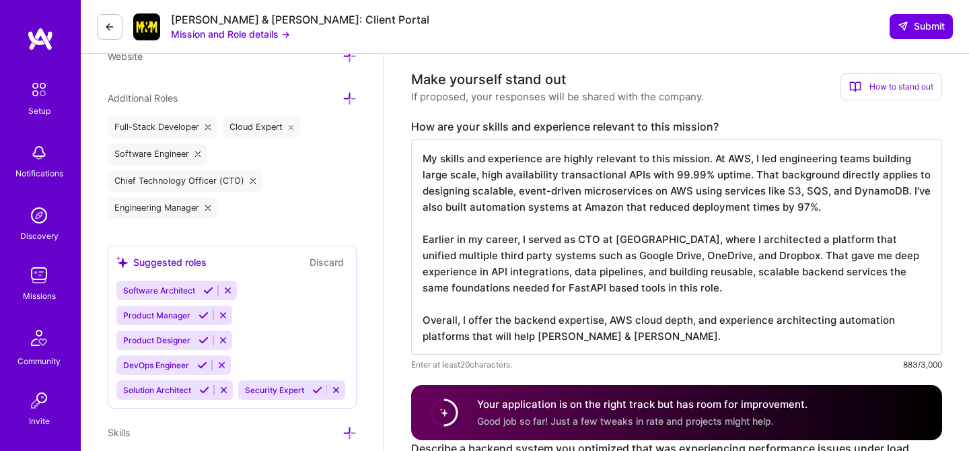
scroll to position [0, 0]
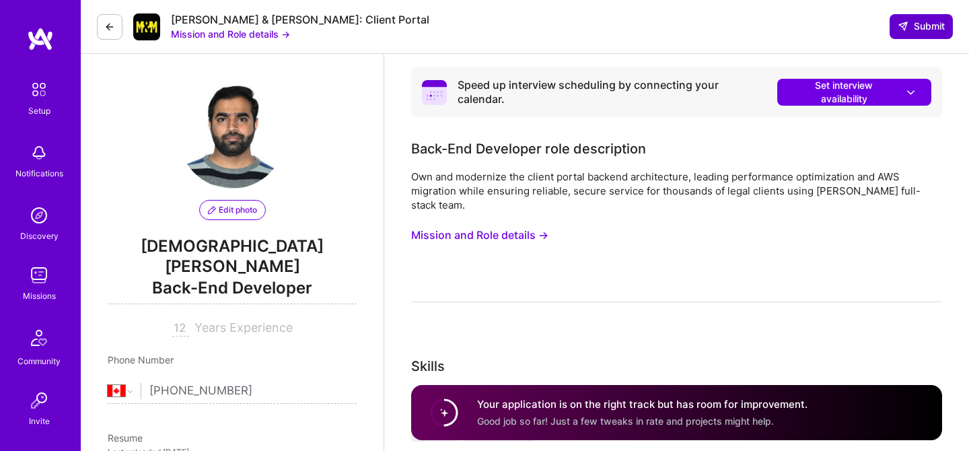
click at [909, 26] on span "Submit" at bounding box center [920, 26] width 47 height 13
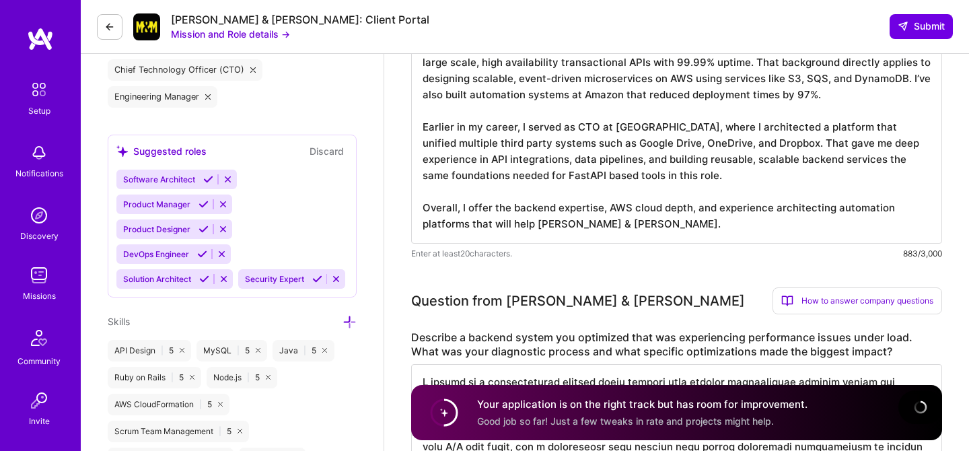
scroll to position [612, 0]
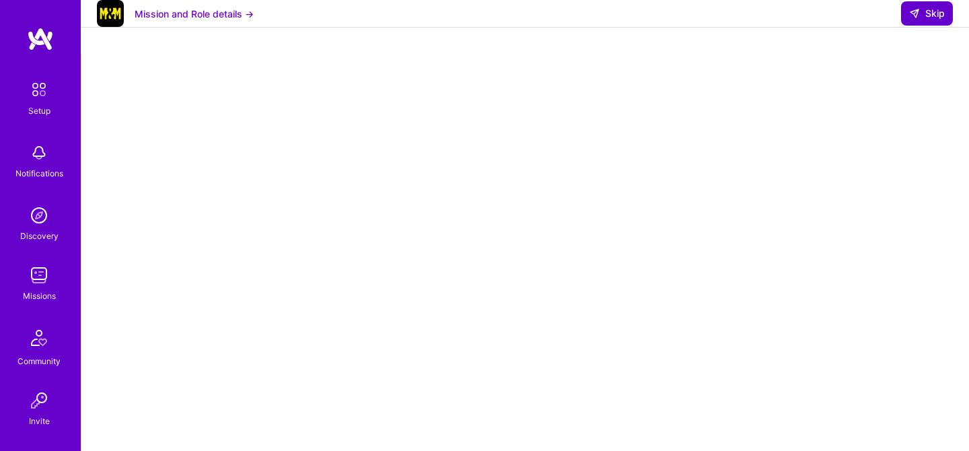
click at [921, 20] on span "Skip" at bounding box center [927, 13] width 36 height 13
select select "CA"
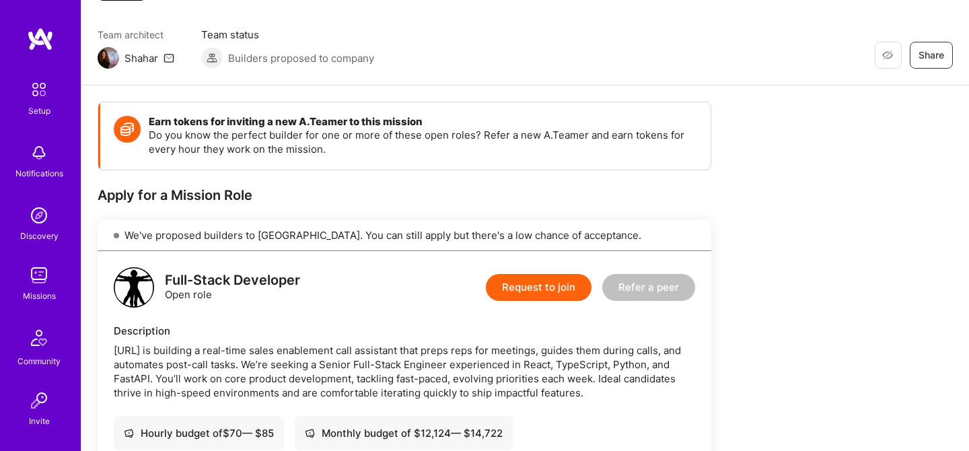
scroll to position [146, 0]
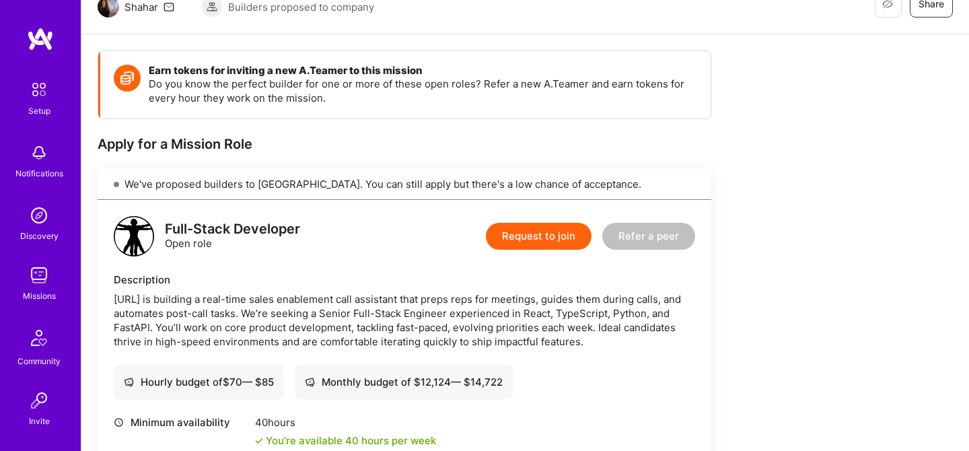
click at [531, 235] on button "Request to join" at bounding box center [539, 236] width 106 height 27
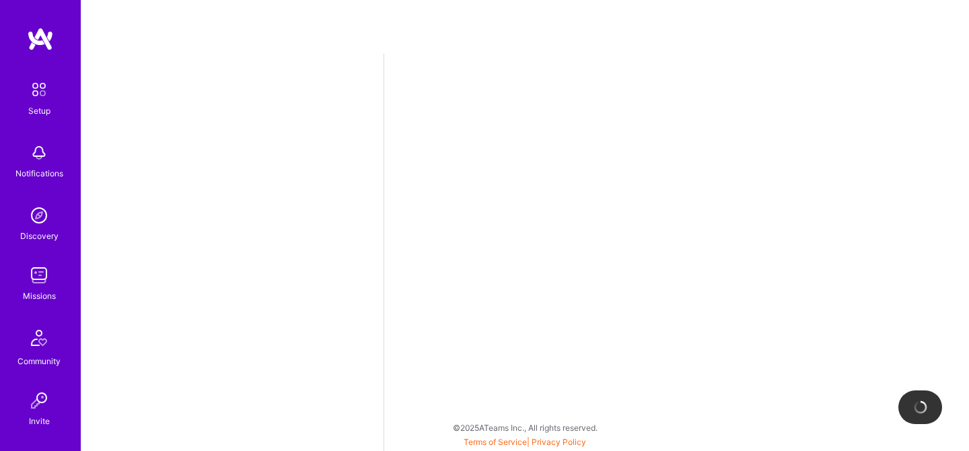
select select "CA"
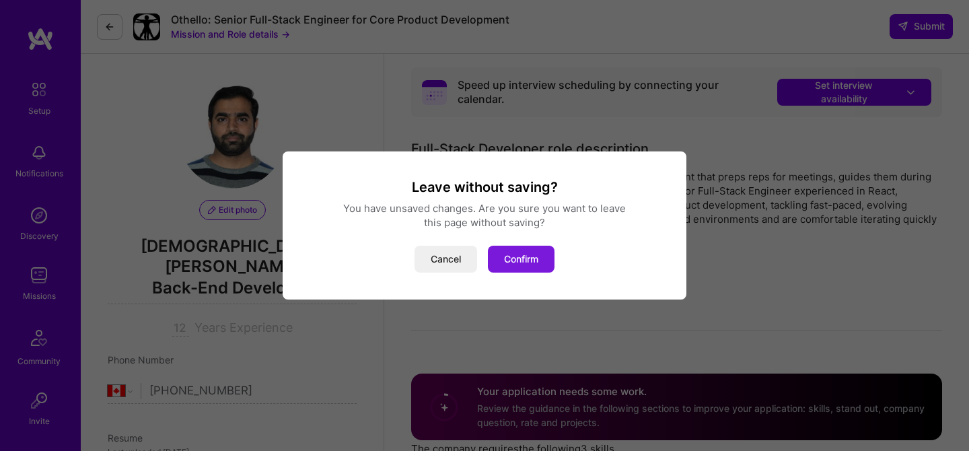
click at [524, 258] on button "Confirm" at bounding box center [521, 259] width 67 height 27
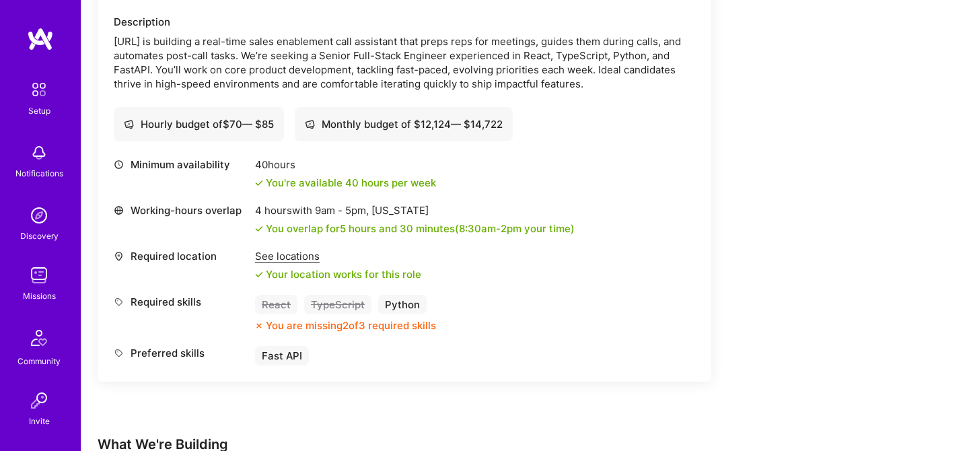
scroll to position [411, 0]
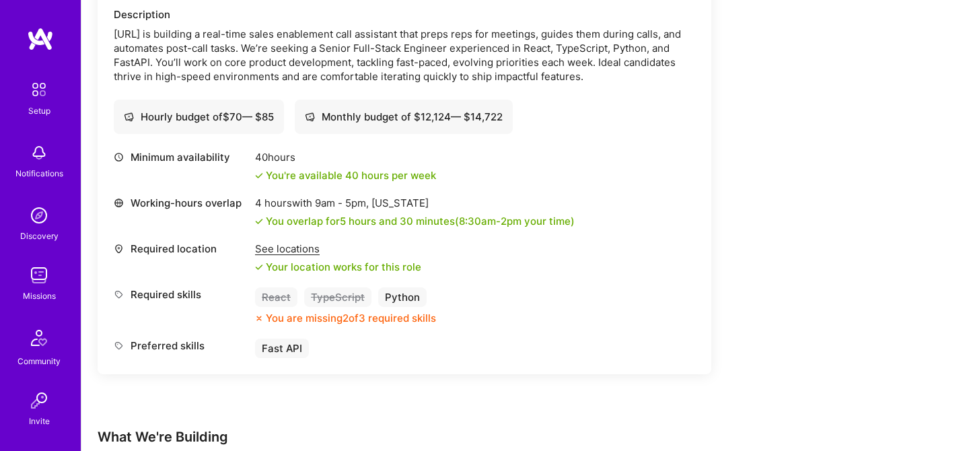
click at [315, 245] on div "See locations" at bounding box center [338, 248] width 166 height 14
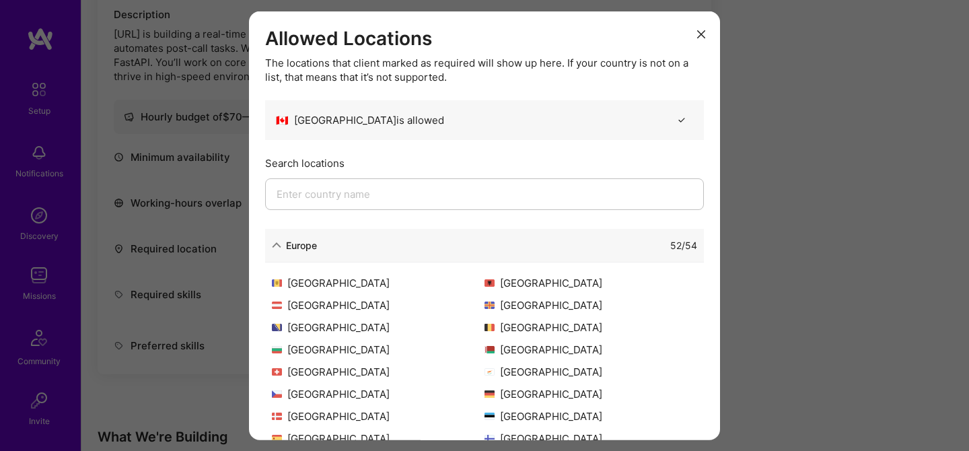
click at [575, 244] on div "52 / 54" at bounding box center [507, 244] width 380 height 14
click at [279, 245] on icon "modal" at bounding box center [276, 244] width 9 height 9
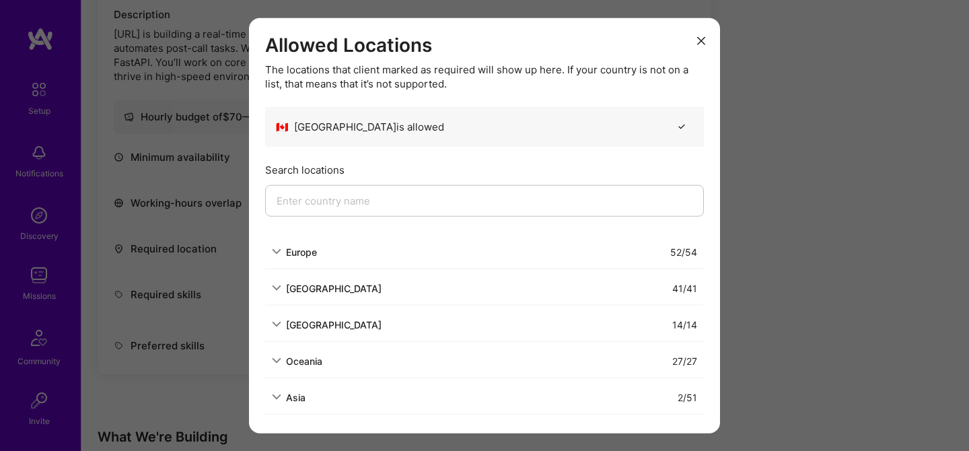
click at [698, 40] on icon "modal" at bounding box center [701, 40] width 8 height 8
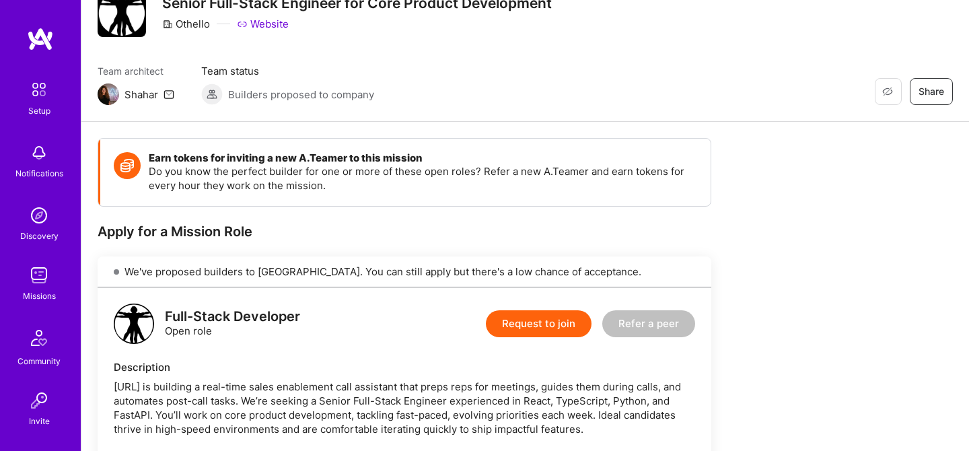
scroll to position [86, 0]
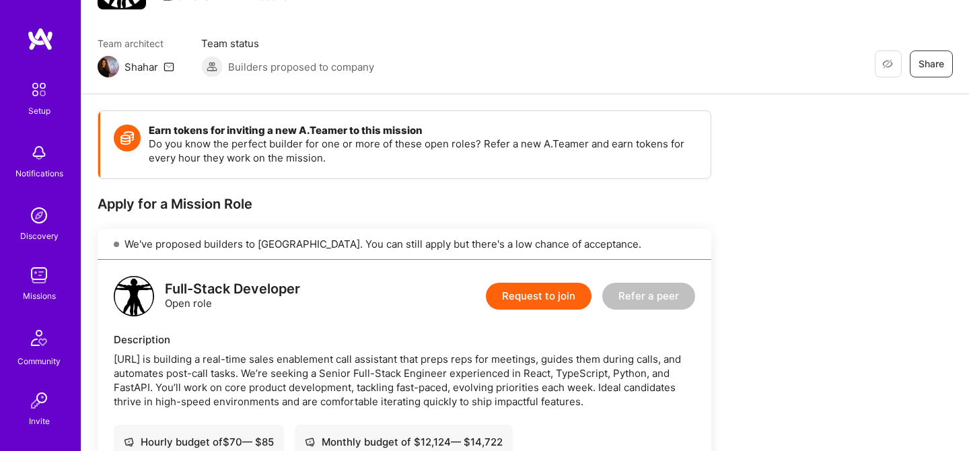
click at [533, 296] on button "Request to join" at bounding box center [539, 295] width 106 height 27
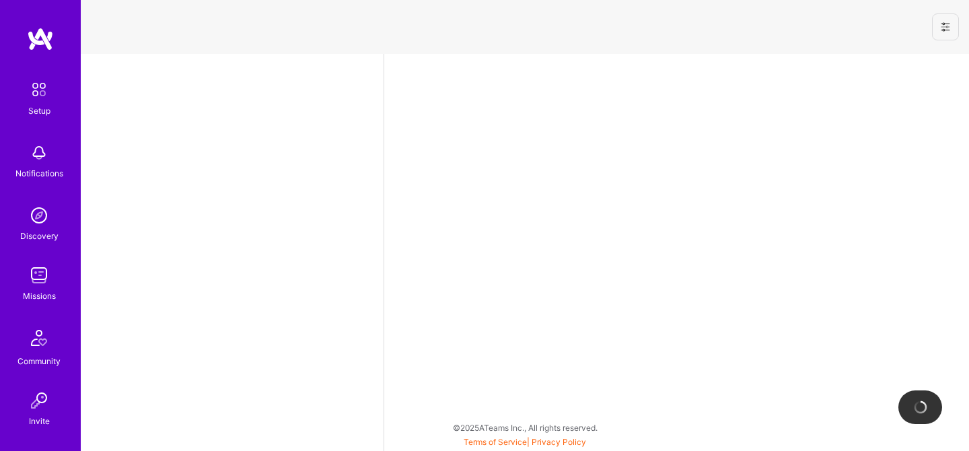
select select "CA"
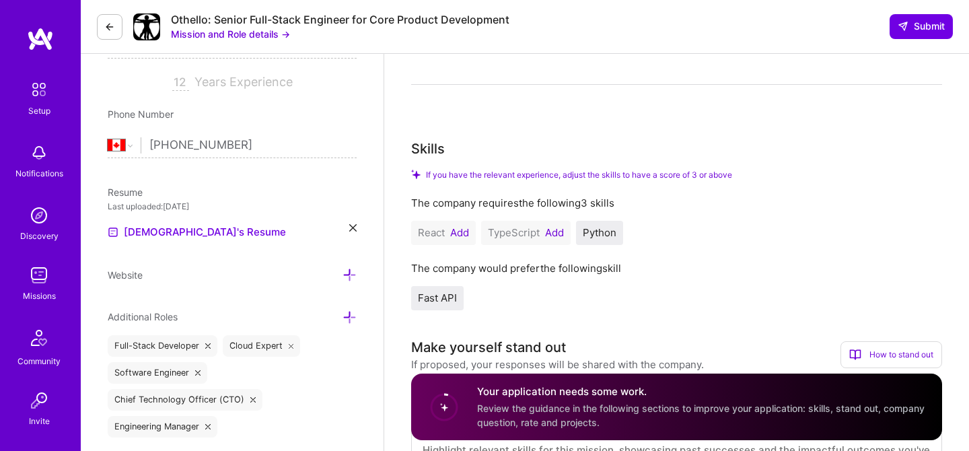
scroll to position [255, 0]
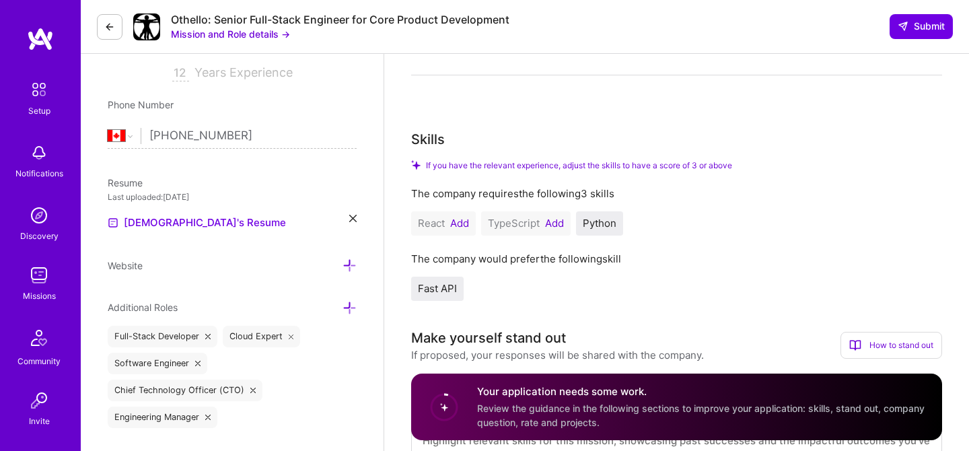
click at [555, 218] on button "Add" at bounding box center [554, 223] width 19 height 11
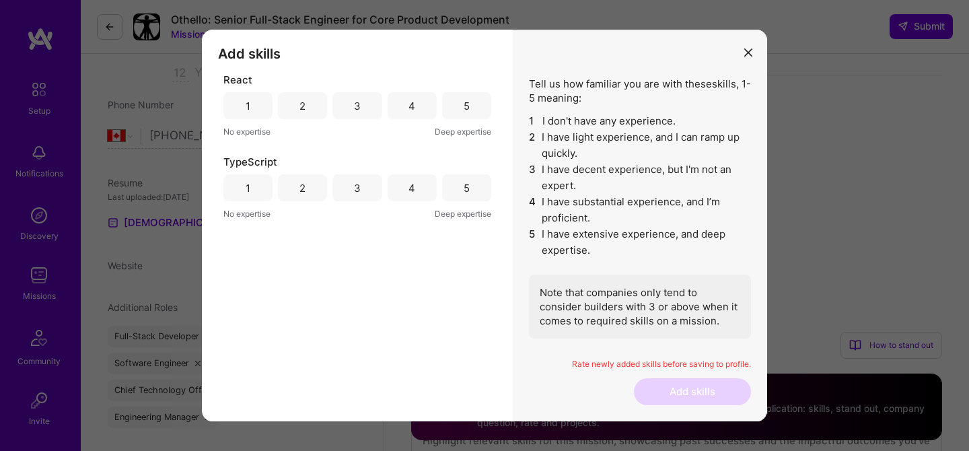
click at [475, 106] on div "5" at bounding box center [466, 105] width 49 height 27
click at [461, 196] on div "5" at bounding box center [466, 187] width 49 height 27
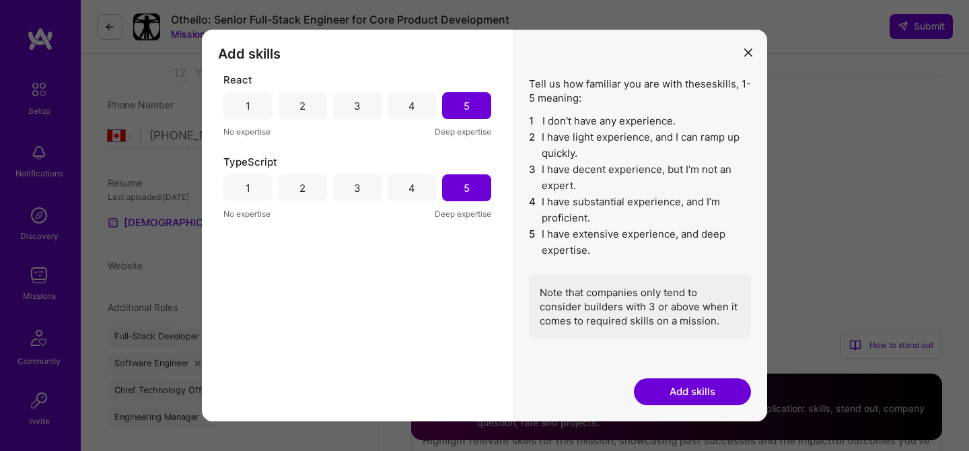
click at [681, 393] on button "Add skills" at bounding box center [692, 391] width 117 height 27
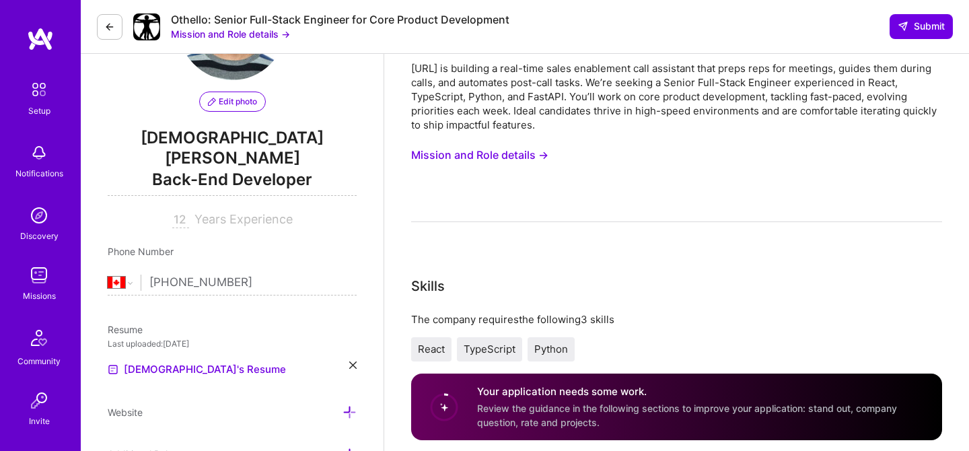
scroll to position [0, 0]
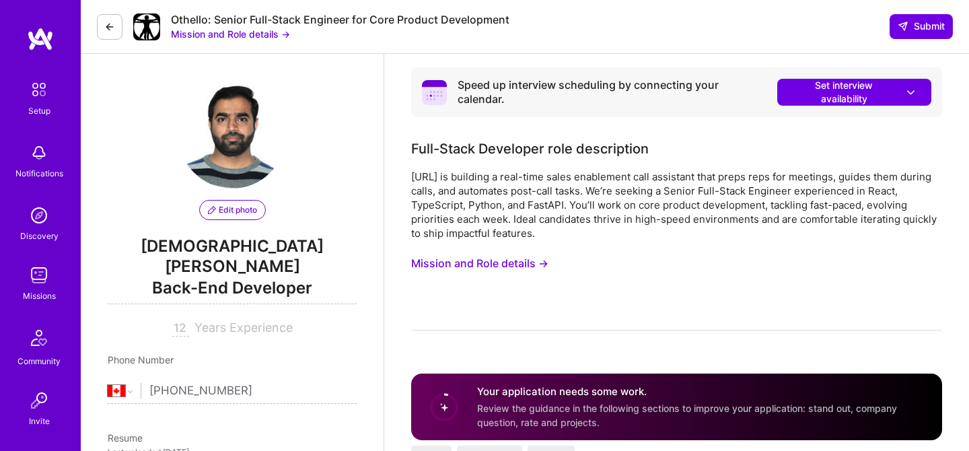
click at [502, 264] on button "Mission and Role details →" at bounding box center [479, 263] width 137 height 25
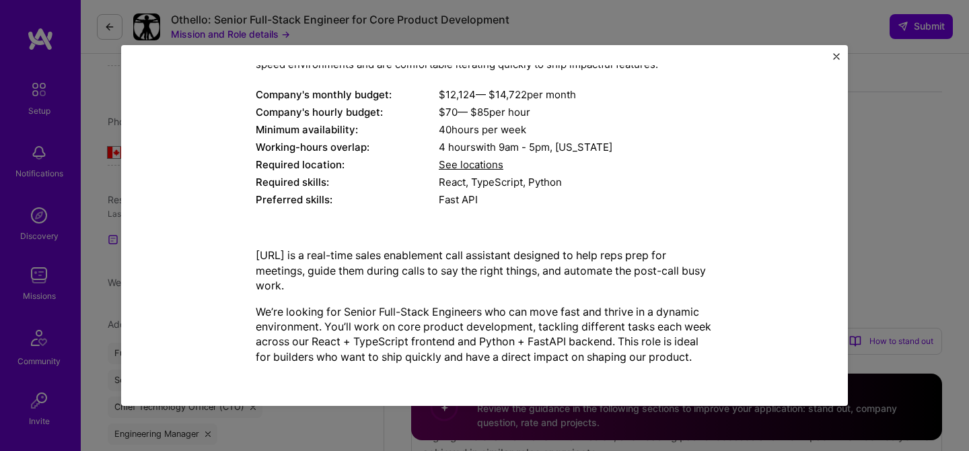
scroll to position [313, 0]
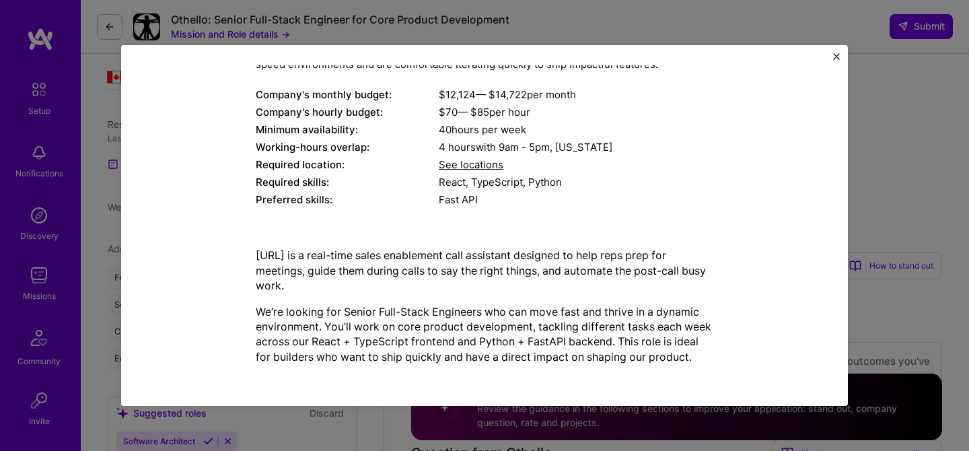
click at [415, 282] on p "Othello.ai is a real-time sales enablement call assistant designed to help reps…" at bounding box center [484, 270] width 457 height 45
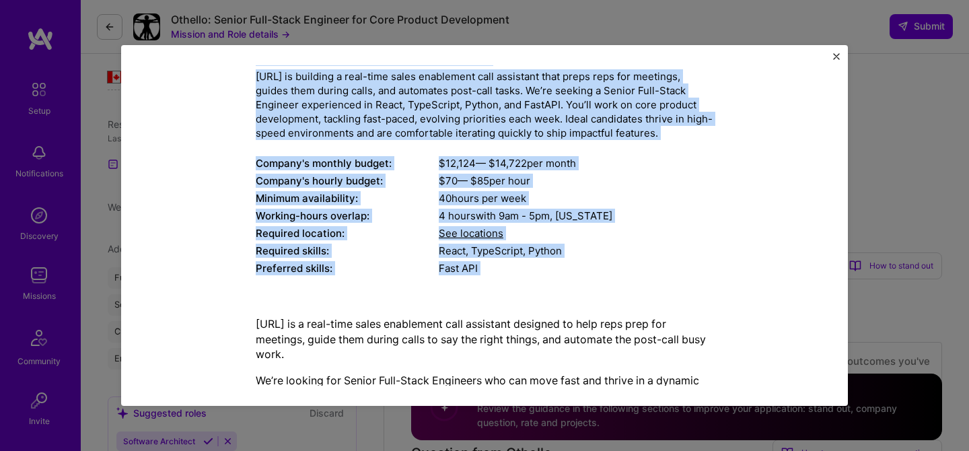
scroll to position [159, 0]
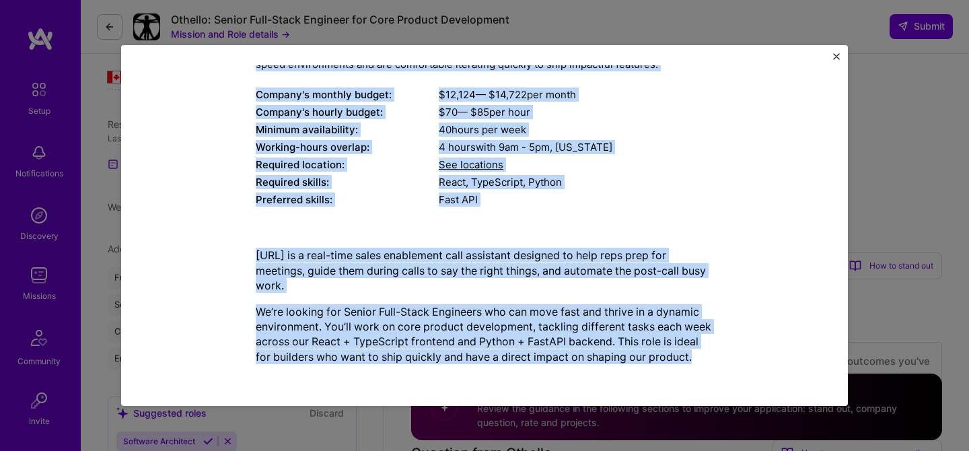
drag, startPoint x: 256, startPoint y: 145, endPoint x: 710, endPoint y: 365, distance: 504.2
click at [710, 365] on div "Mission Description and Role Details Full-Stack Developer role description Othe…" at bounding box center [484, 145] width 457 height 457
copy div "Full-Stack Developer role description Othello.ai is building a real-time sales …"
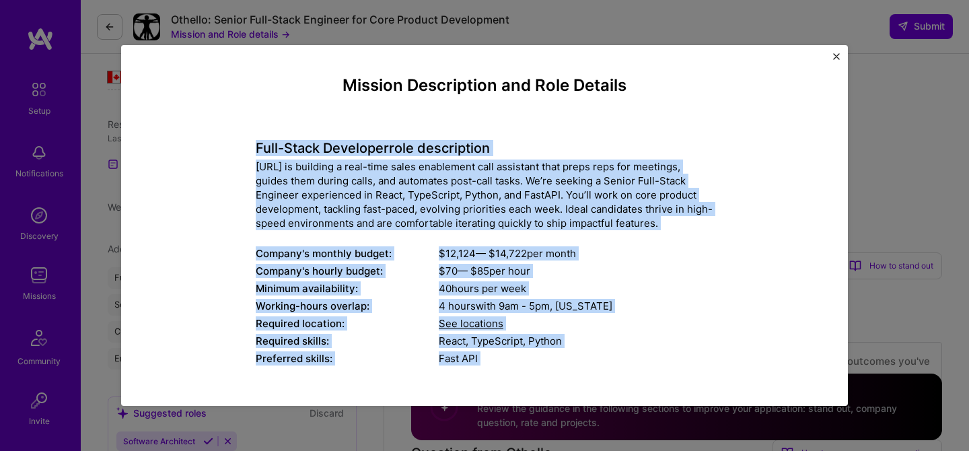
click at [833, 59] on img "Close" at bounding box center [836, 56] width 7 height 7
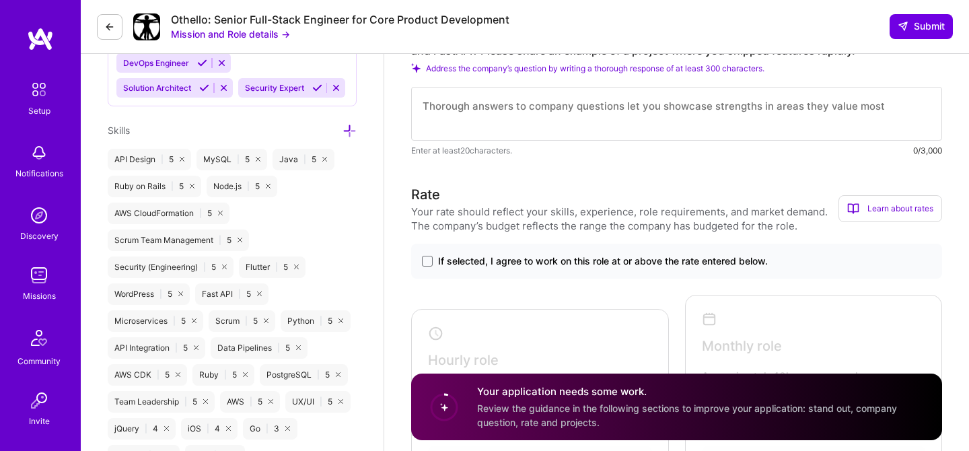
scroll to position [799, 0]
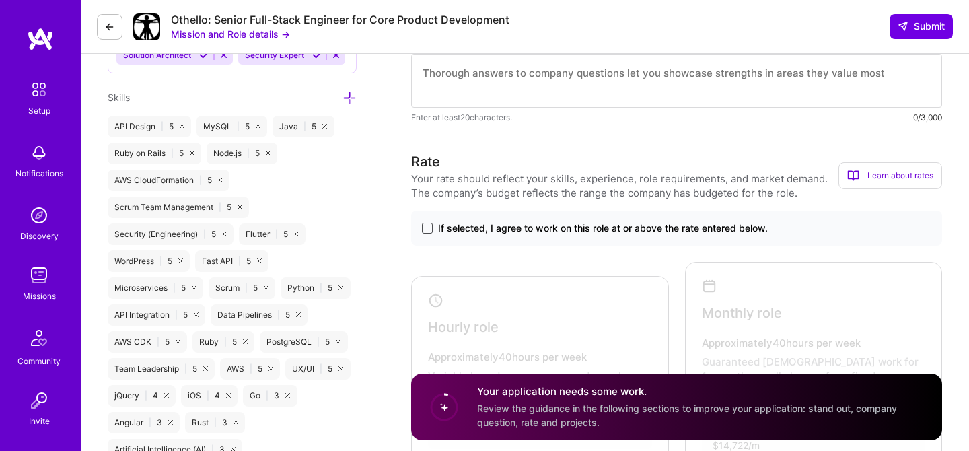
click at [430, 230] on span at bounding box center [427, 228] width 11 height 11
click at [0, 0] on input "If selected, I agree to work on this role at or above the rate entered below." at bounding box center [0, 0] width 0 height 0
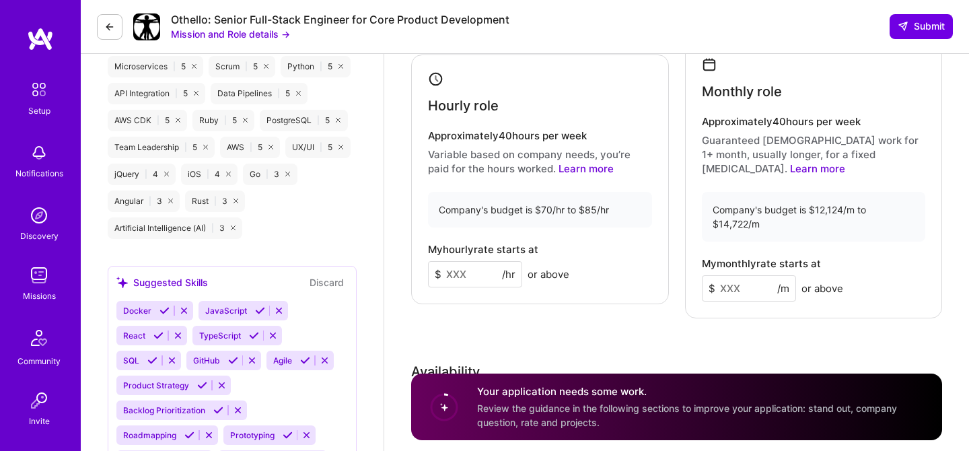
scroll to position [1062, 0]
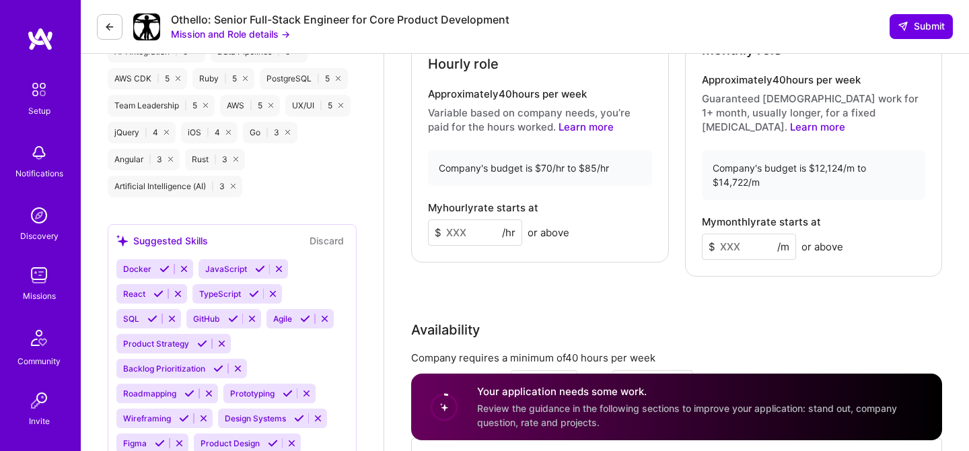
click at [483, 227] on input at bounding box center [475, 232] width 94 height 26
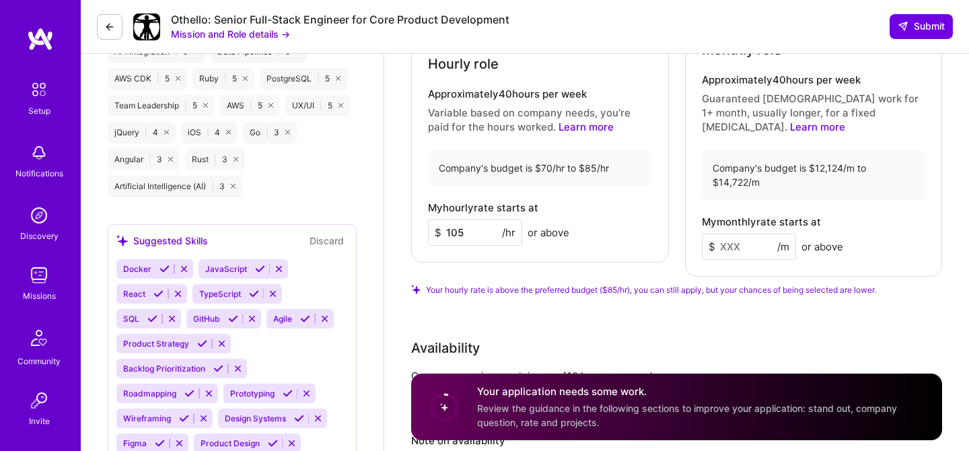
type input "105"
click at [728, 233] on input at bounding box center [749, 246] width 94 height 26
click at [732, 233] on input "16000" at bounding box center [749, 246] width 94 height 26
type input "14722"
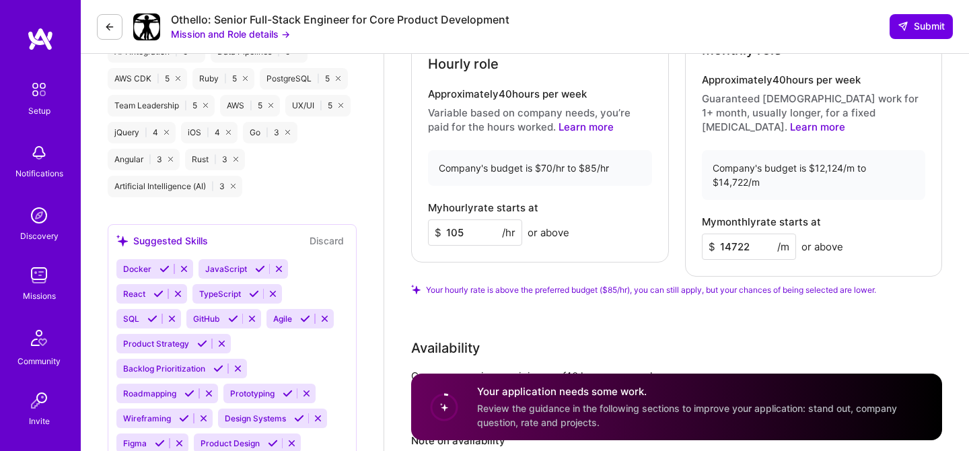
click at [739, 283] on div "Rate Your rate should reflect your skills, experience, role requirements, and m…" at bounding box center [676, 208] width 531 height 640
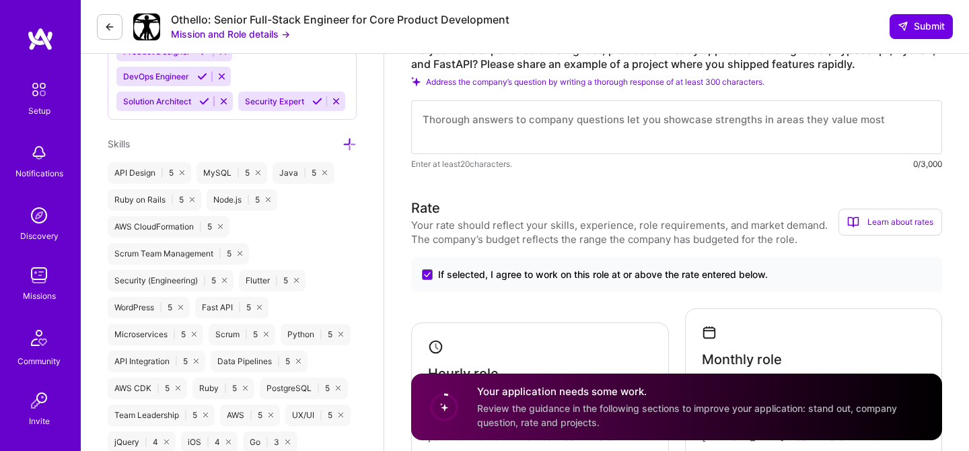
scroll to position [691, 0]
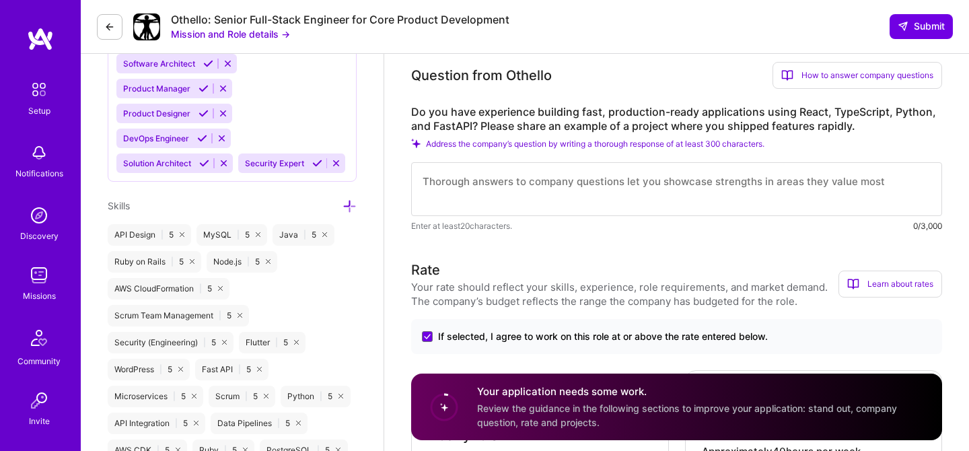
click at [564, 171] on textarea at bounding box center [676, 189] width 531 height 54
paste textarea "My experience aligns strongly with Othello.ai’s mission to rapidly build and it…"
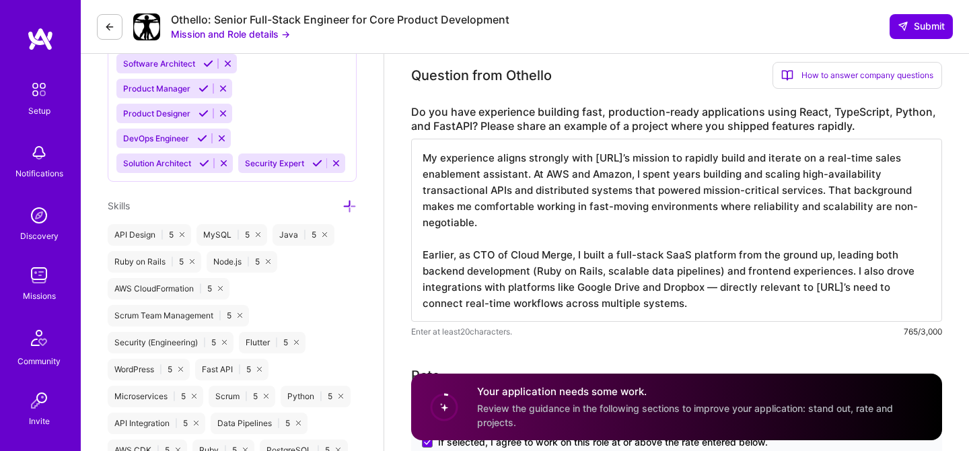
scroll to position [1, 0]
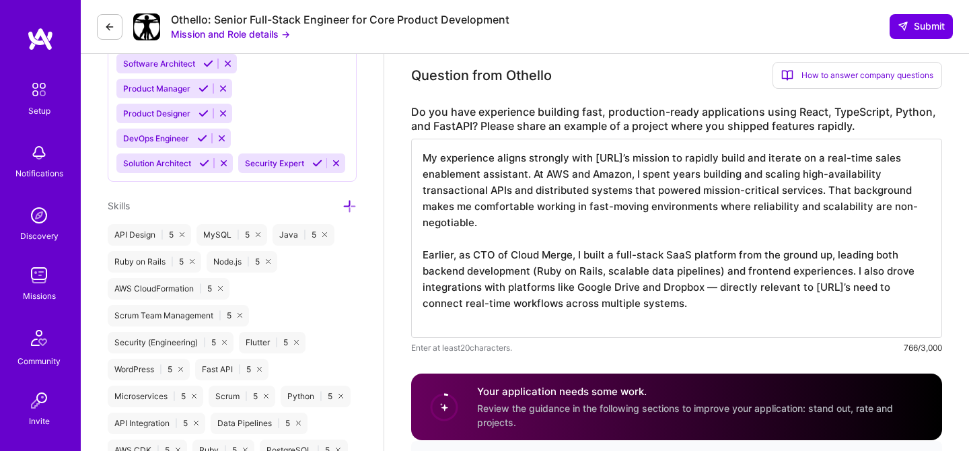
click at [711, 288] on textarea "My experience aligns strongly with Othello.ai’s mission to rapidly build and it…" at bounding box center [676, 238] width 531 height 199
click at [676, 319] on textarea "My experience aligns strongly with Othello.ai’s mission to rapidly build and it…" at bounding box center [676, 238] width 531 height 199
paste textarea "While most of my recent work has been backend-heavy, I’ve consistently worked a…"
type textarea "My experience aligns strongly with Othello.ai’s mission to rapidly build and it…"
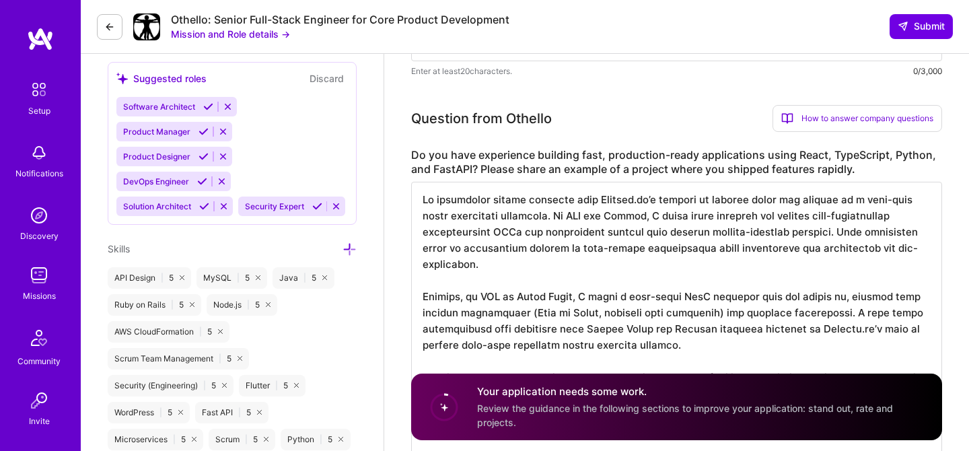
scroll to position [622, 0]
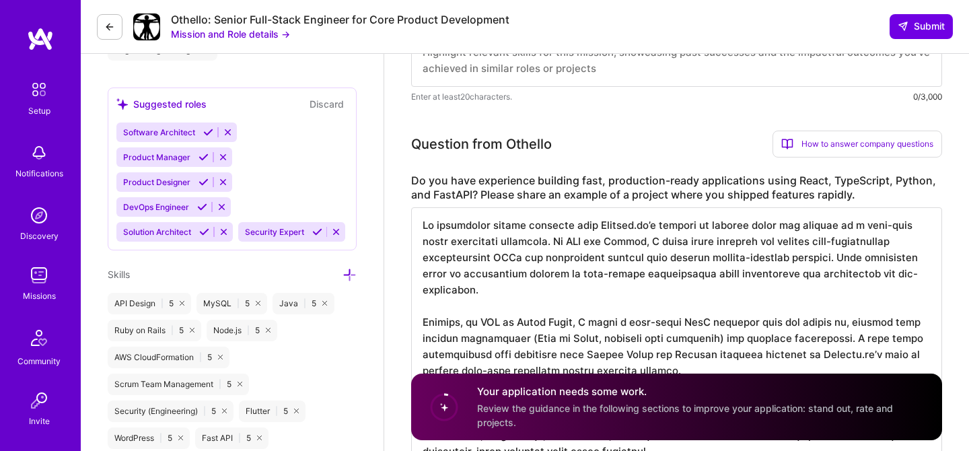
click at [598, 242] on textarea at bounding box center [676, 363] width 531 height 312
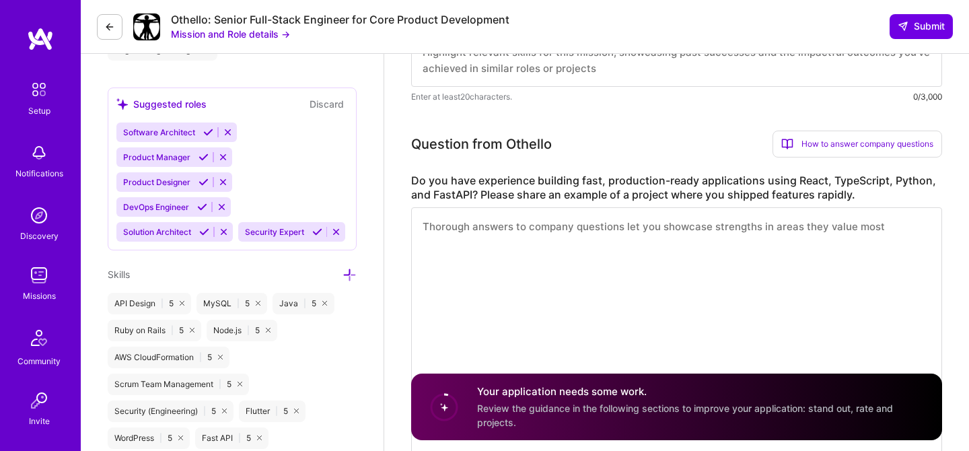
scroll to position [0, 0]
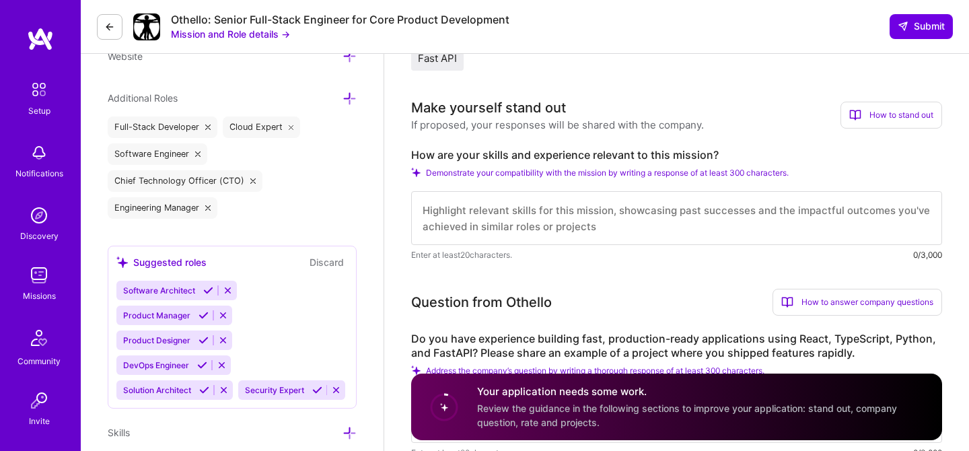
click at [589, 216] on textarea at bounding box center [676, 218] width 531 height 54
paste textarea "My experience aligns strongly with Othello.ai’s mission to rapidly build and it…"
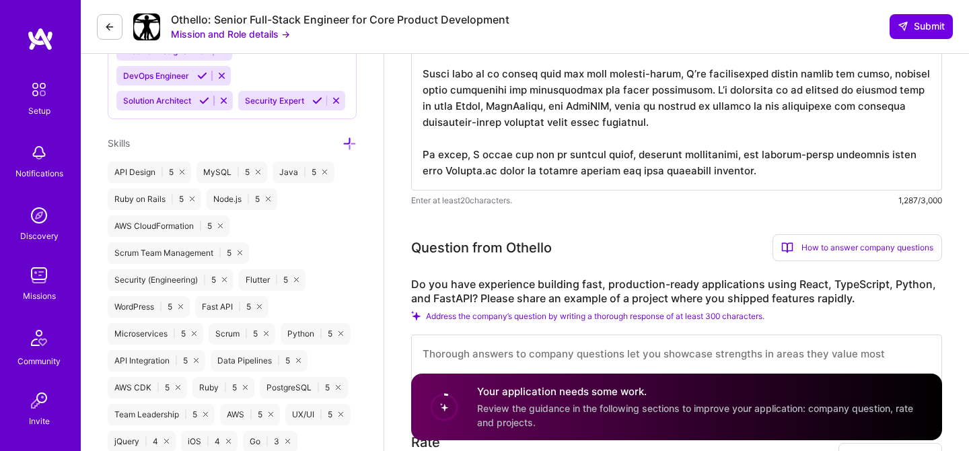
scroll to position [817, 0]
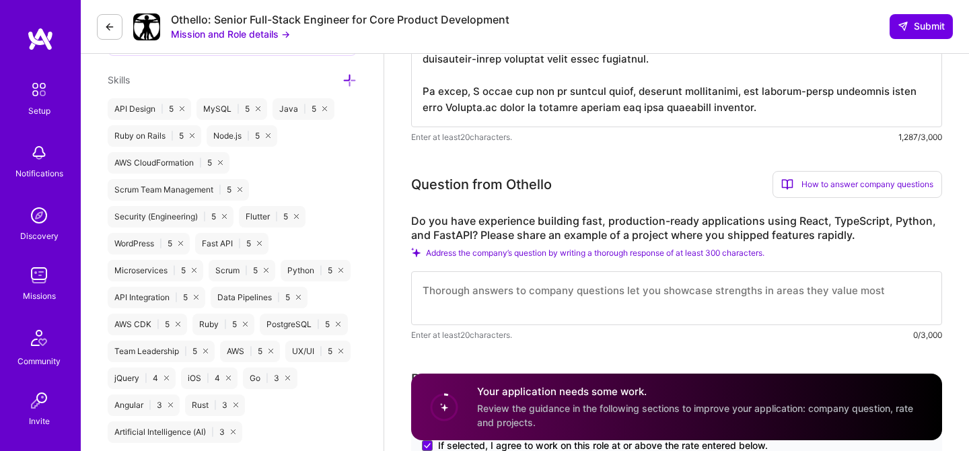
type textarea "My experience aligns strongly with Othello.ai’s mission to rapidly build and it…"
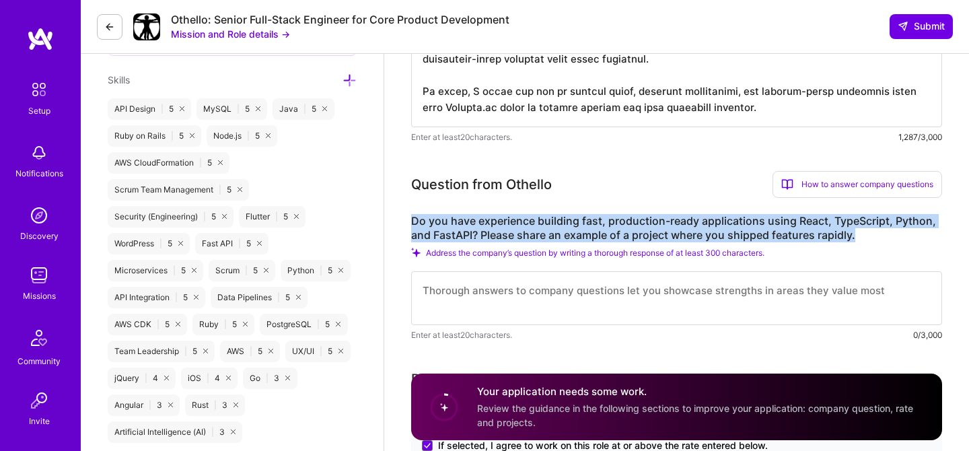
drag, startPoint x: 409, startPoint y: 221, endPoint x: 870, endPoint y: 229, distance: 460.8
copy label "Do you have experience building fast, production-ready applications using React…"
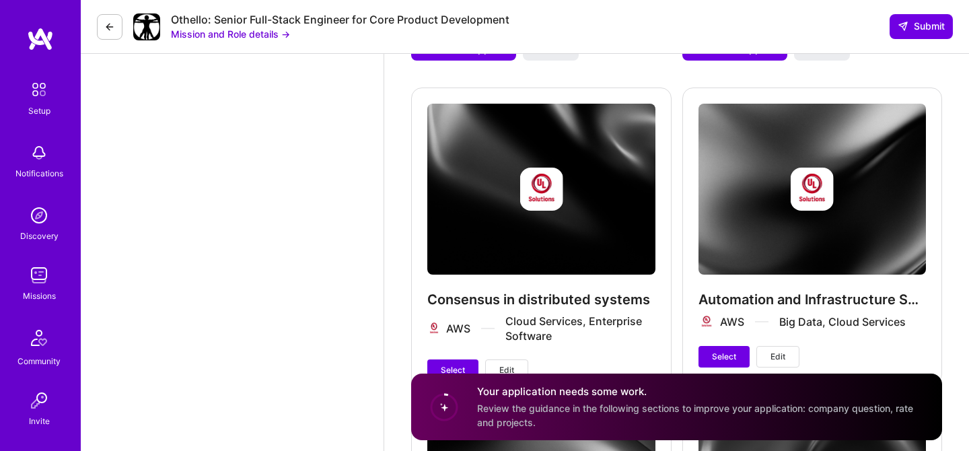
scroll to position [2521, 0]
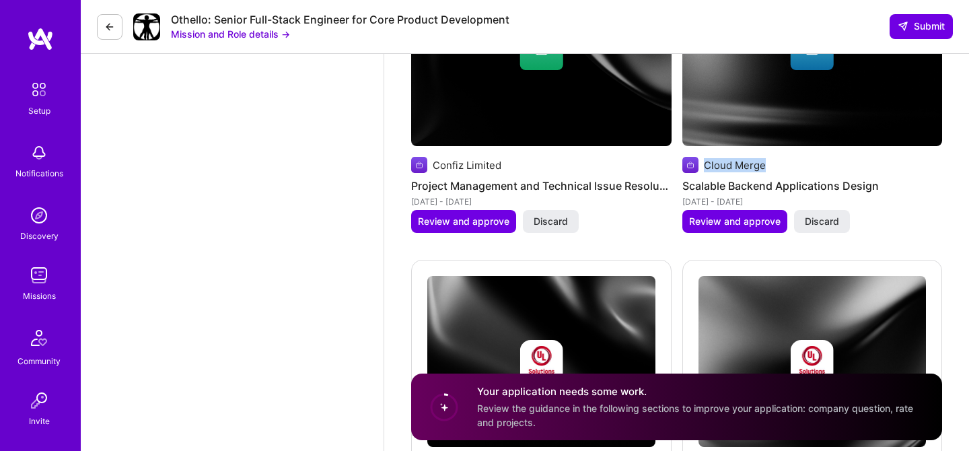
drag, startPoint x: 782, startPoint y: 157, endPoint x: 702, endPoint y: 153, distance: 80.1
click at [702, 157] on div "Cloud Merge" at bounding box center [812, 165] width 260 height 16
copy div "Cloud Merge"
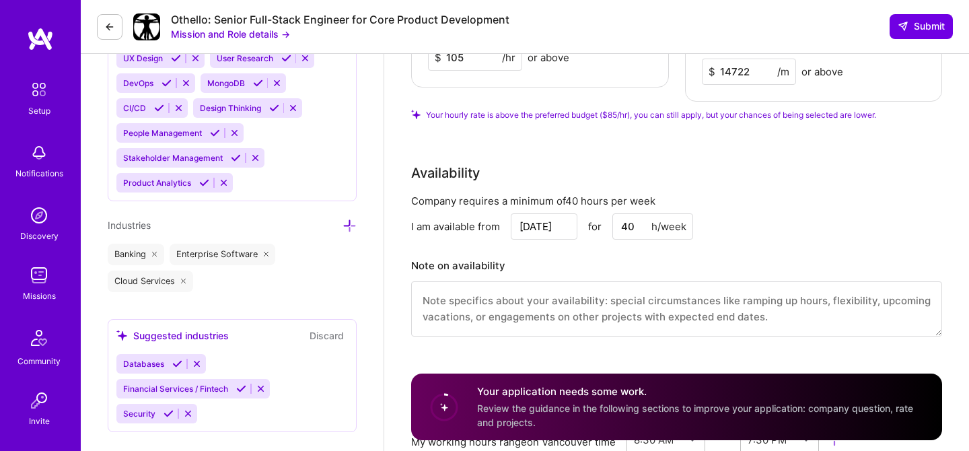
scroll to position [1638, 0]
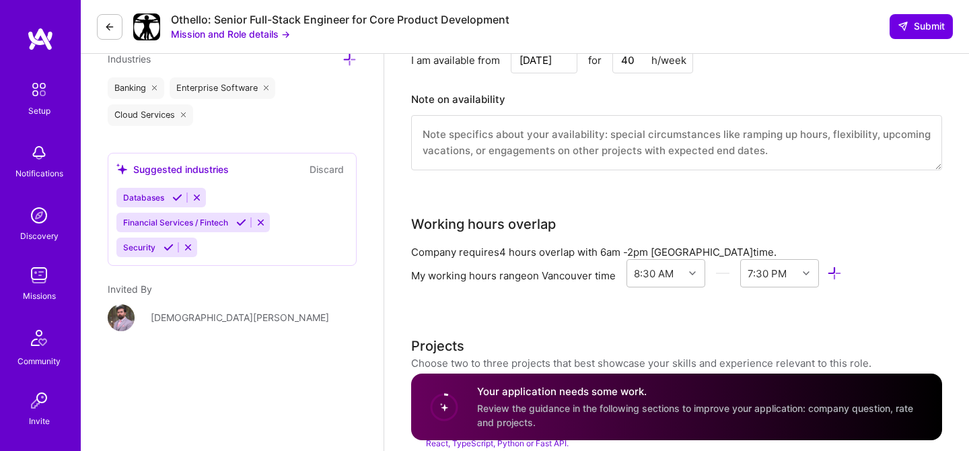
click at [580, 135] on textarea at bounding box center [676, 142] width 531 height 55
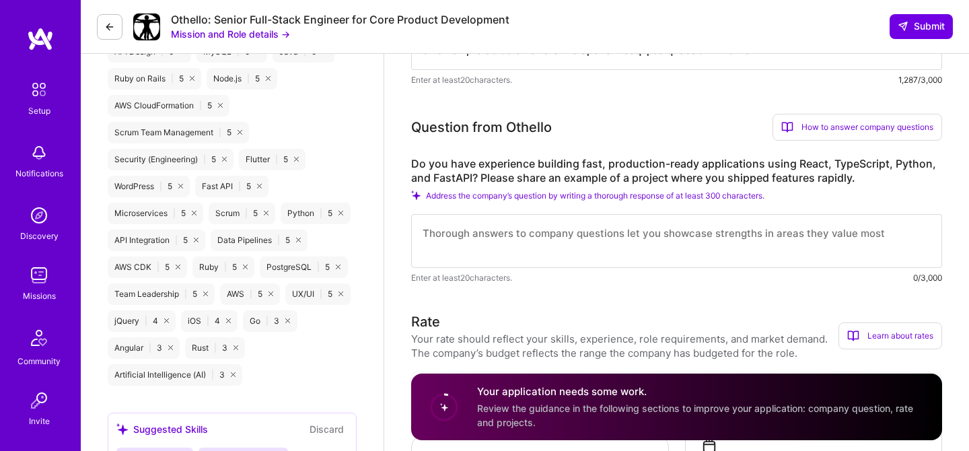
scroll to position [854, 0]
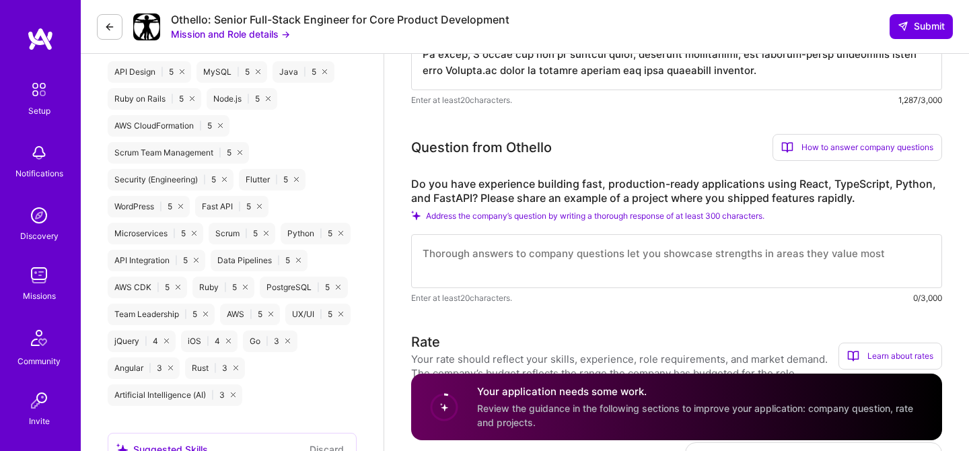
click at [560, 253] on textarea at bounding box center [676, 261] width 531 height 54
paste textarea "Yes — at Cloud Merge, where I served as CTO, we built a cloud unification platf…"
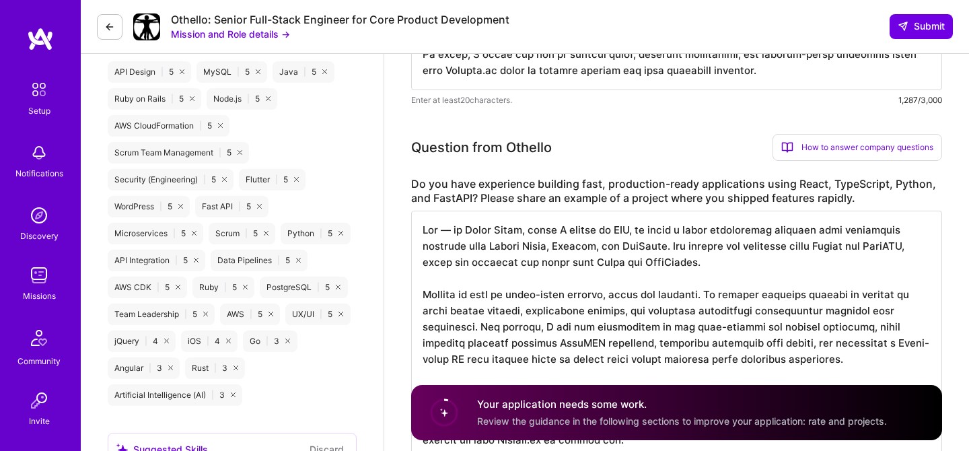
click at [457, 232] on textarea at bounding box center [676, 335] width 531 height 248
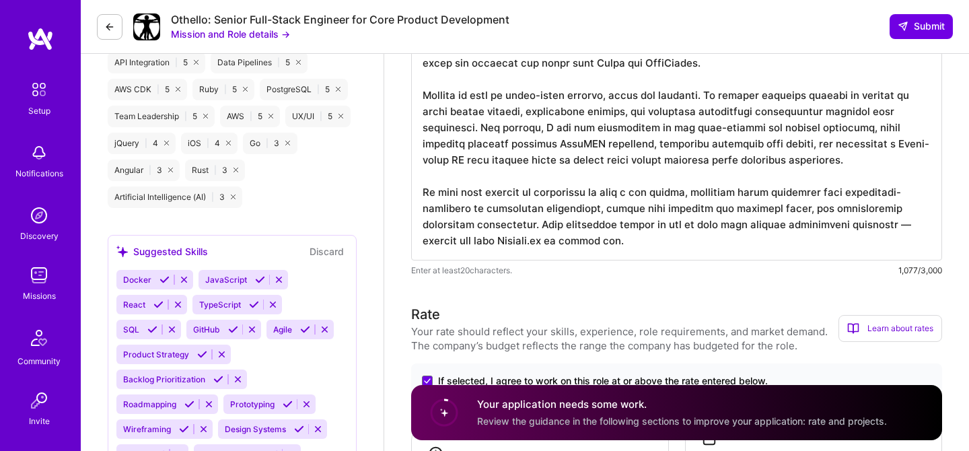
scroll to position [1055, 0]
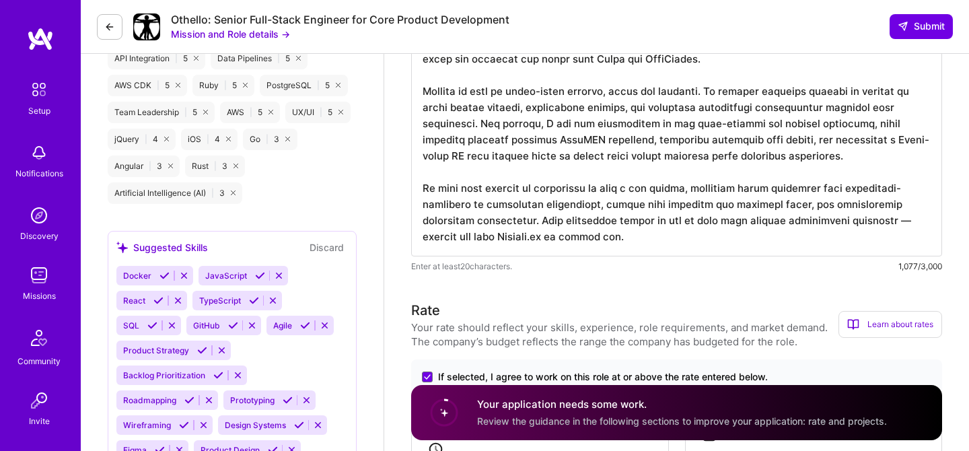
click at [898, 217] on textarea at bounding box center [676, 133] width 531 height 248
click at [867, 138] on textarea at bounding box center [676, 133] width 531 height 248
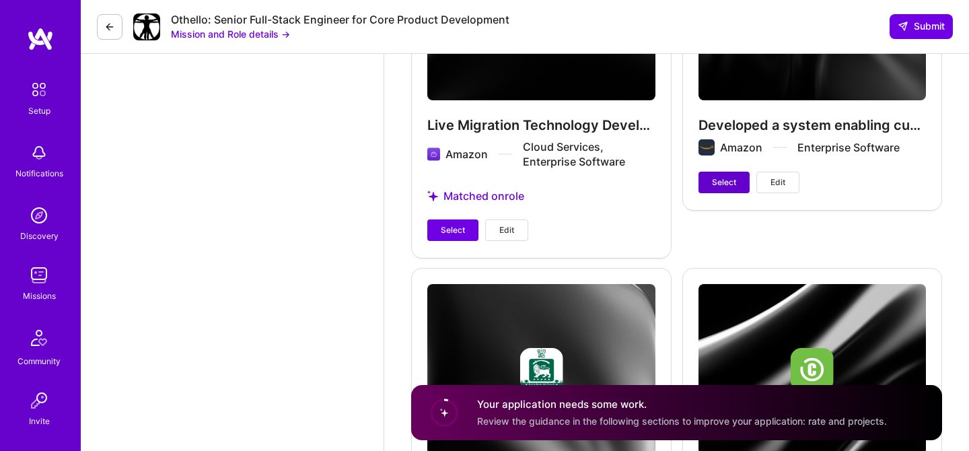
scroll to position [3359, 0]
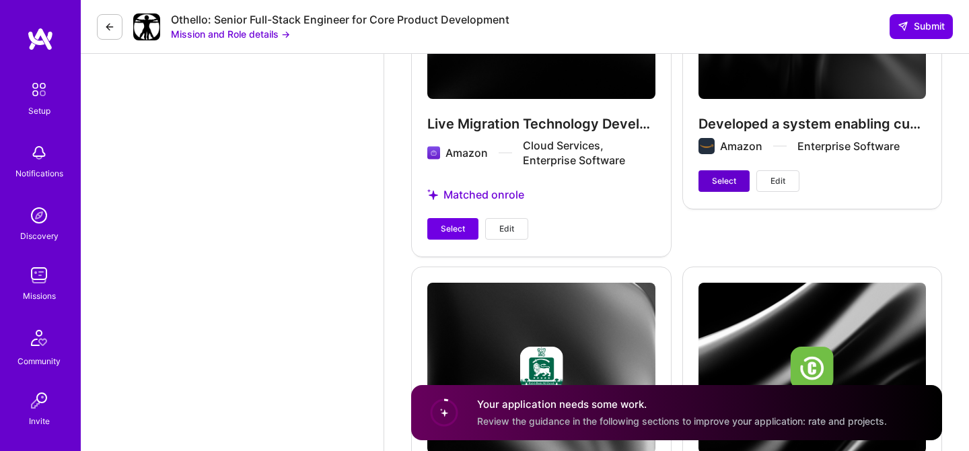
type textarea "Yes at Cloud Merge, where I served as CTO, we built a cloud unification platfor…"
click at [720, 175] on span "Select" at bounding box center [724, 181] width 24 height 12
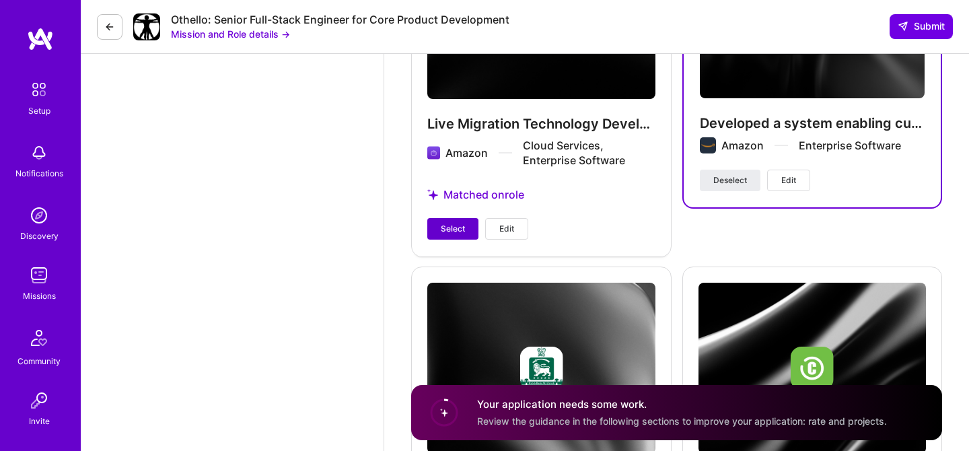
click at [432, 221] on button "Select" at bounding box center [452, 229] width 51 height 22
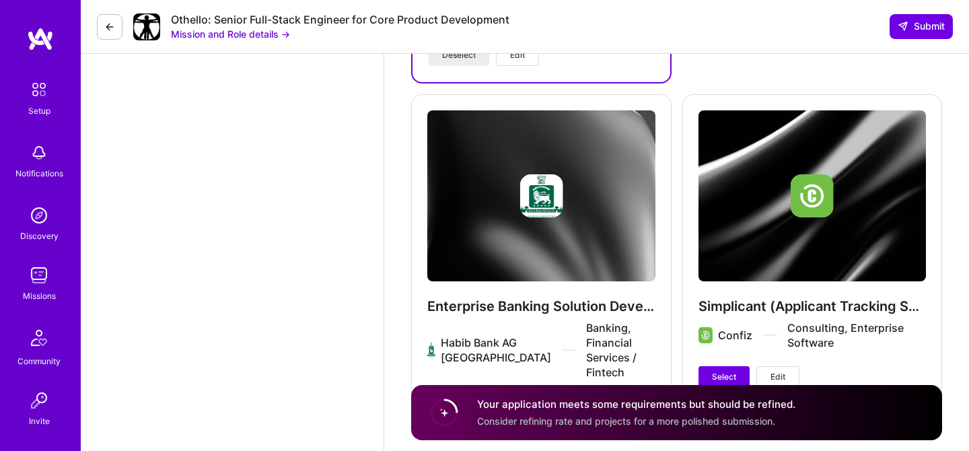
scroll to position [3553, 0]
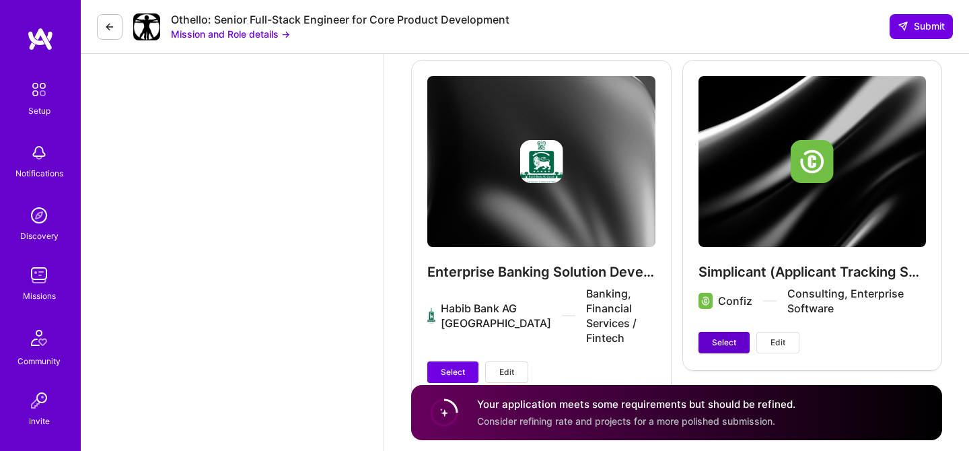
click at [725, 336] on span "Select" at bounding box center [724, 342] width 24 height 12
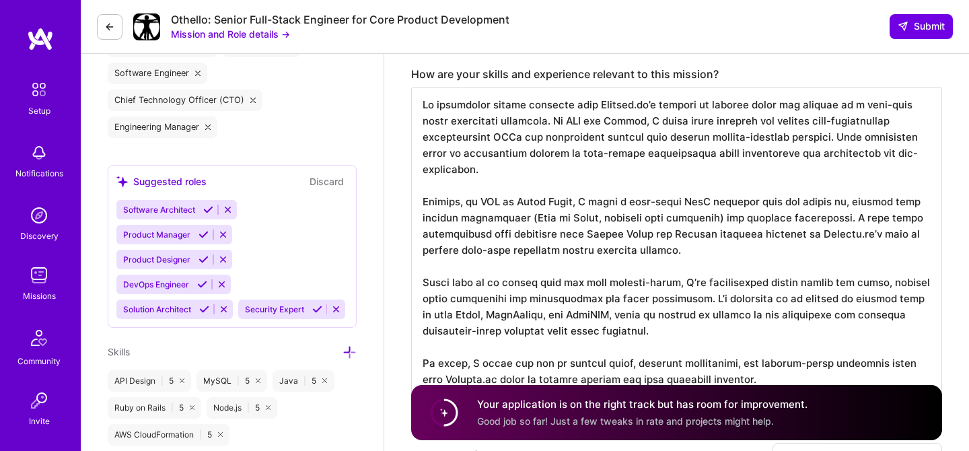
scroll to position [513, 0]
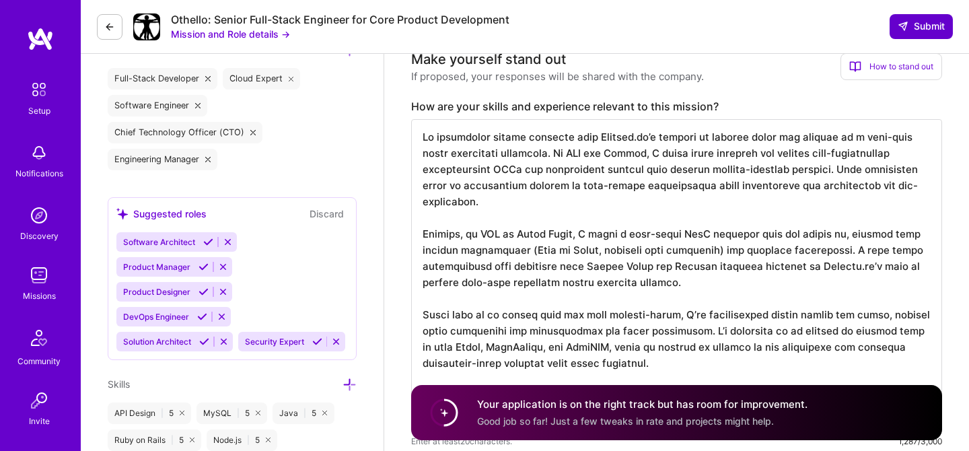
click at [909, 27] on span "Submit" at bounding box center [920, 26] width 47 height 13
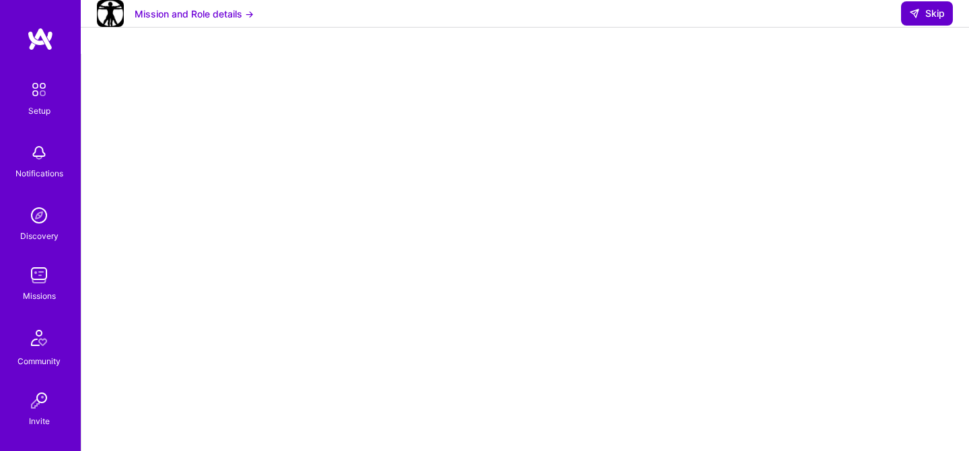
click at [934, 20] on span "Skip" at bounding box center [927, 13] width 36 height 13
select select "CA"
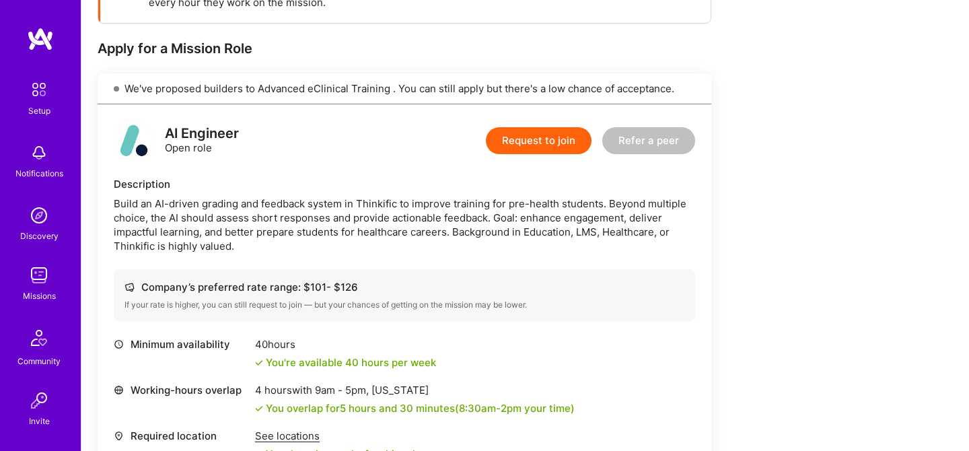
scroll to position [245, 0]
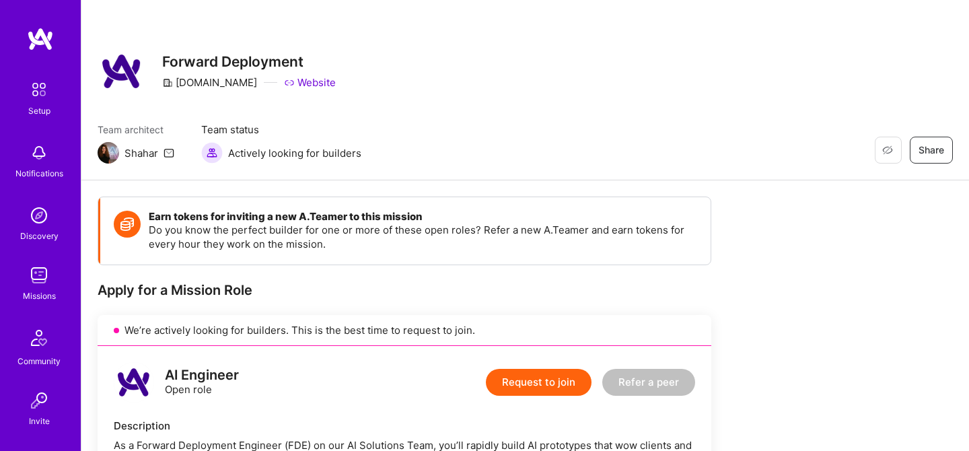
scroll to position [7, 0]
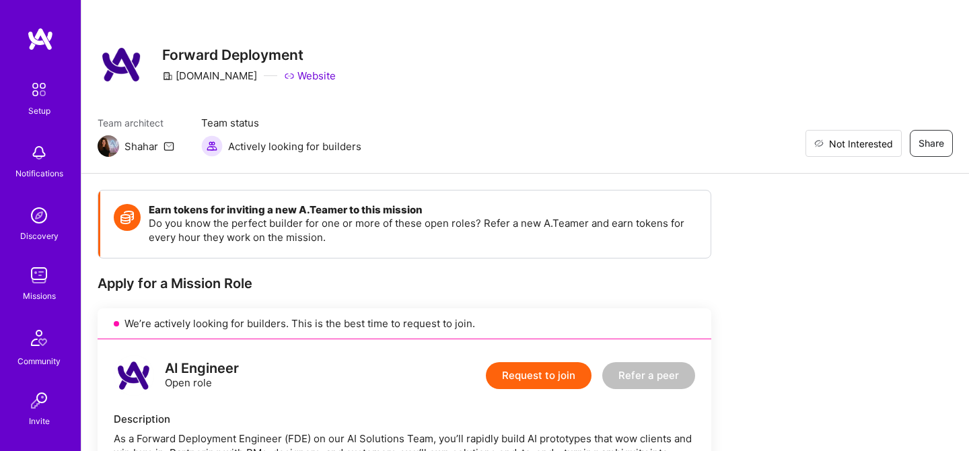
click at [884, 140] on span "Not Interested" at bounding box center [861, 144] width 64 height 14
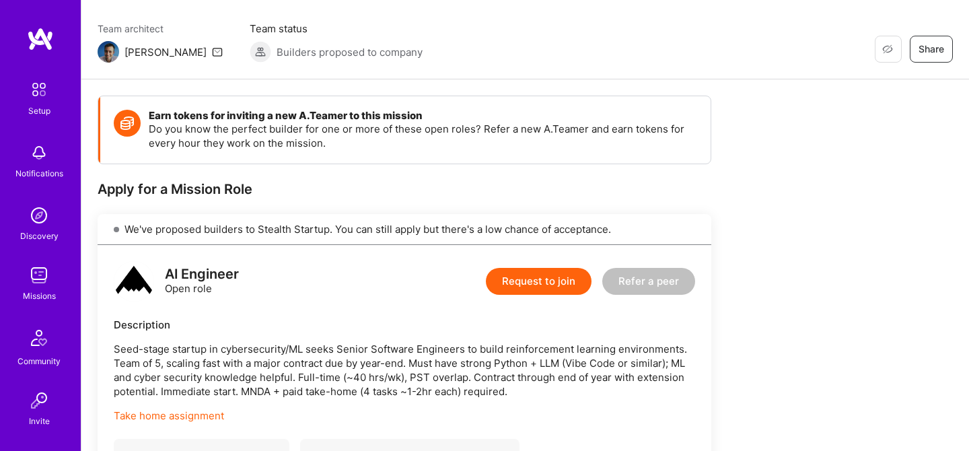
scroll to position [132, 0]
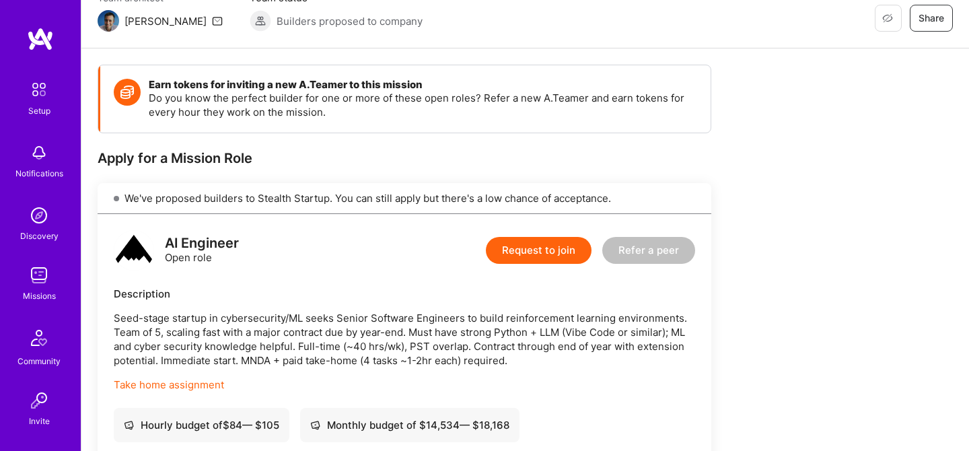
click at [543, 252] on button "Request to join" at bounding box center [539, 250] width 106 height 27
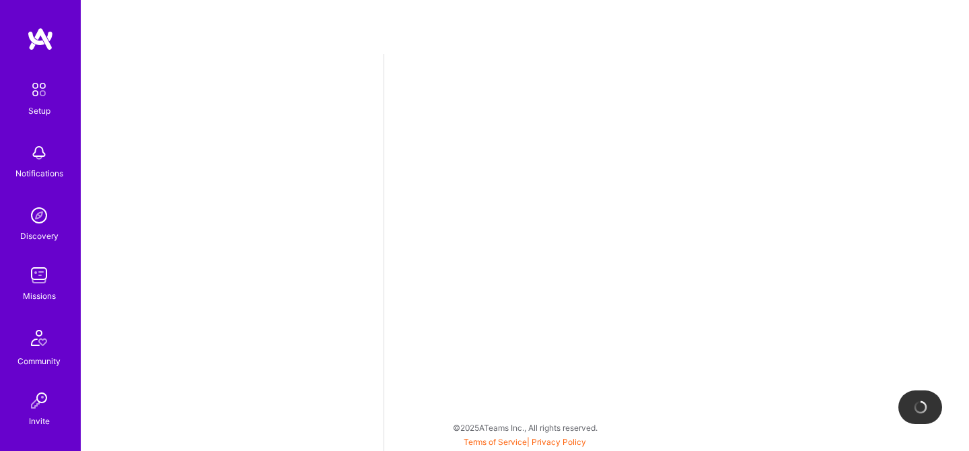
select select "CA"
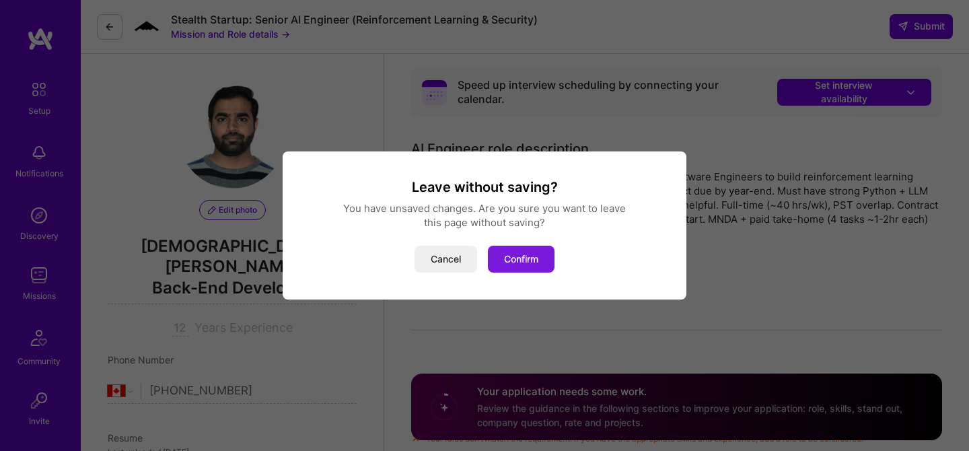
click at [514, 256] on button "Confirm" at bounding box center [521, 259] width 67 height 27
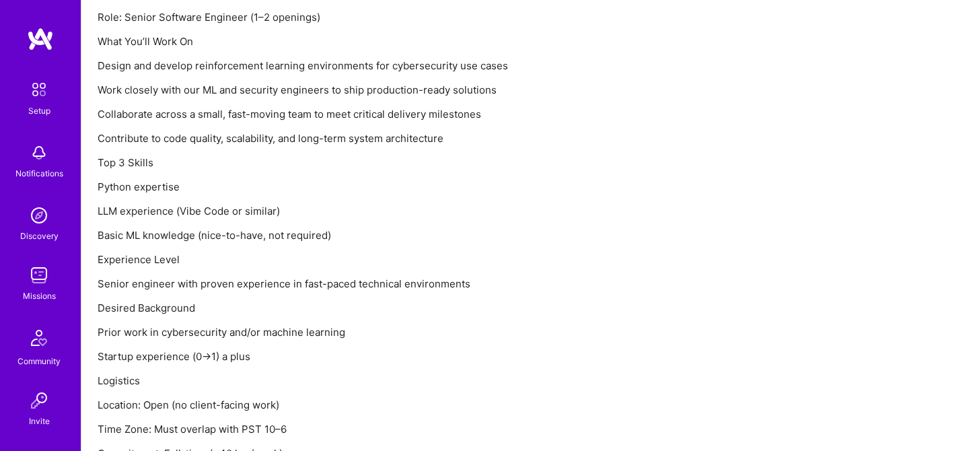
scroll to position [1162, 0]
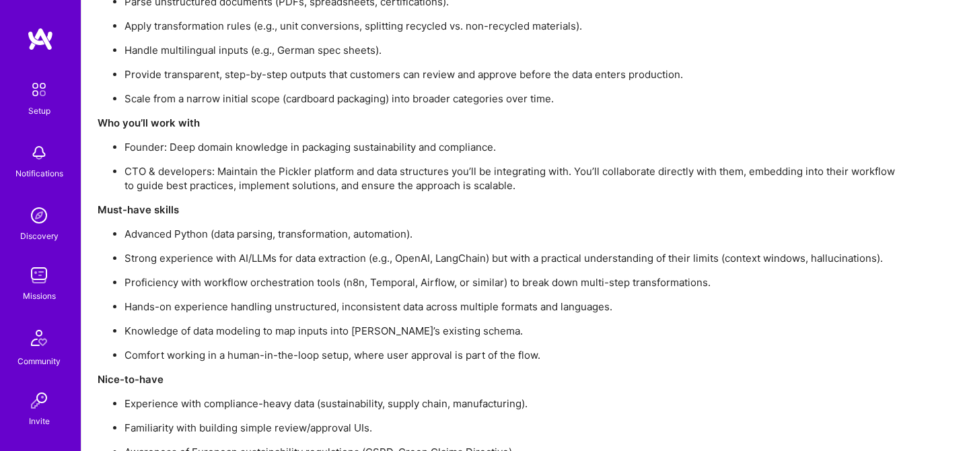
scroll to position [1147, 0]
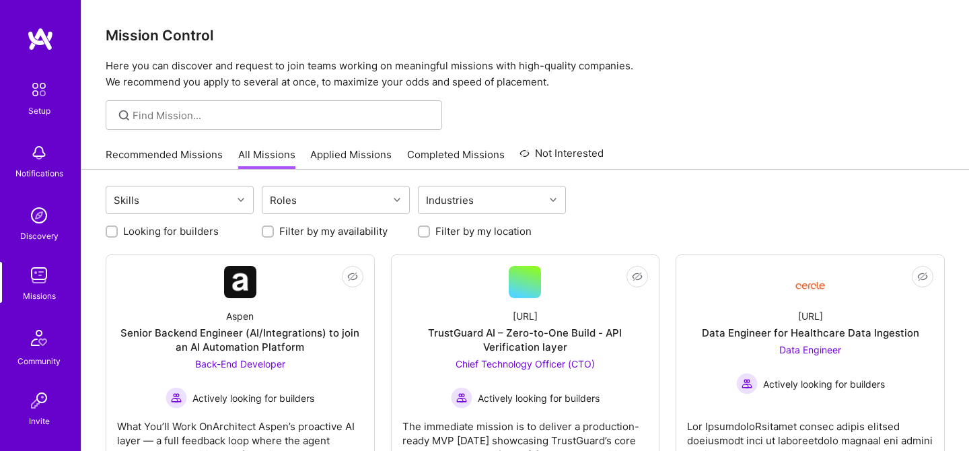
click at [355, 159] on link "Applied Missions" at bounding box center [350, 158] width 81 height 22
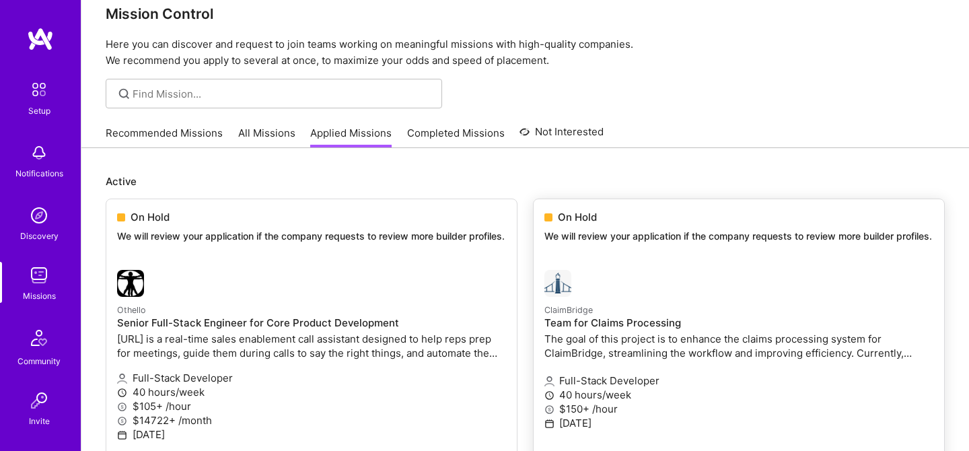
scroll to position [29, 0]
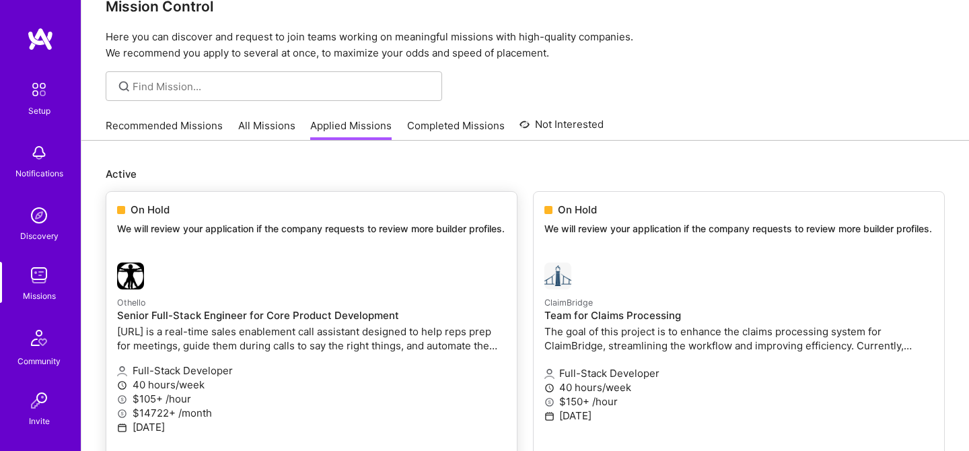
click at [158, 209] on span "On Hold" at bounding box center [149, 209] width 39 height 14
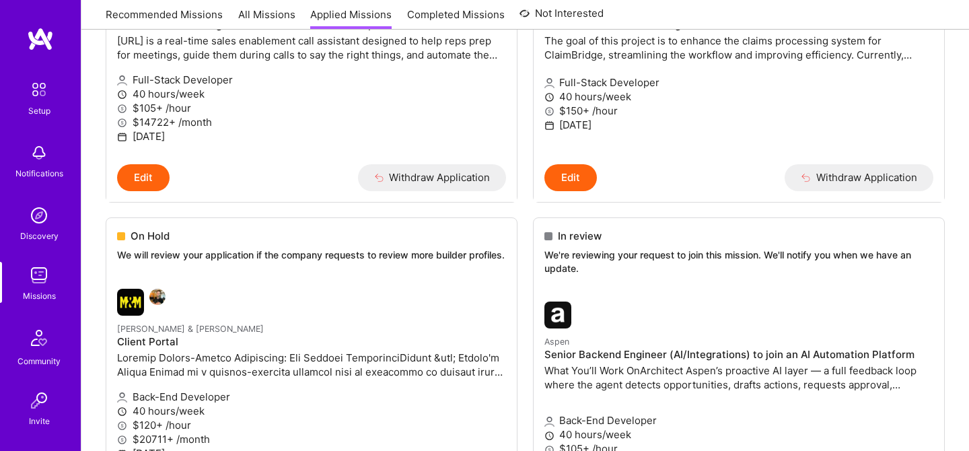
scroll to position [0, 0]
